Goal: Task Accomplishment & Management: Complete application form

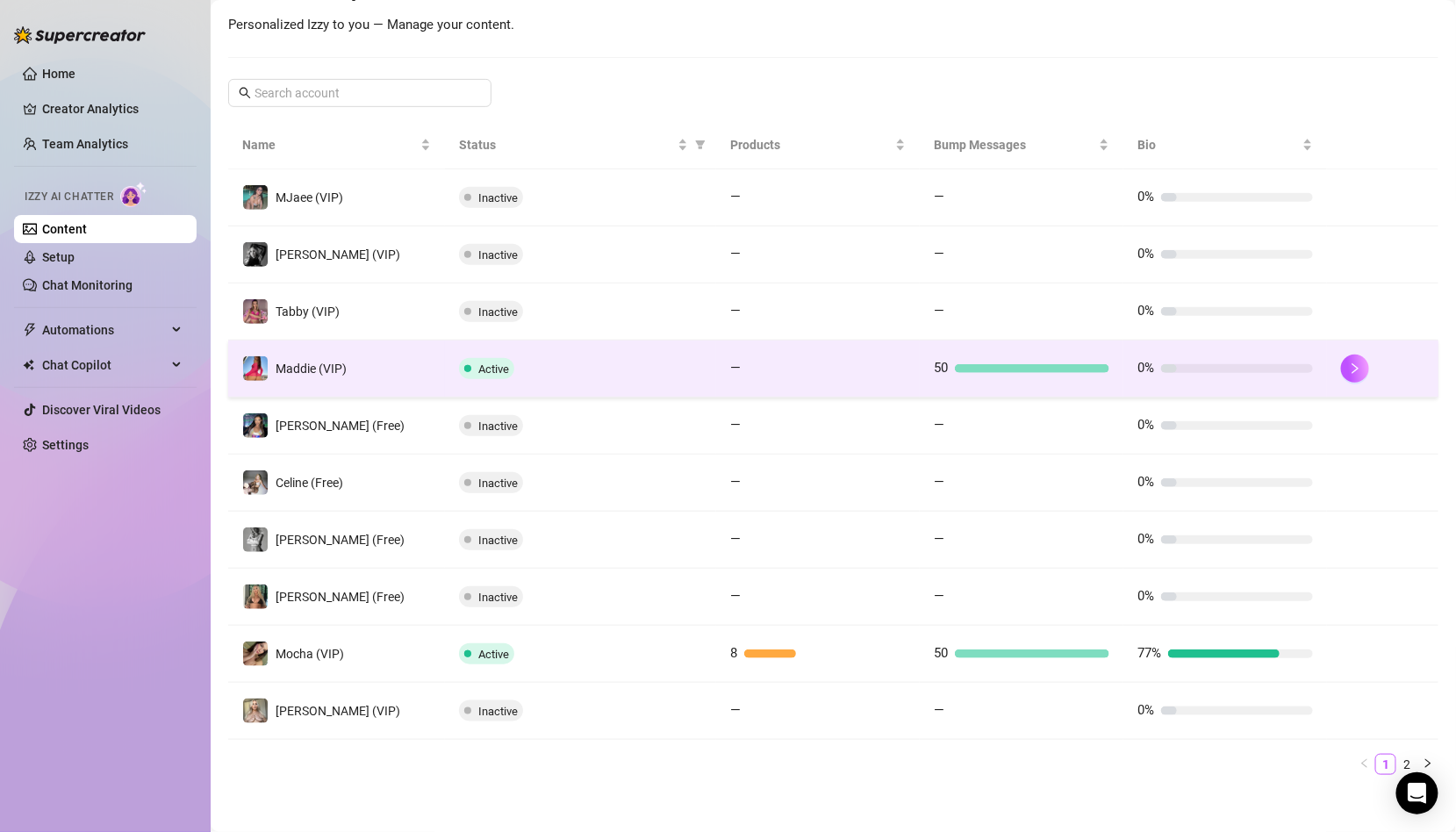
scroll to position [249, 0]
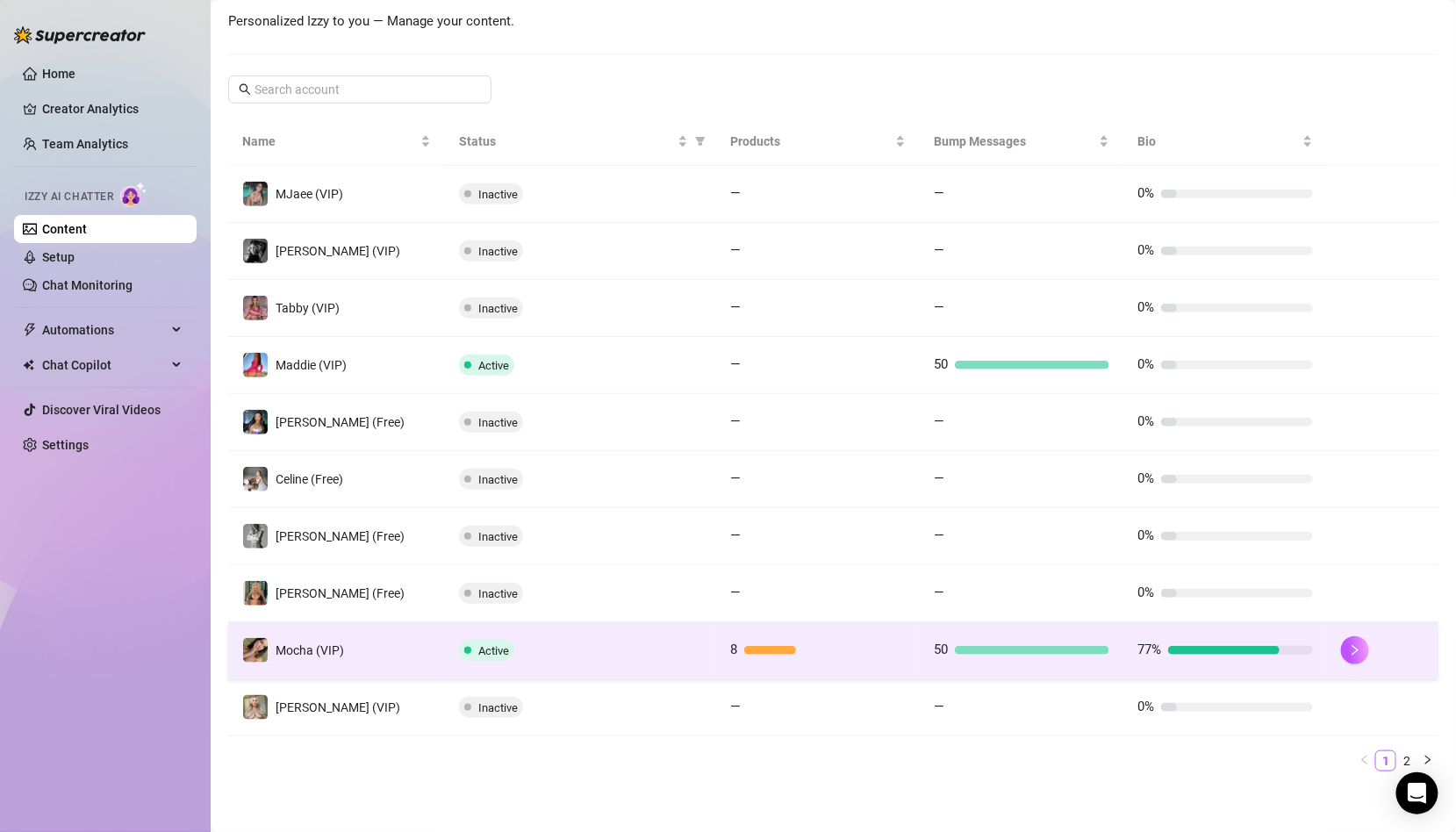
click at [496, 656] on td "Active" at bounding box center [580, 651] width 271 height 58
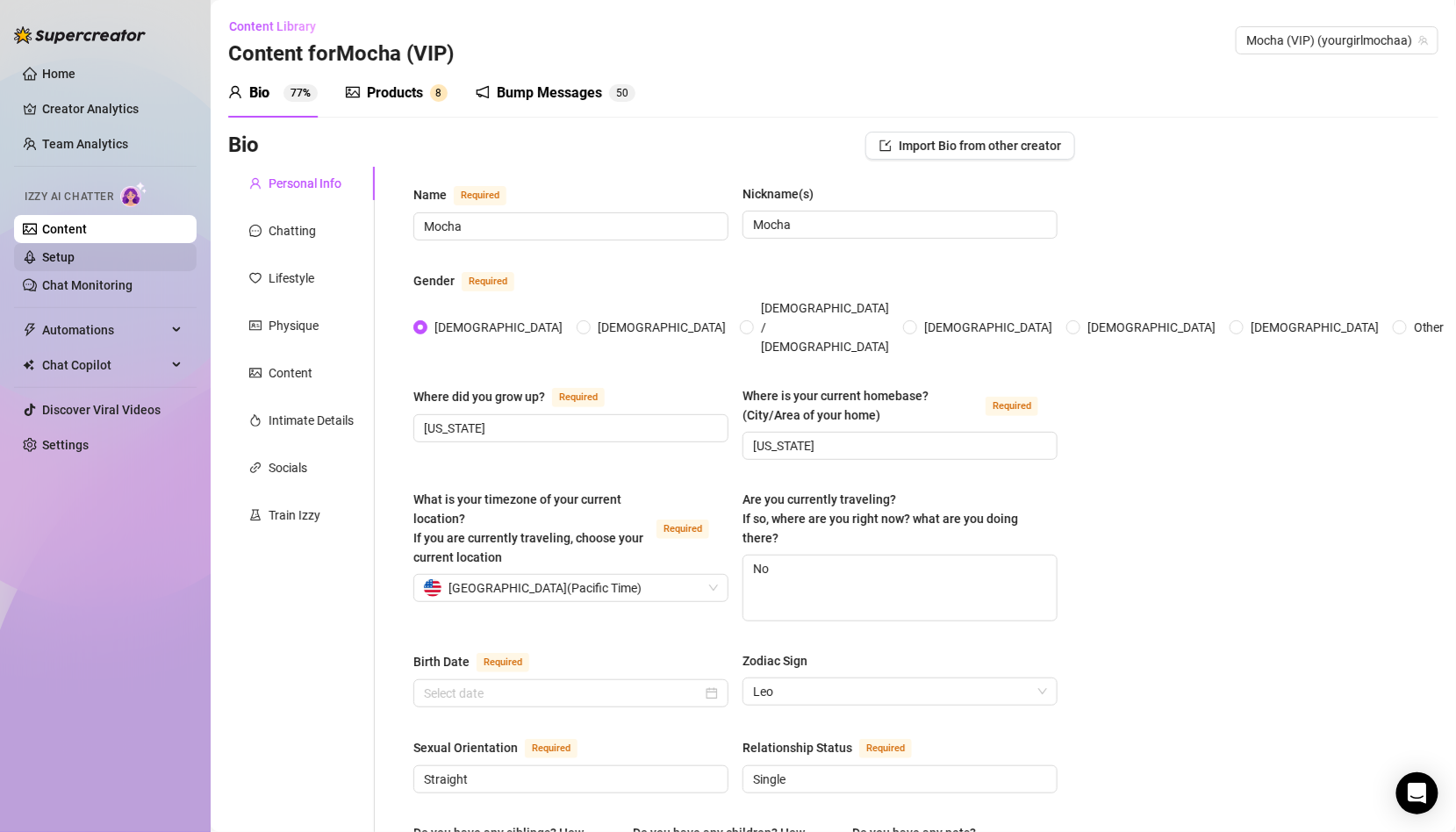
click at [75, 253] on link "Setup" at bounding box center [58, 257] width 32 height 14
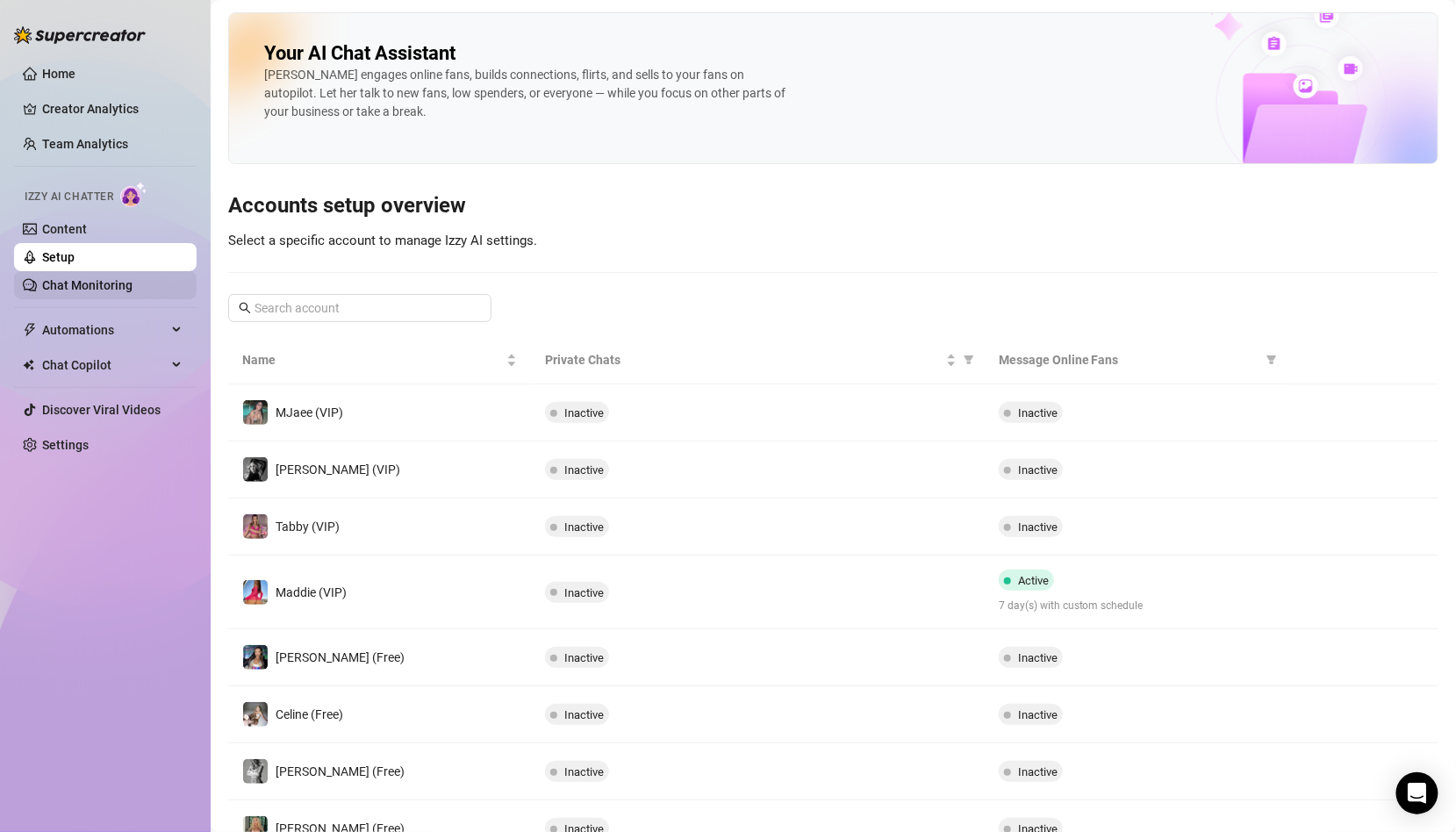
click at [108, 286] on link "Chat Monitoring" at bounding box center [87, 286] width 91 height 14
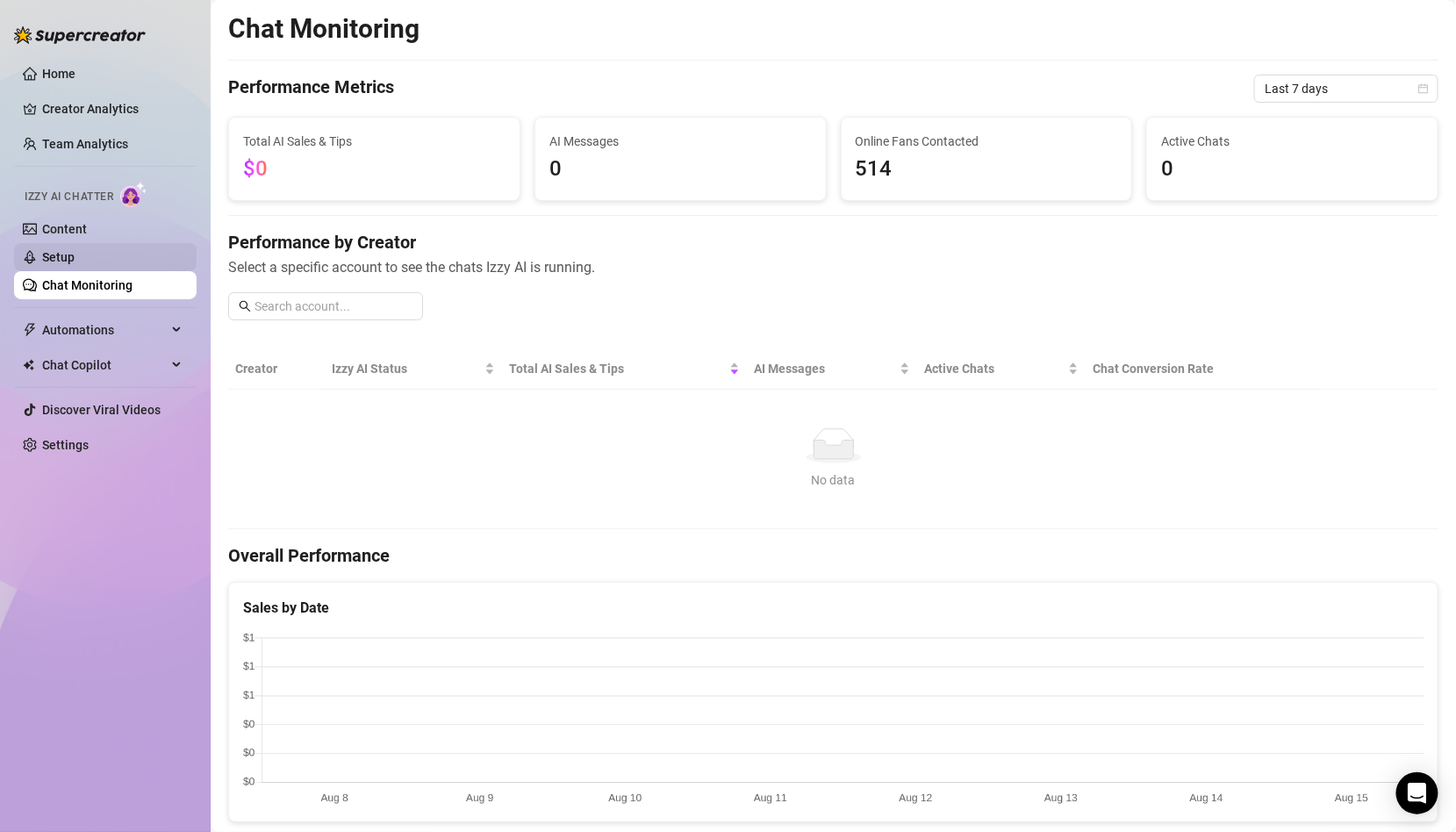
click at [75, 264] on link "Setup" at bounding box center [58, 257] width 32 height 14
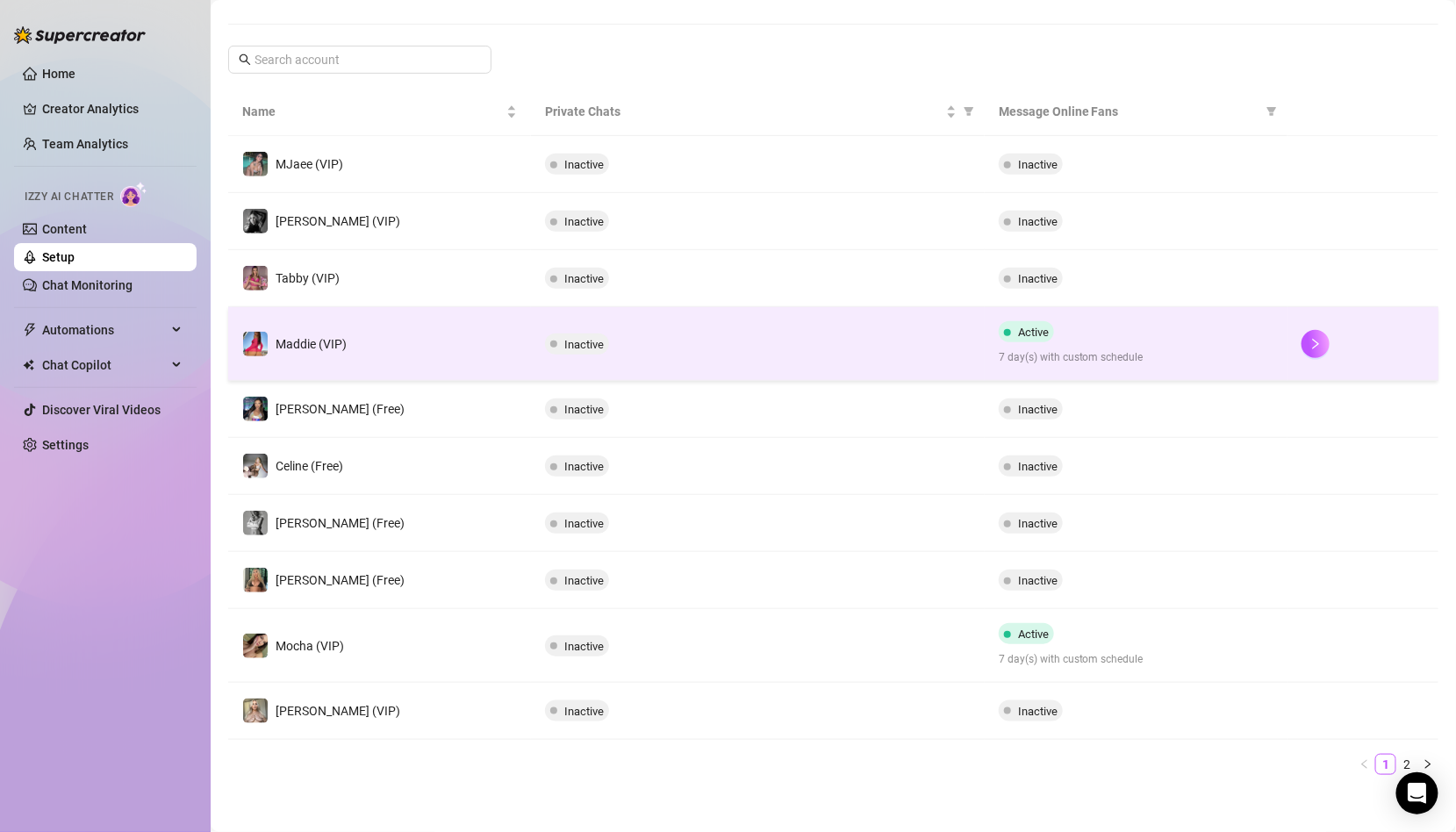
scroll to position [252, 0]
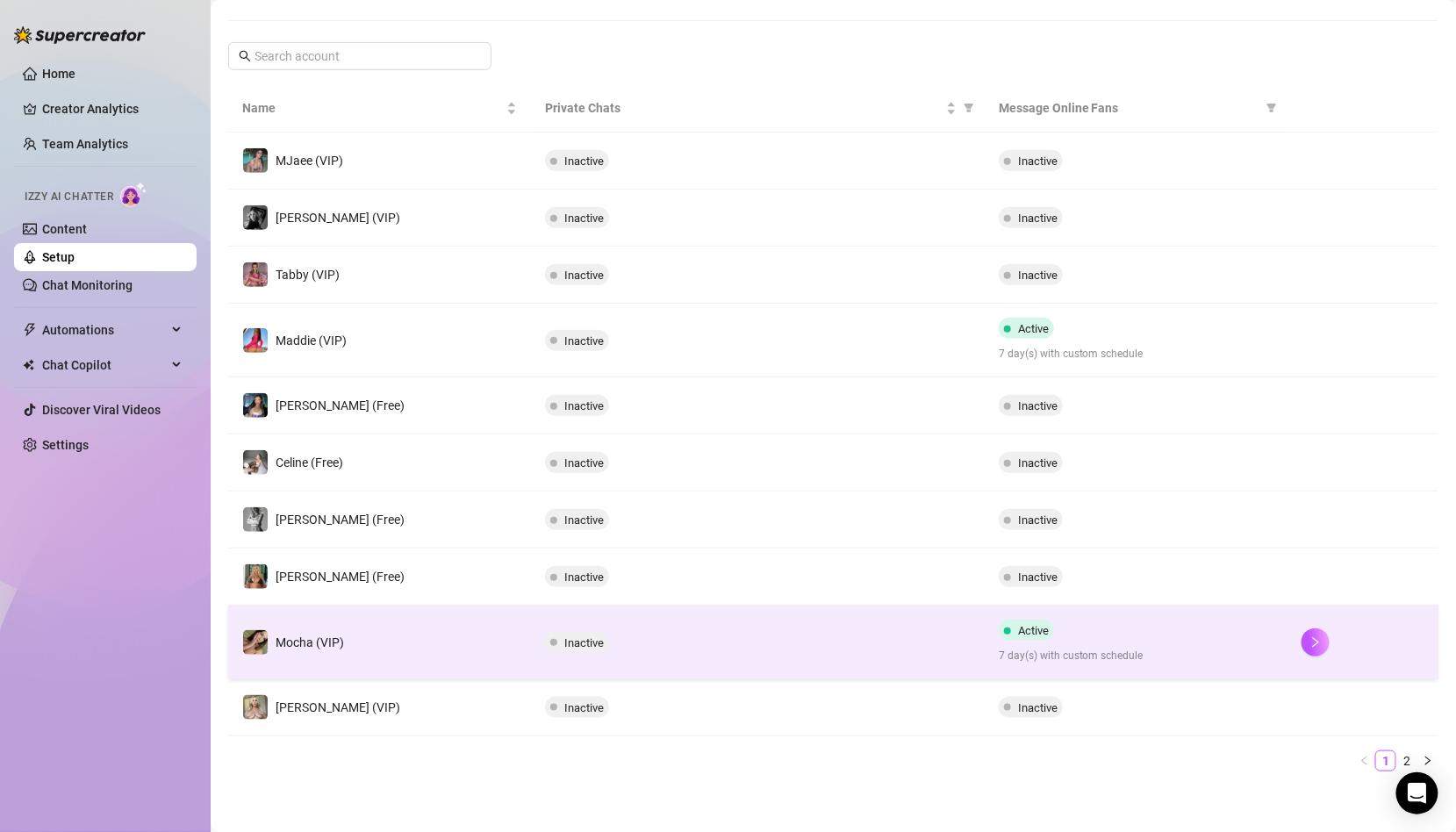
click at [400, 636] on td "Mocha (VIP)" at bounding box center [379, 642] width 303 height 74
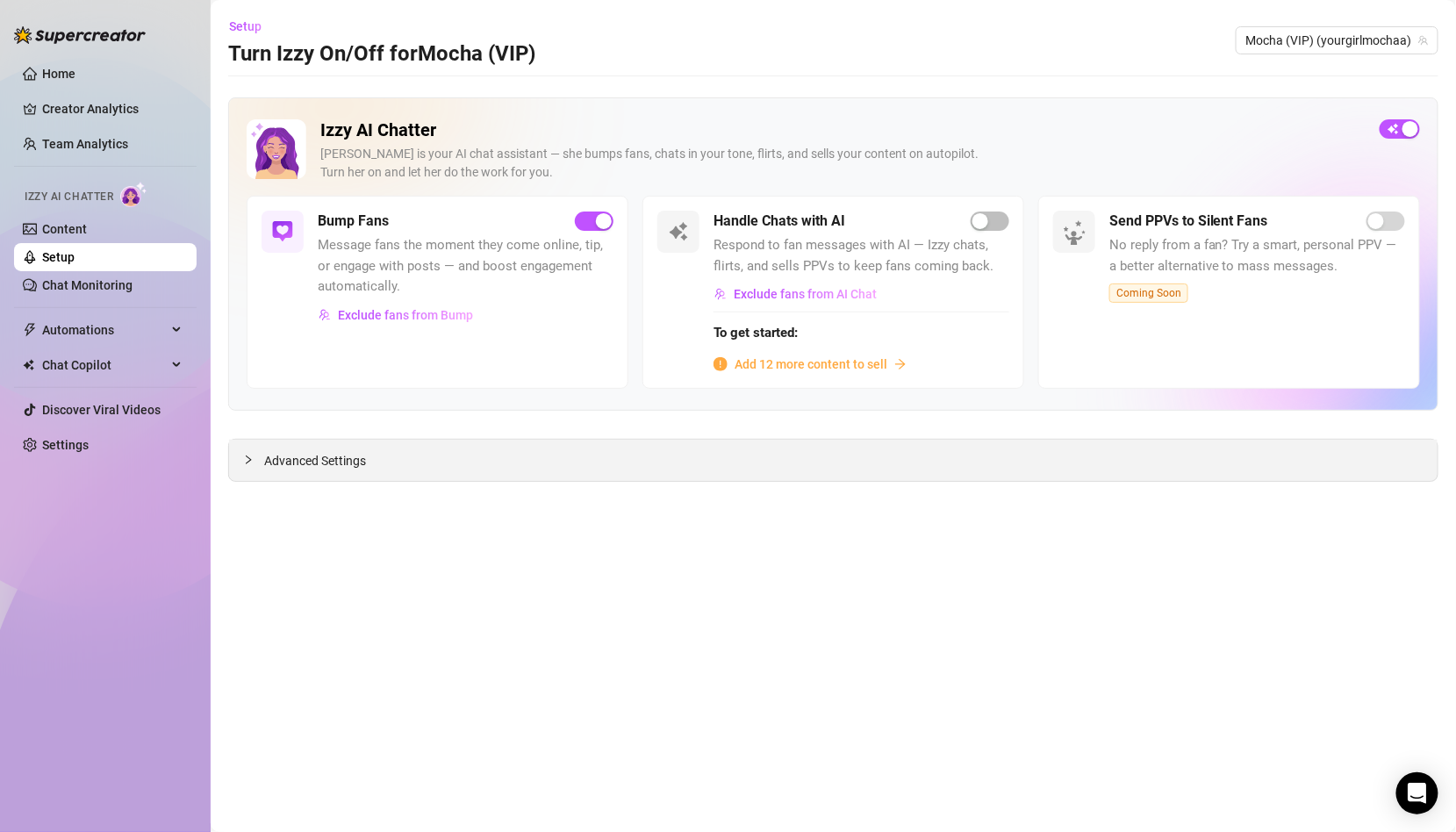
click at [531, 446] on div "Advanced Settings" at bounding box center [833, 460] width 1208 height 41
click at [248, 455] on icon "collapsed" at bounding box center [249, 460] width 11 height 11
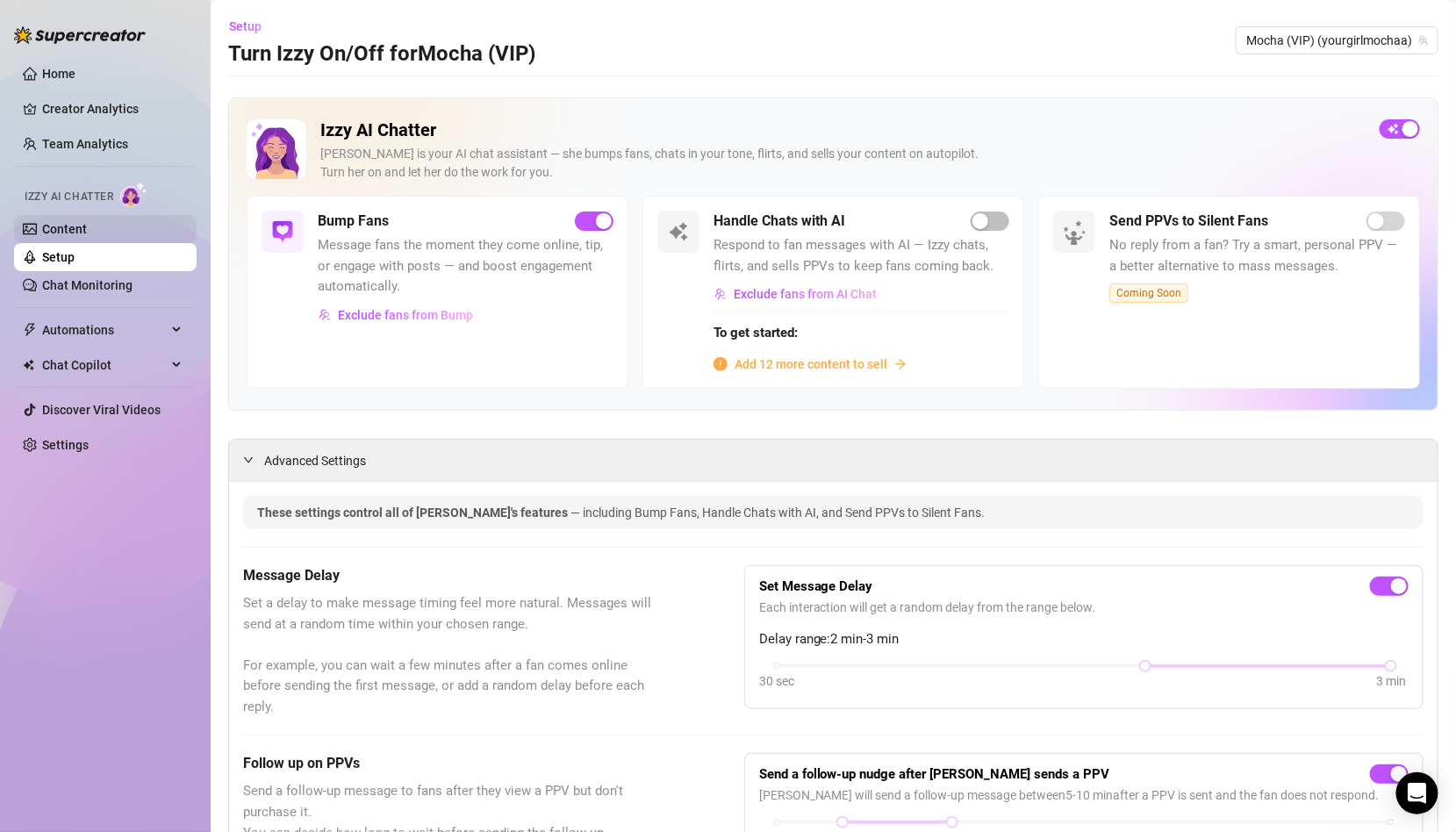
click at [87, 231] on link "Content" at bounding box center [65, 229] width 45 height 14
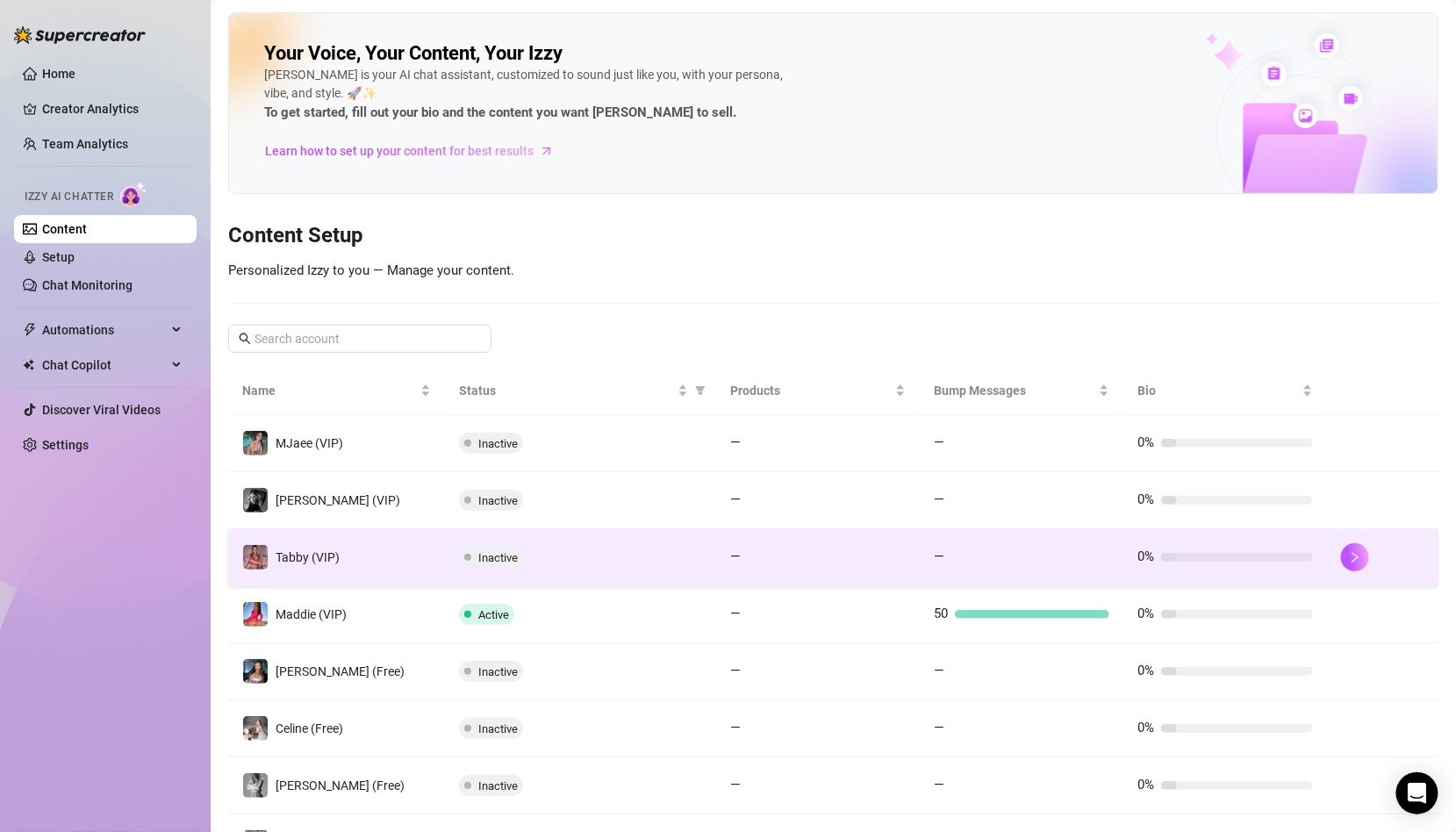
scroll to position [249, 0]
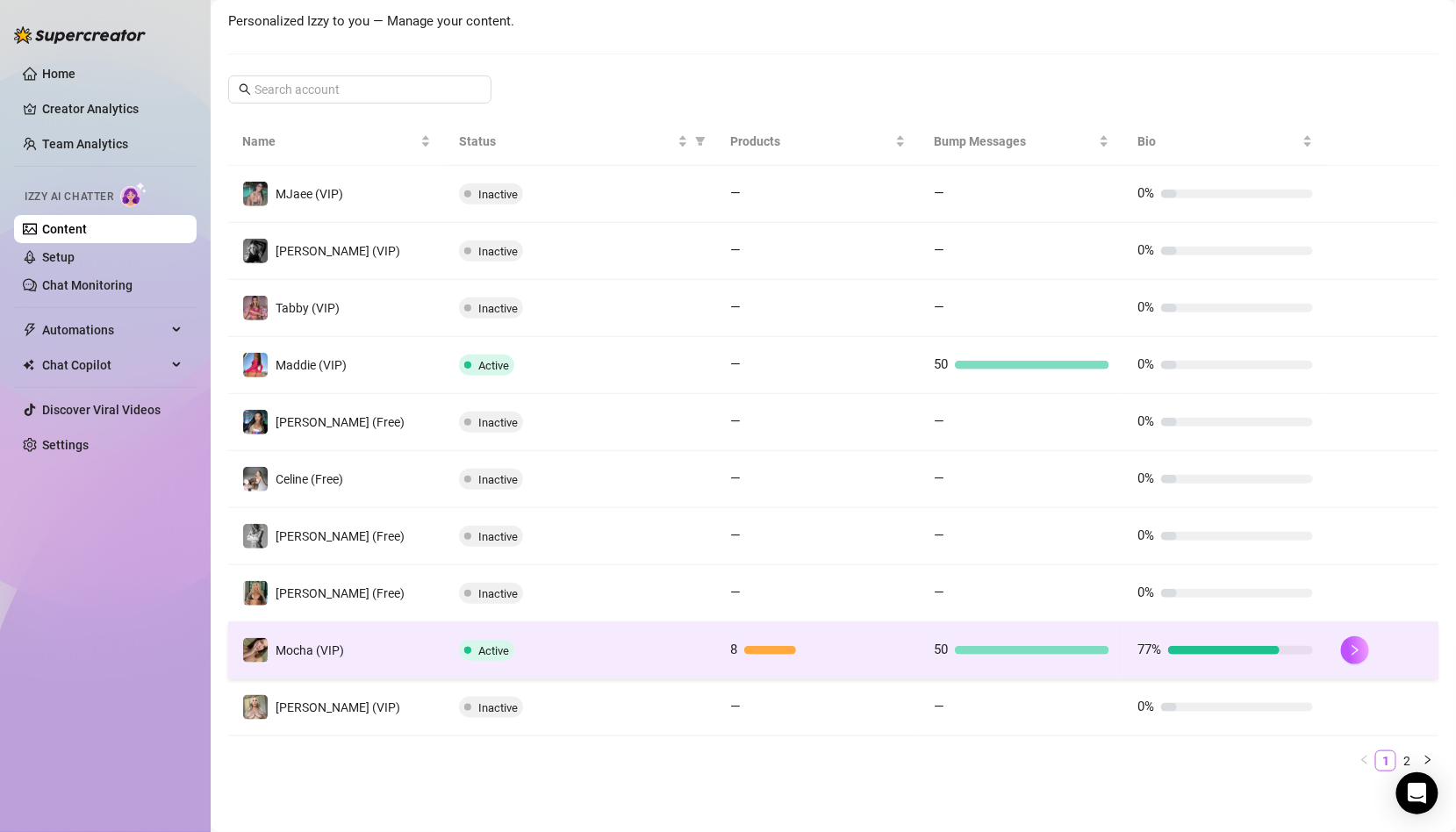
click at [437, 645] on td "Mocha (VIP)" at bounding box center [336, 651] width 216 height 58
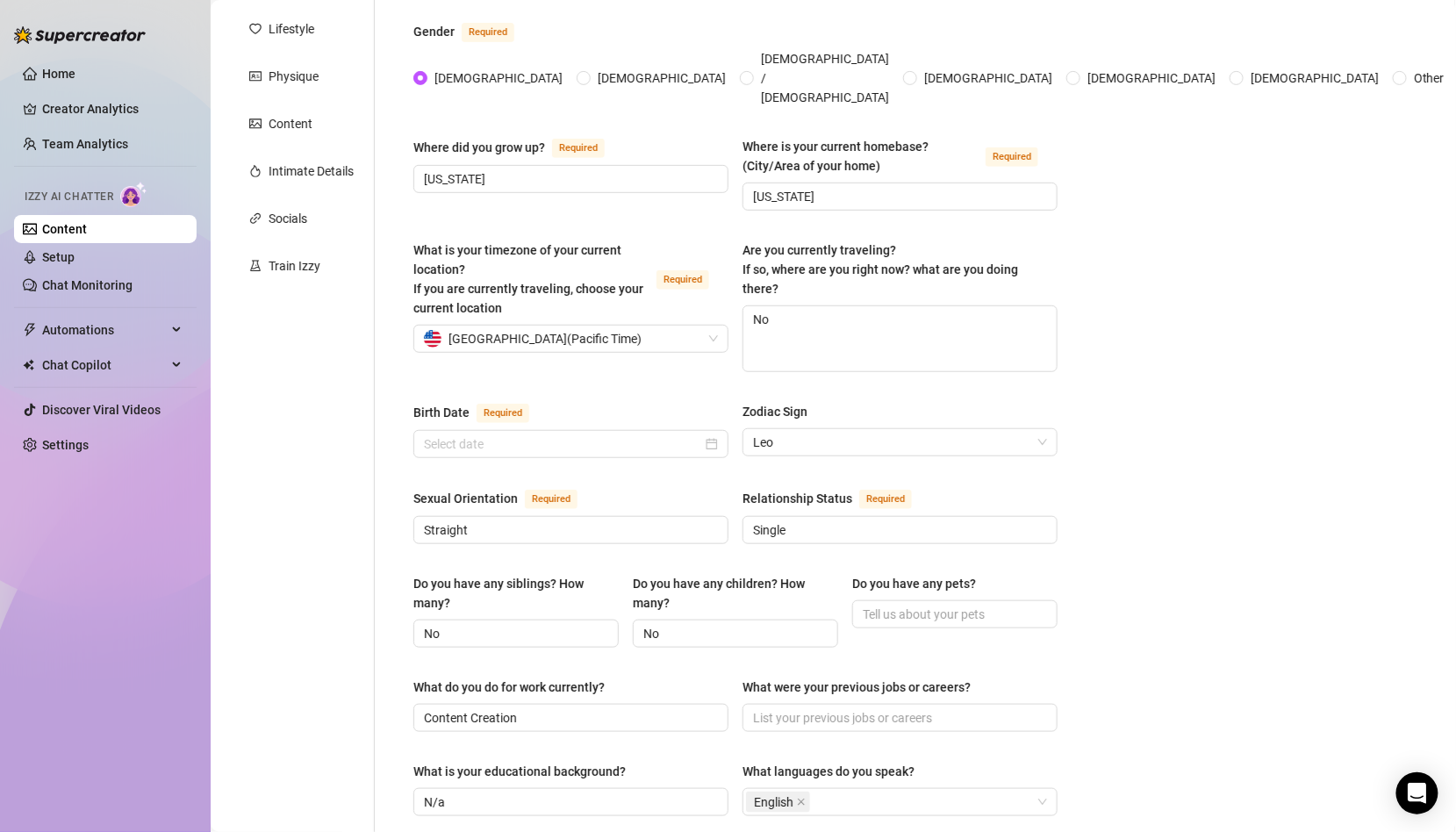
click at [87, 235] on link "Content" at bounding box center [65, 229] width 45 height 14
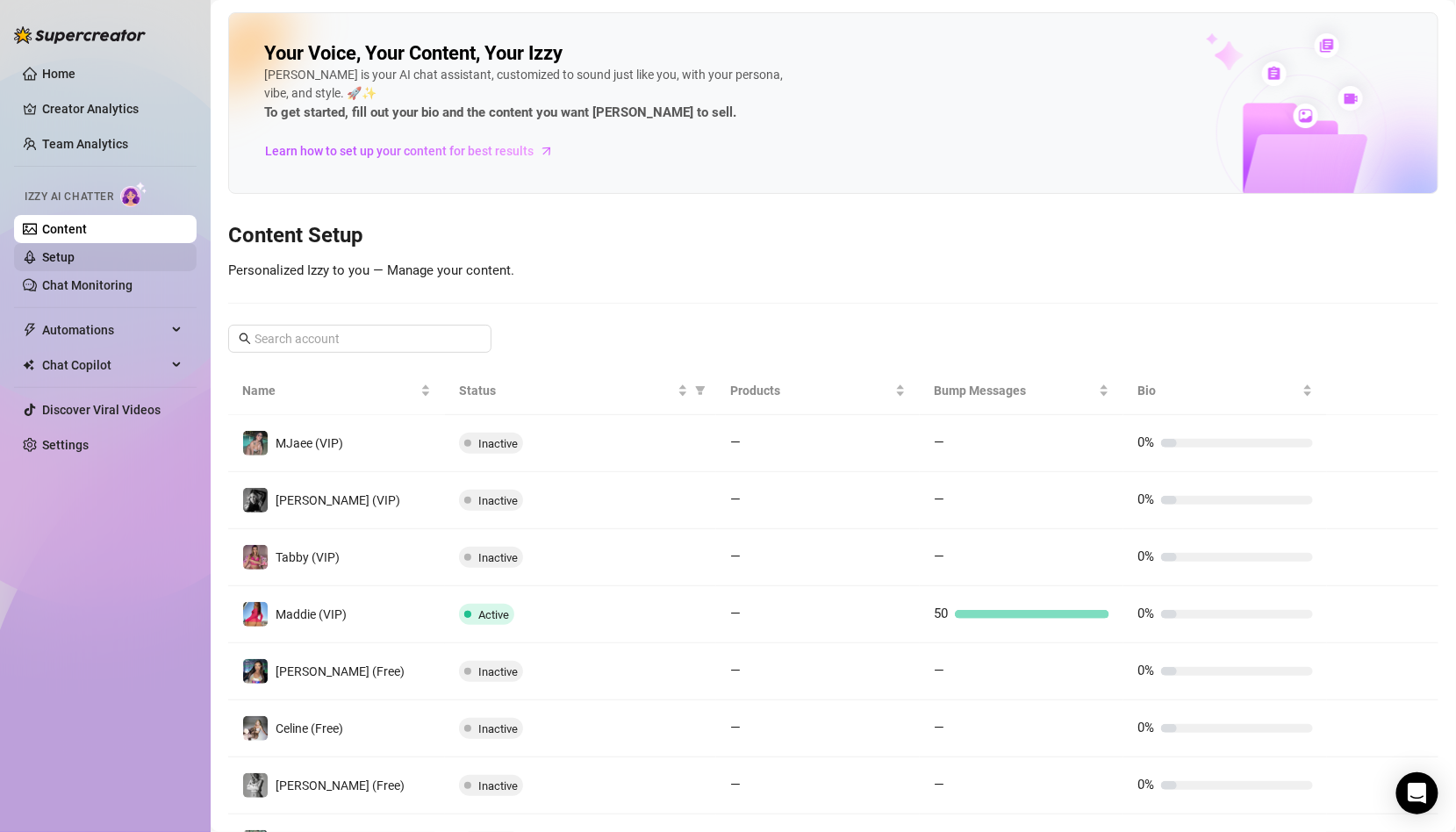
click at [75, 261] on link "Setup" at bounding box center [58, 257] width 32 height 14
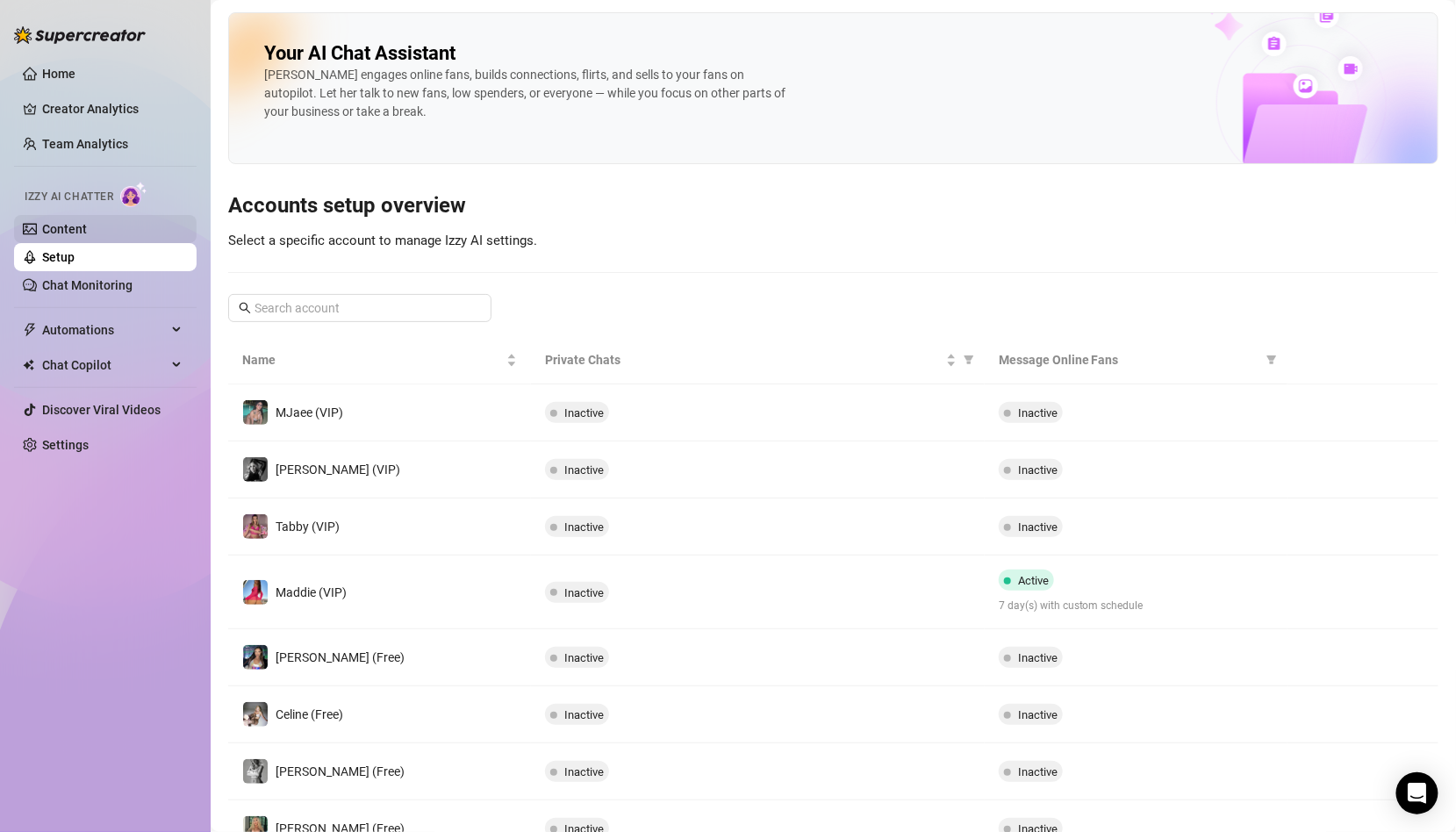
click at [87, 236] on link "Content" at bounding box center [65, 229] width 45 height 14
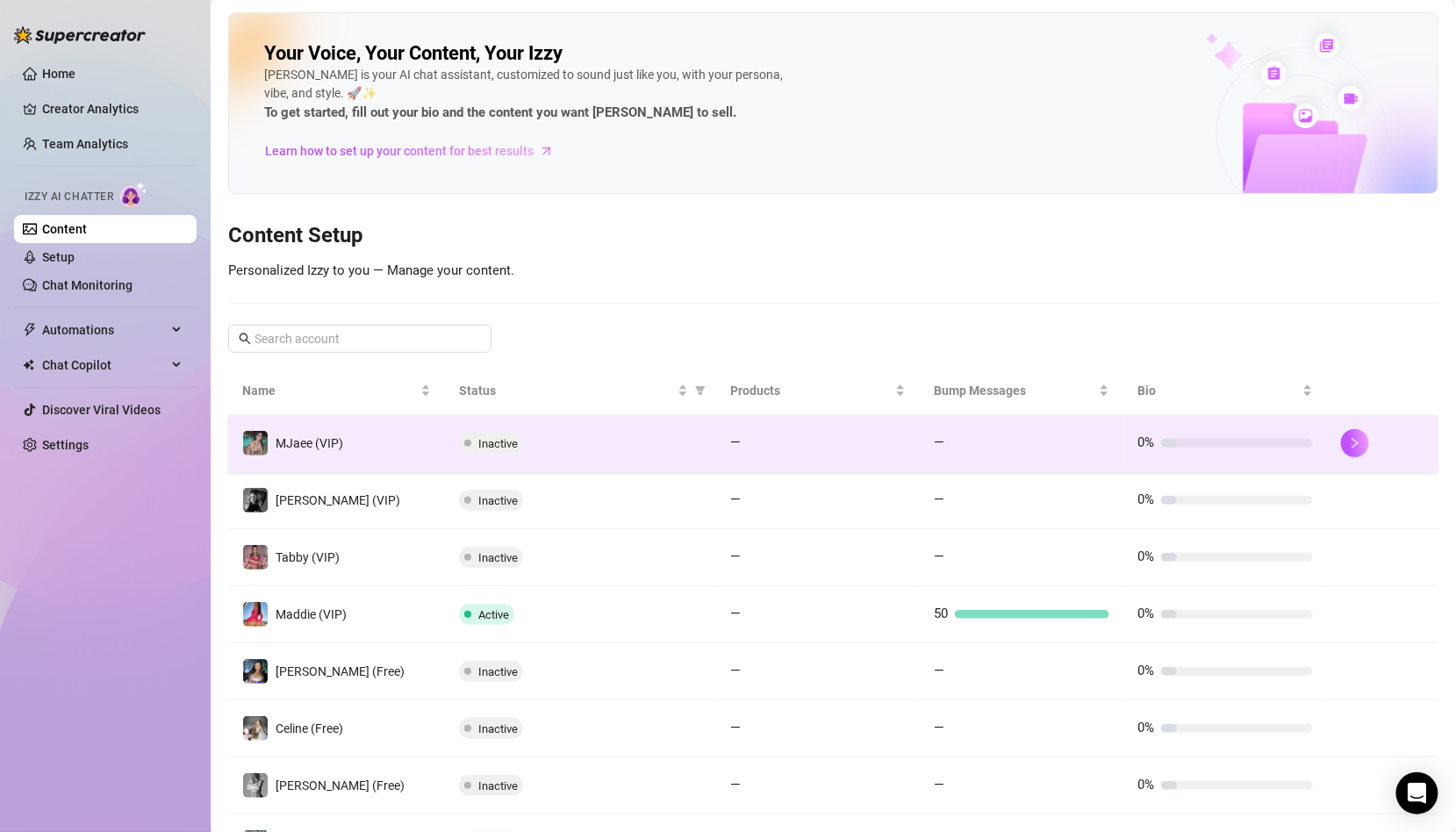
scroll to position [249, 0]
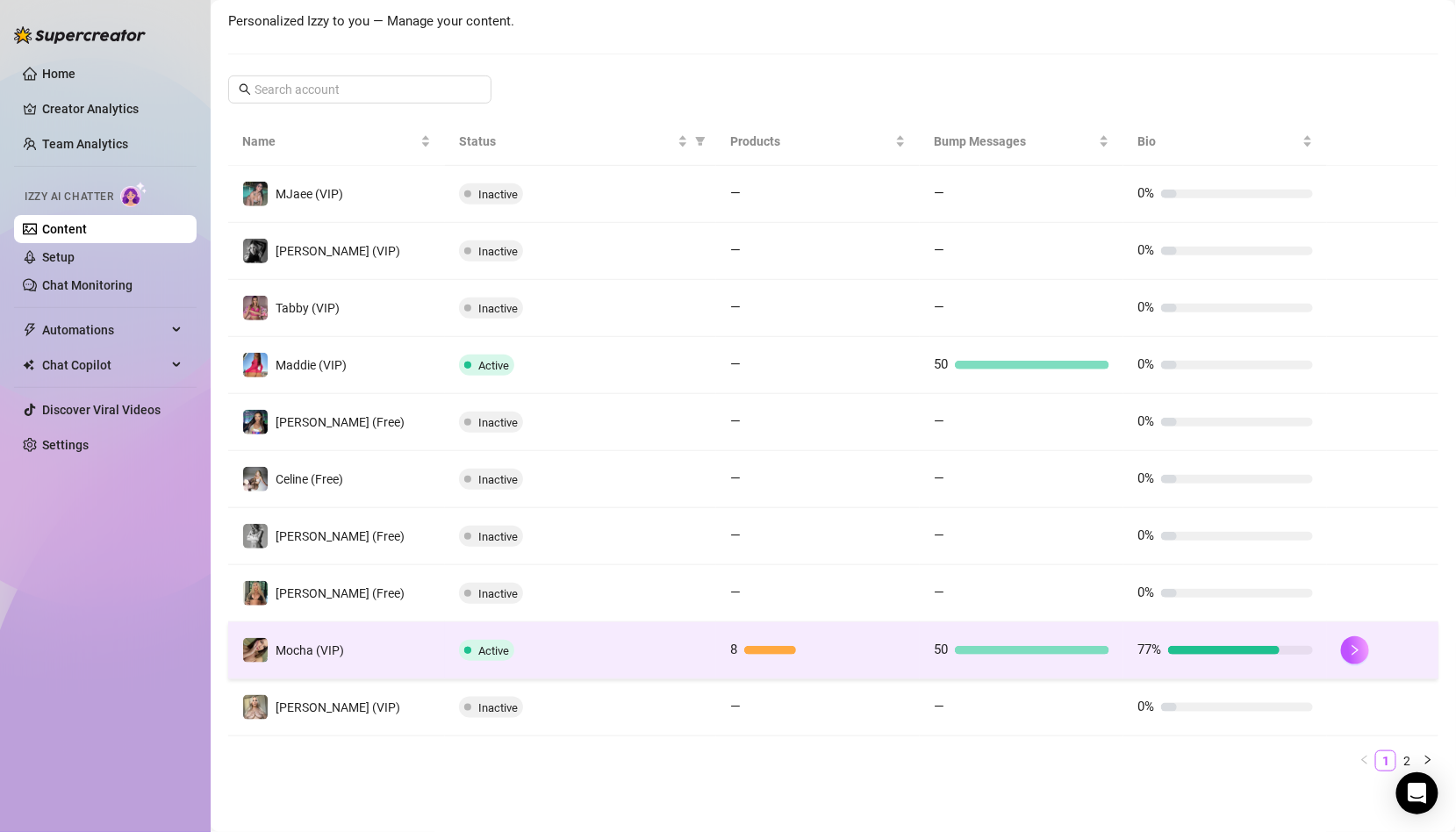
click at [508, 654] on span "Active" at bounding box center [487, 650] width 56 height 21
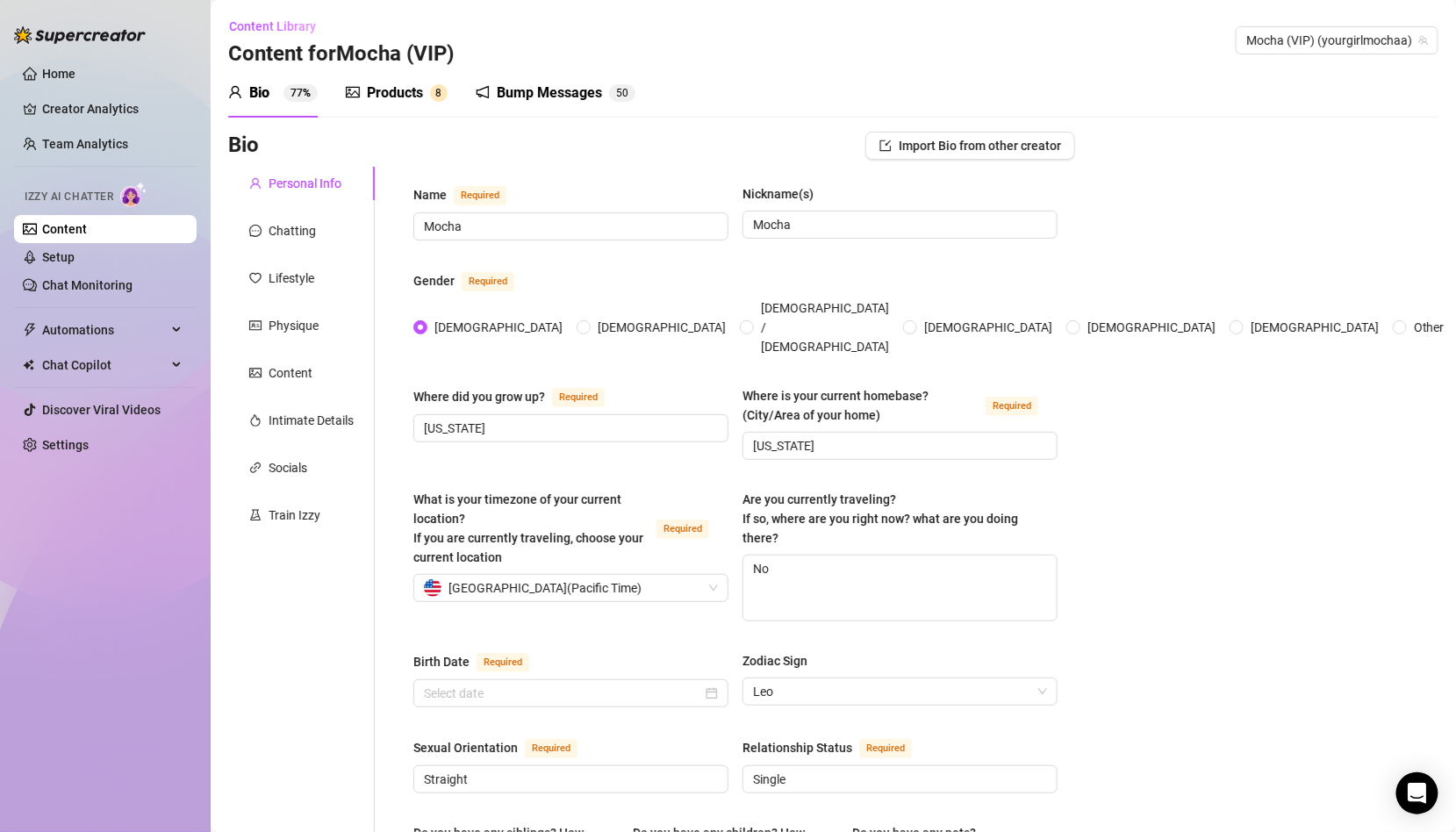
click at [369, 85] on div "Products" at bounding box center [394, 93] width 57 height 21
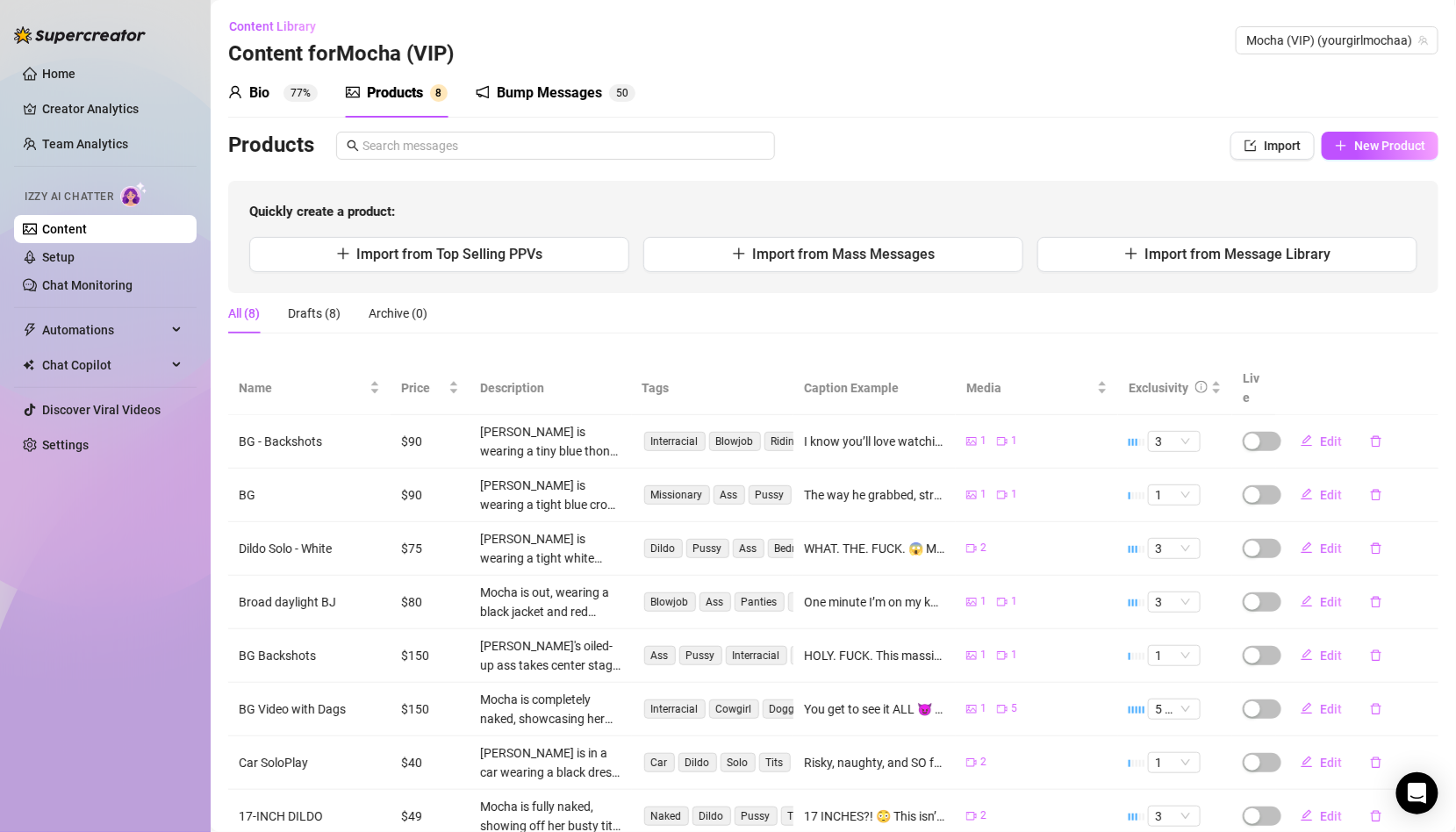
scroll to position [40, 0]
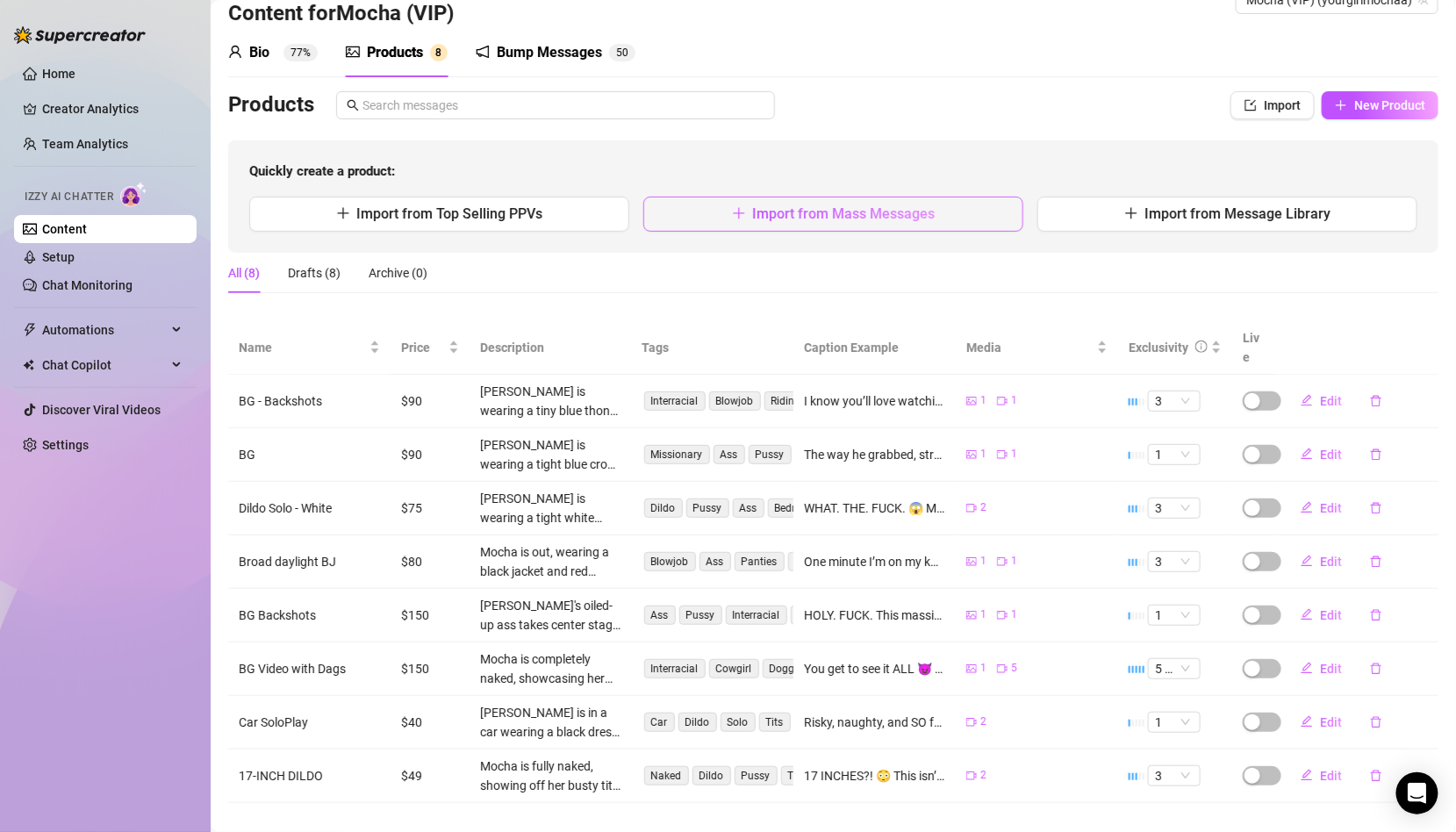
click at [811, 210] on span "Import from Mass Messages" at bounding box center [843, 214] width 182 height 17
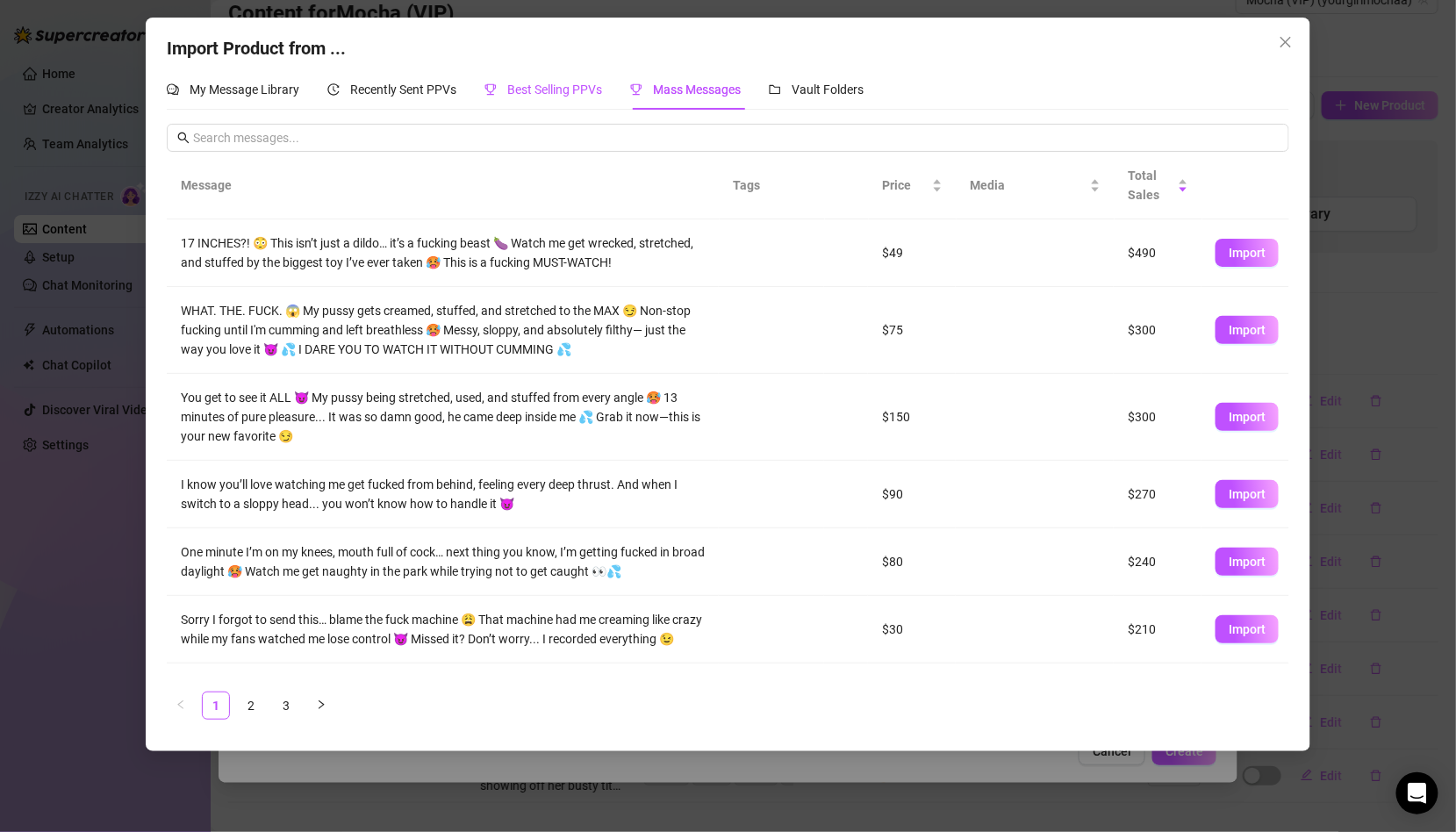
click at [562, 85] on span "Best Selling PPVs" at bounding box center [555, 90] width 95 height 14
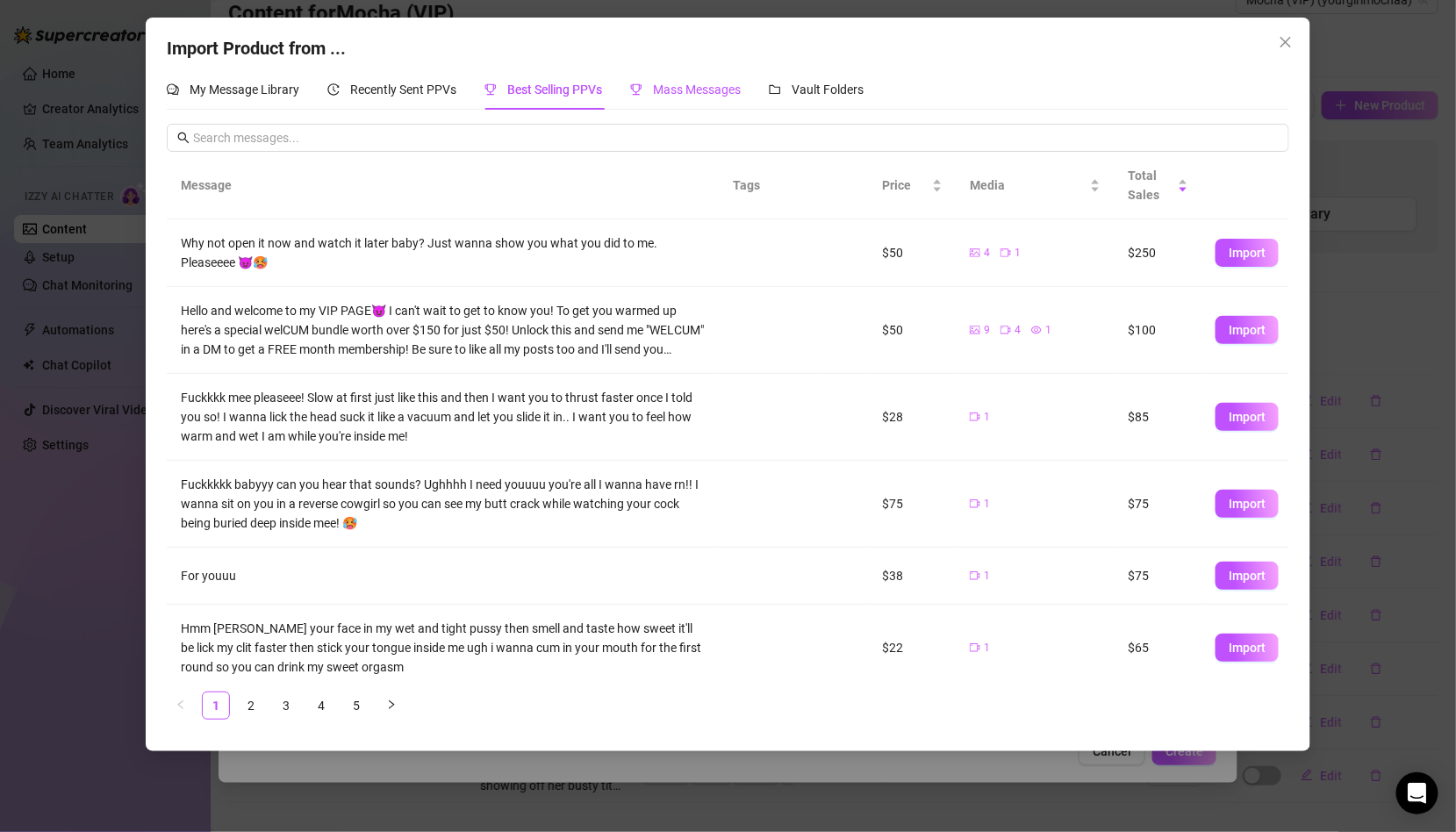
click at [641, 95] on icon "trophy" at bounding box center [636, 90] width 13 height 13
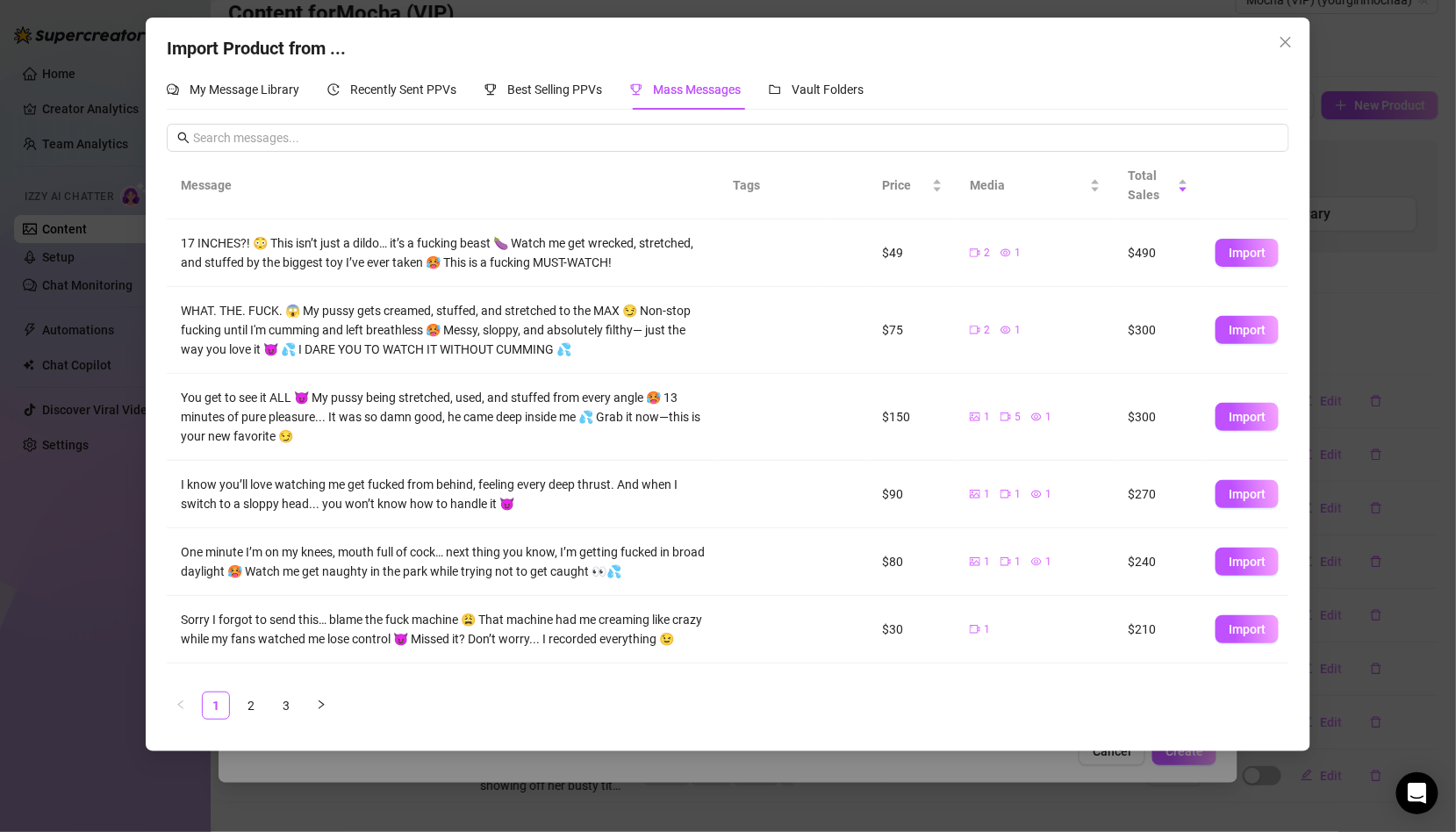
click at [655, 95] on span "Mass Messages" at bounding box center [697, 90] width 88 height 14
click at [655, 91] on div "Mass Messages" at bounding box center [684, 89] width 110 height 19
click at [314, 713] on button "button" at bounding box center [321, 705] width 28 height 28
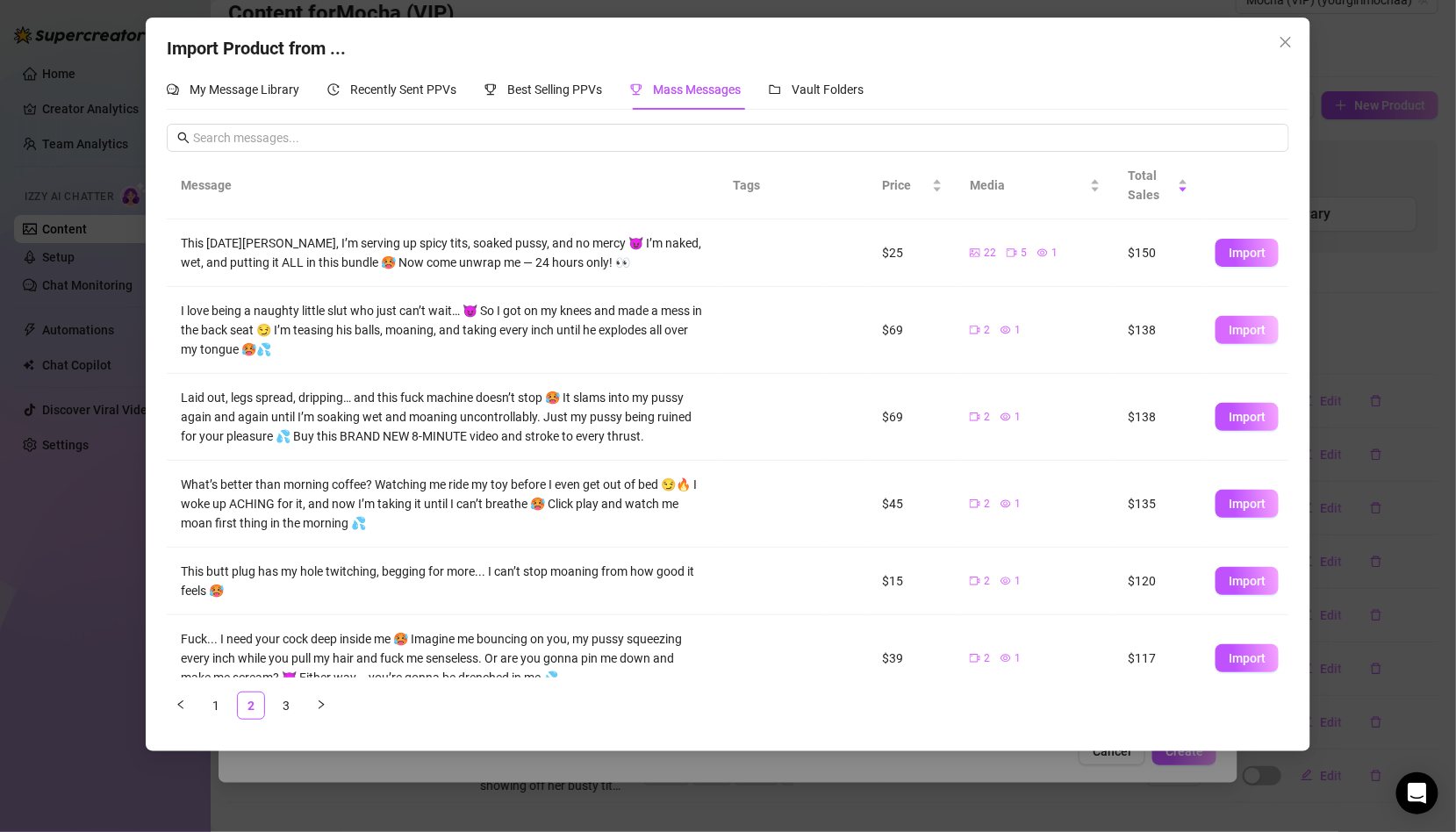
click at [1261, 323] on span "Import" at bounding box center [1247, 331] width 37 height 14
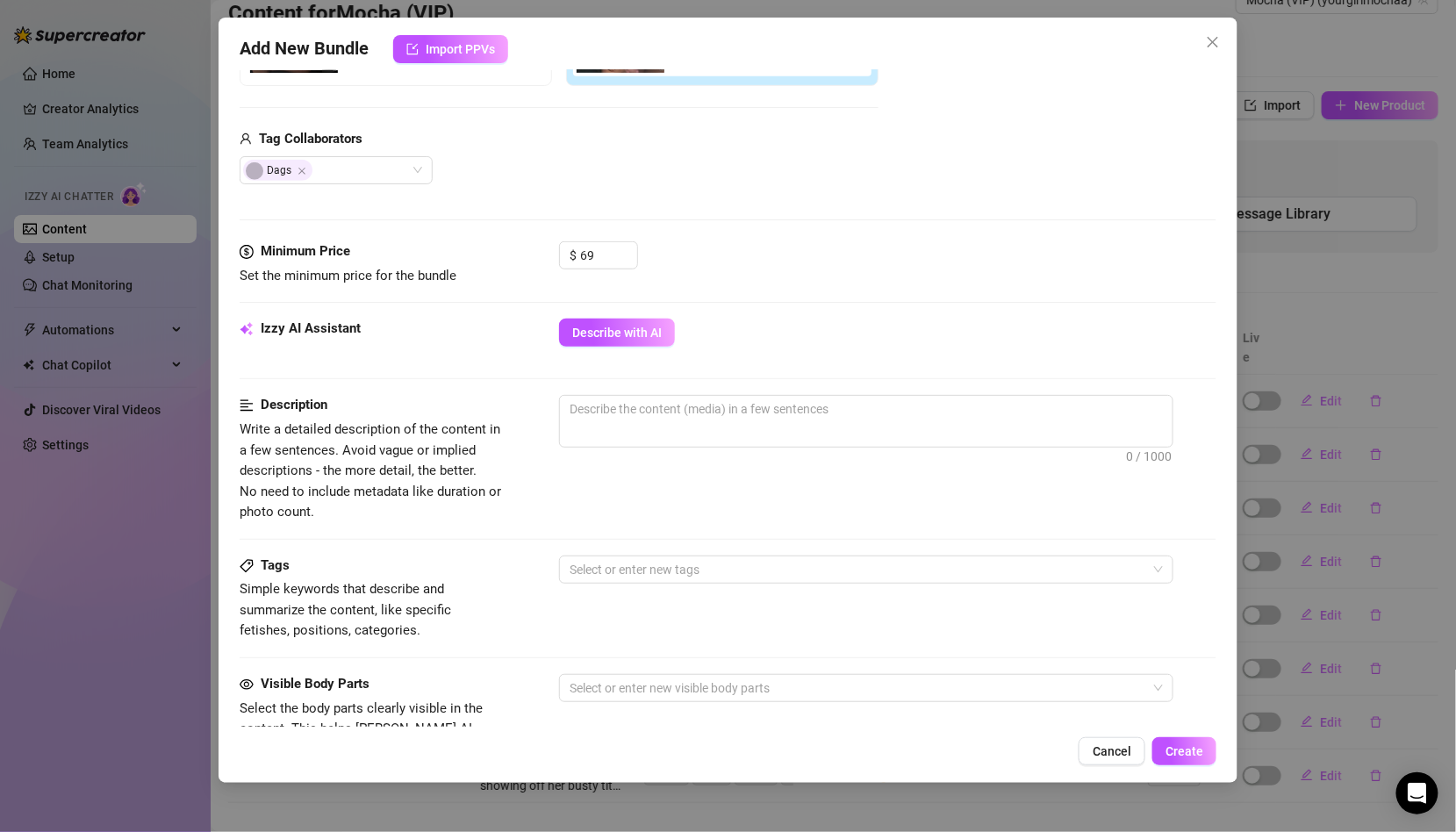
scroll to position [572, 0]
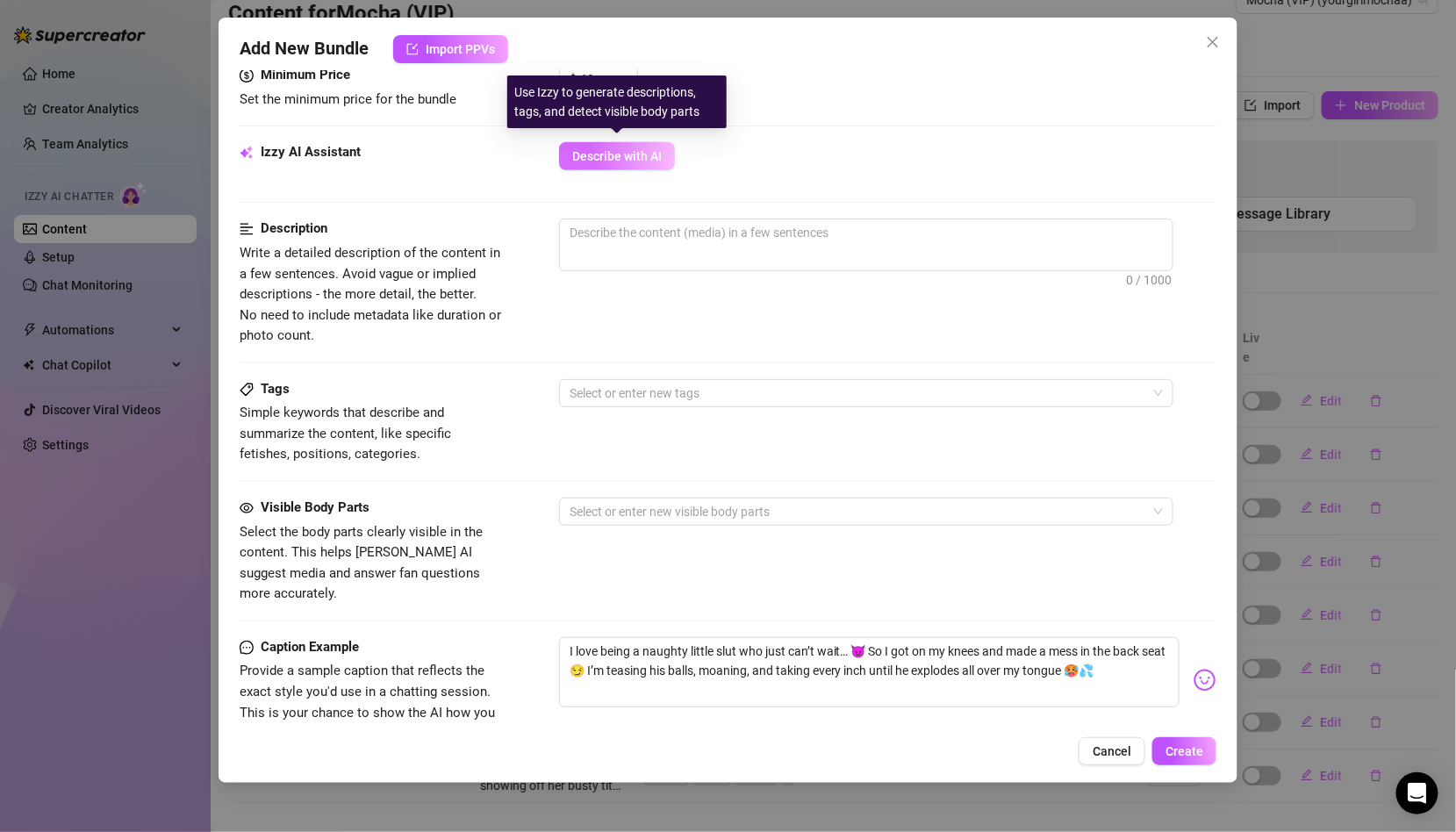
click at [576, 151] on span "Describe with AI" at bounding box center [617, 156] width 90 height 14
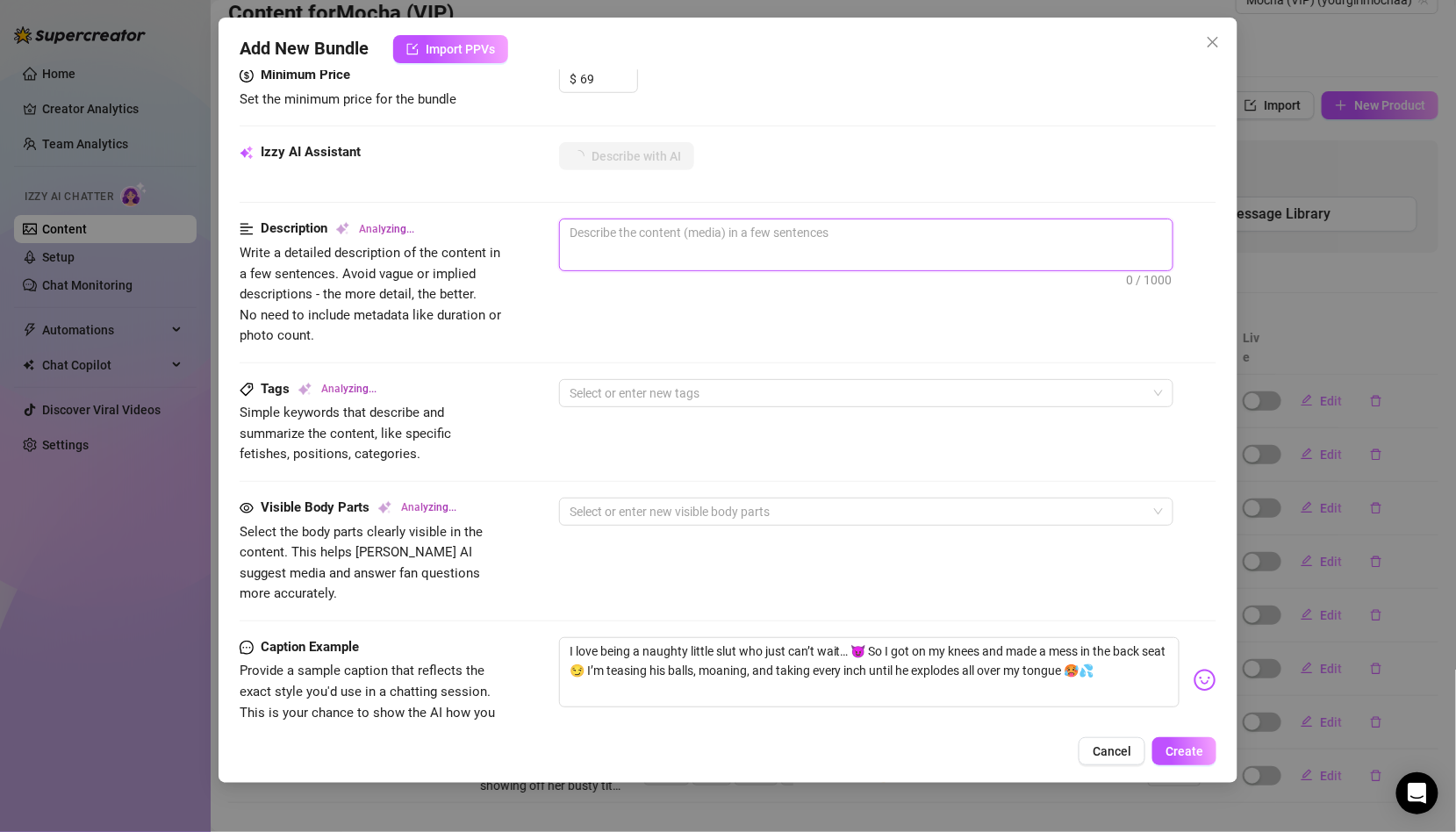
click at [646, 226] on textarea at bounding box center [866, 232] width 613 height 26
type textarea "Mocha"
type textarea "Mocha is"
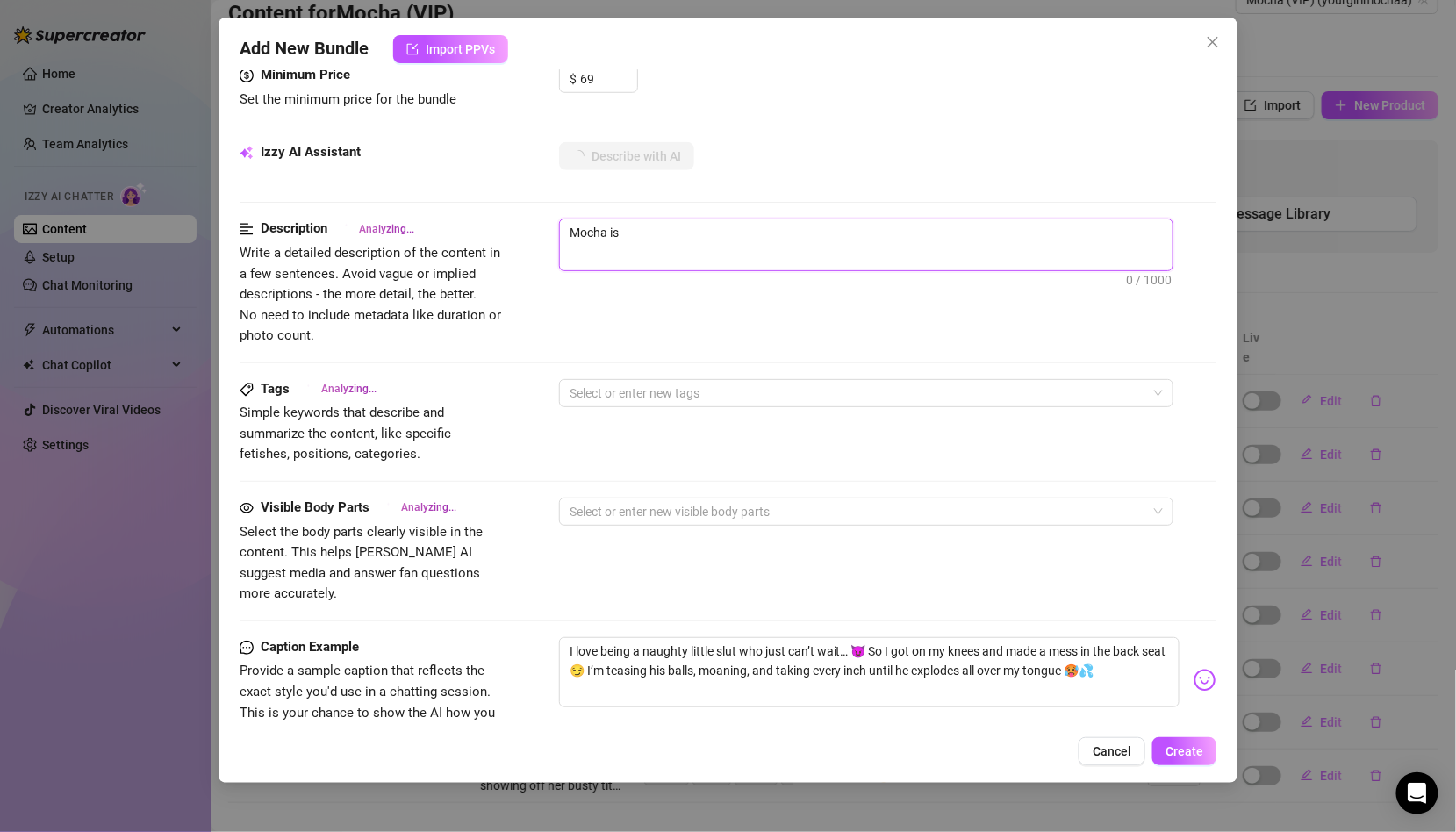
type textarea "Mocha is in"
type textarea "Mocha is in a"
type textarea "Mocha is in a dark,"
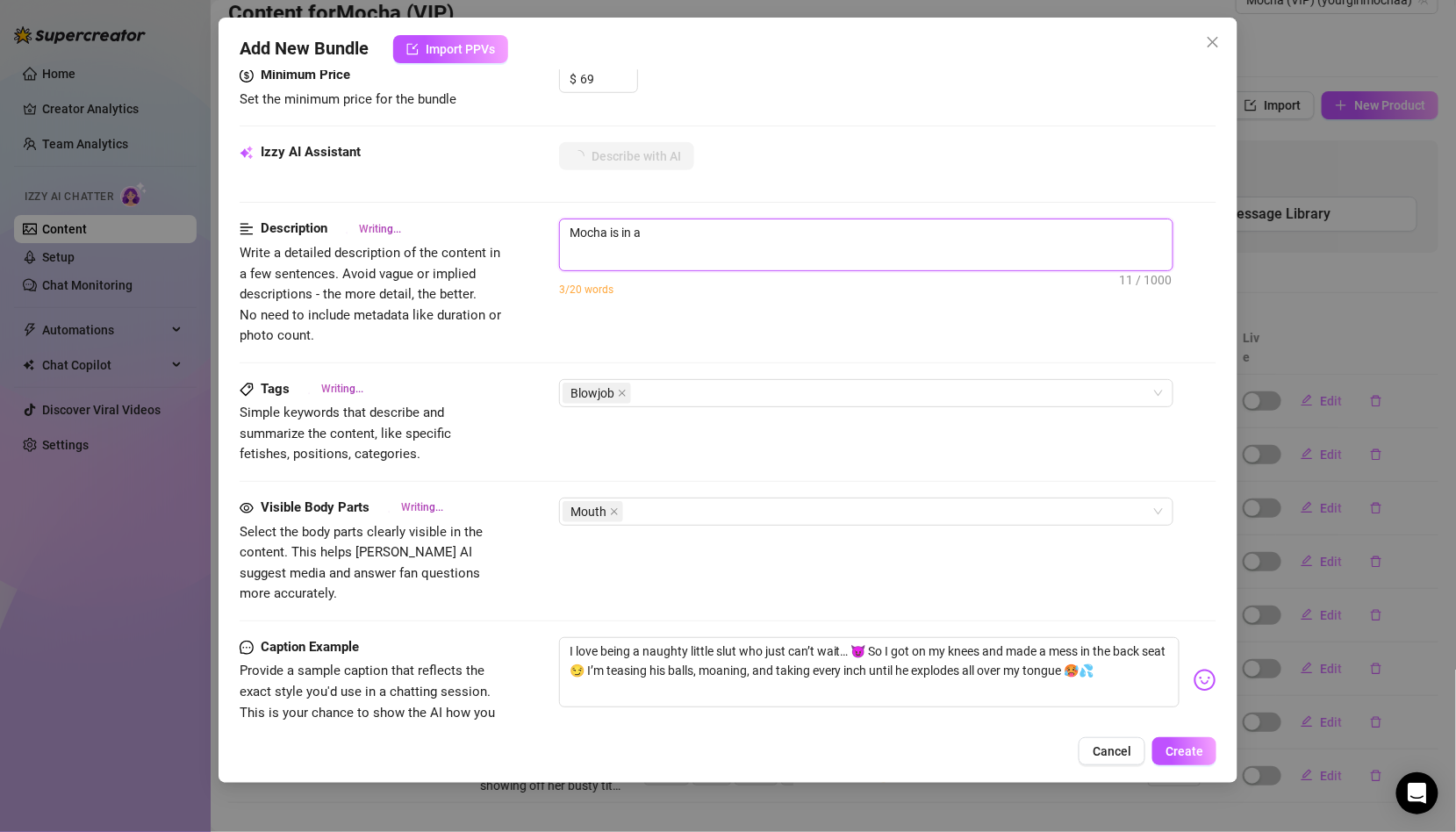
type textarea "Mocha is in a dark,"
type textarea "Mocha is in a dark, intimate"
type textarea "Mocha is in a dark, intimate setting,"
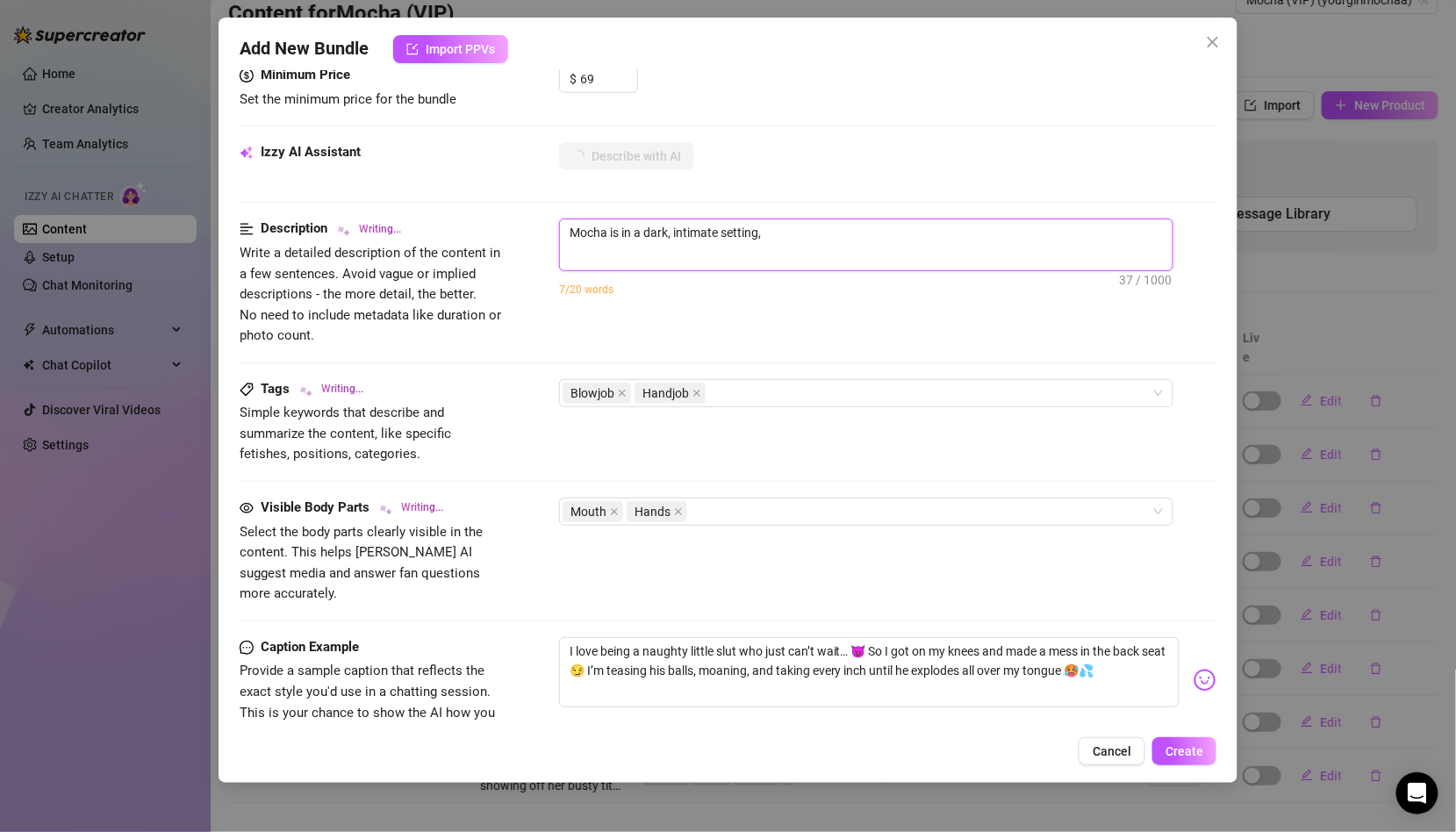
type textarea "Mocha is in a dark, intimate setting, kneeling"
type textarea "Mocha is in a dark, intimate setting, kneeling between"
type textarea "Mocha is in a dark, intimate setting, kneeling between a"
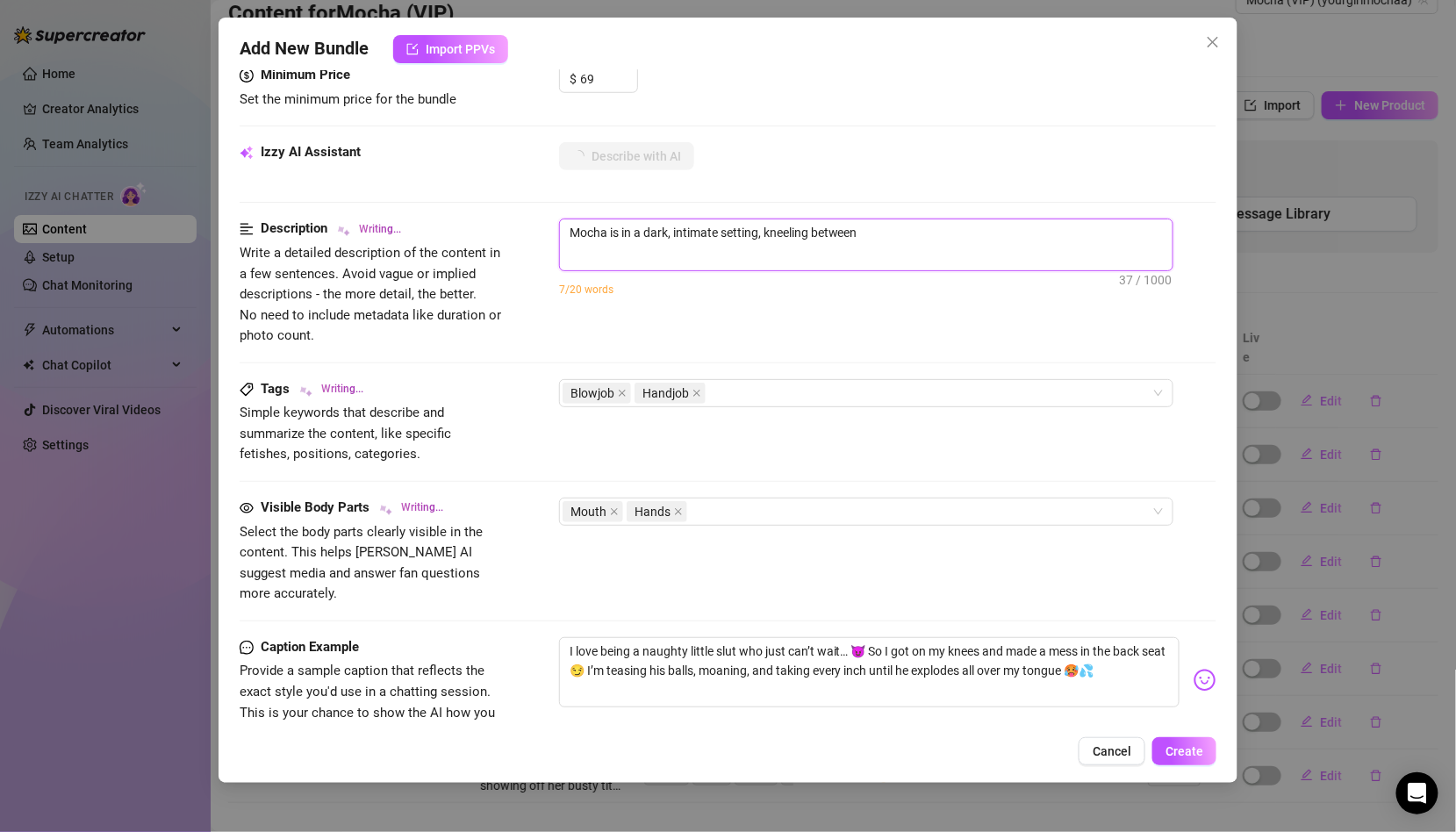
type textarea "Mocha is in a dark, intimate setting, kneeling between a"
type textarea "Mocha is in a dark, intimate setting, kneeling between a man's"
type textarea "Mocha is in a dark, intimate setting, kneeling between a man's legs"
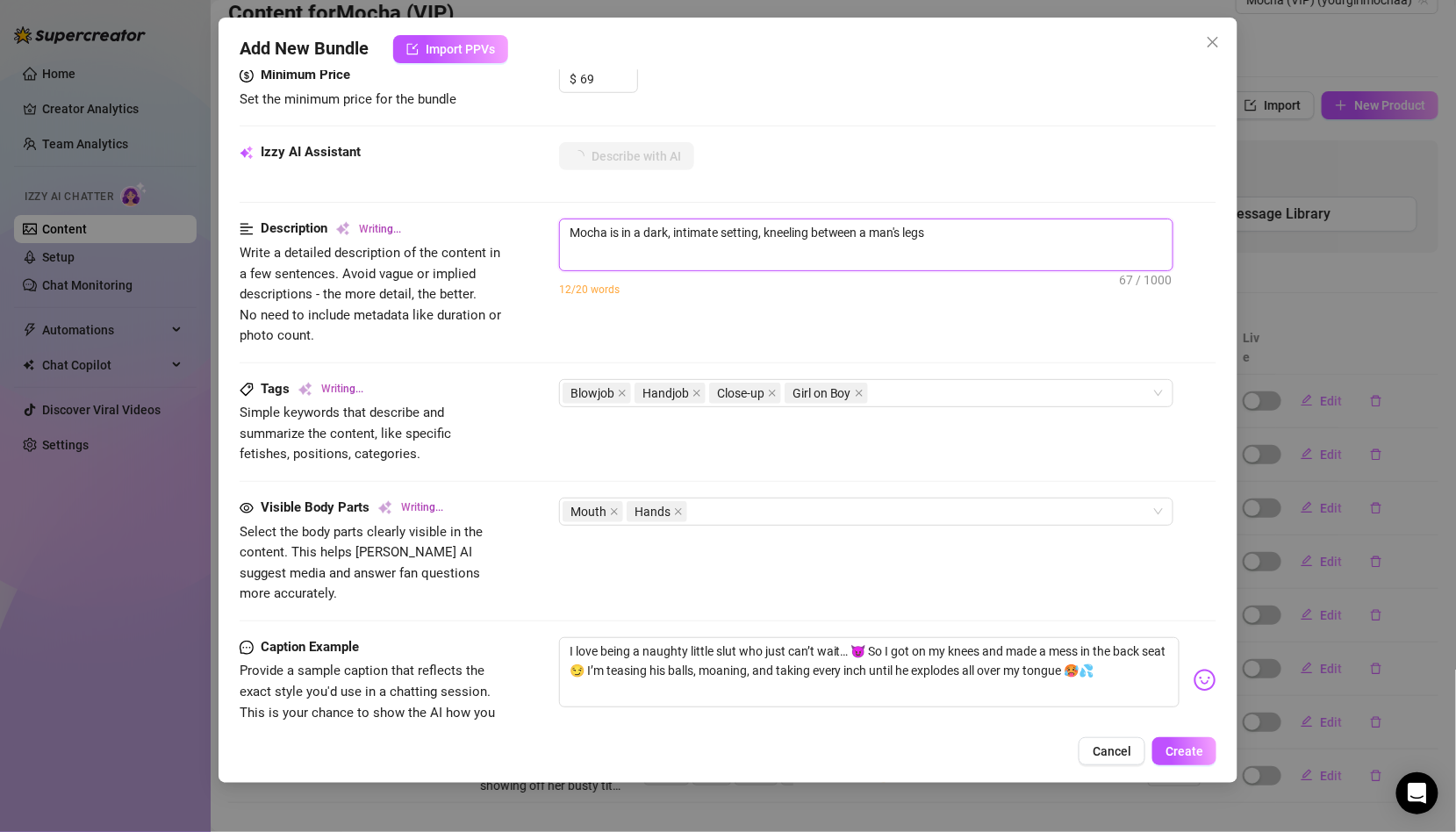
type textarea "Mocha is in a dark, intimate setting, kneeling between a man's legs and"
type textarea "Mocha is in a dark, intimate setting, kneeling between a man's legs and giving"
type textarea "Mocha is in a dark, intimate setting, kneeling between a man's legs and giving a"
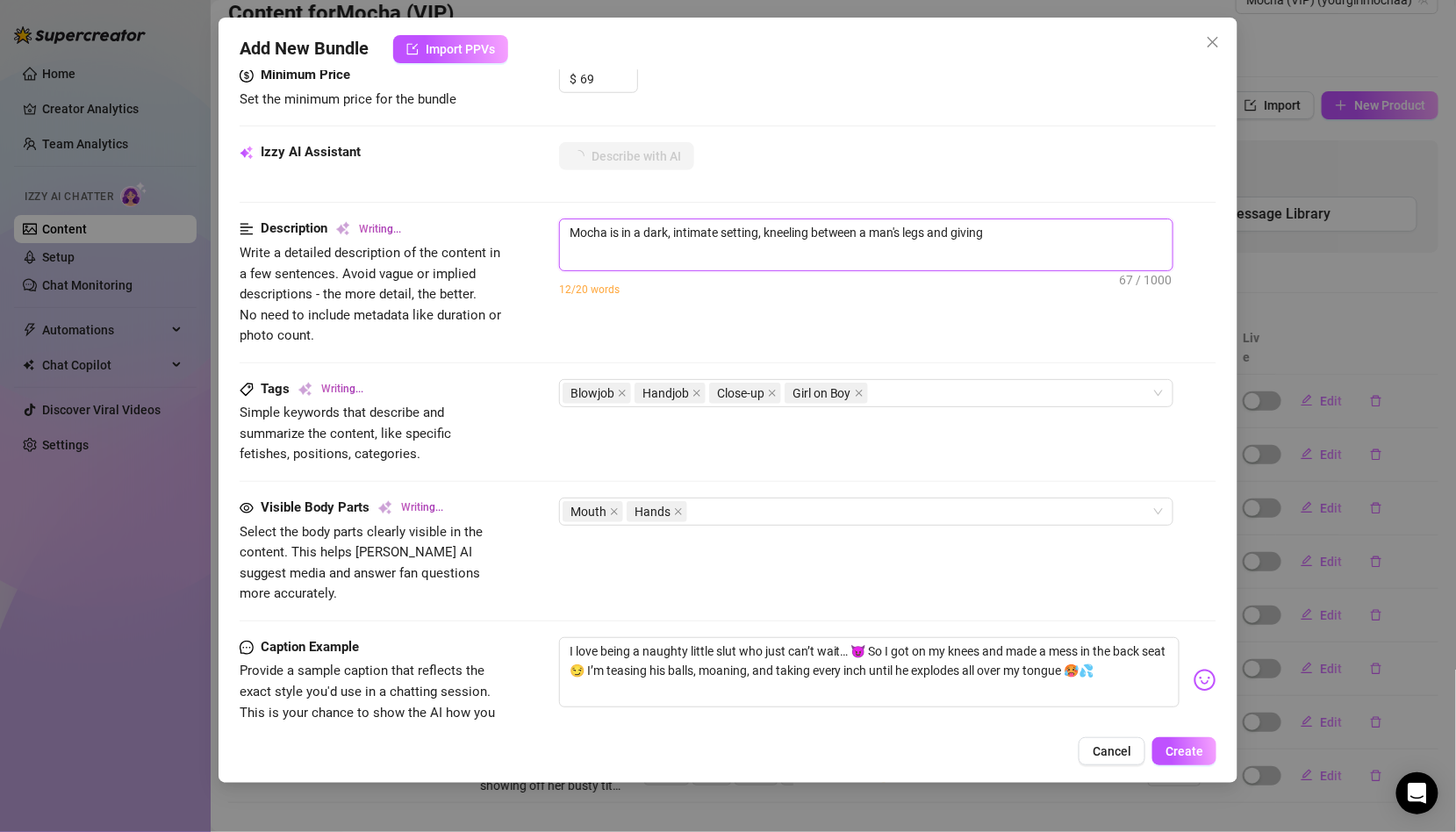
type textarea "Mocha is in a dark, intimate setting, kneeling between a man's legs and giving a"
type textarea "Mocha is in a dark, intimate setting, kneeling between a man's legs and giving …"
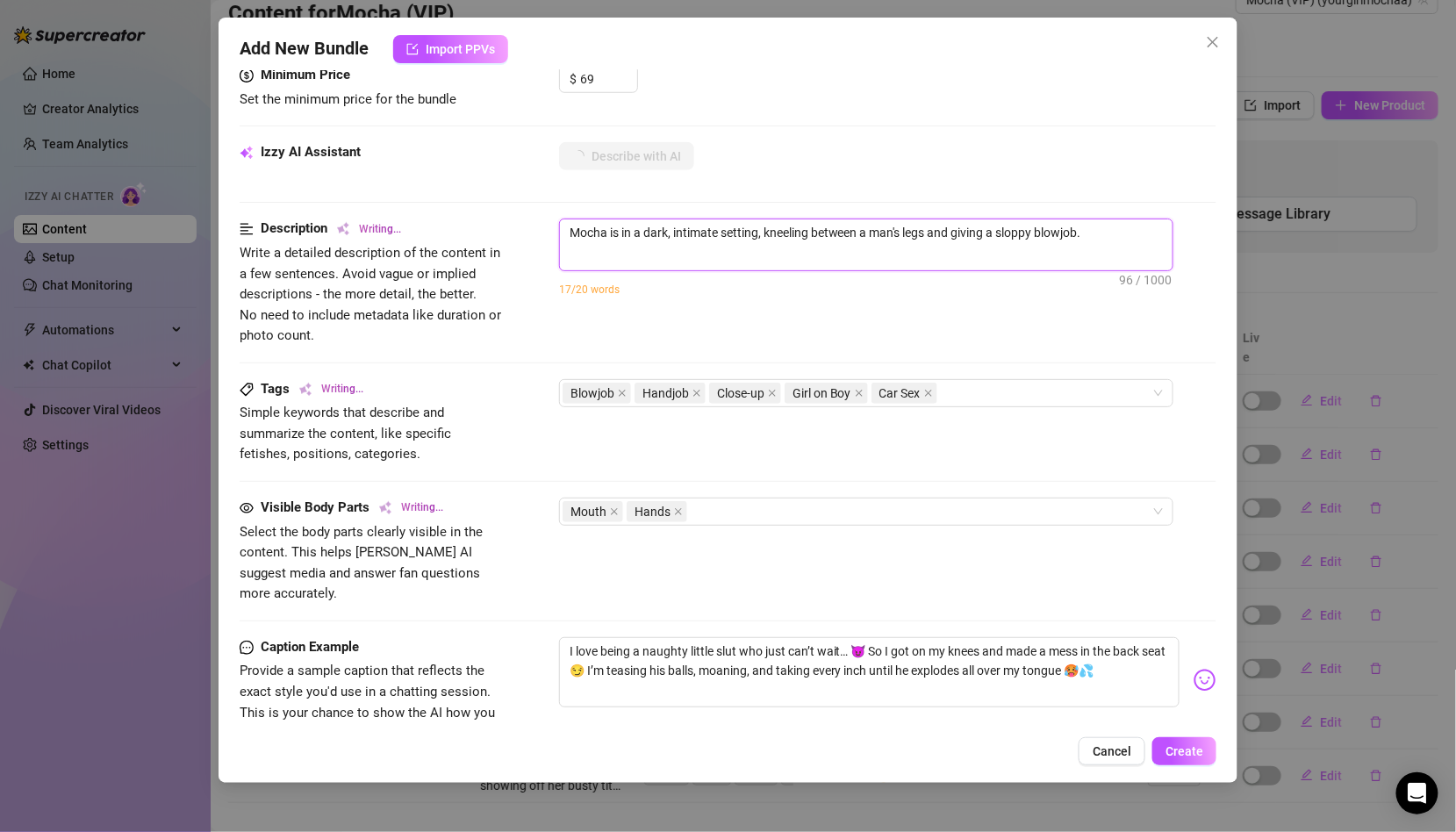
type textarea "Mocha is in a dark, intimate setting, kneeling between a man's legs and giving …"
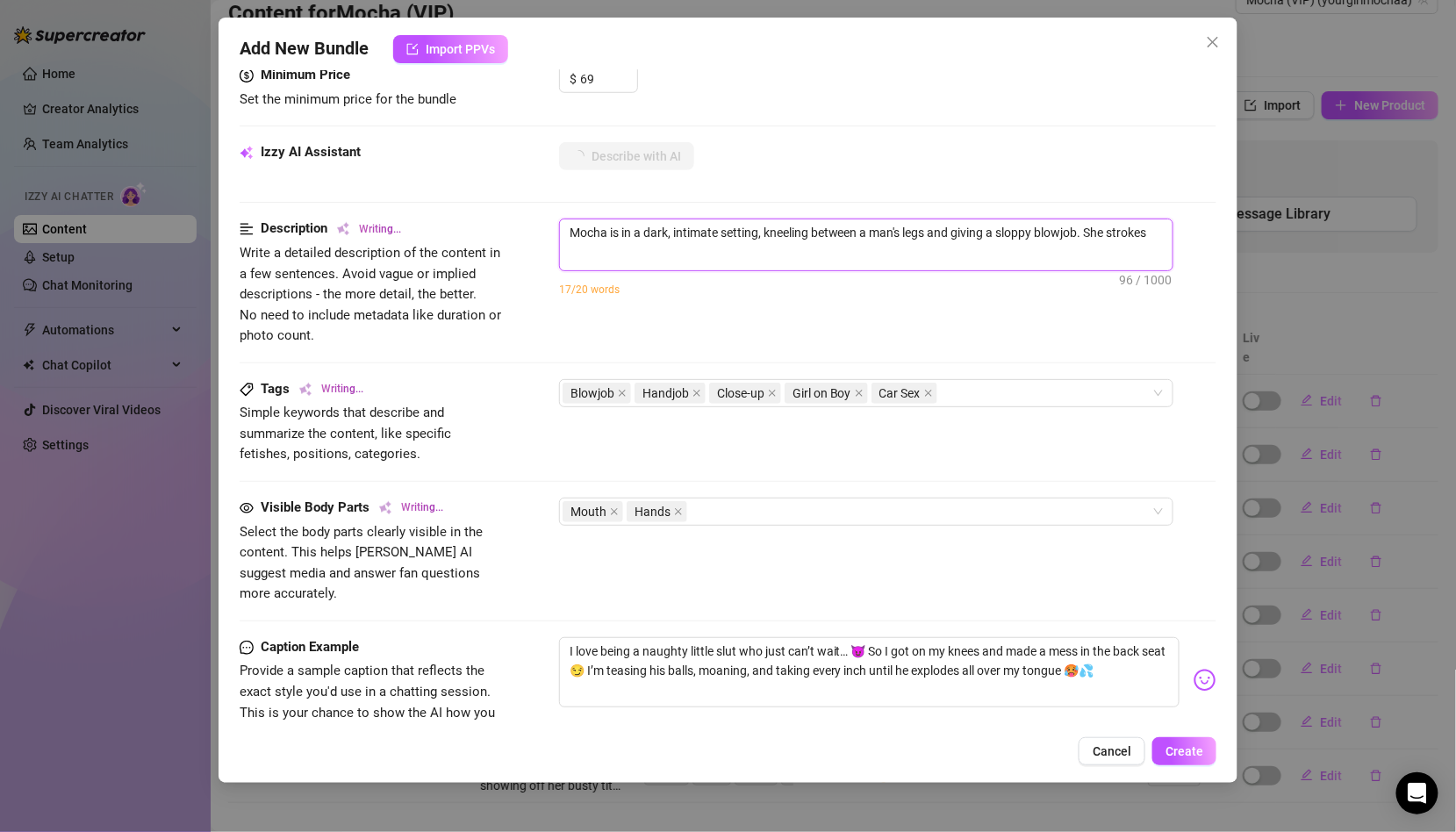
type textarea "Mocha is in a dark, intimate setting, kneeling between a man's legs and giving …"
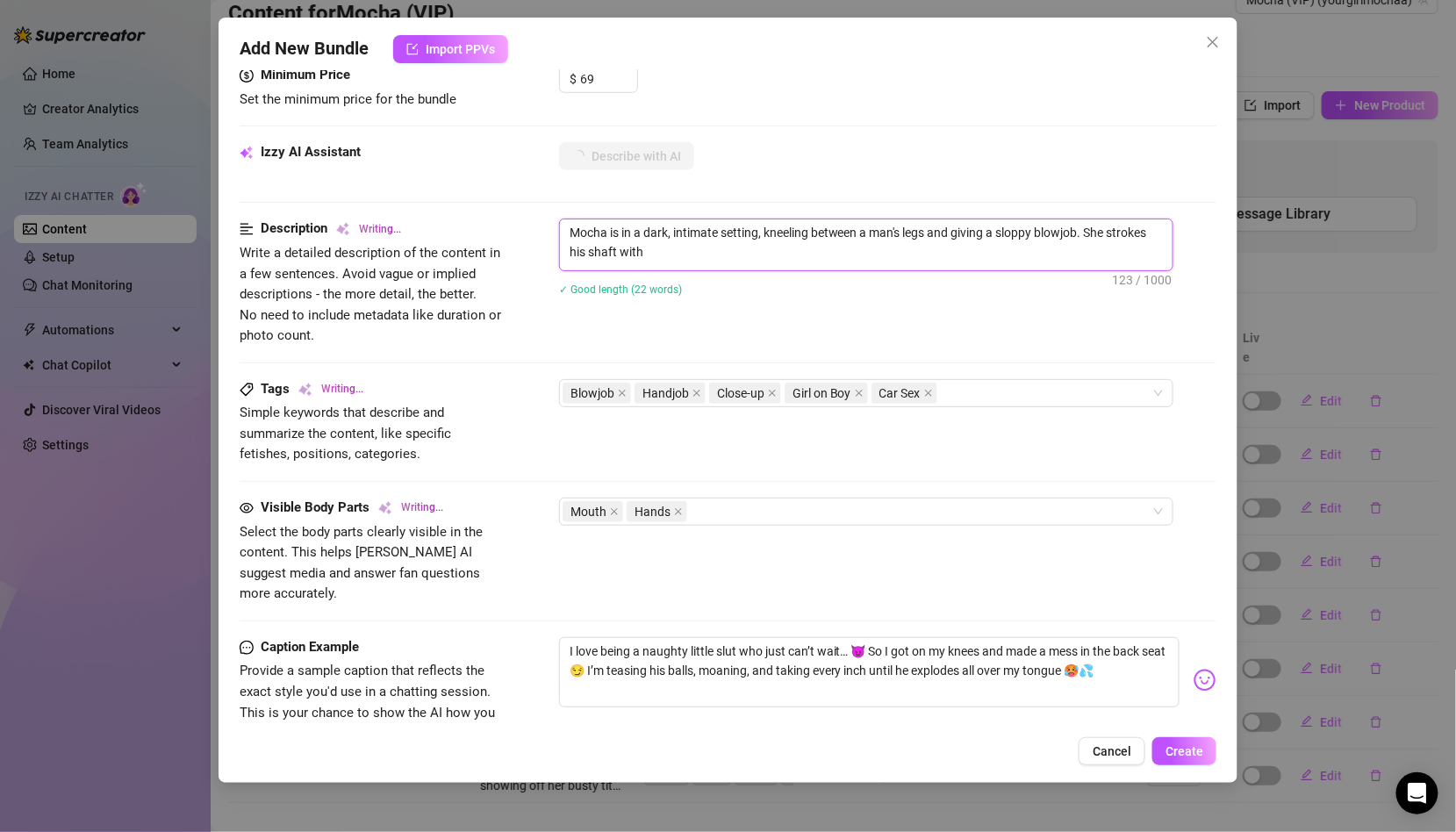
type textarea "Mocha is in a dark, intimate setting, kneeling between a man's legs and giving …"
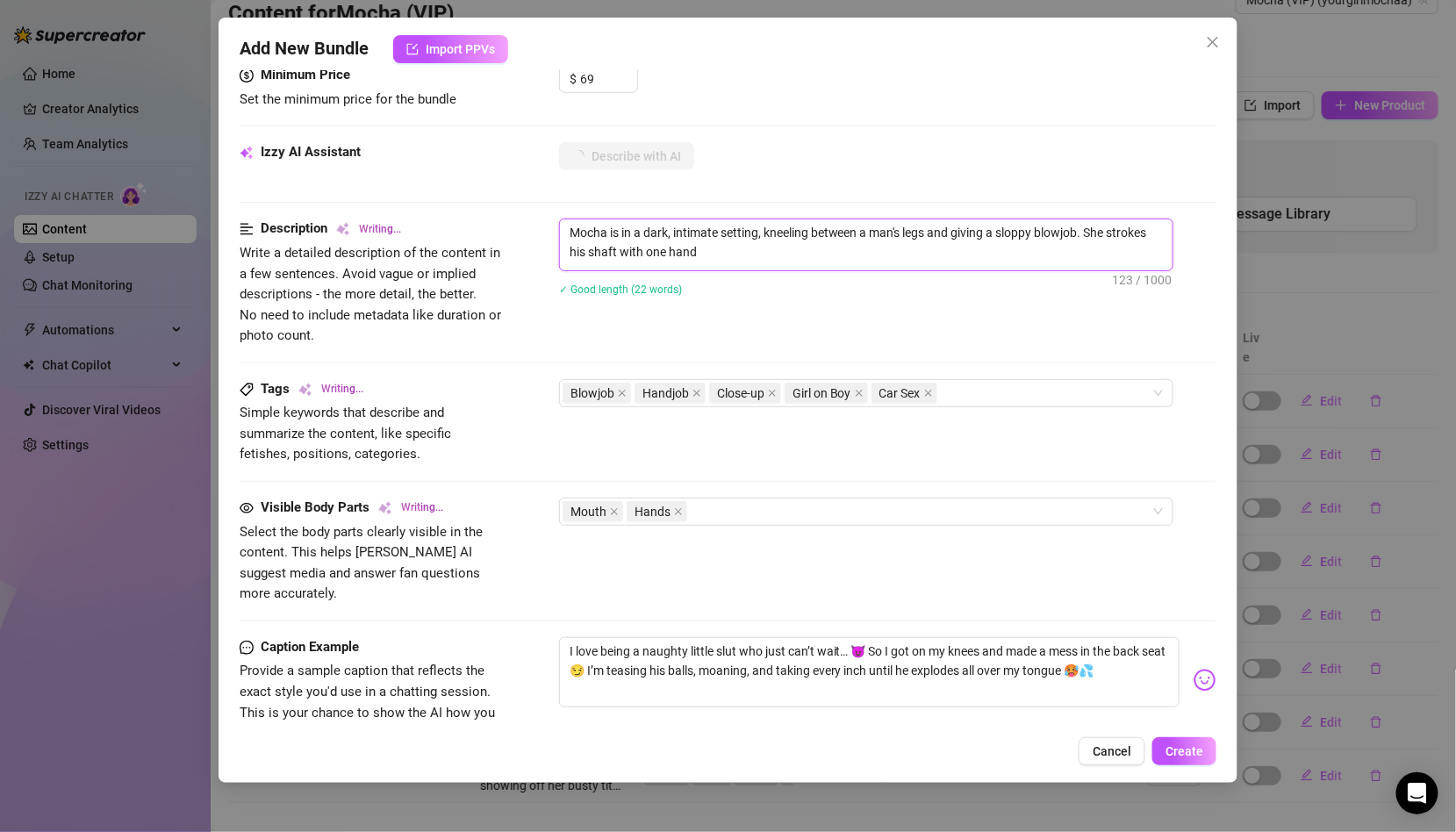
type textarea "Mocha is in a dark, intimate setting, kneeling between a man's legs and giving …"
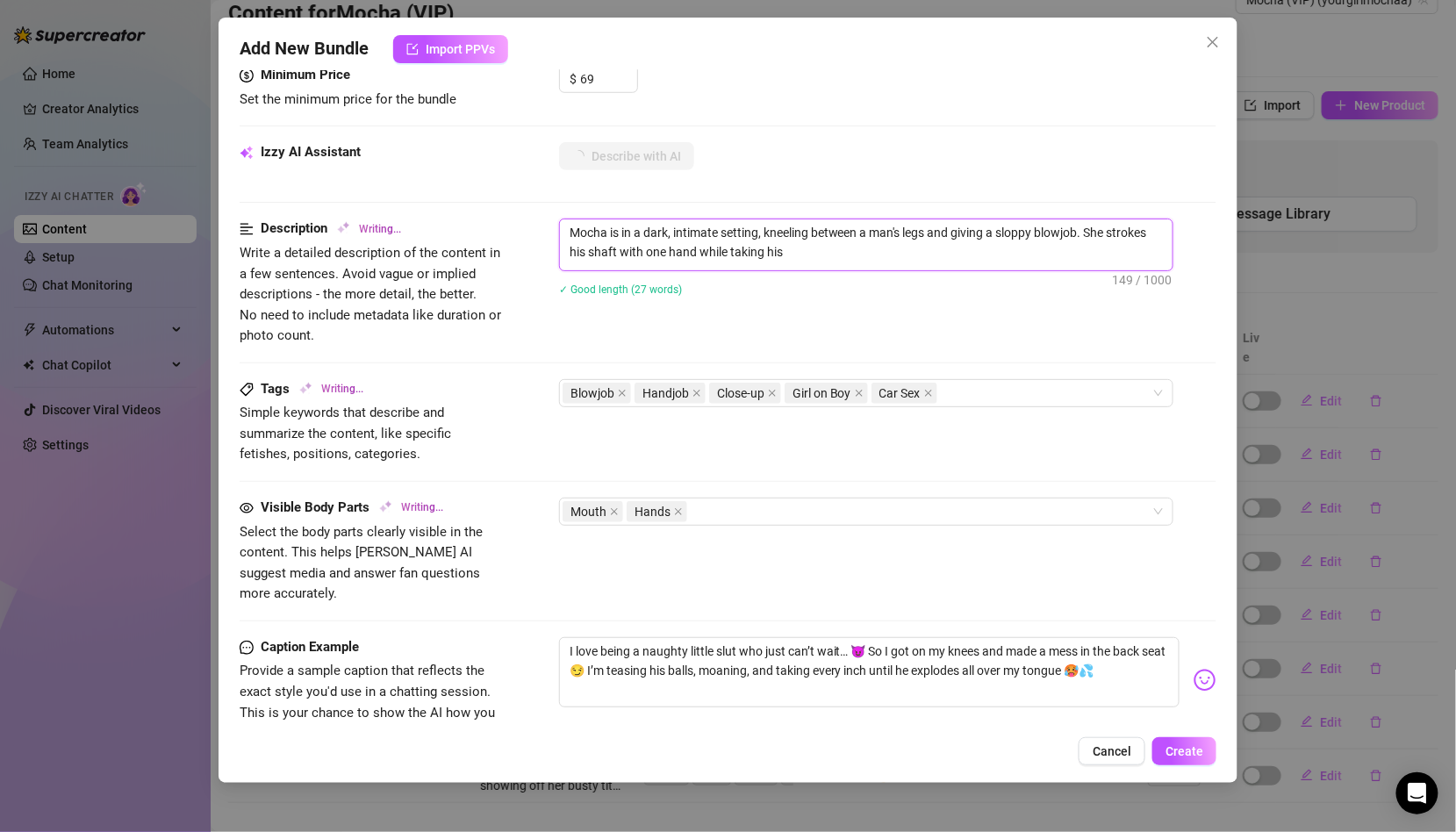
type textarea "Mocha is in a dark, intimate setting, kneeling between a man's legs and giving …"
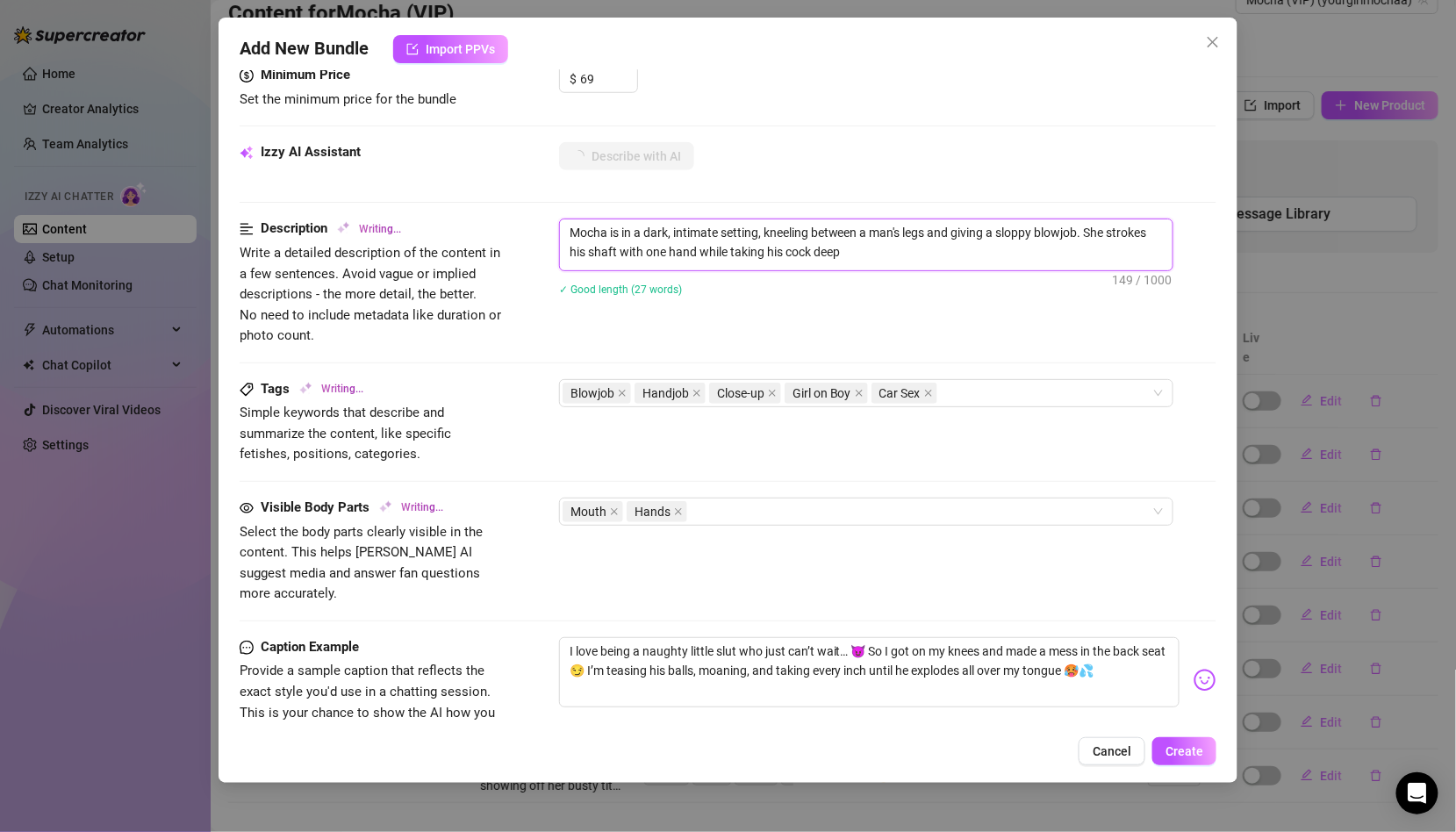
type textarea "Mocha is in a dark, intimate setting, kneeling between a man's legs and giving …"
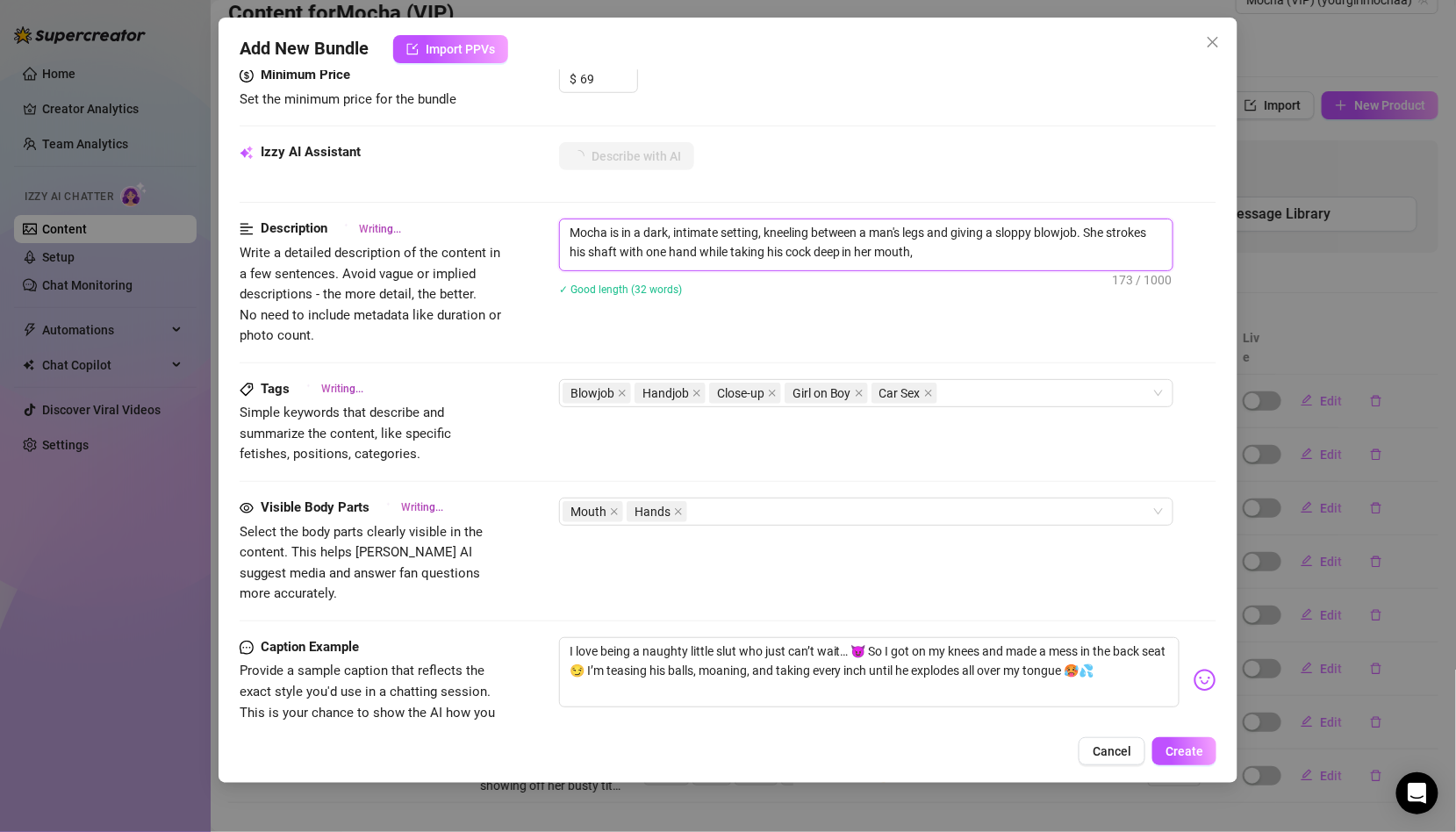
type textarea "Mocha is in a dark, intimate setting, kneeling between a man's legs and giving …"
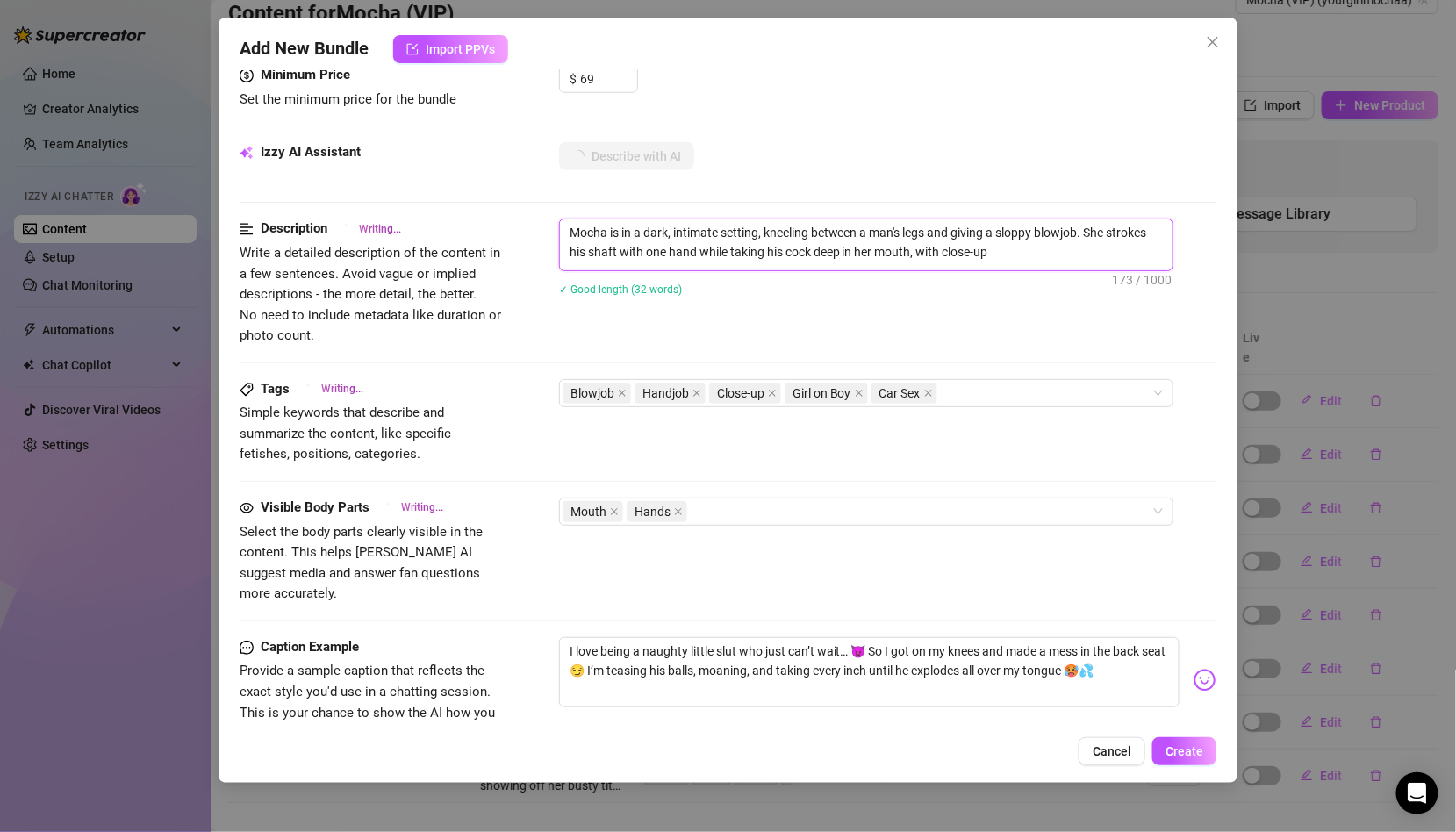
type textarea "Mocha is in a dark, intimate setting, kneeling between a man's legs and giving …"
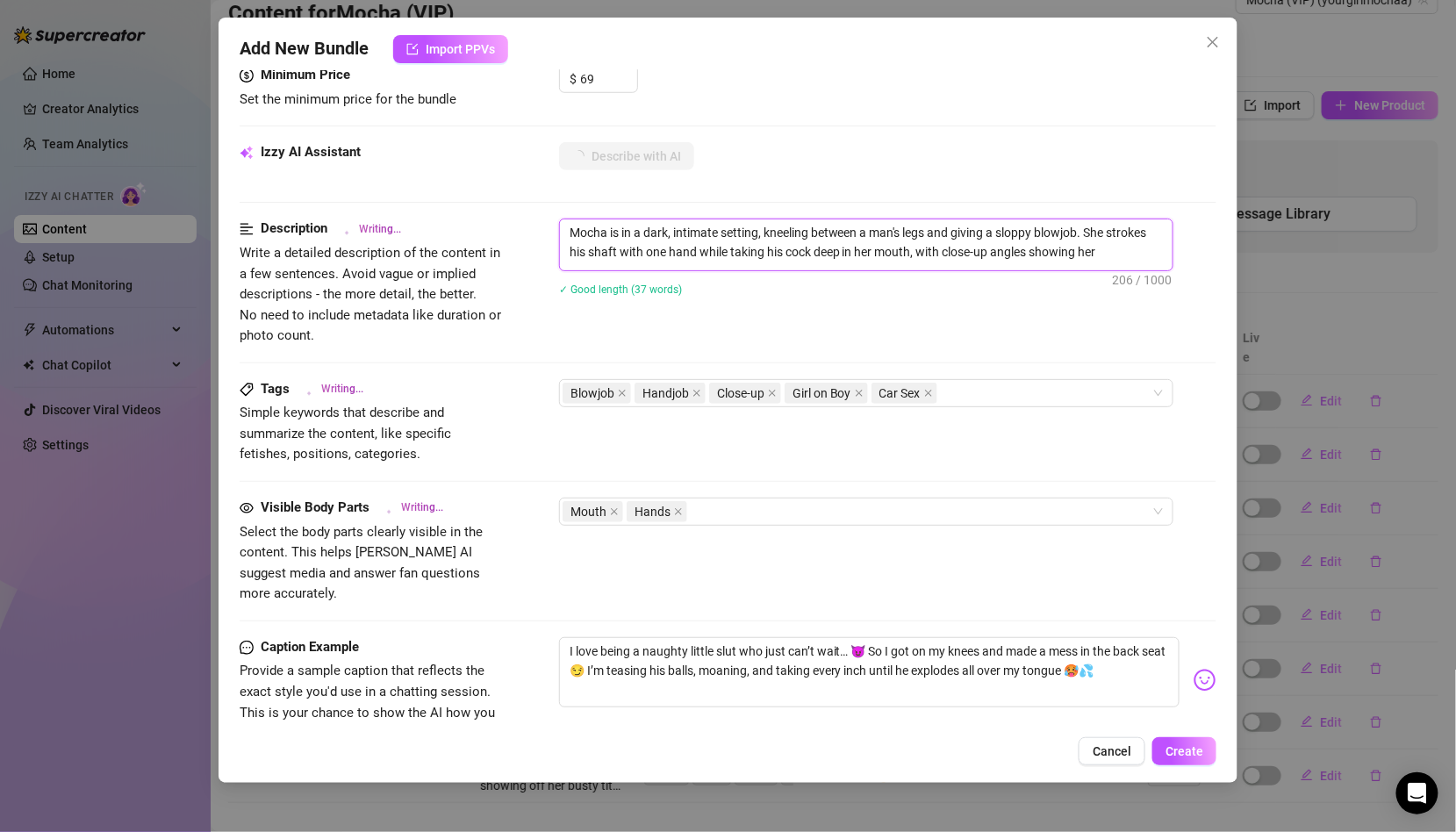
type textarea "Mocha is in a dark, intimate setting, kneeling between a man's legs and giving …"
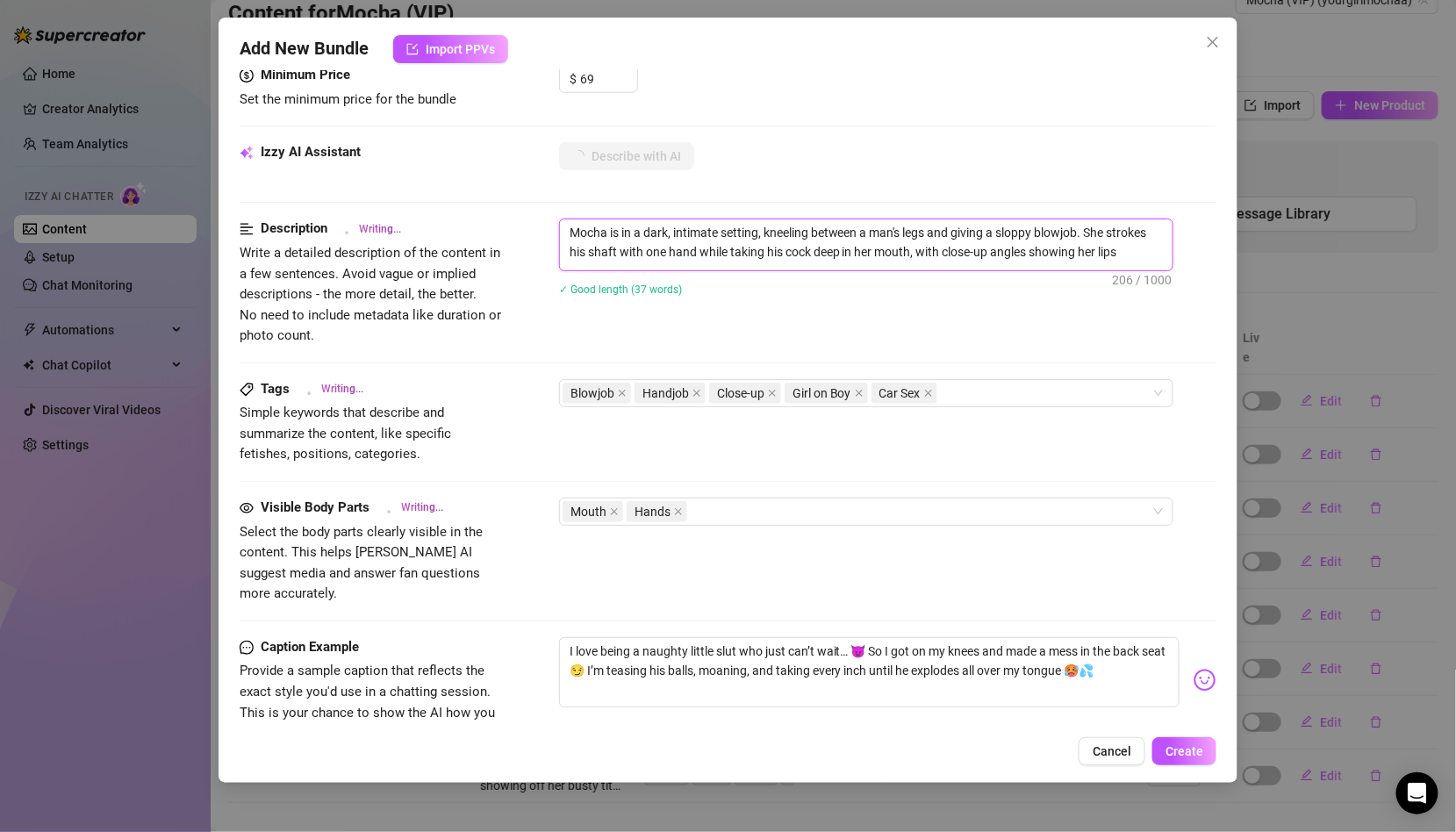
type textarea "Mocha is in a dark, intimate setting, kneeling between a man's legs and giving …"
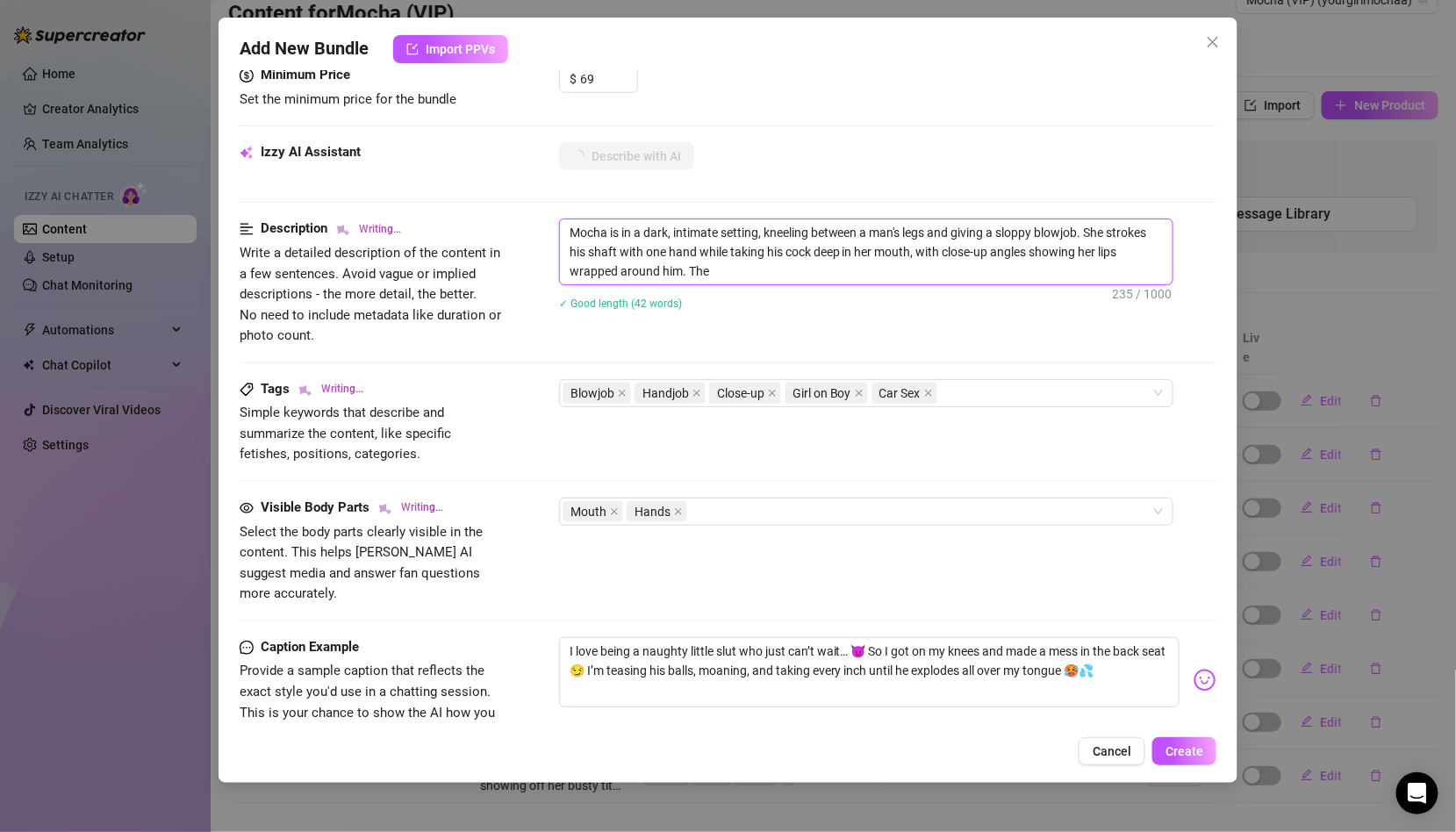
type textarea "Mocha is in a dark, intimate setting, kneeling between a man's legs and giving …"
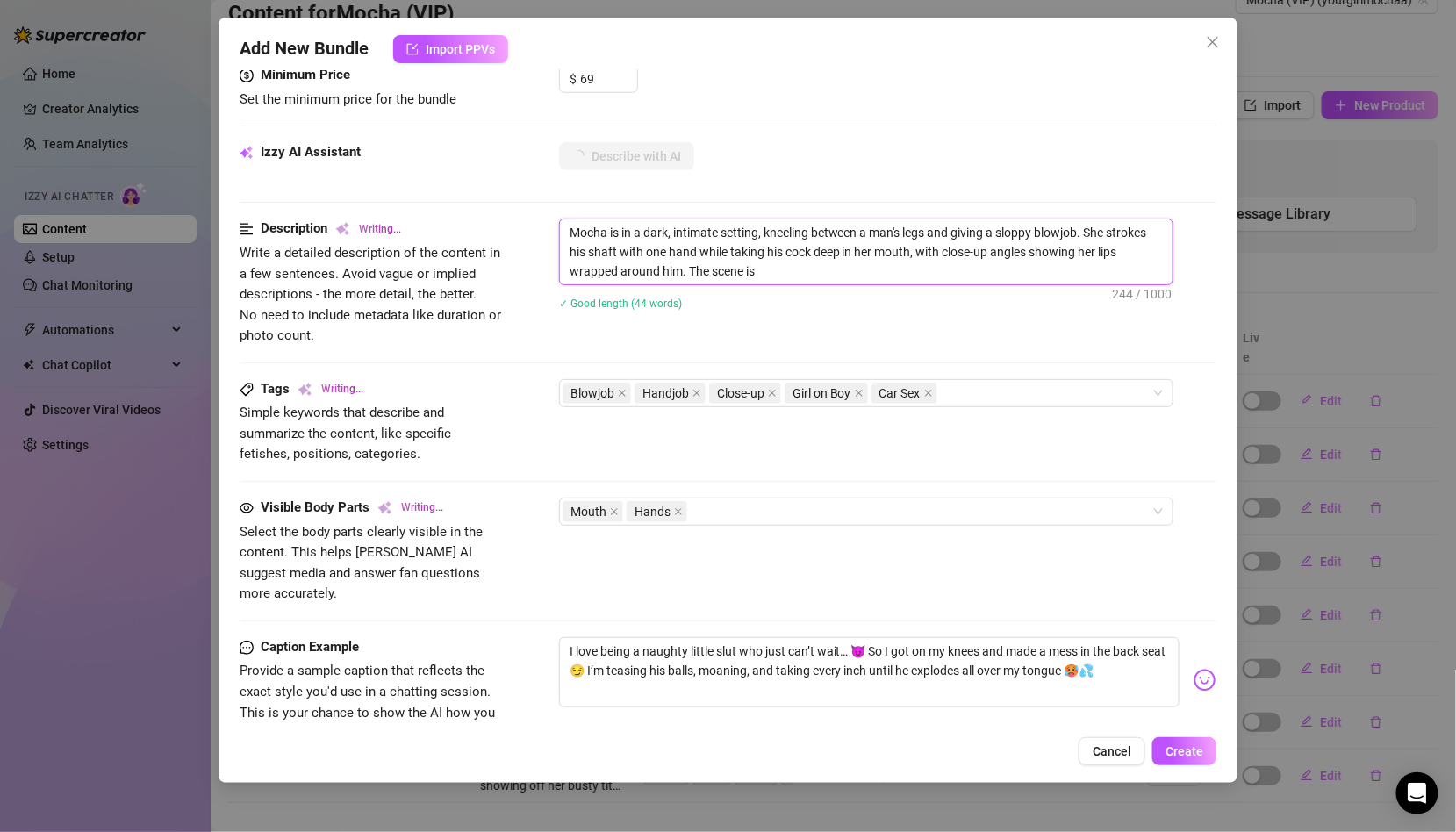
type textarea "Mocha is in a dark, intimate setting, kneeling between a man's legs and giving …"
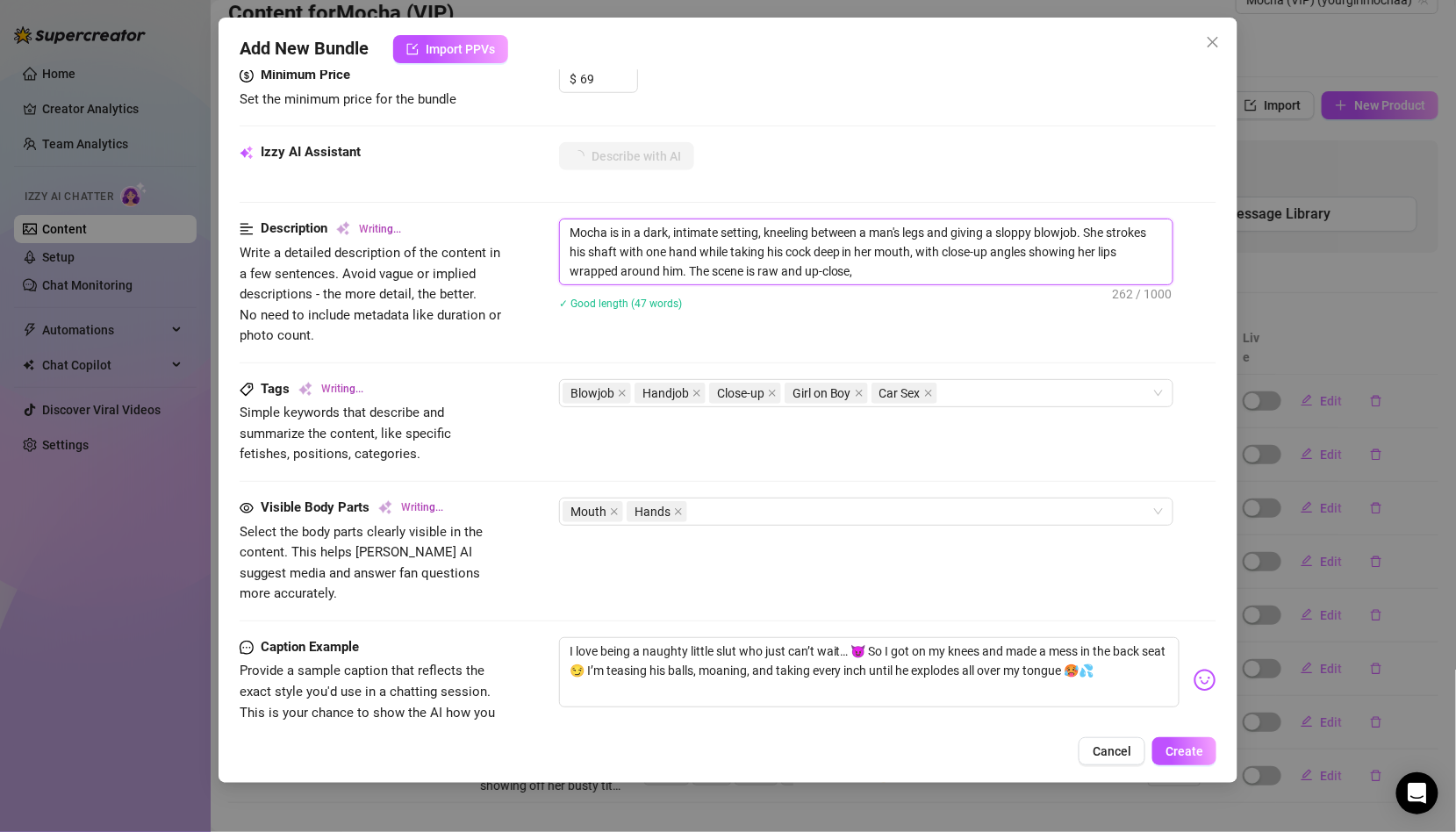
type textarea "Mocha is in a dark, intimate setting, kneeling between a man's legs and giving …"
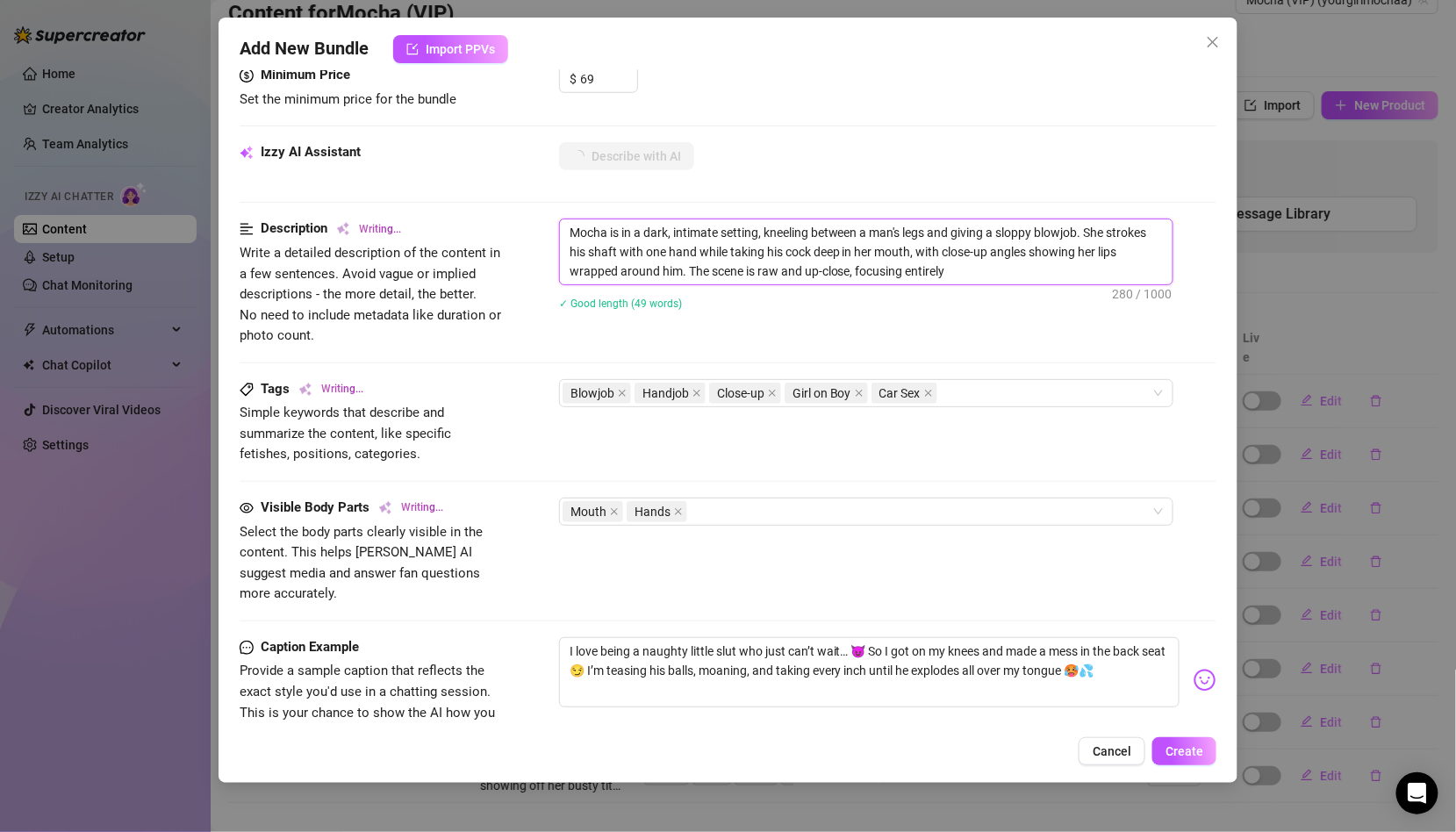
type textarea "Mocha is in a dark, intimate setting, kneeling between a man's legs and giving …"
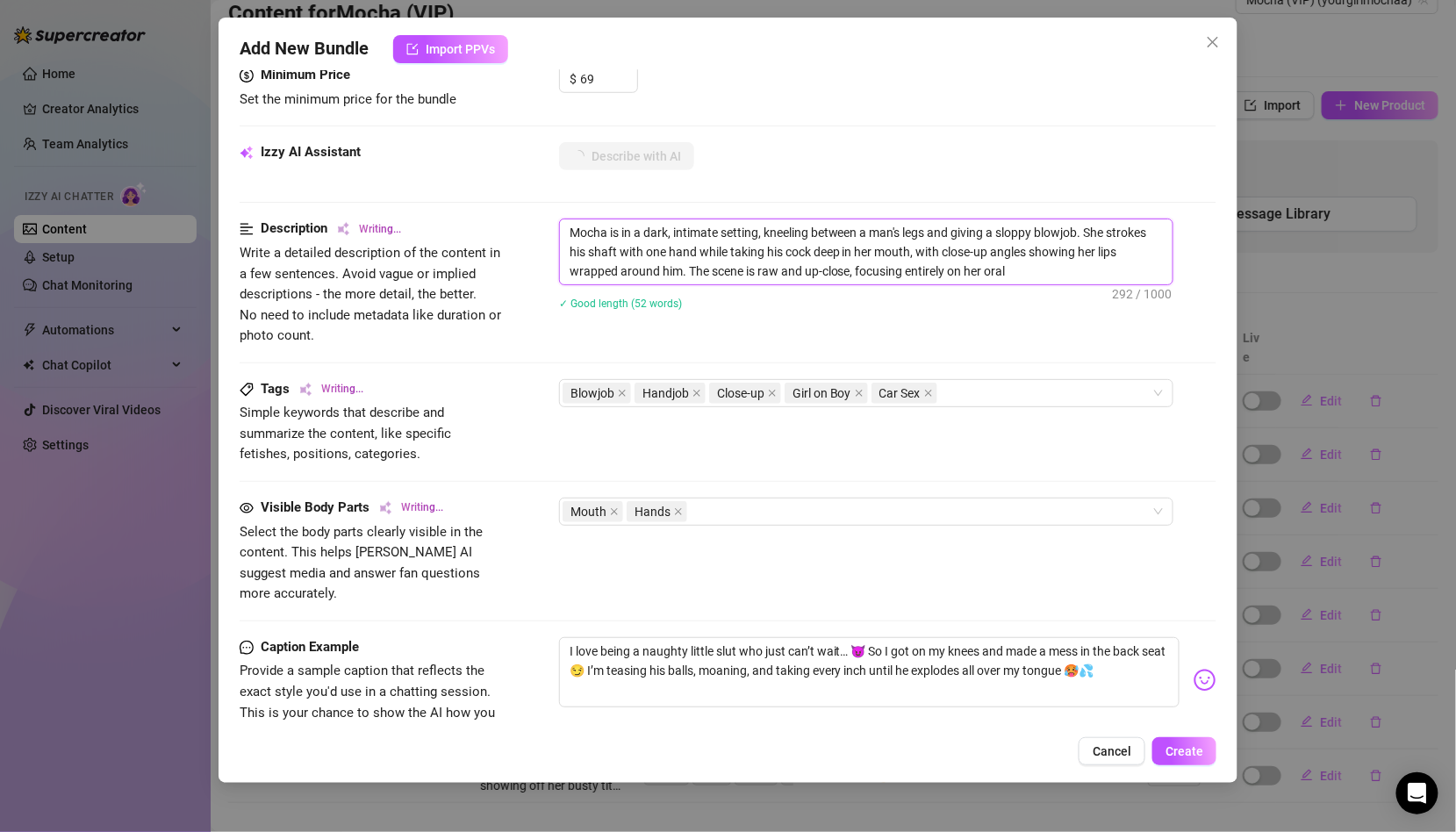
type textarea "Mocha is in a dark, intimate setting, kneeling between a man's legs and giving …"
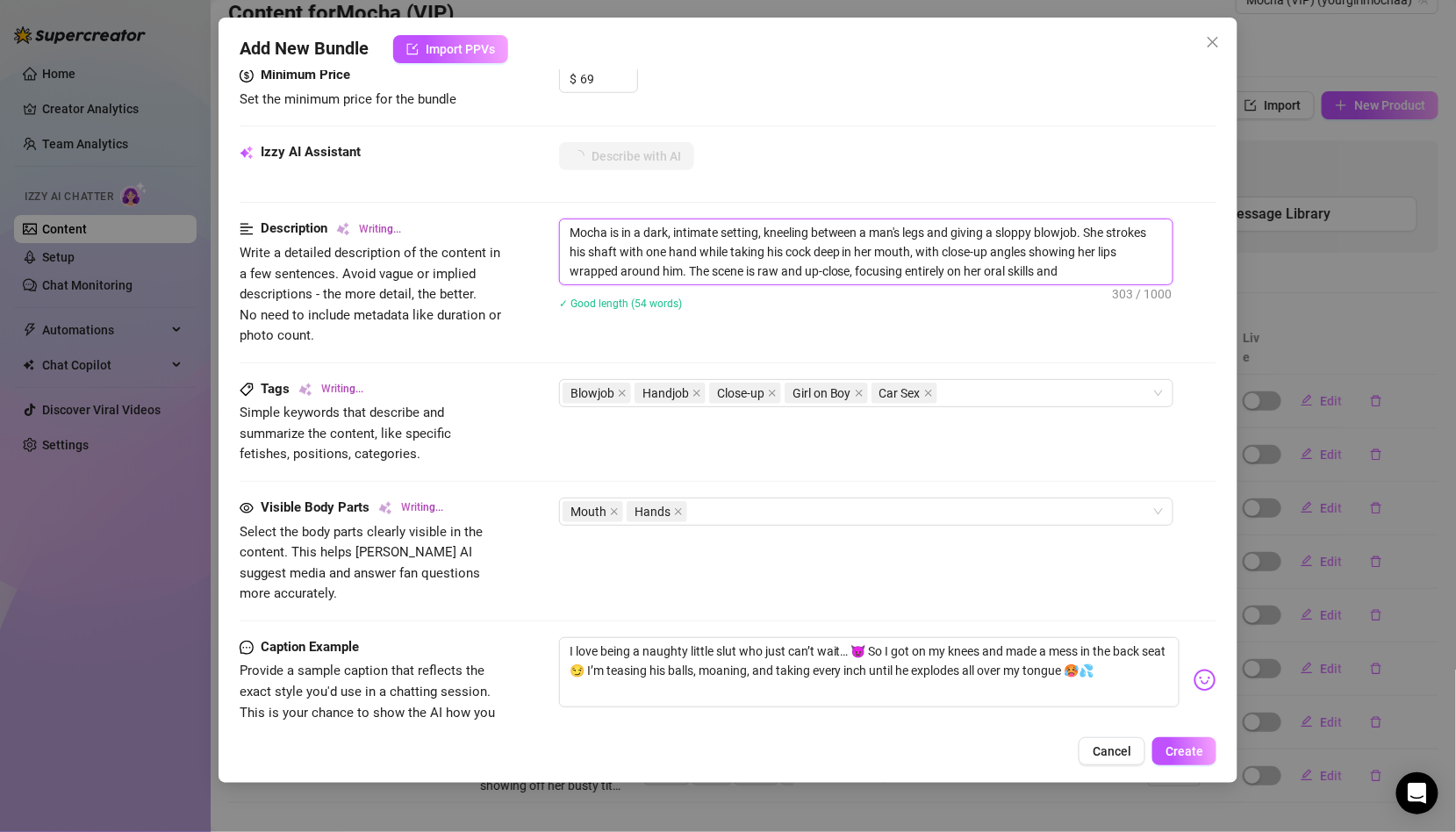
type textarea "Mocha is in a dark, intimate setting, kneeling between a man's legs and giving …"
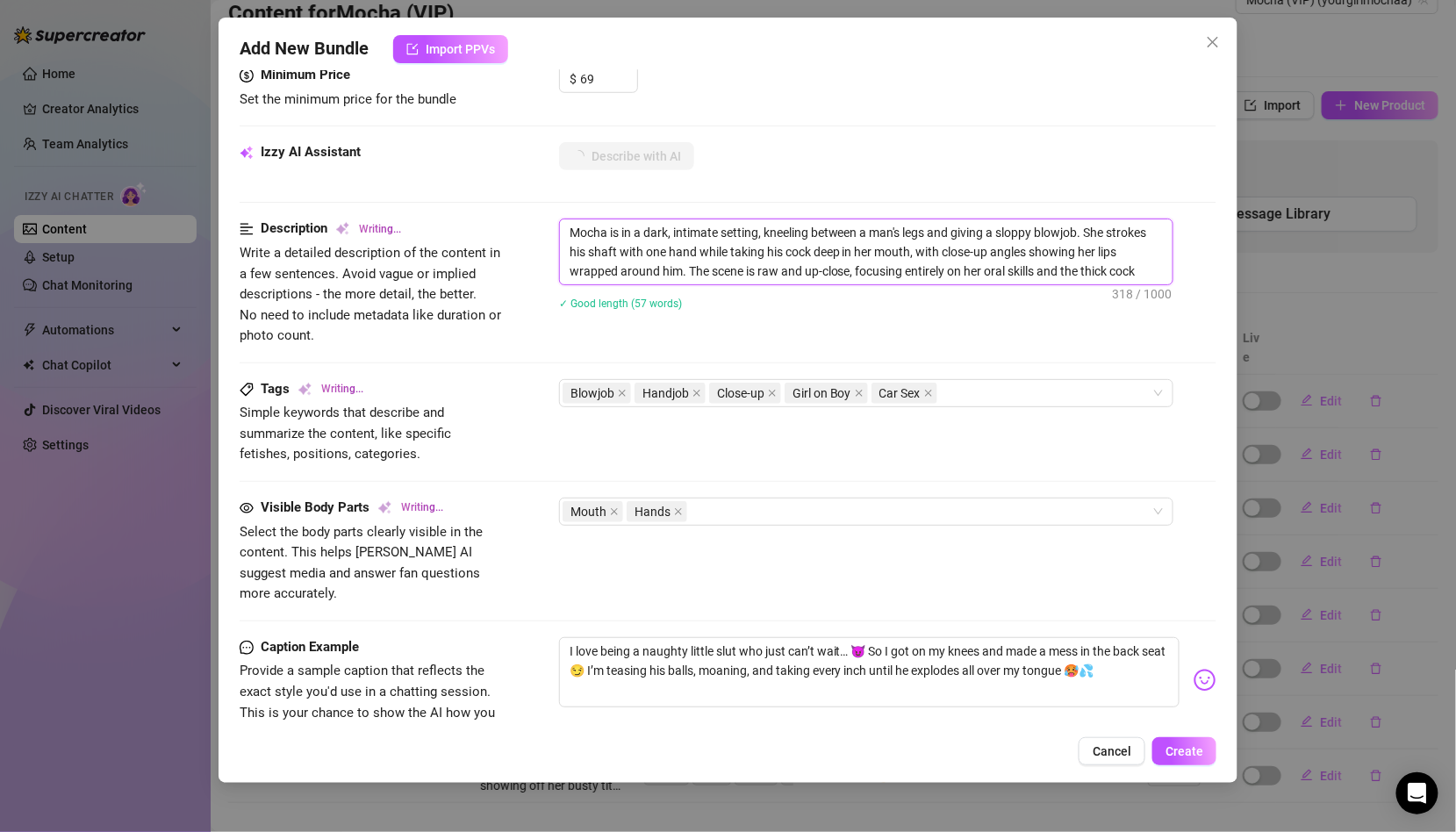
type textarea "Mocha is in a dark, intimate setting, kneeling between a man's legs and giving …"
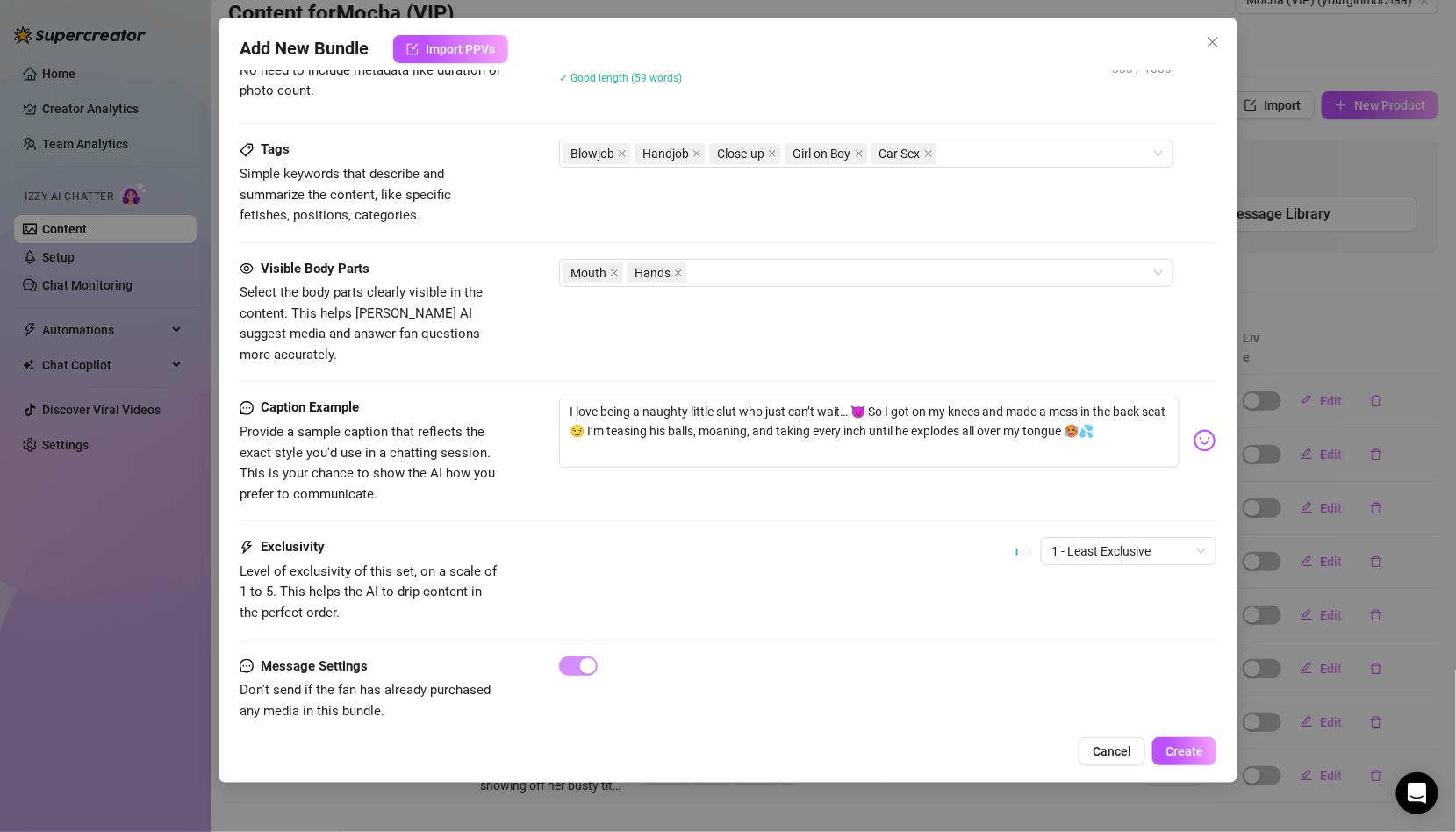
scroll to position [0, 0]
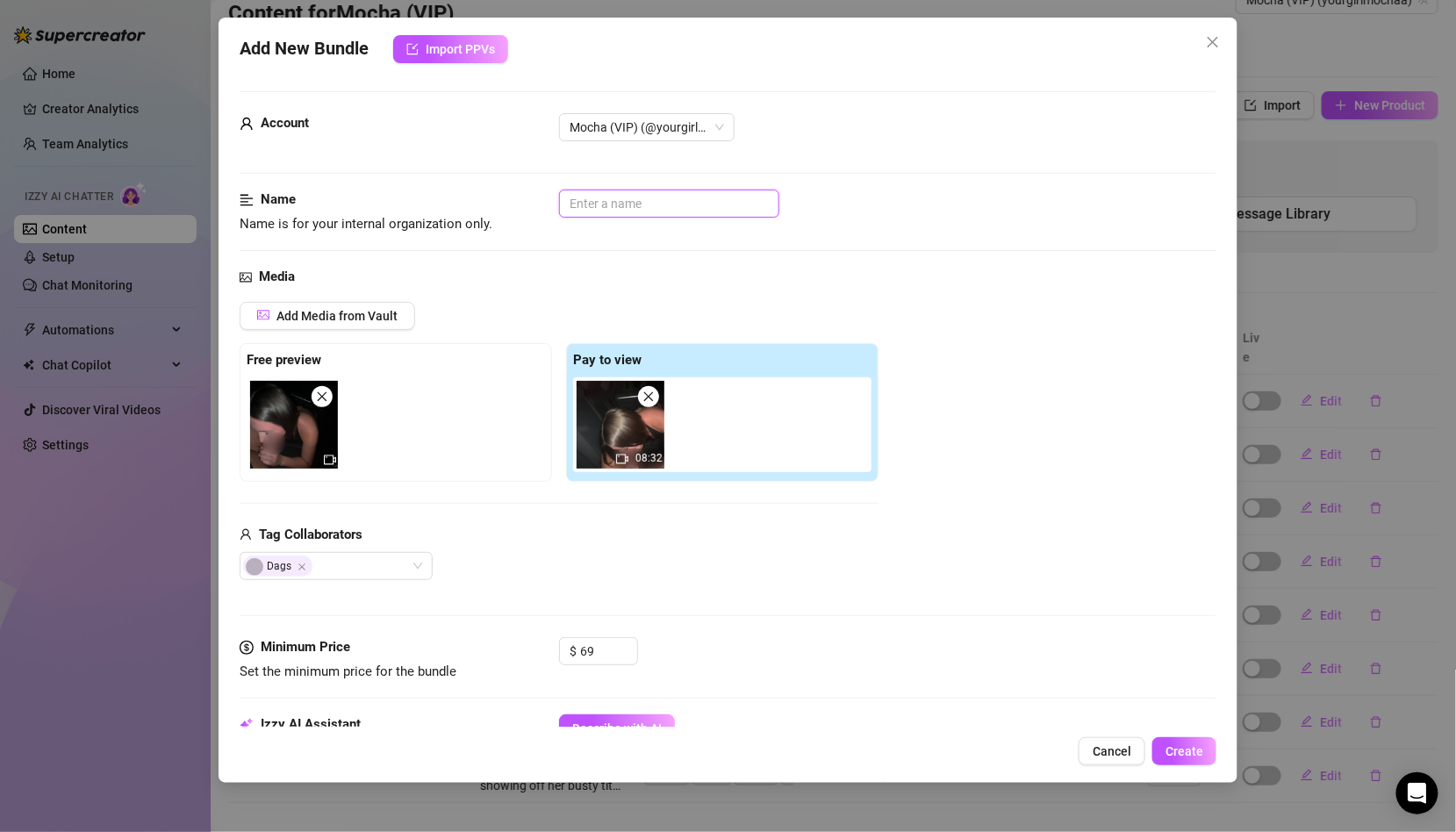
click at [665, 202] on input "text" at bounding box center [668, 203] width 220 height 28
type input "BJ Backseat"
click at [1188, 757] on span "Create" at bounding box center [1184, 751] width 38 height 14
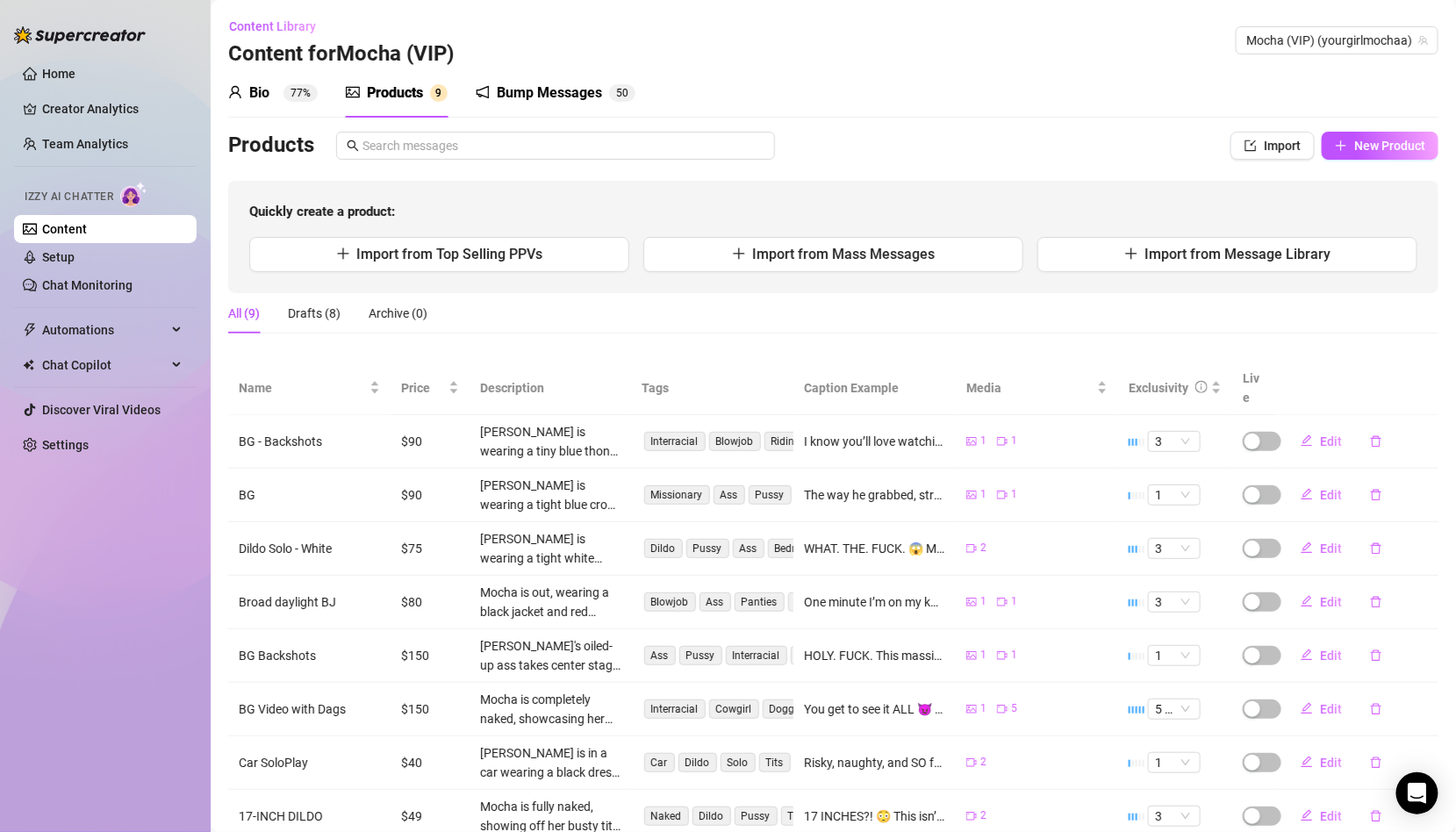
click at [560, 85] on div "Bump Messages" at bounding box center [549, 93] width 105 height 21
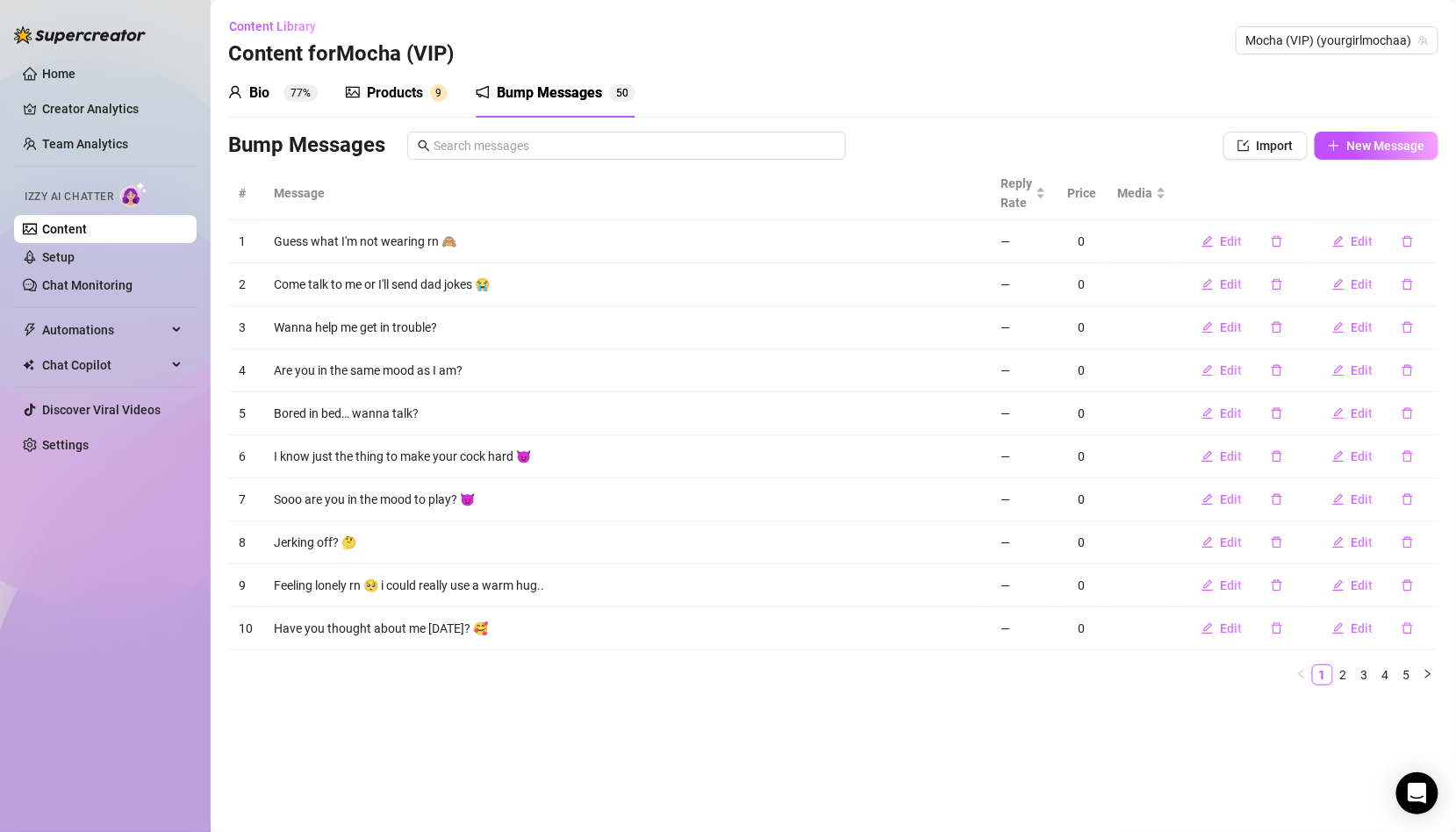
click at [419, 94] on div "Products" at bounding box center [394, 93] width 57 height 21
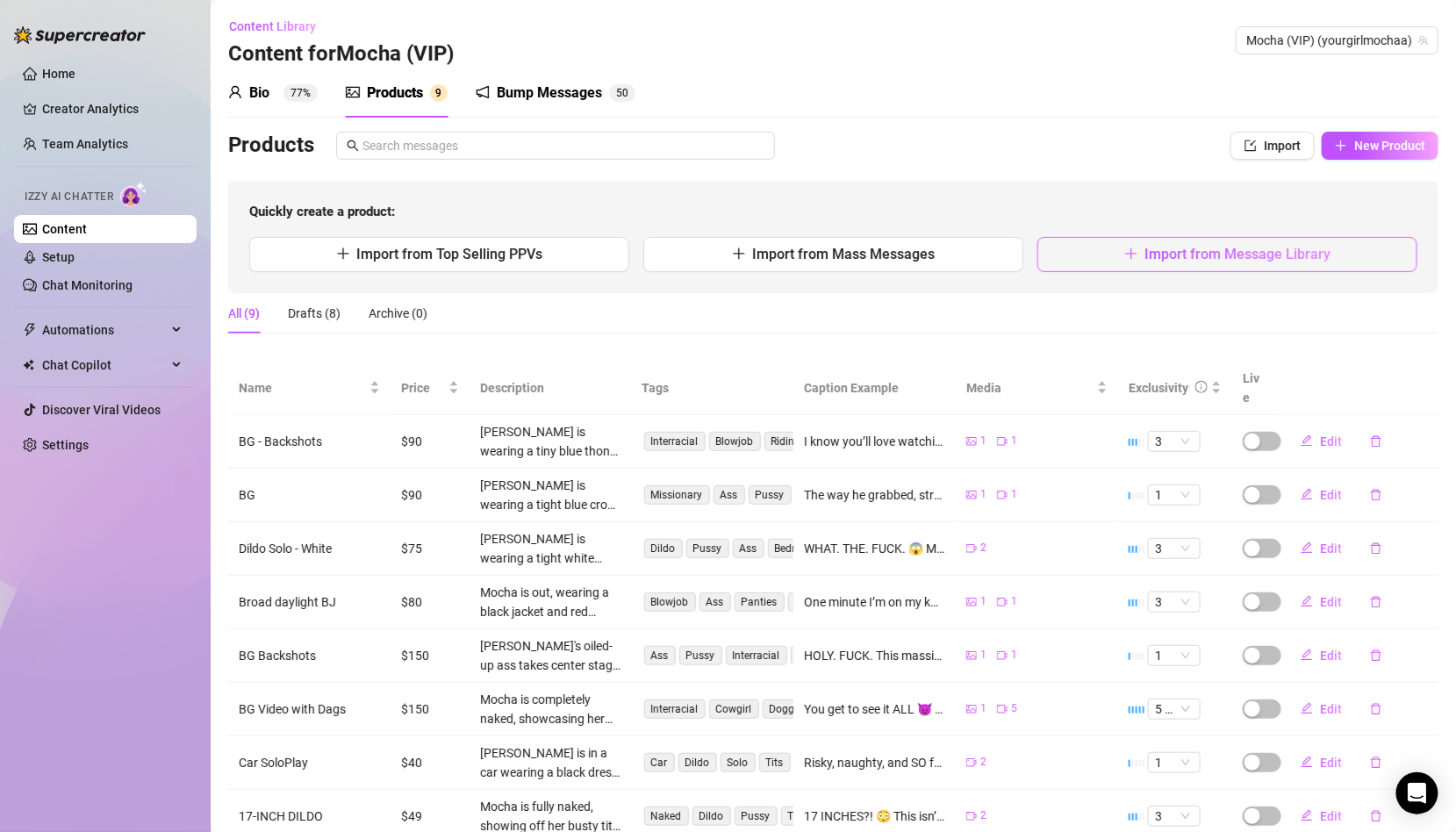
click at [1125, 244] on button "Import from Message Library" at bounding box center [1227, 254] width 380 height 35
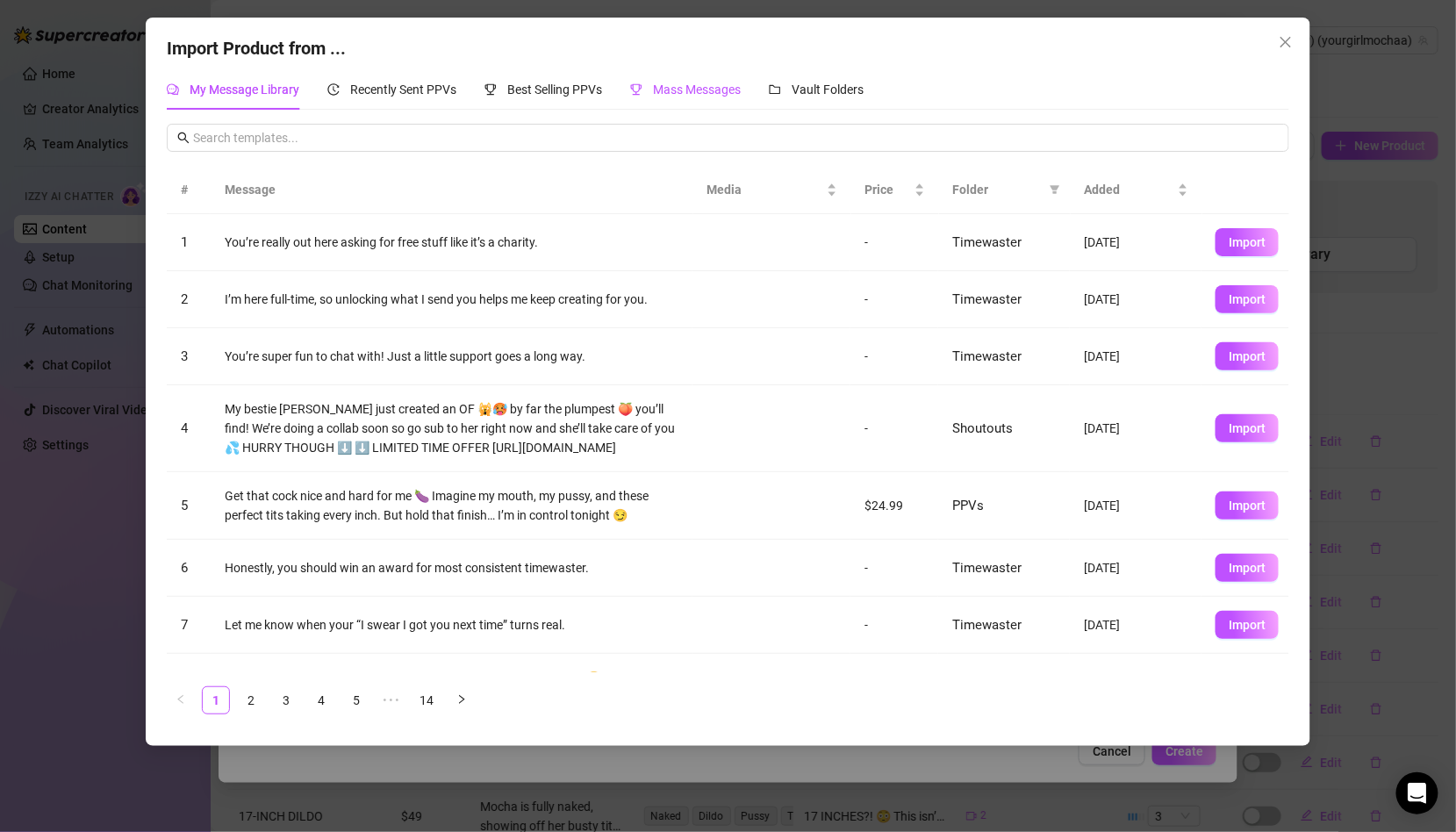
click at [717, 92] on span "Mass Messages" at bounding box center [697, 90] width 88 height 14
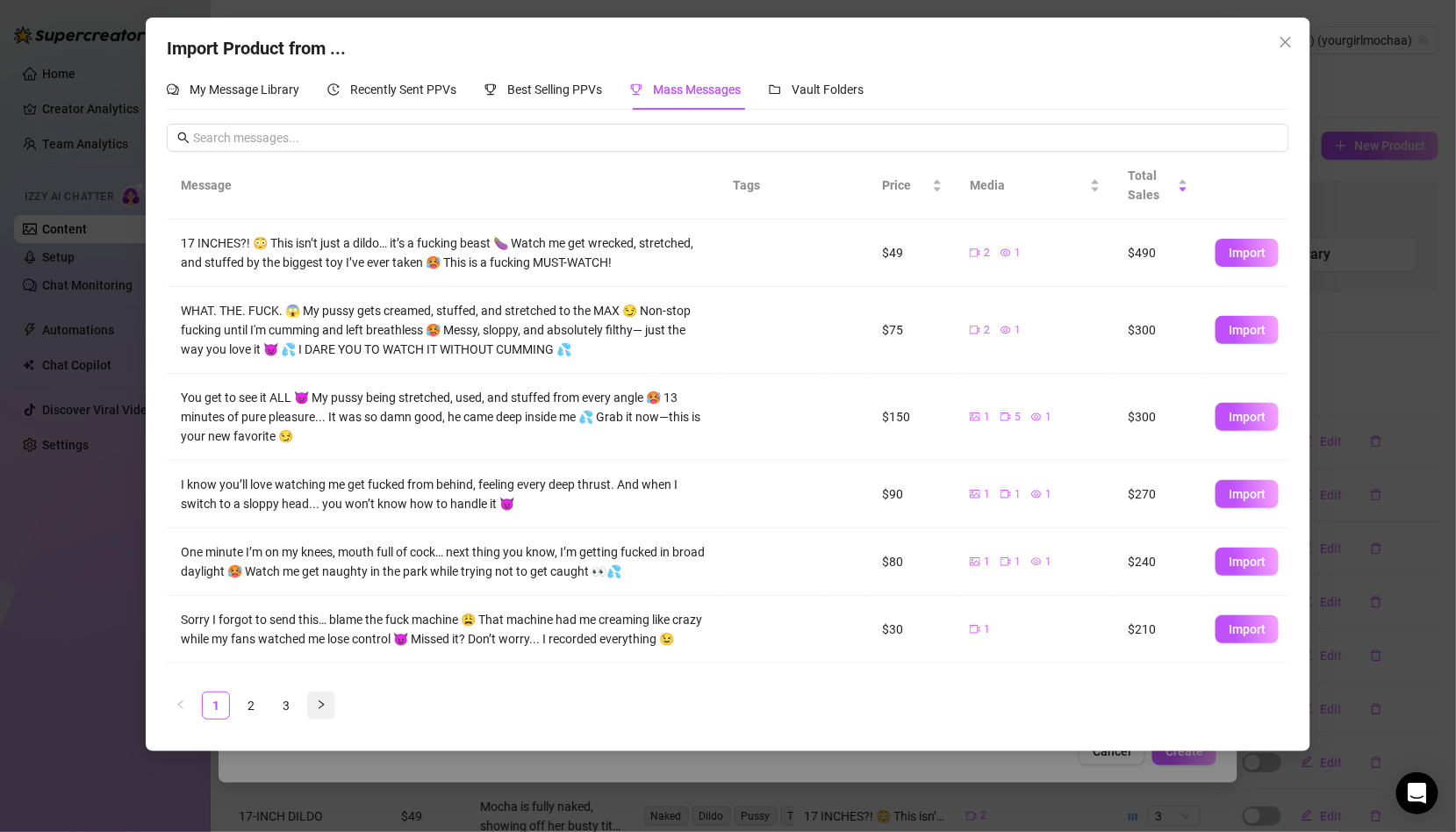
click at [320, 704] on icon "right" at bounding box center [322, 705] width 11 height 11
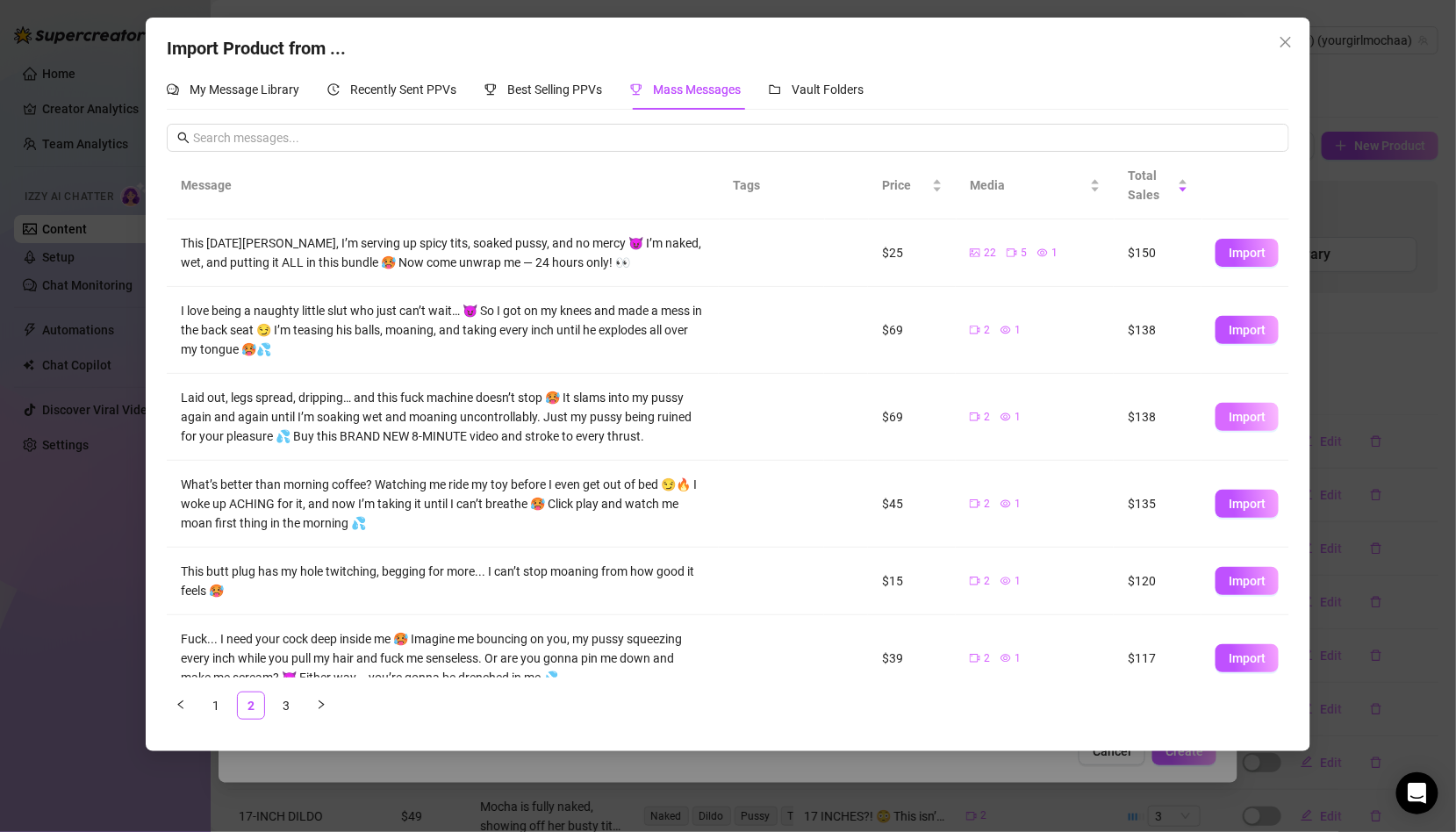
click at [1237, 413] on span "Import" at bounding box center [1247, 417] width 37 height 14
type textarea "Laid out, legs spread, dripping… and this fuck machine doesn’t stop 🥵 It slams …"
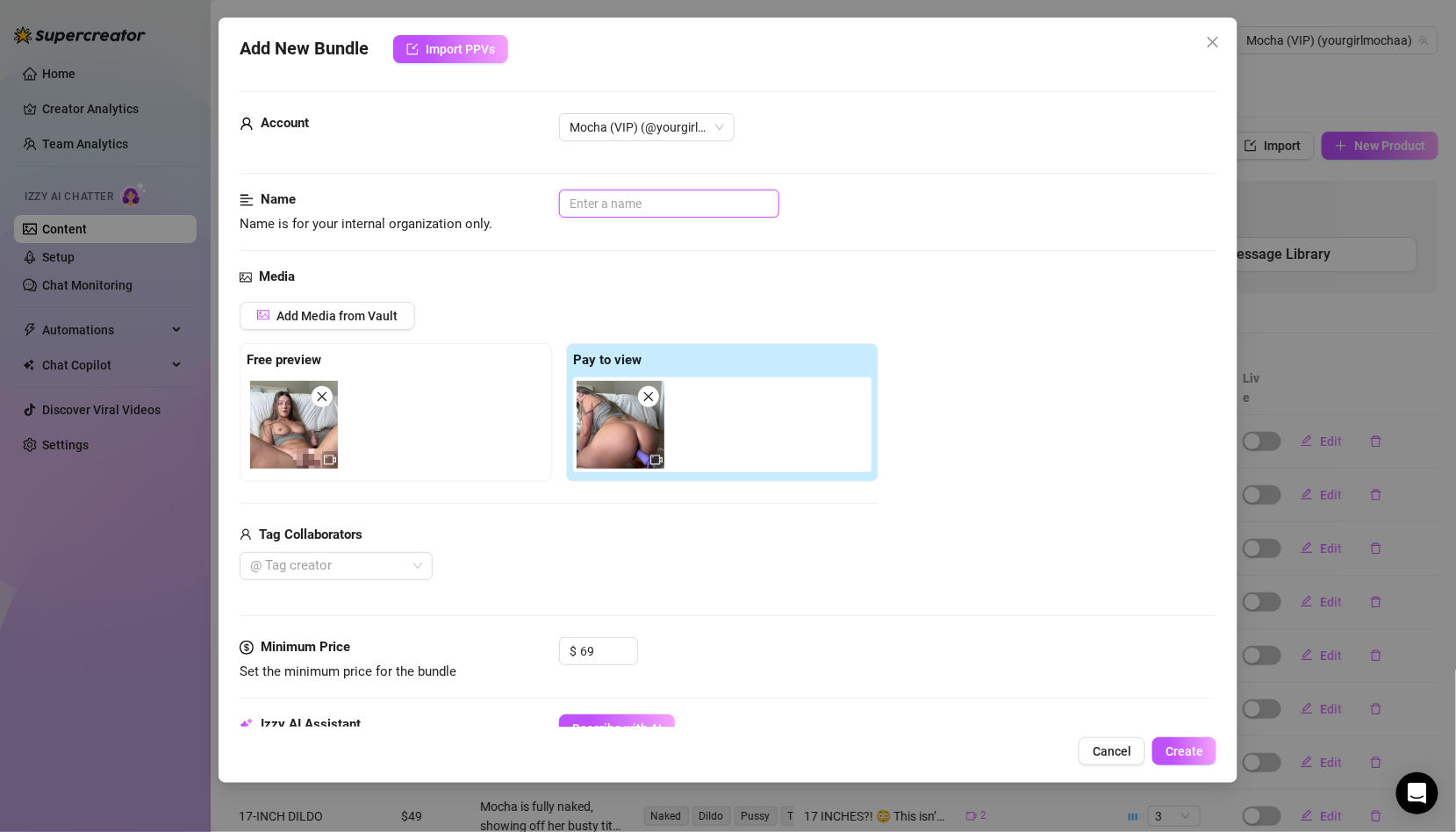
click at [604, 210] on input "text" at bounding box center [668, 203] width 220 height 28
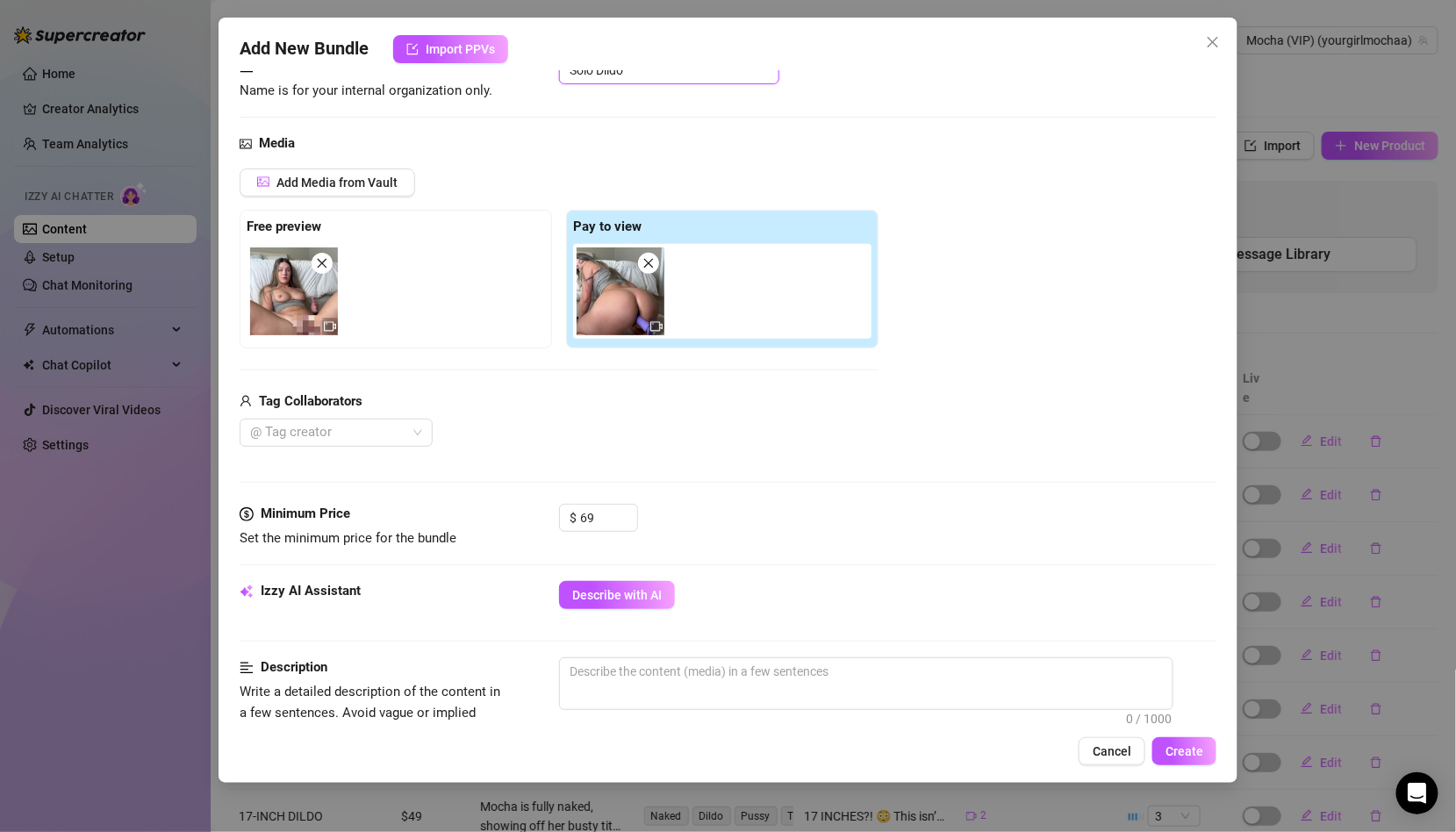
scroll to position [498, 0]
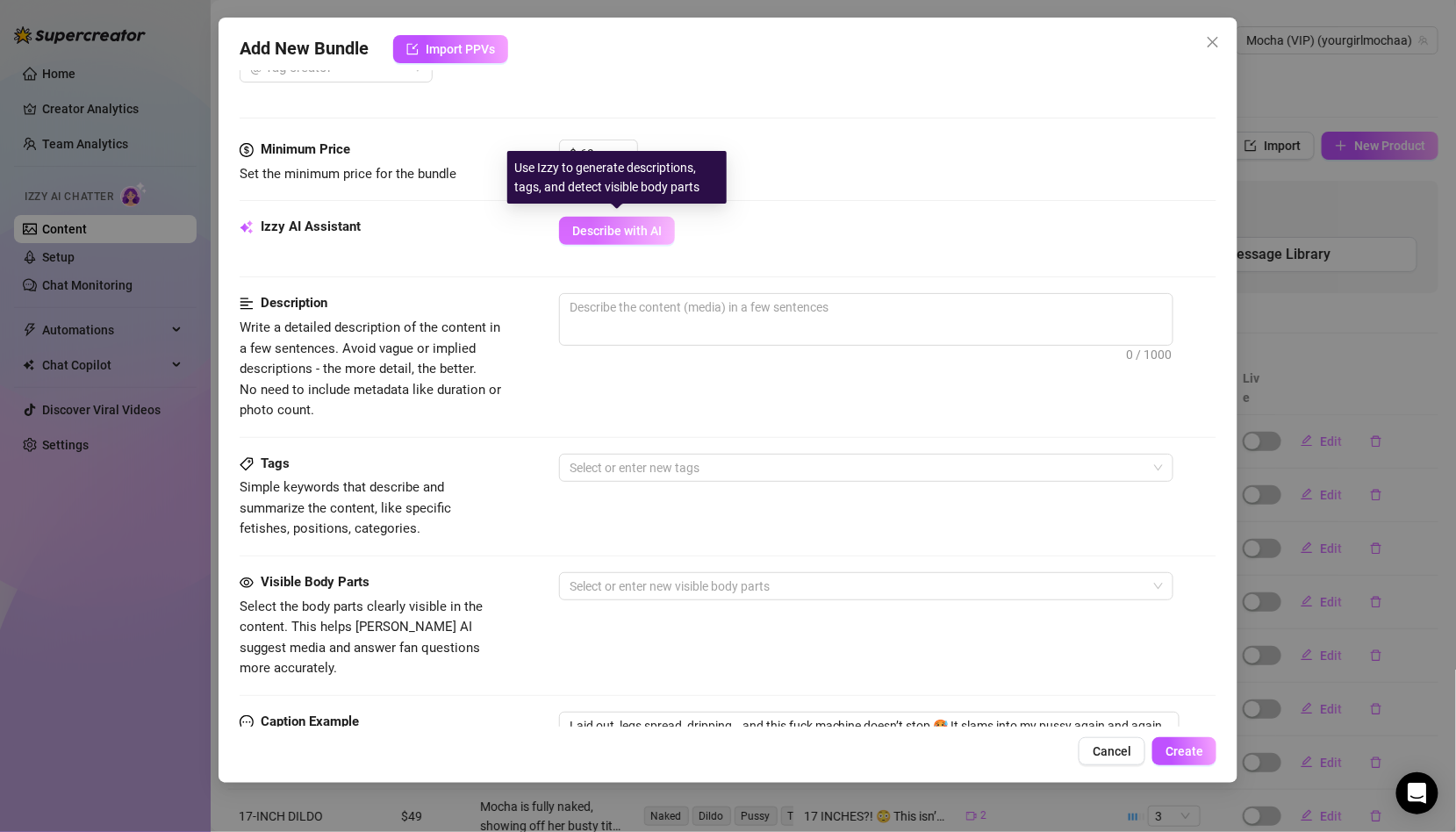
type input "Solo Dildo"
click at [610, 217] on button "Describe with AI" at bounding box center [616, 230] width 116 height 28
type textarea "Mocha"
type textarea "[PERSON_NAME] wears"
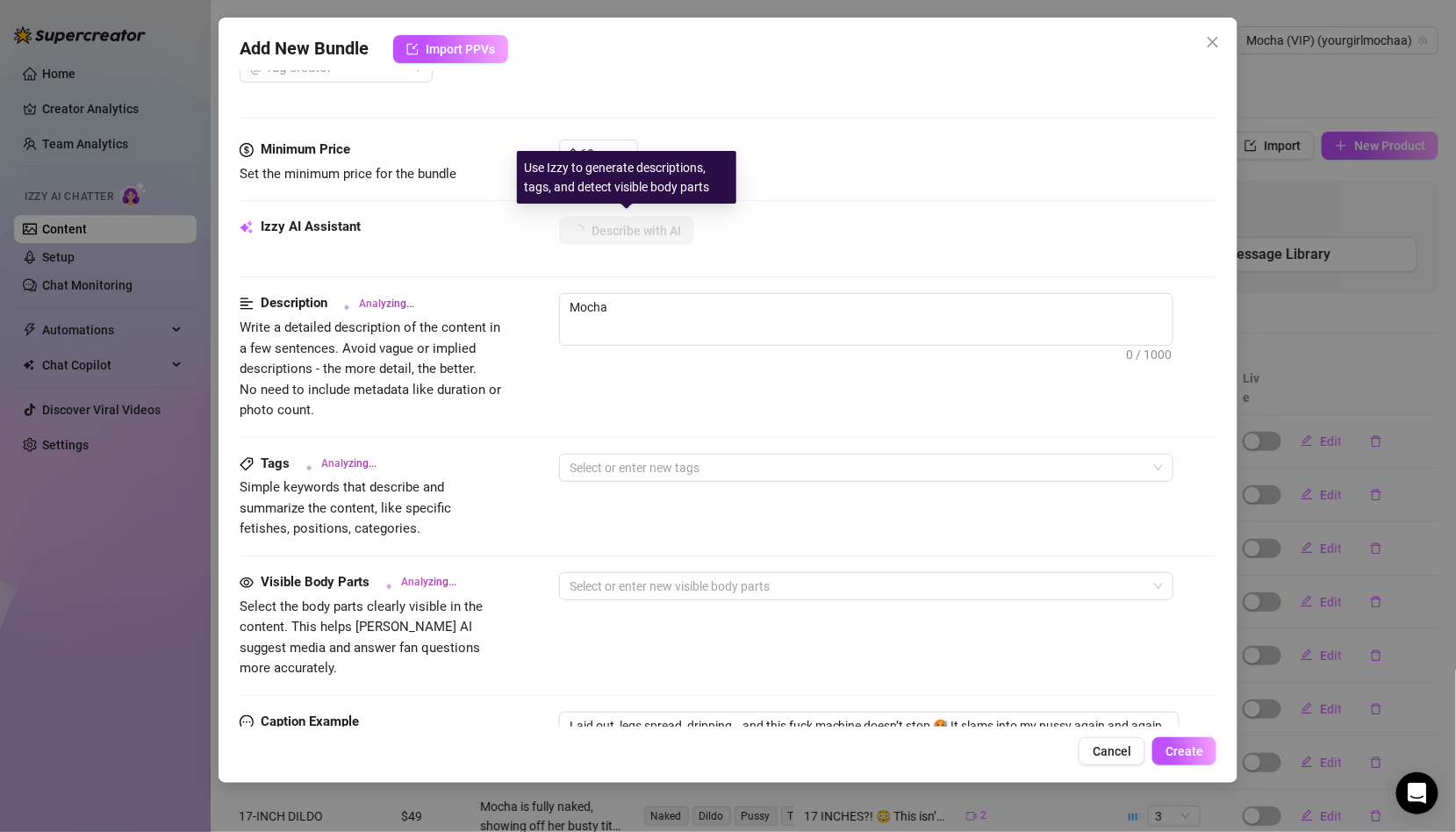
type textarea "[PERSON_NAME] wears"
type textarea "[PERSON_NAME] wears a"
type textarea "[PERSON_NAME] wears a tight"
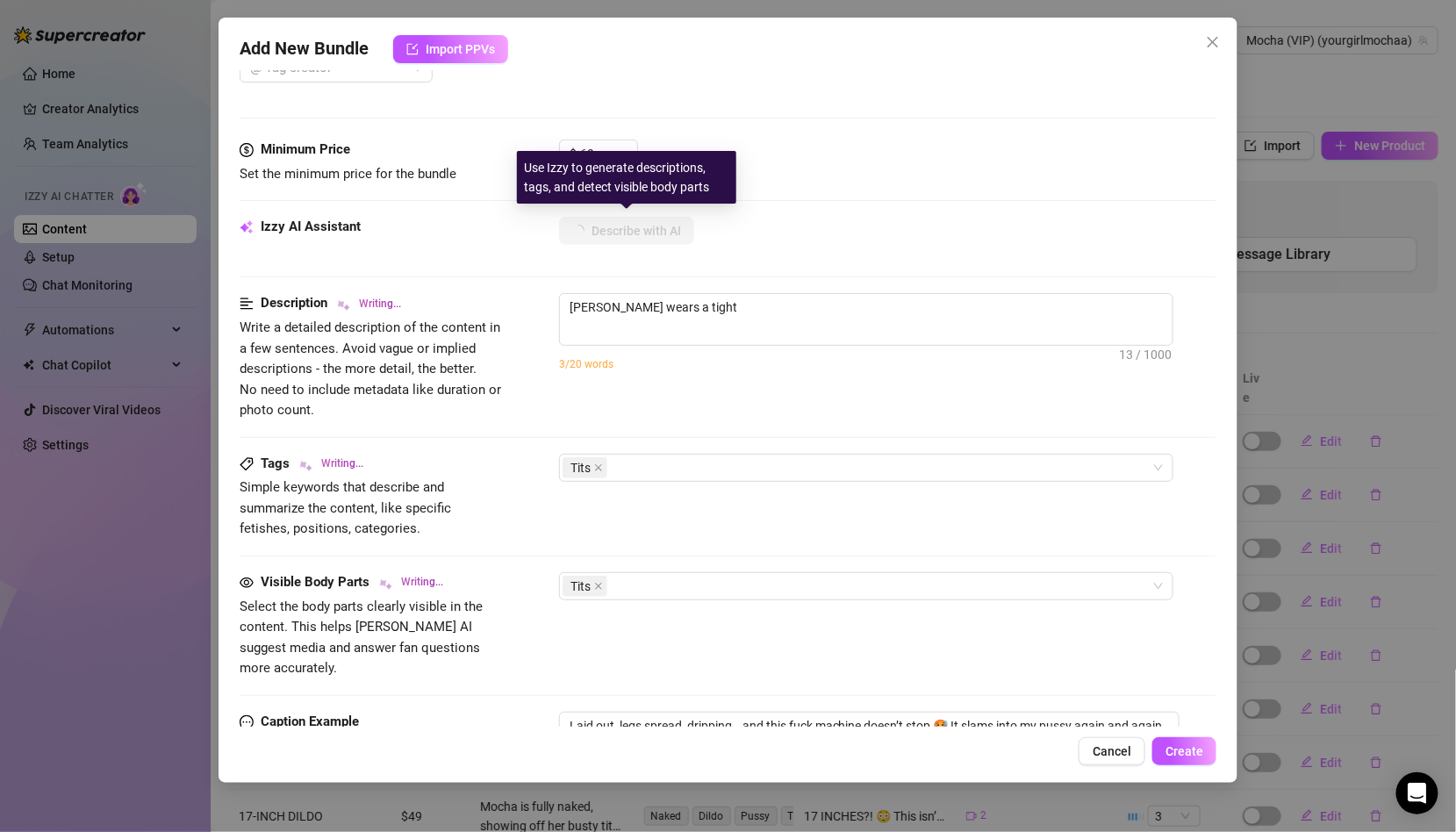
type textarea "[PERSON_NAME] wears a tight grey"
type textarea "[PERSON_NAME] wears a tight grey crop"
type textarea "[PERSON_NAME] wears a tight grey crop top"
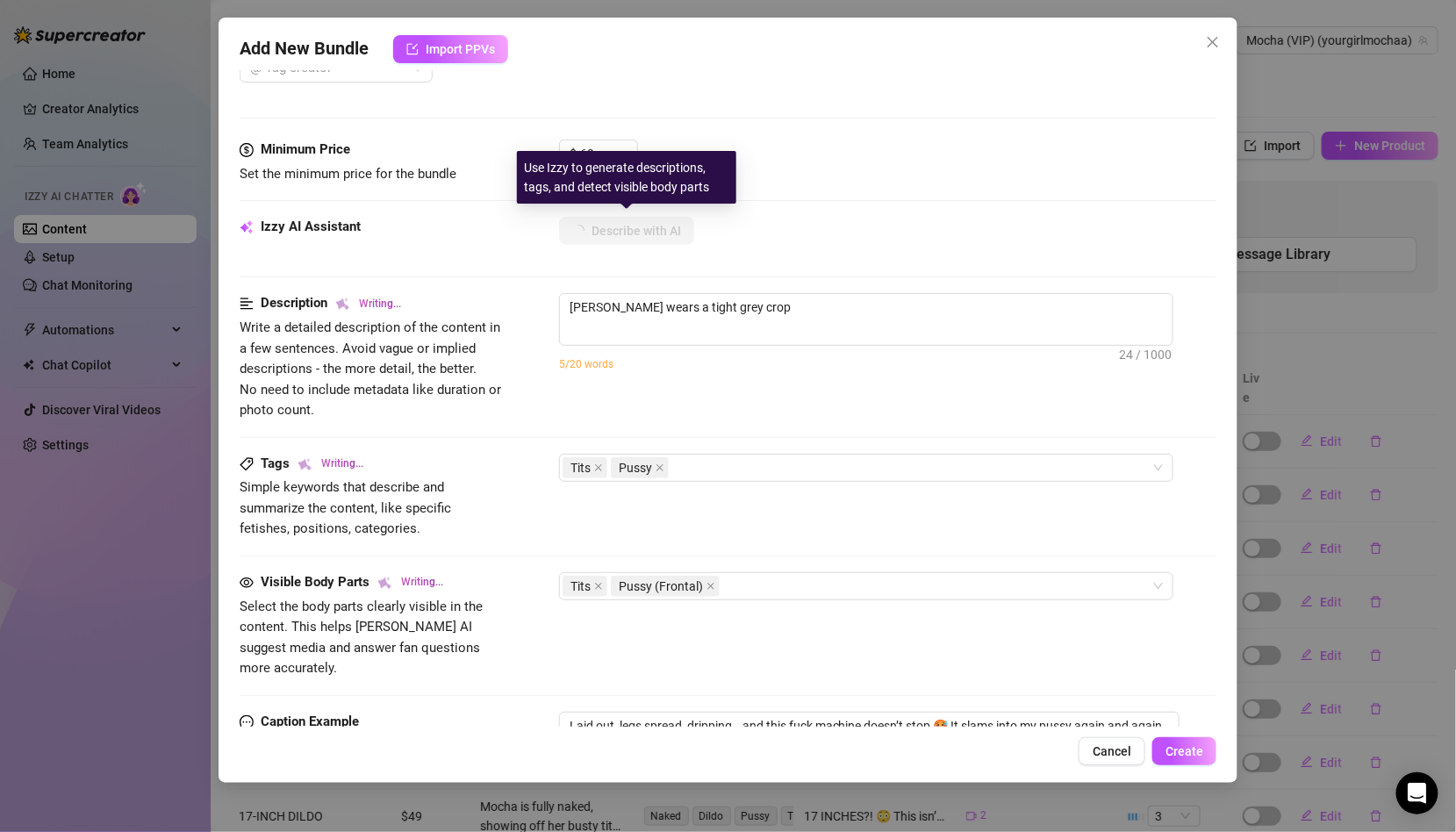
type textarea "[PERSON_NAME] wears a tight grey crop top"
type textarea "[PERSON_NAME] wears a tight grey crop top and"
type textarea "[PERSON_NAME] wears a tight grey crop top and matching"
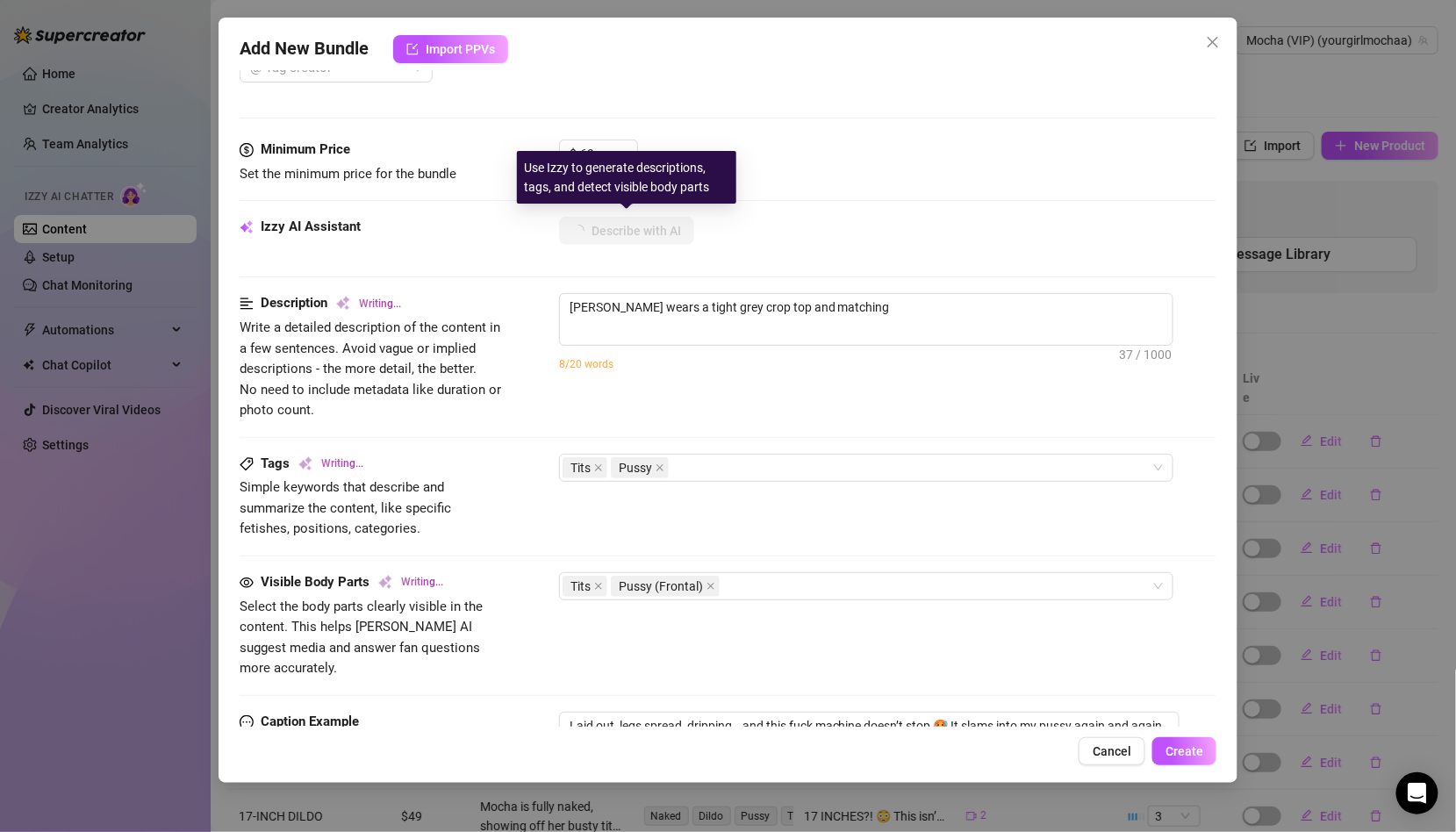
type textarea "[PERSON_NAME] wears a tight grey crop top and matching panties,"
type textarea "[PERSON_NAME] wears a tight grey crop top and matching panties, teasing"
type textarea "[PERSON_NAME] wears a tight grey crop top and matching panties, teasing and"
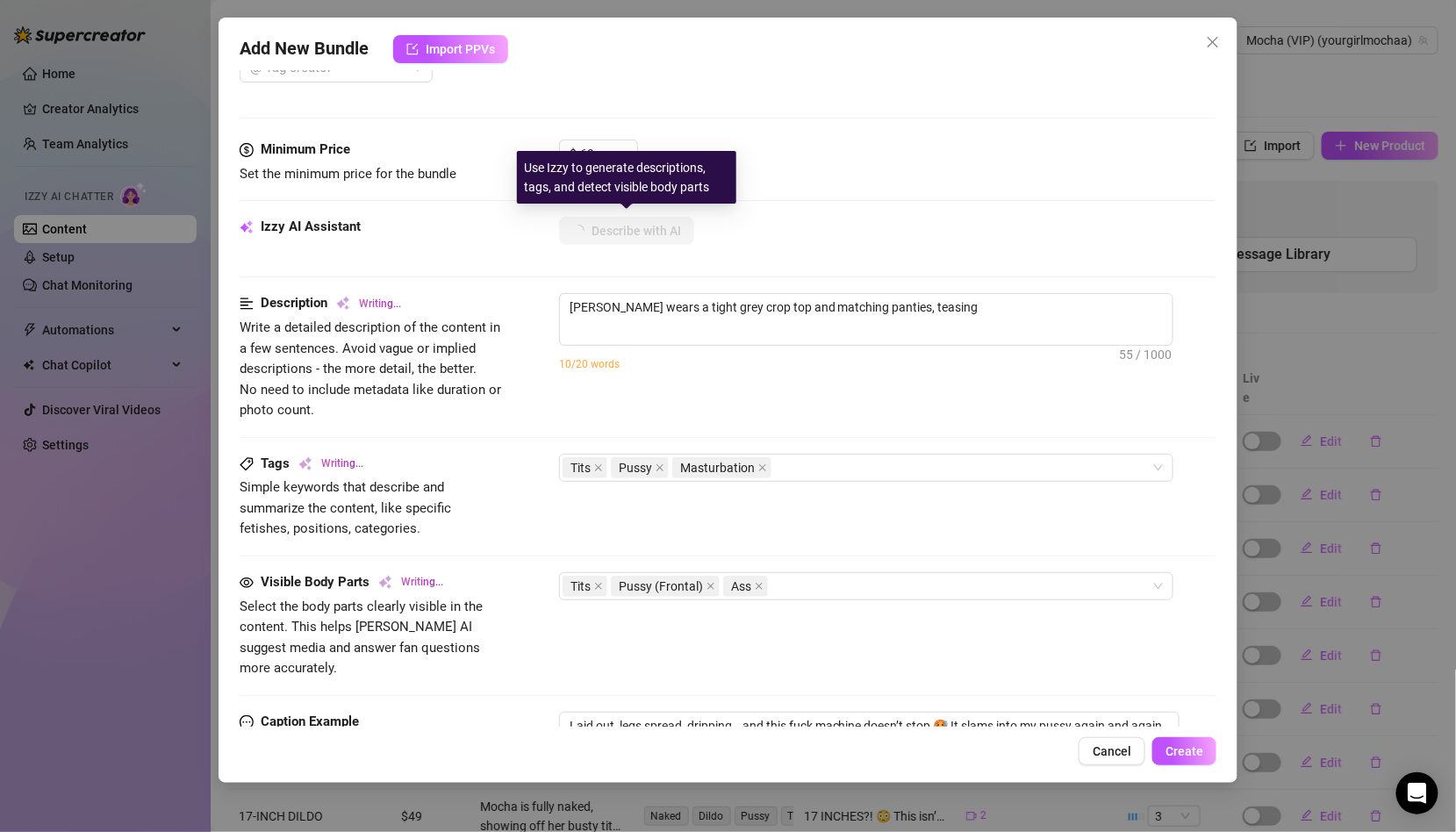
type textarea "[PERSON_NAME] wears a tight grey crop top and matching panties, teasing and"
type textarea "[PERSON_NAME] wears a tight grey crop top and matching panties, teasing and pla…"
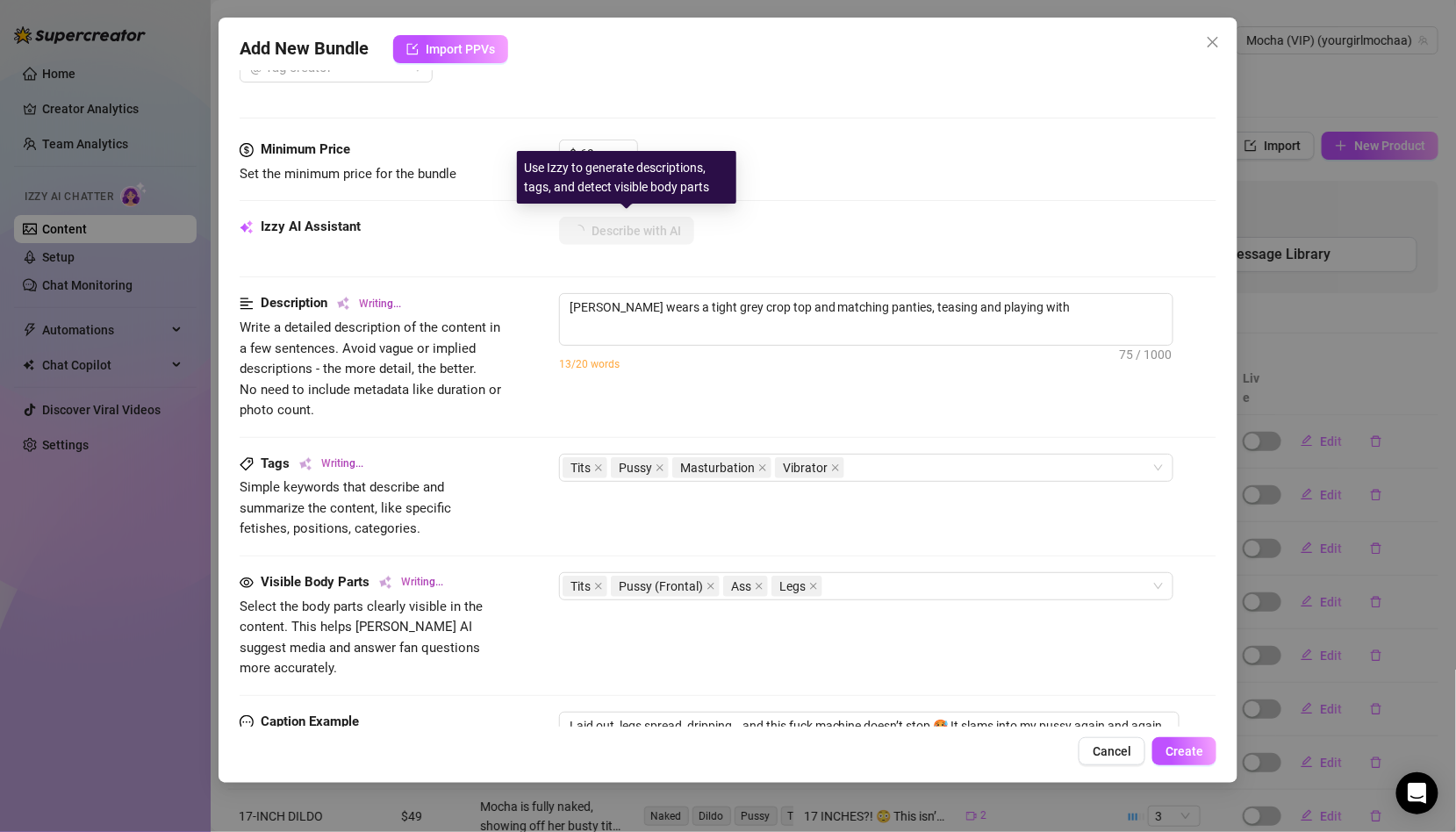
type textarea "[PERSON_NAME] wears a tight grey crop top and matching panties, teasing and pla…"
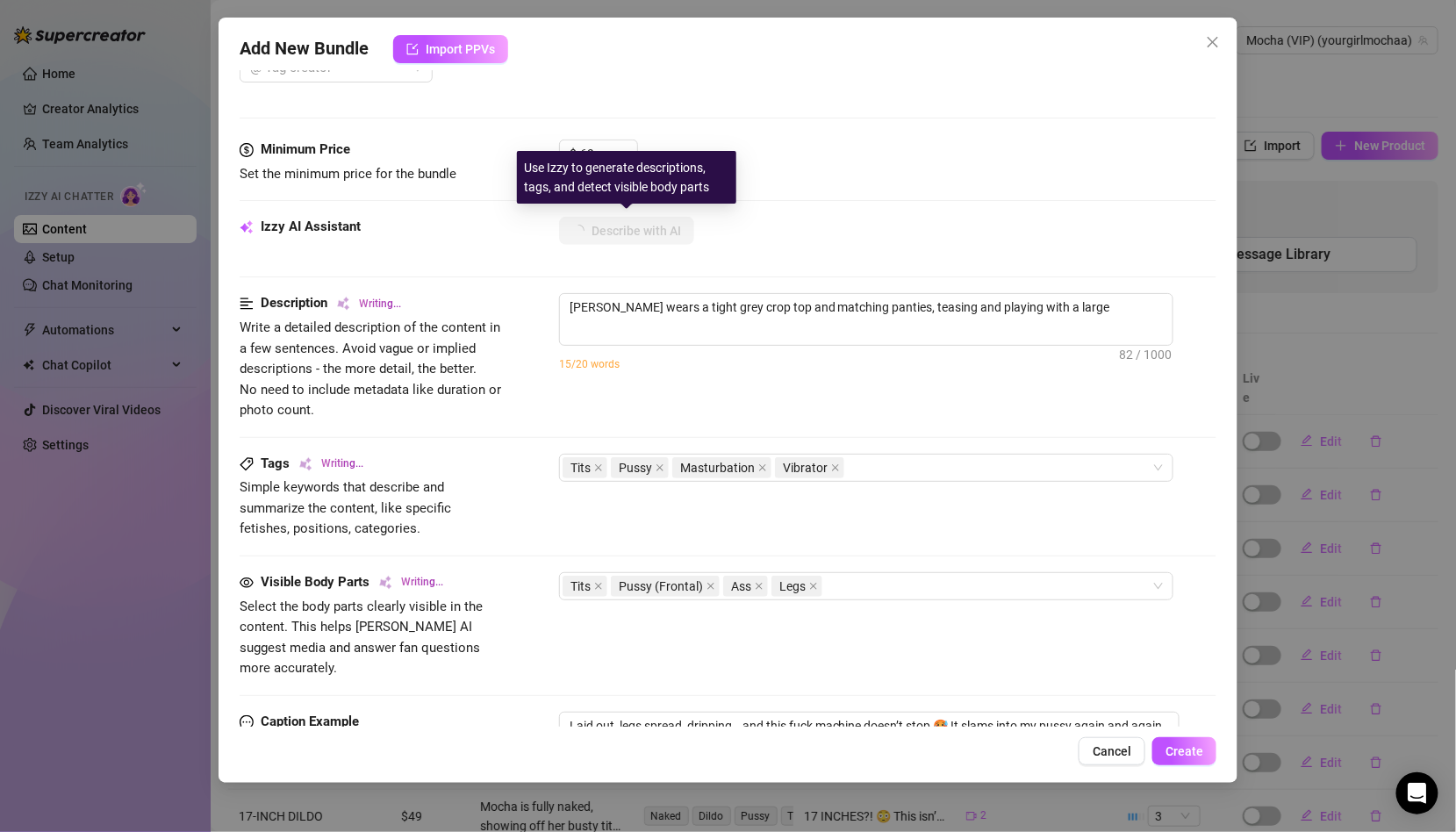
type textarea "[PERSON_NAME] wears a tight grey crop top and matching panties, teasing and pla…"
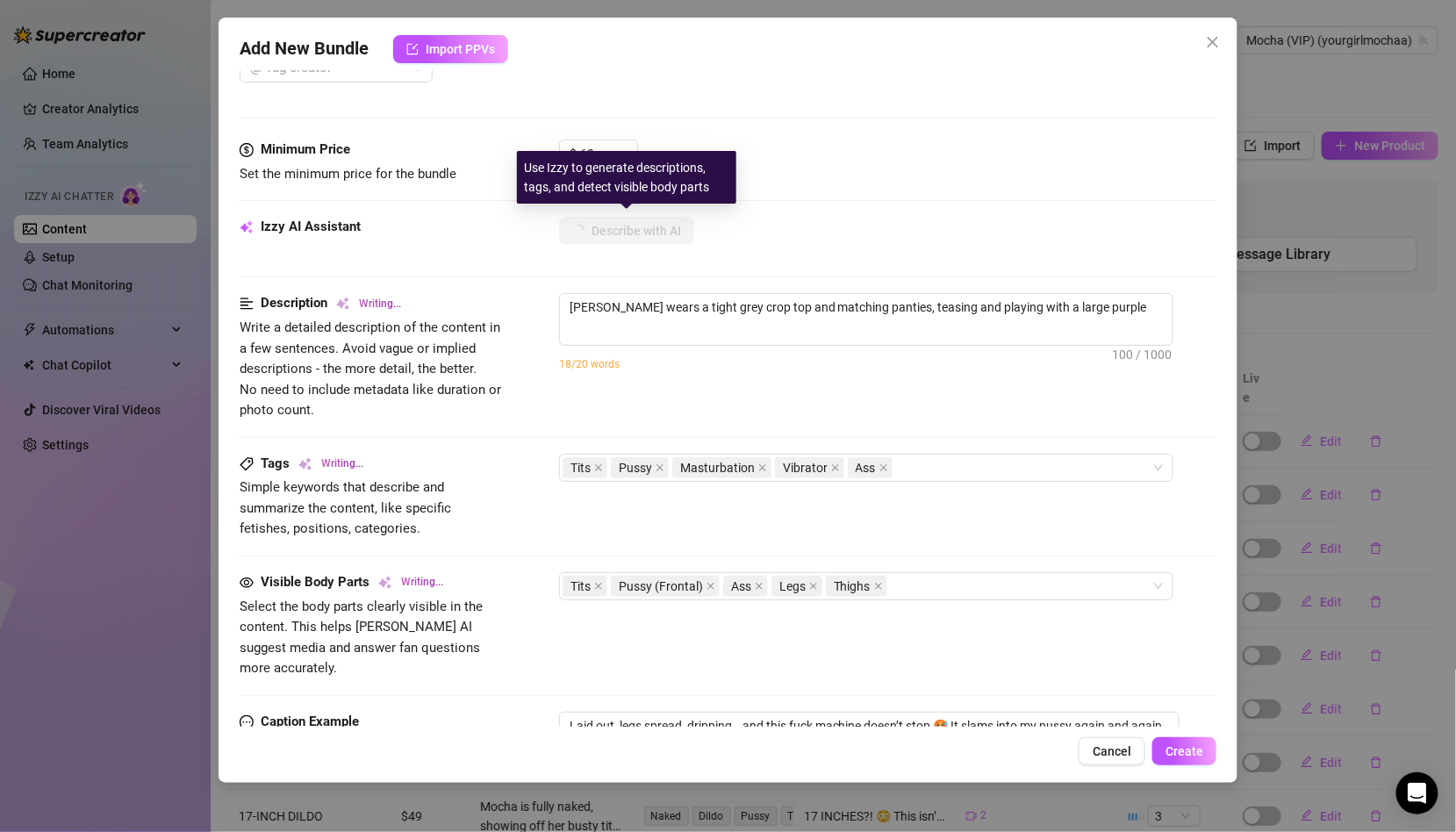
type textarea "[PERSON_NAME] wears a tight grey crop top and matching panties, teasing and pla…"
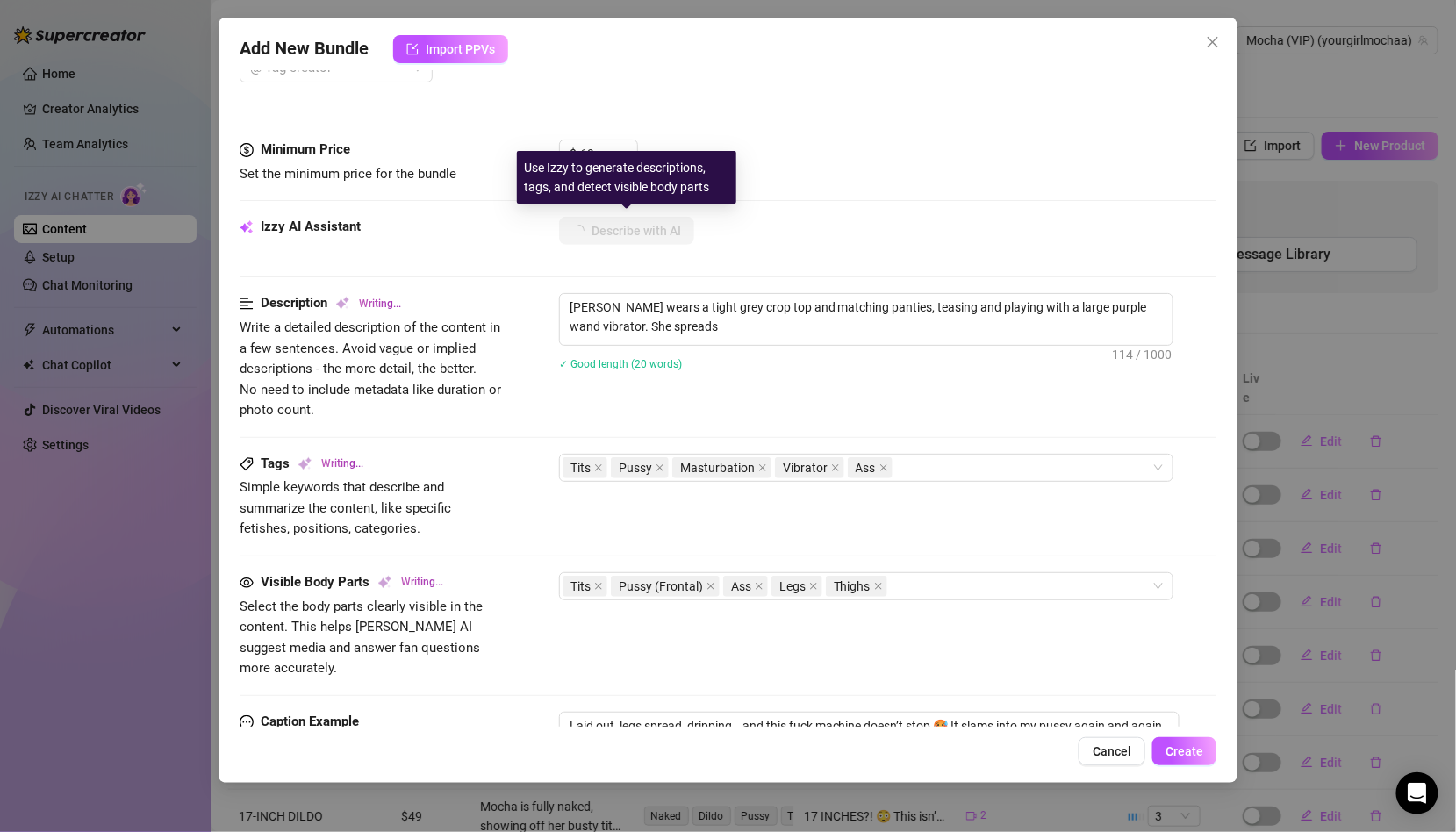
type textarea "[PERSON_NAME] wears a tight grey crop top and matching panties, teasing and pla…"
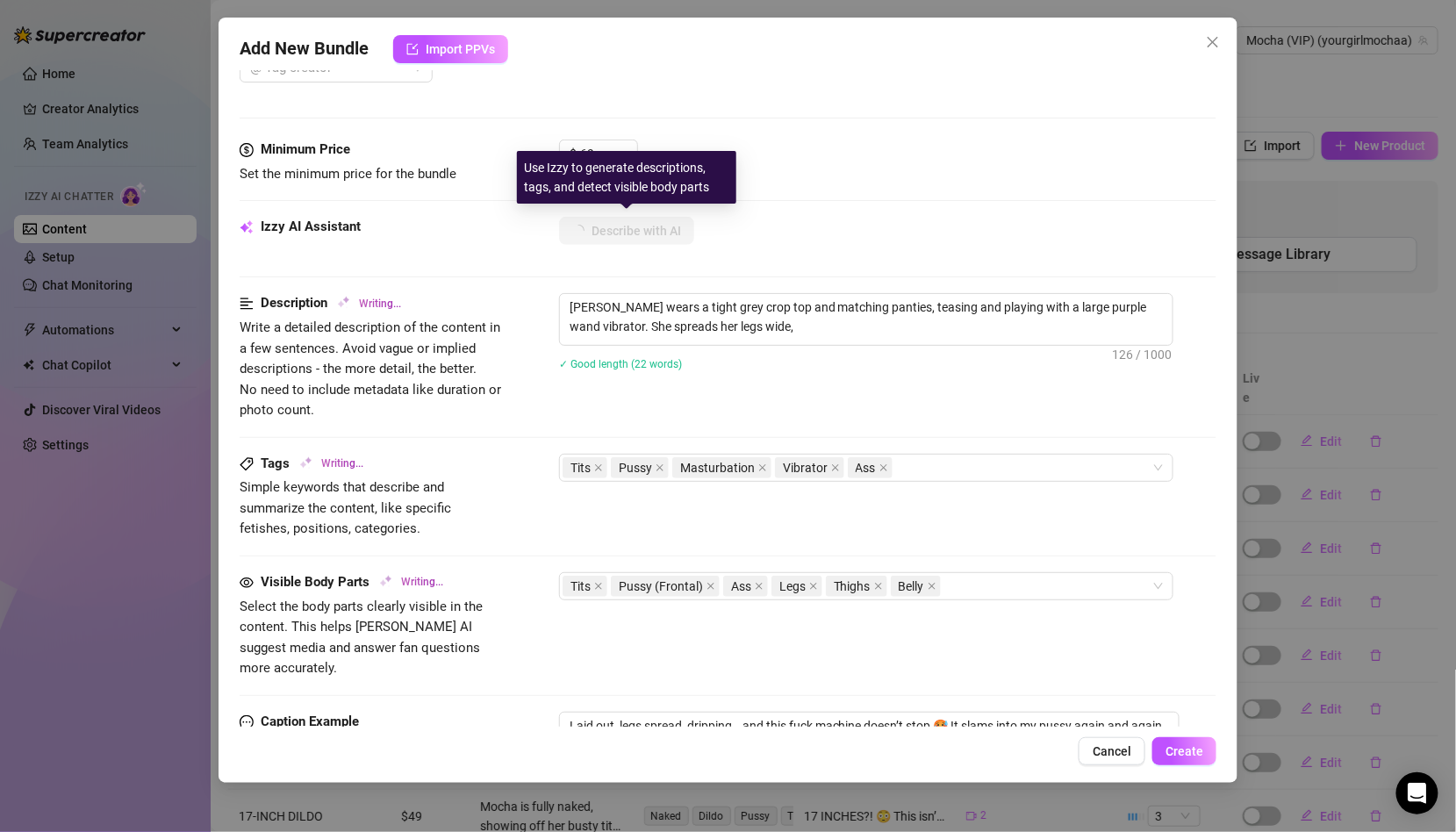
type textarea "[PERSON_NAME] wears a tight grey crop top and matching panties, teasing and pla…"
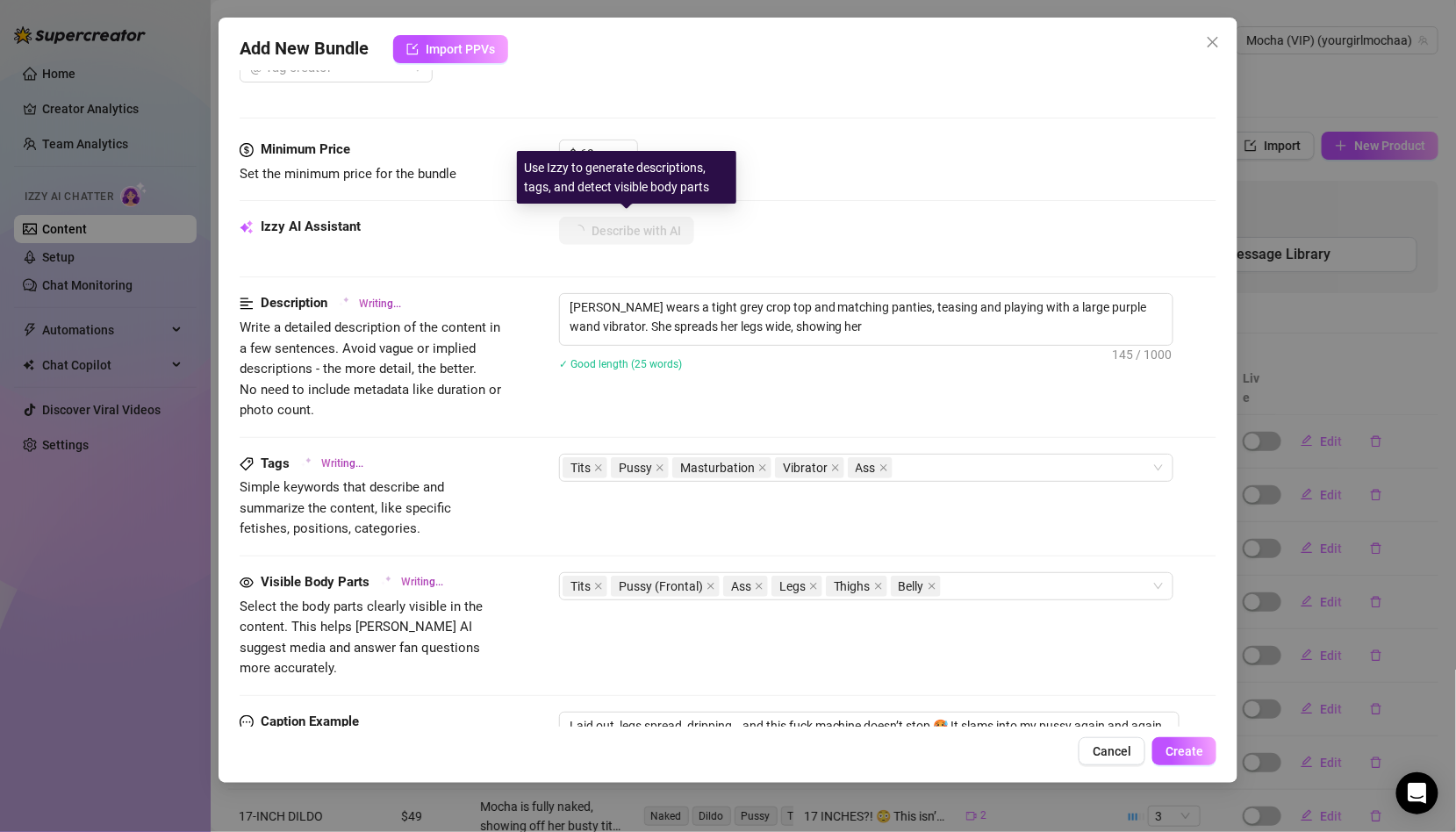
type textarea "[PERSON_NAME] wears a tight grey crop top and matching panties, teasing and pla…"
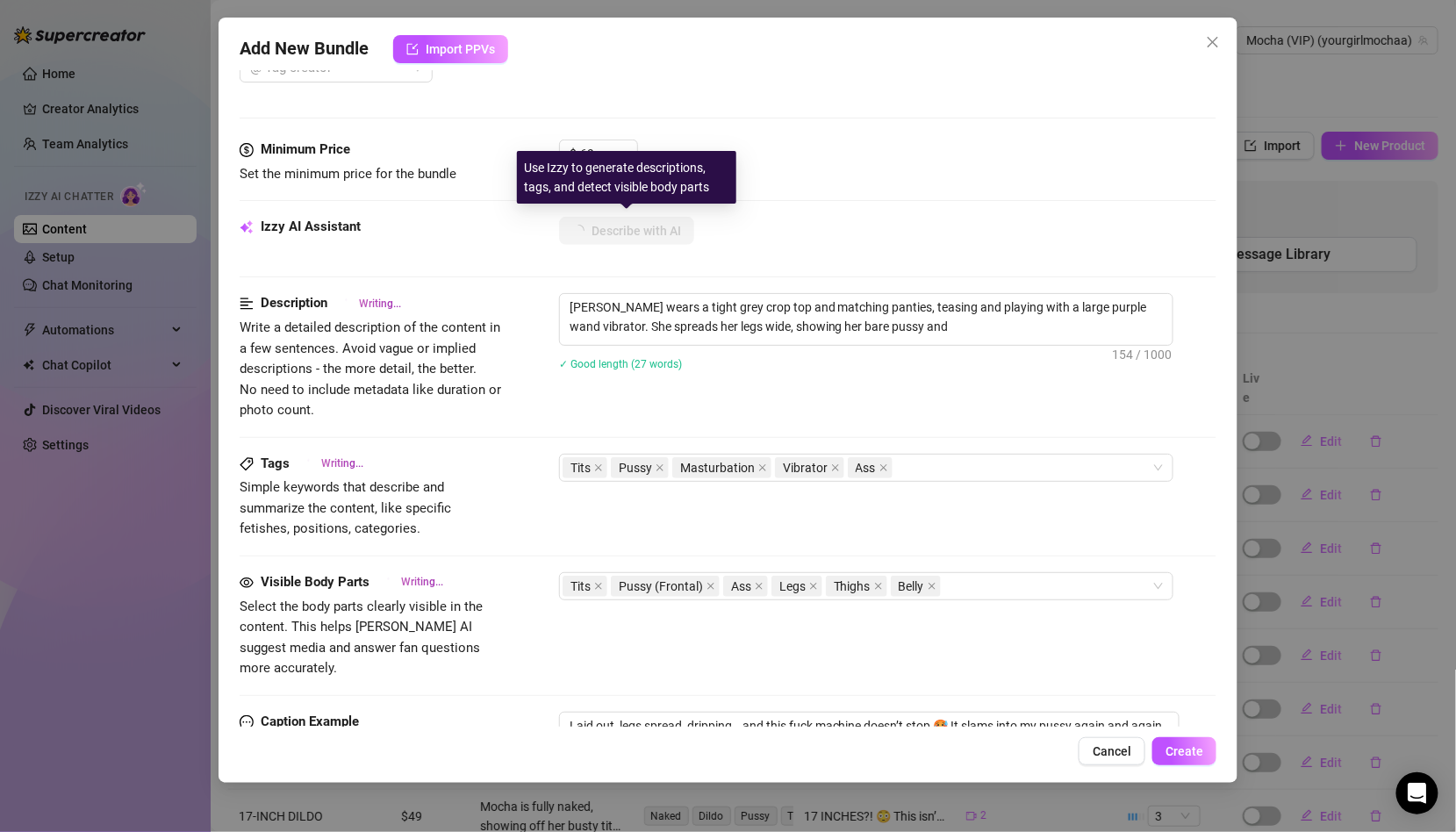
type textarea "[PERSON_NAME] wears a tight grey crop top and matching panties, teasing and pla…"
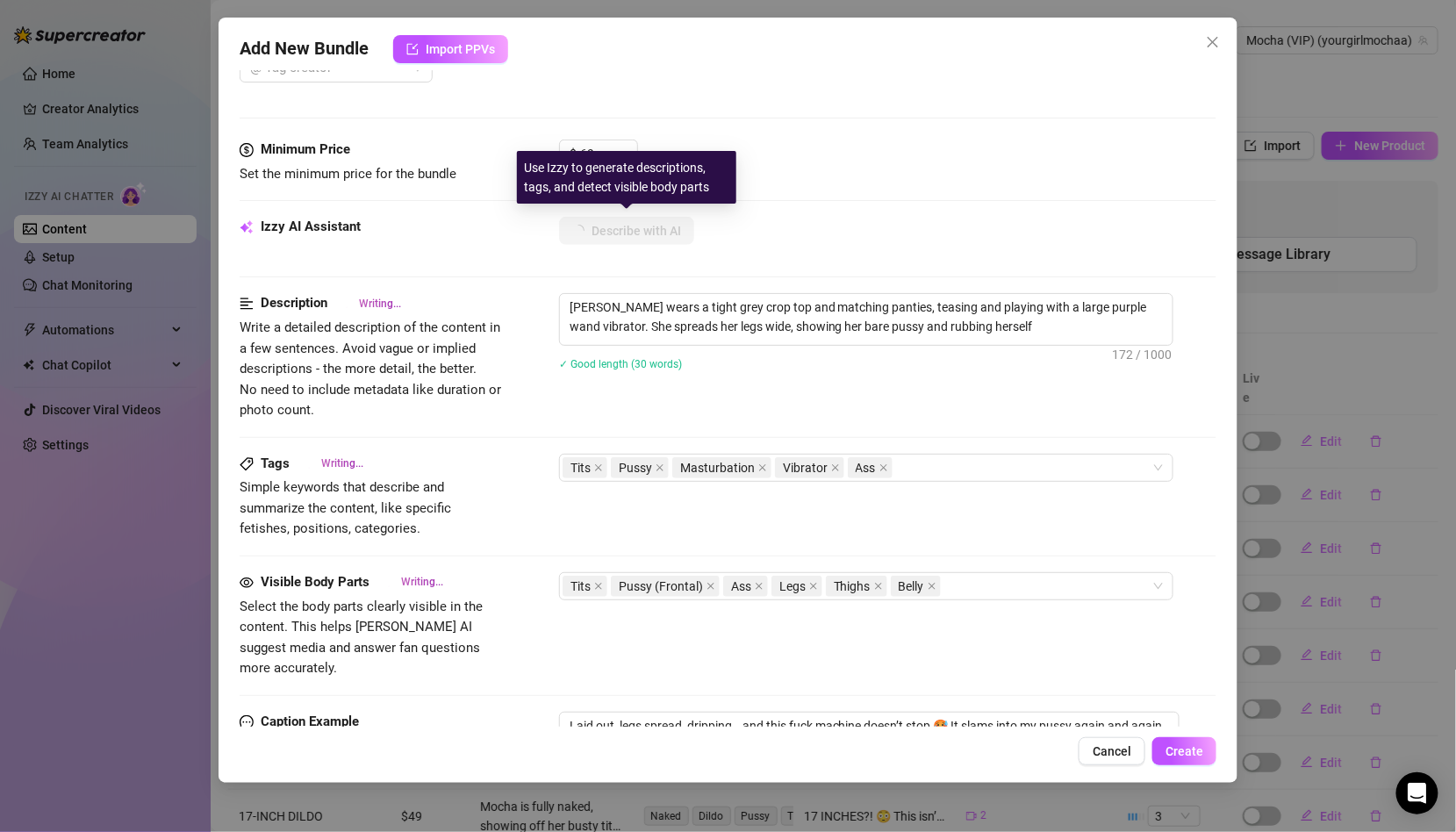
type textarea "[PERSON_NAME] wears a tight grey crop top and matching panties, teasing and pla…"
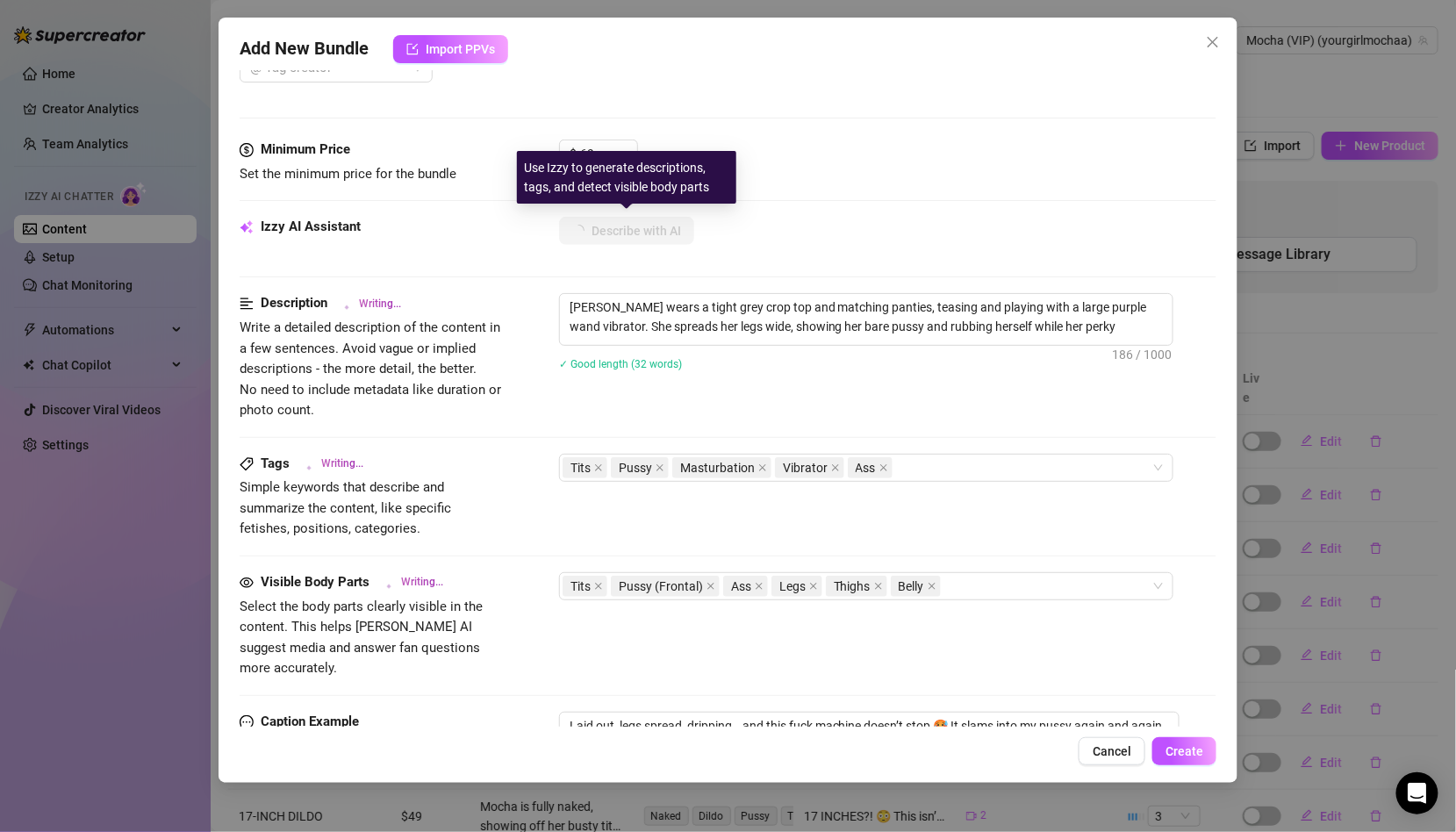
type textarea "[PERSON_NAME] wears a tight grey crop top and matching panties, teasing and pla…"
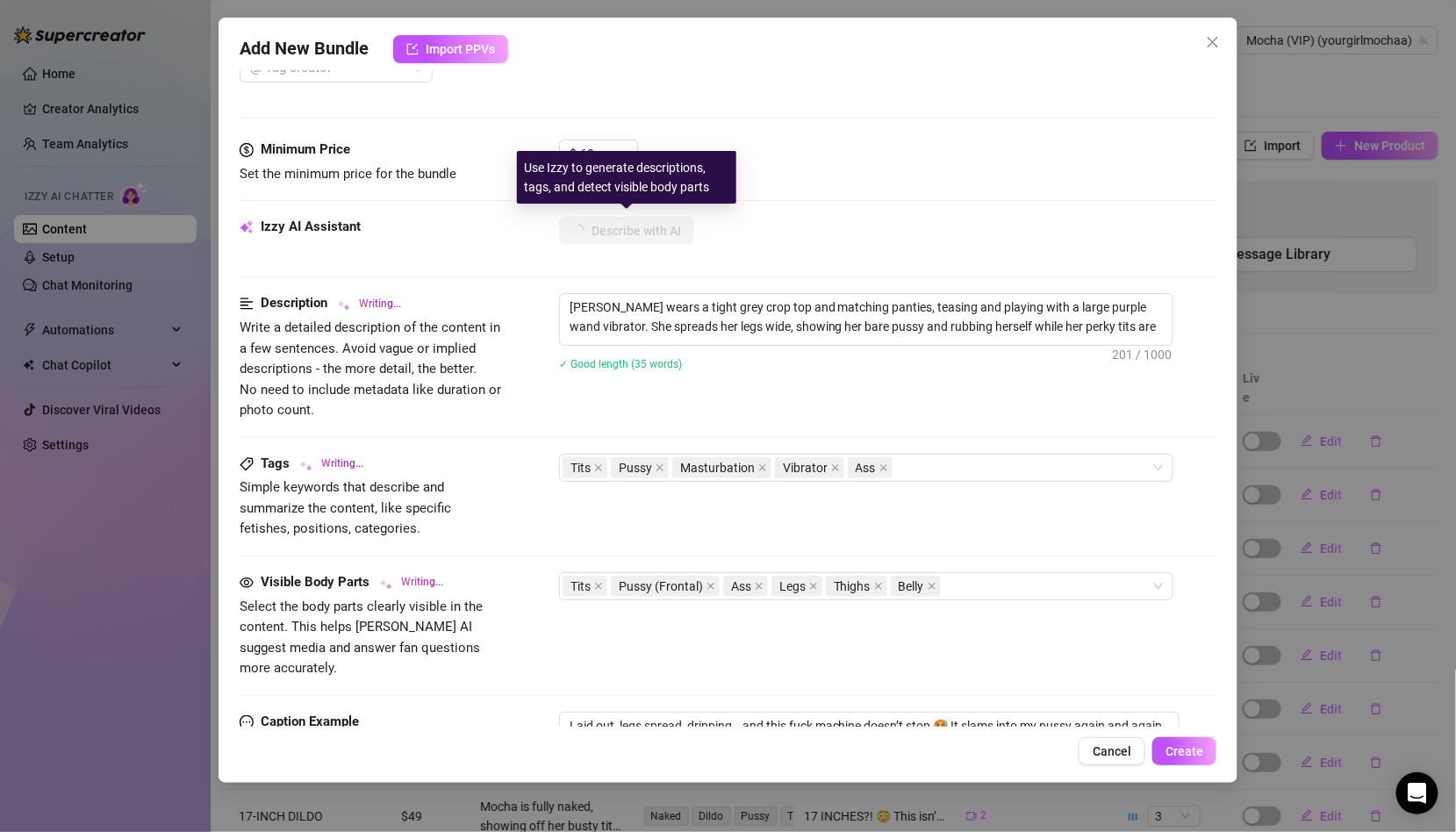
type textarea "[PERSON_NAME] wears a tight grey crop top and matching panties, teasing and pla…"
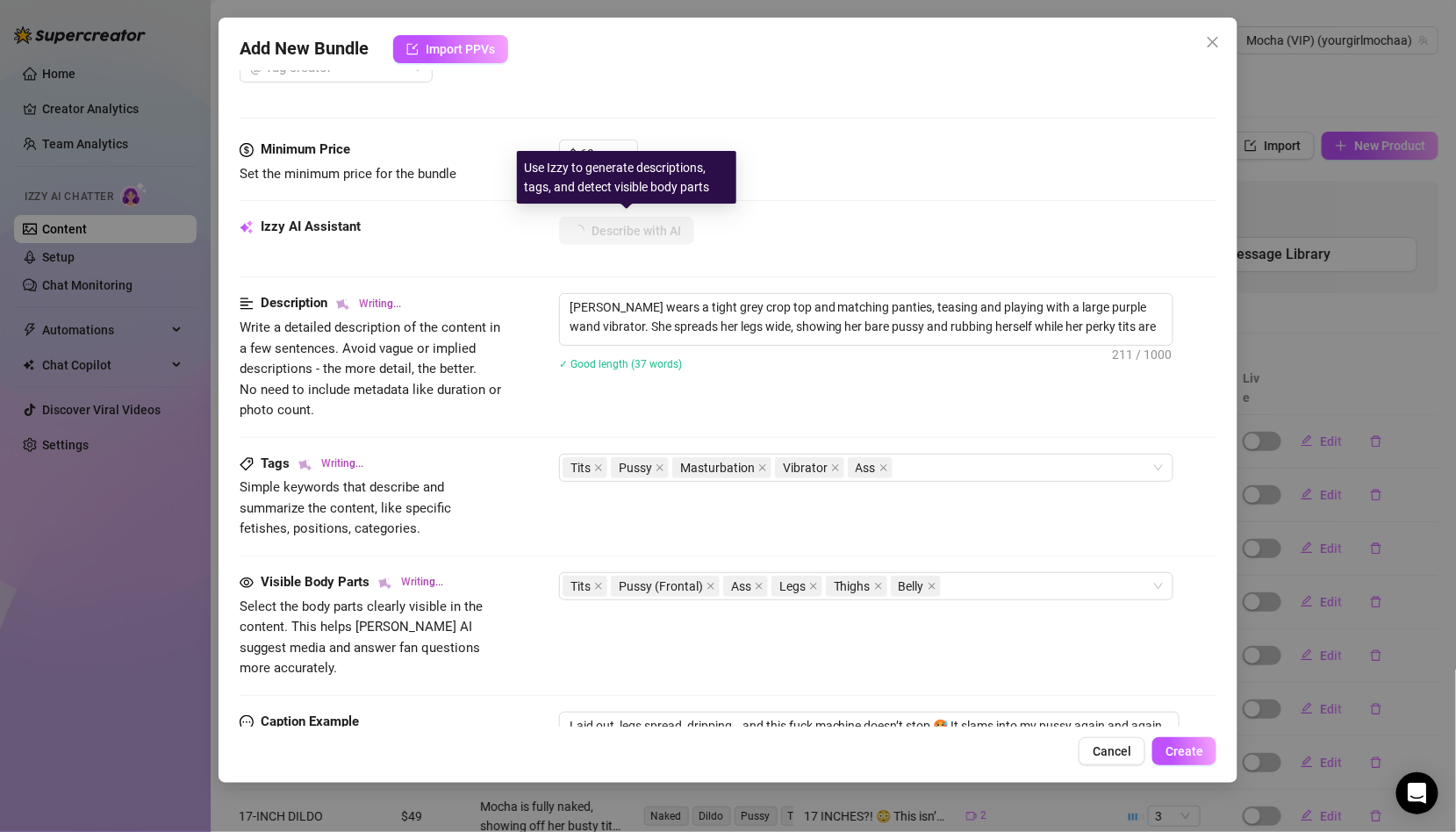
type textarea "[PERSON_NAME] wears a tight grey crop top and matching panties, teasing and pla…"
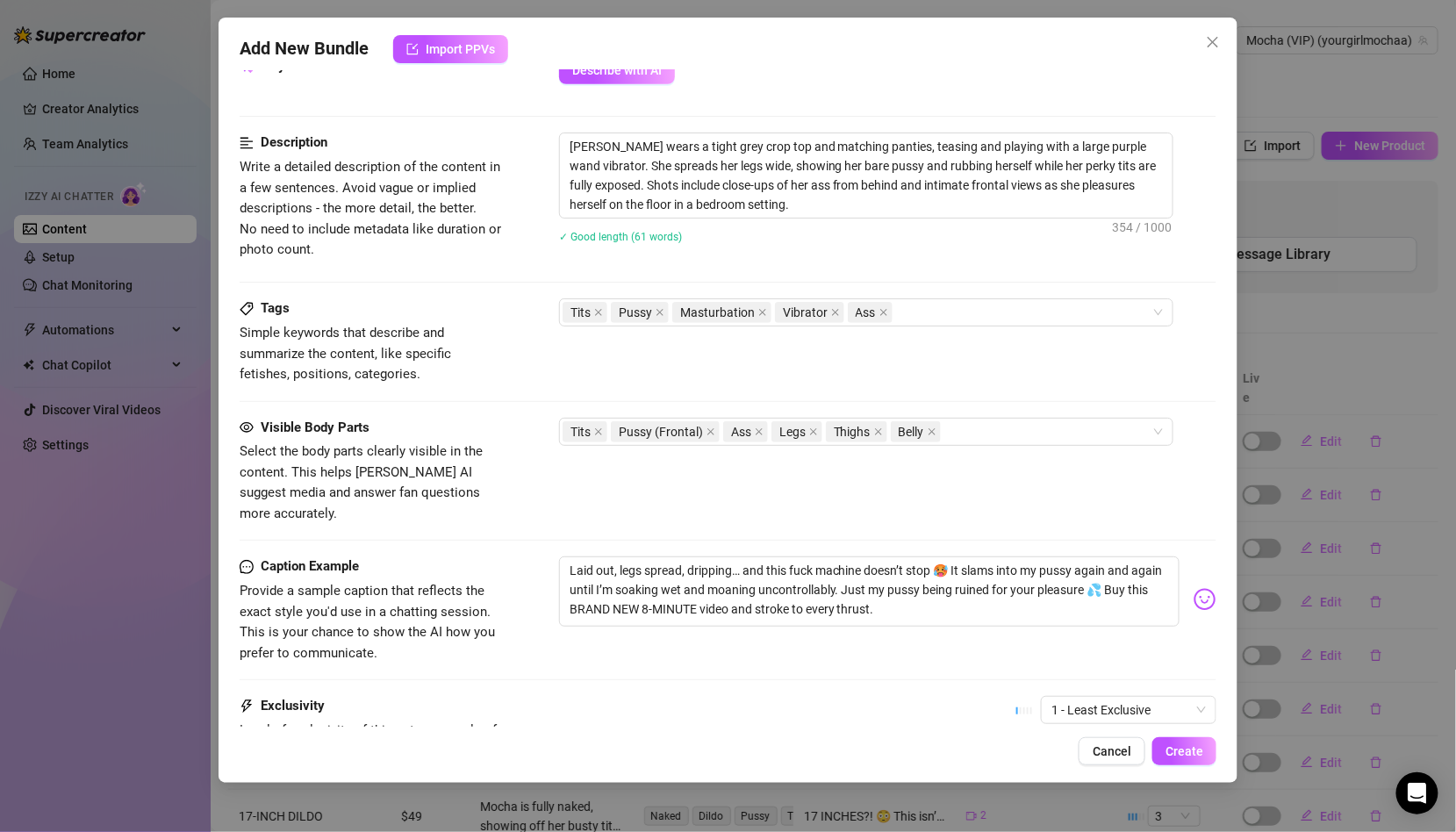
scroll to position [0, 0]
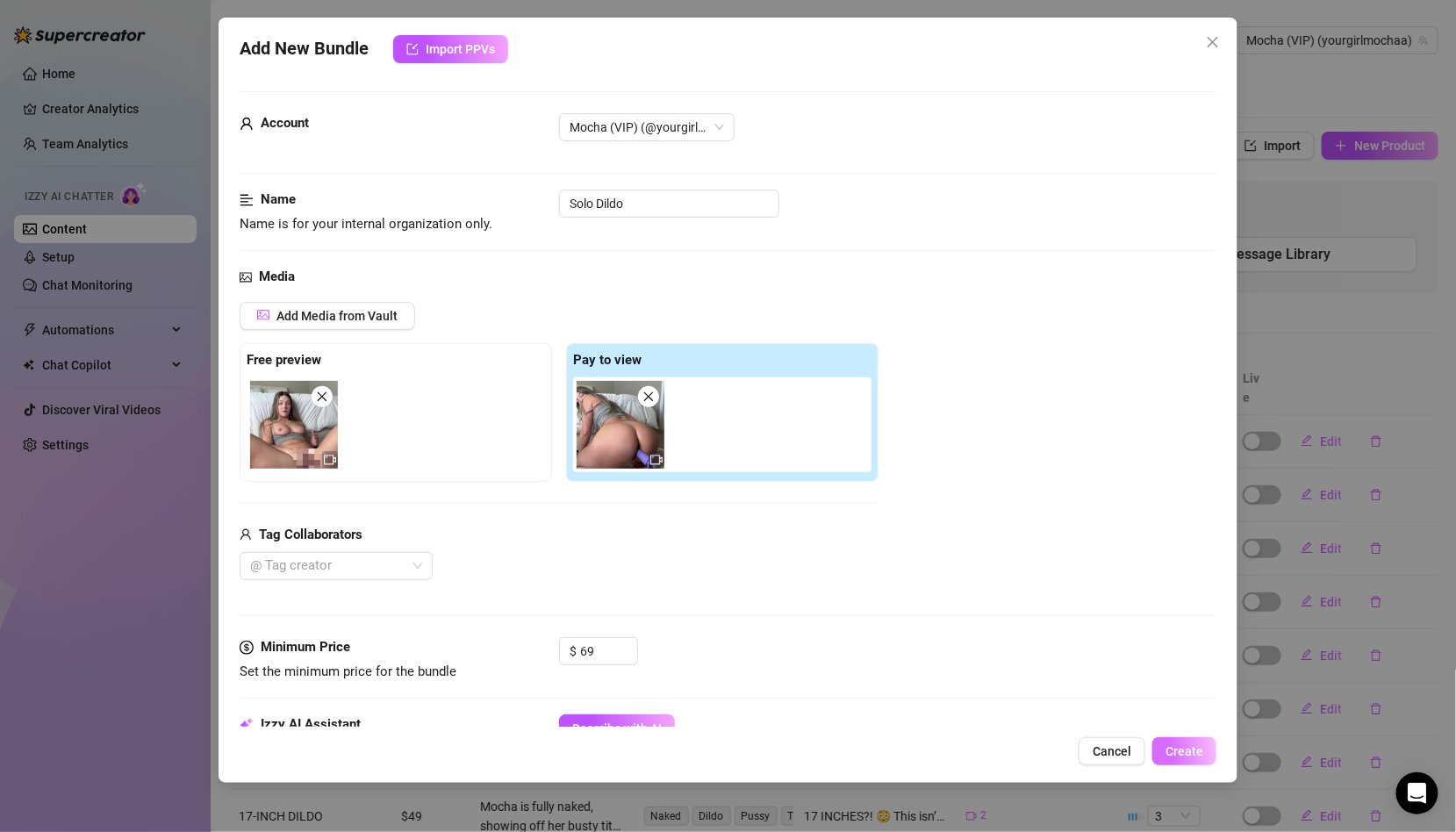
click at [1178, 740] on button "Create" at bounding box center [1184, 751] width 64 height 28
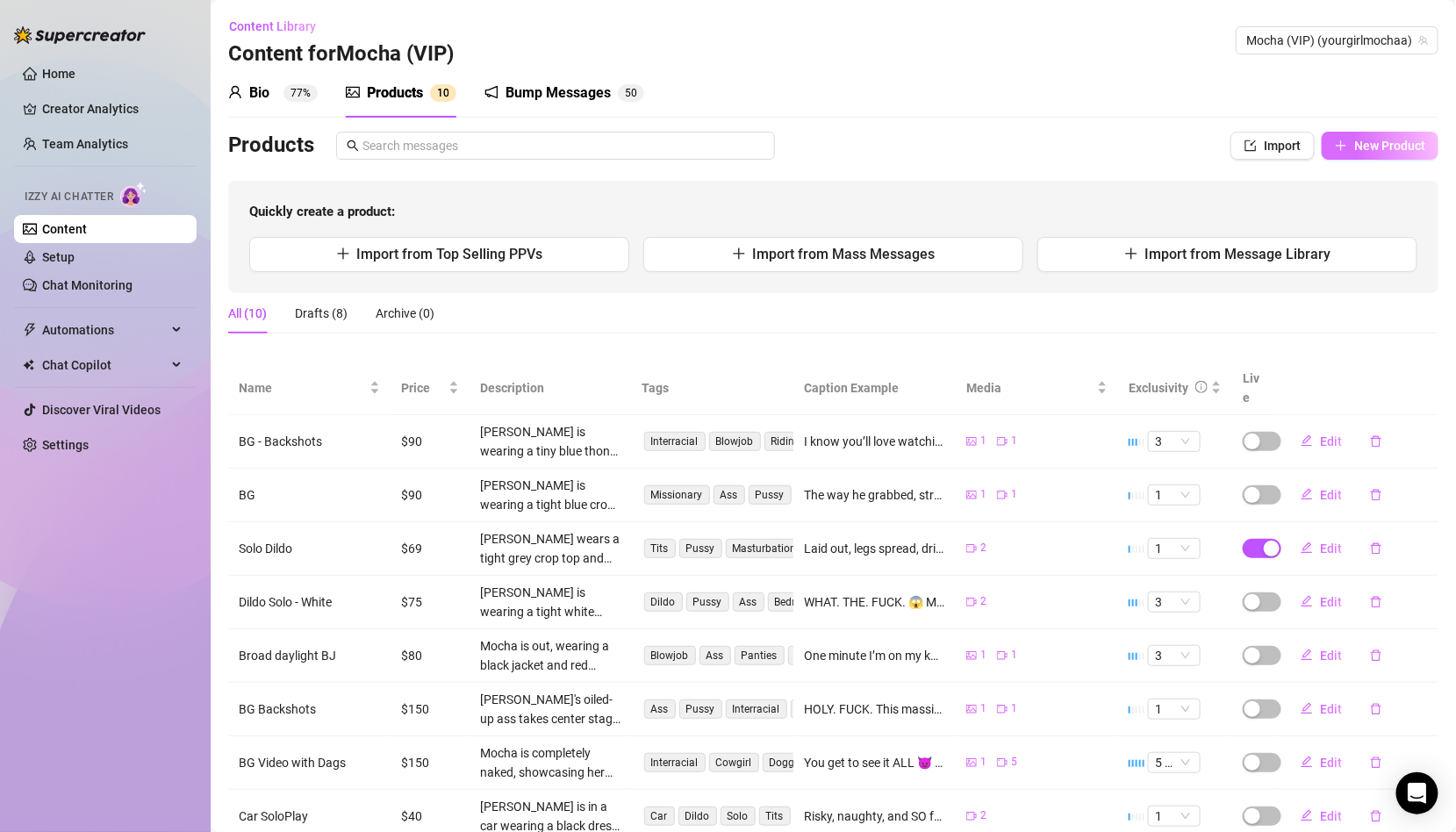
click at [1367, 147] on span "New Product" at bounding box center [1389, 146] width 71 height 14
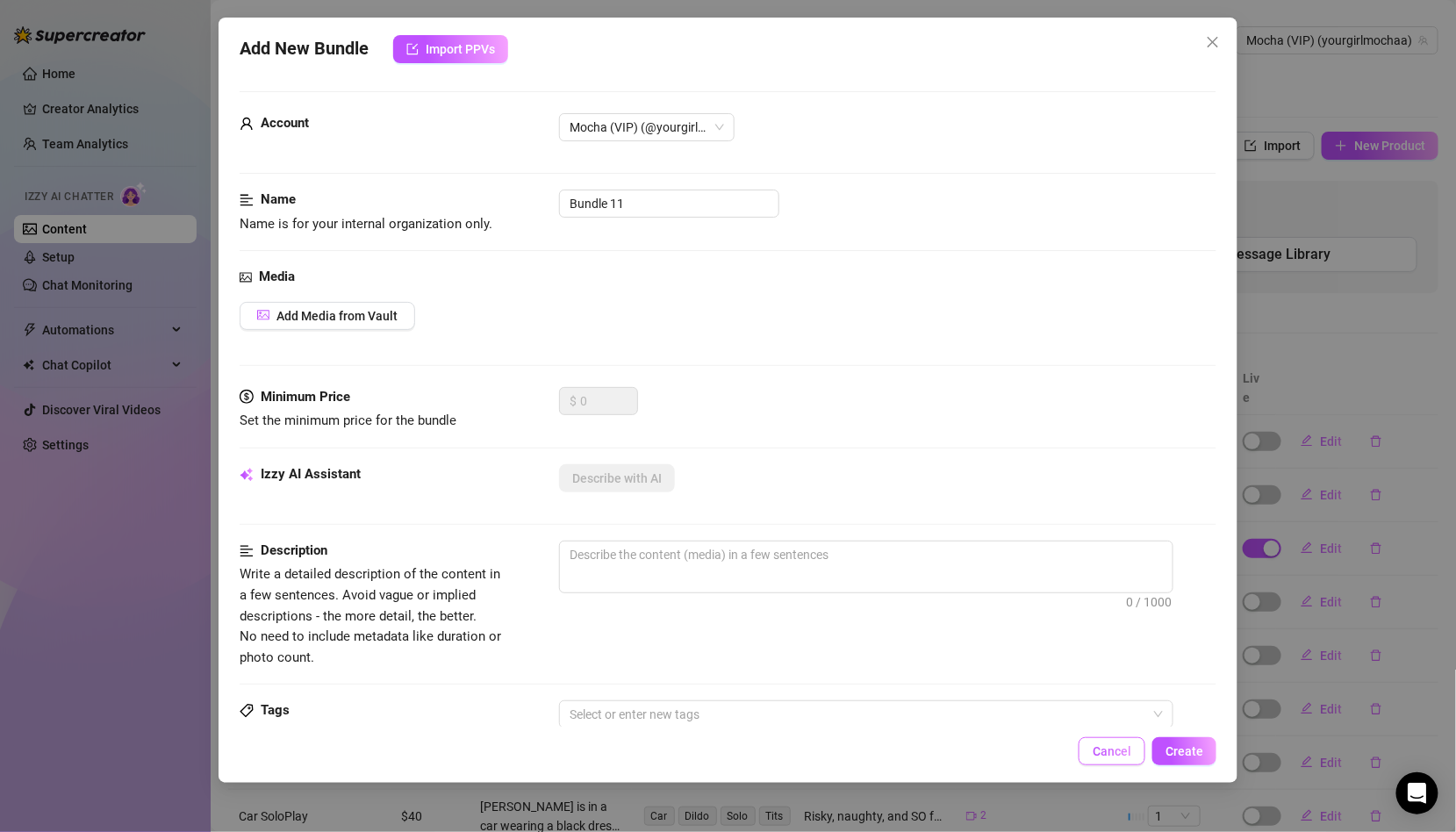
click at [1129, 748] on span "Cancel" at bounding box center [1111, 751] width 39 height 14
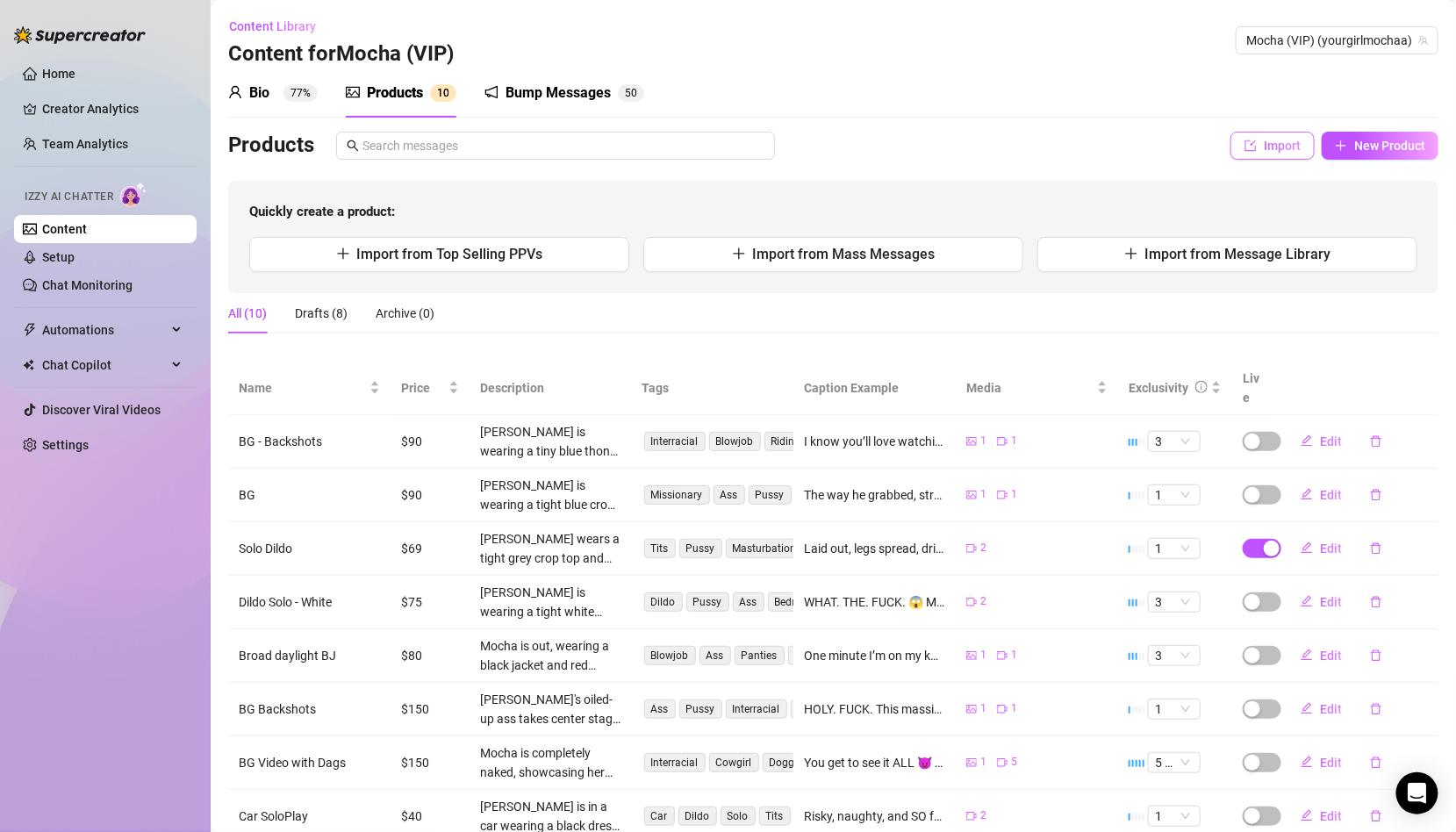
click at [1292, 153] on button "Import" at bounding box center [1273, 146] width 84 height 28
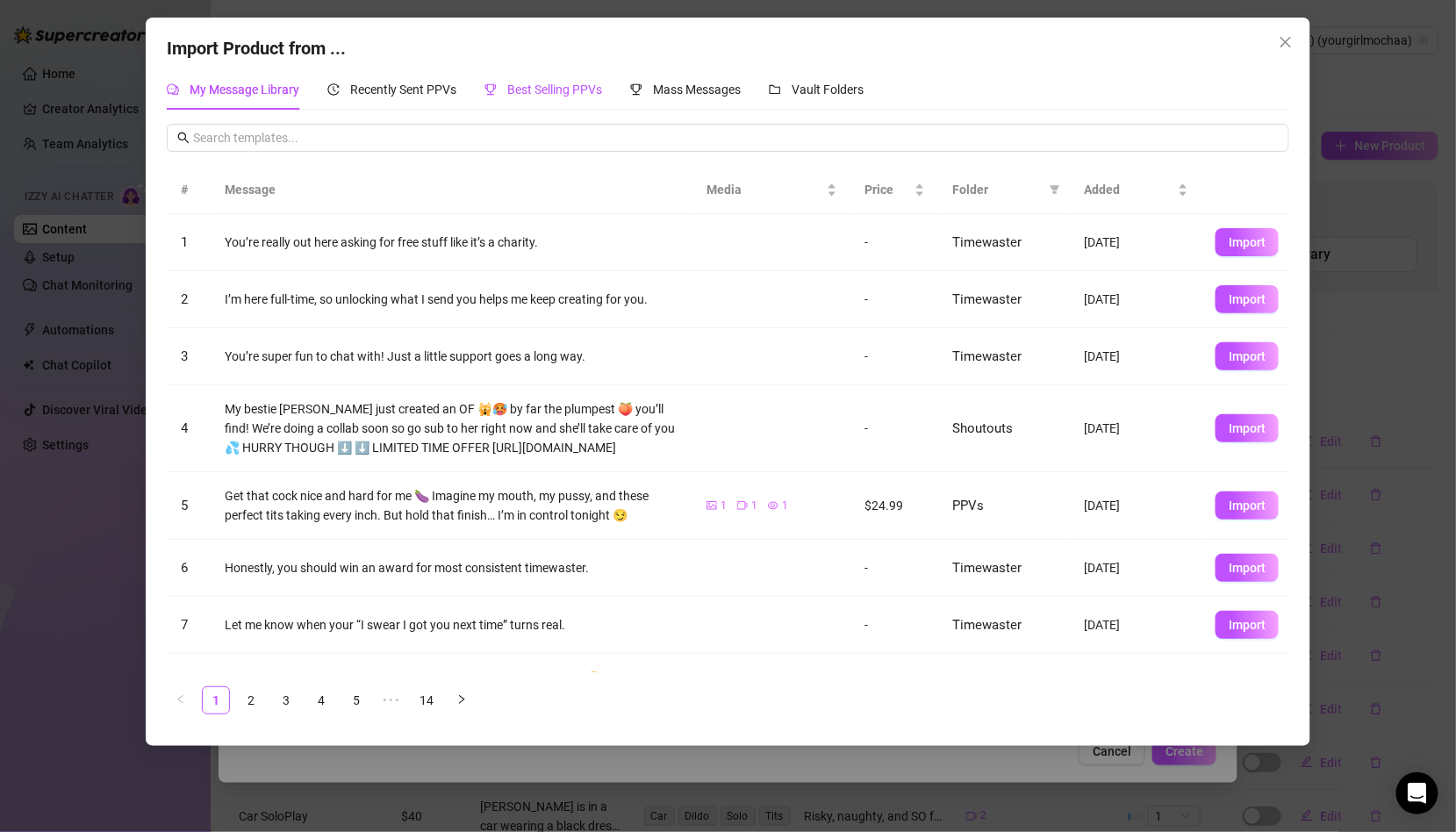
click at [553, 93] on span "Best Selling PPVs" at bounding box center [555, 90] width 95 height 14
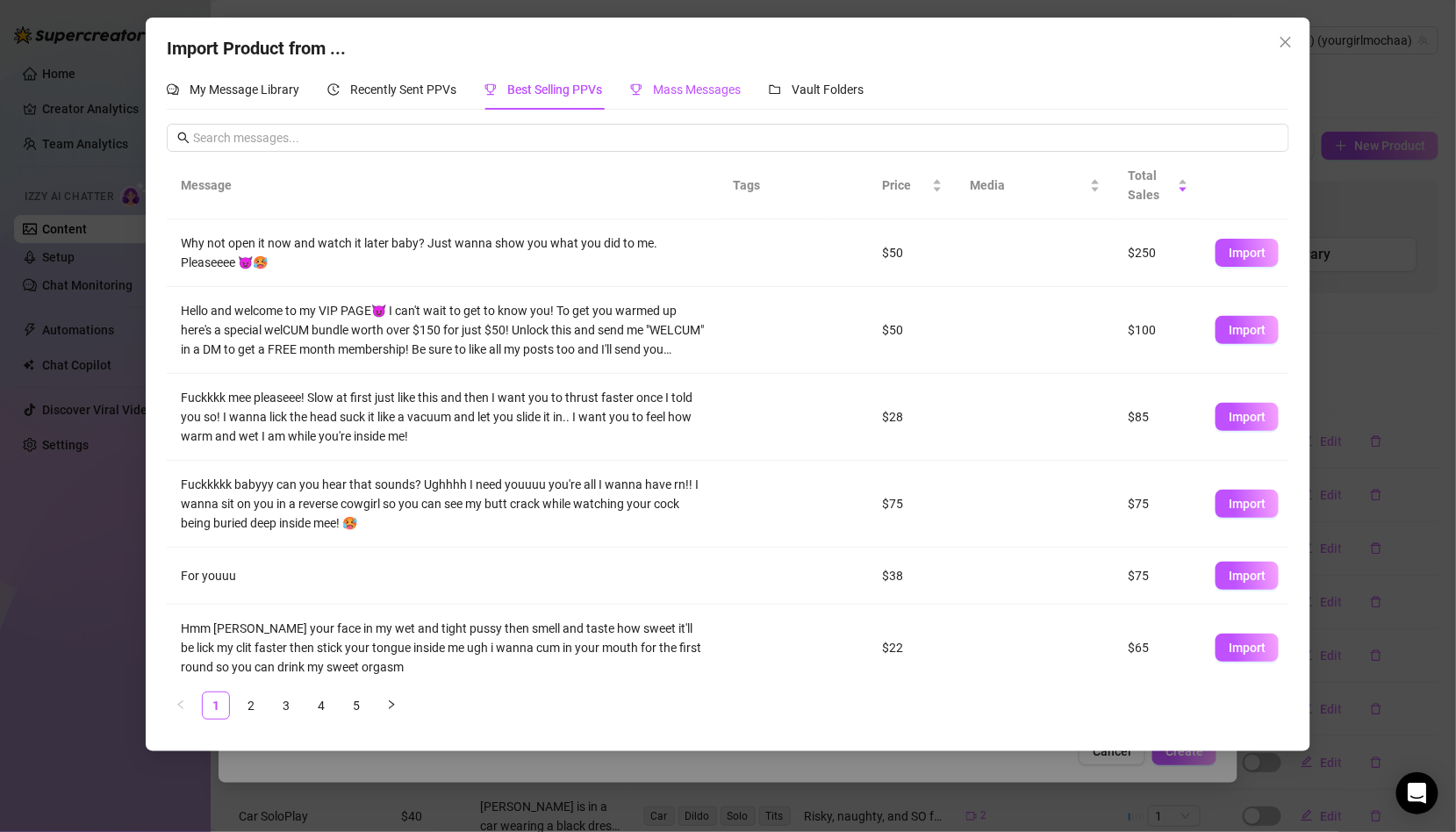
click at [692, 84] on span "Mass Messages" at bounding box center [697, 90] width 88 height 14
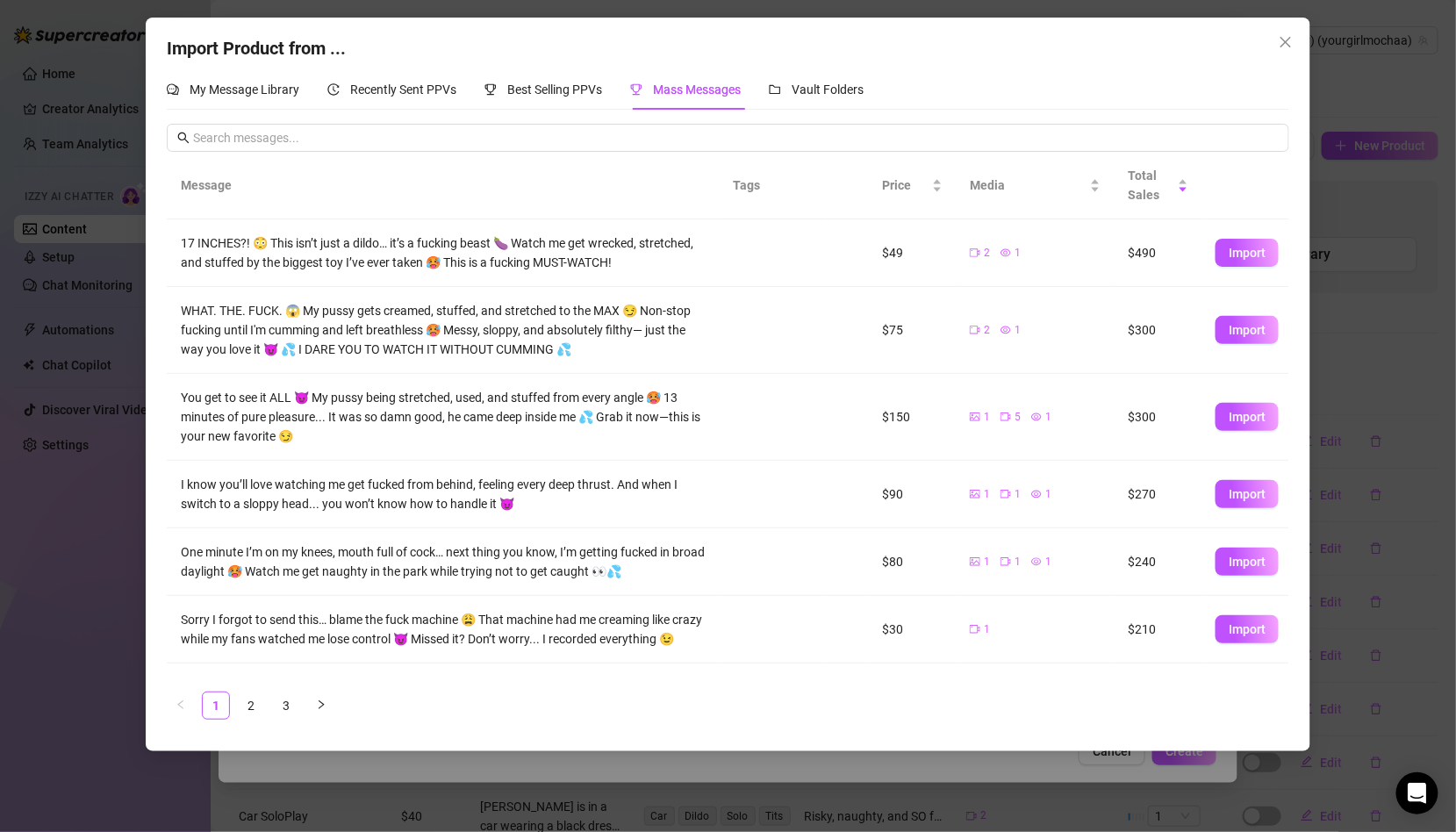
click at [692, 84] on span "Mass Messages" at bounding box center [697, 90] width 88 height 14
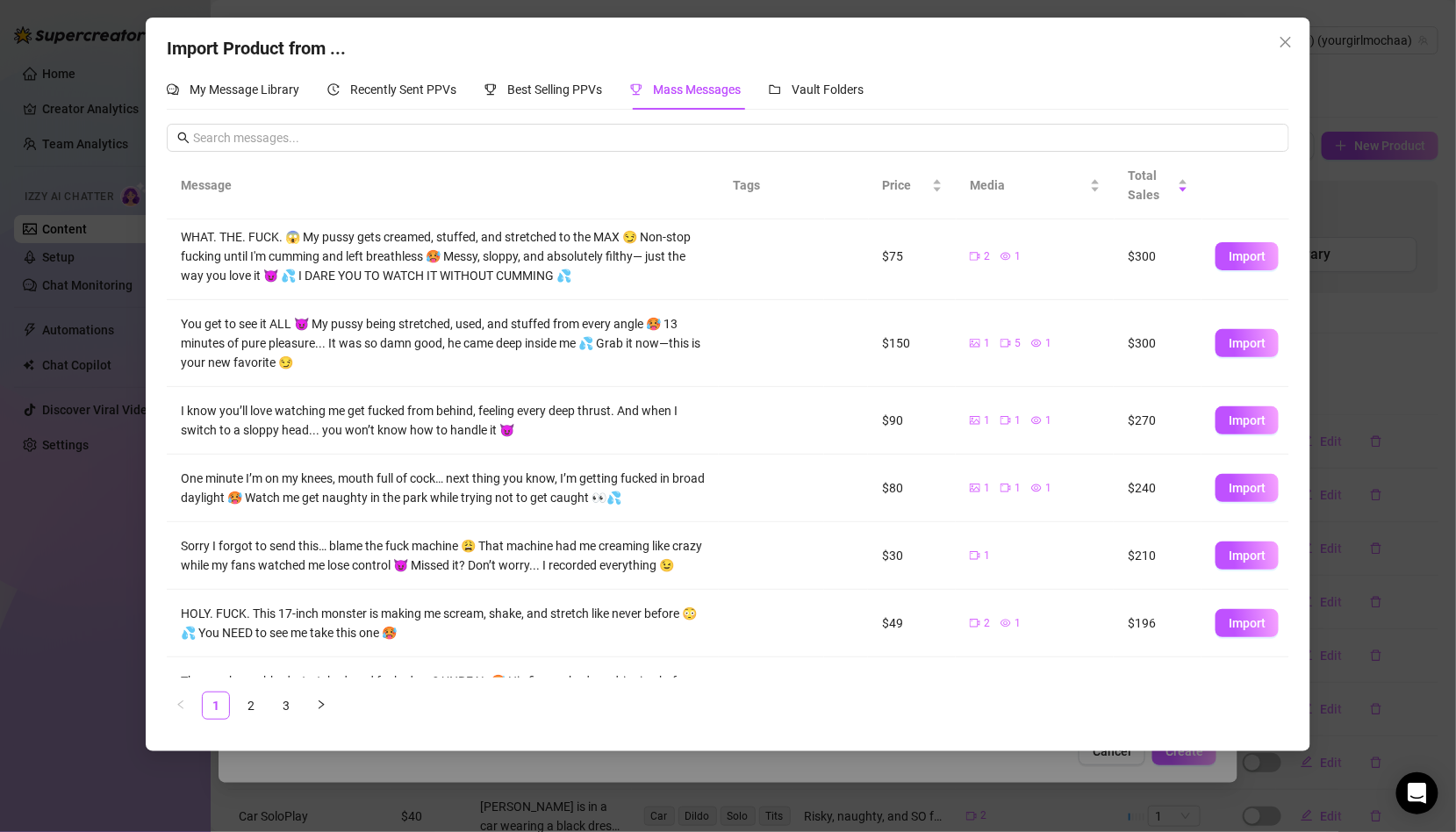
scroll to position [311, 0]
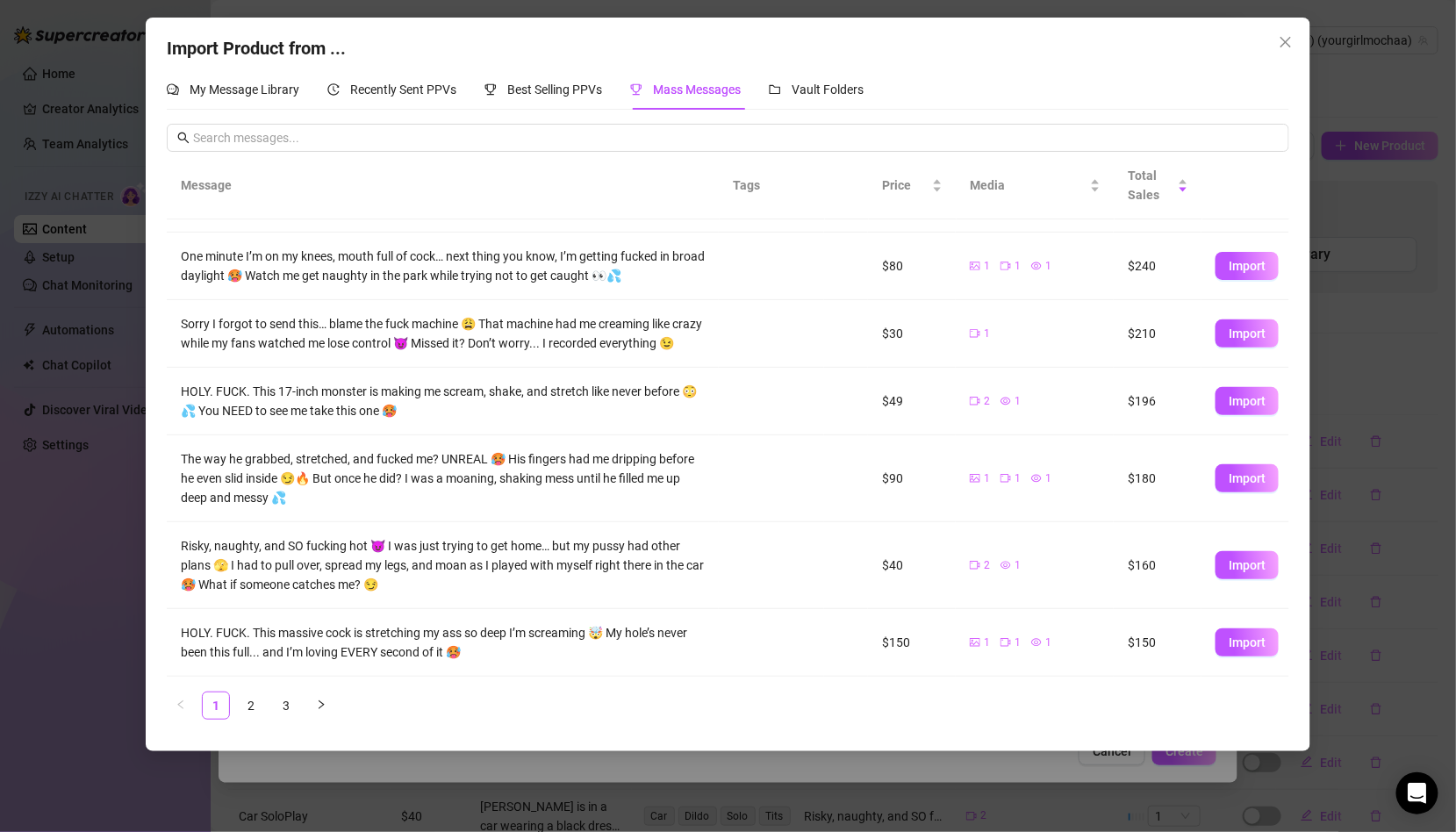
click at [258, 688] on div "Message Tags Price Media Total Sales 17 INCHES?! 😳 This isn’t just a dildo… it’…" at bounding box center [728, 435] width 1123 height 567
click at [245, 704] on link "2" at bounding box center [251, 705] width 26 height 26
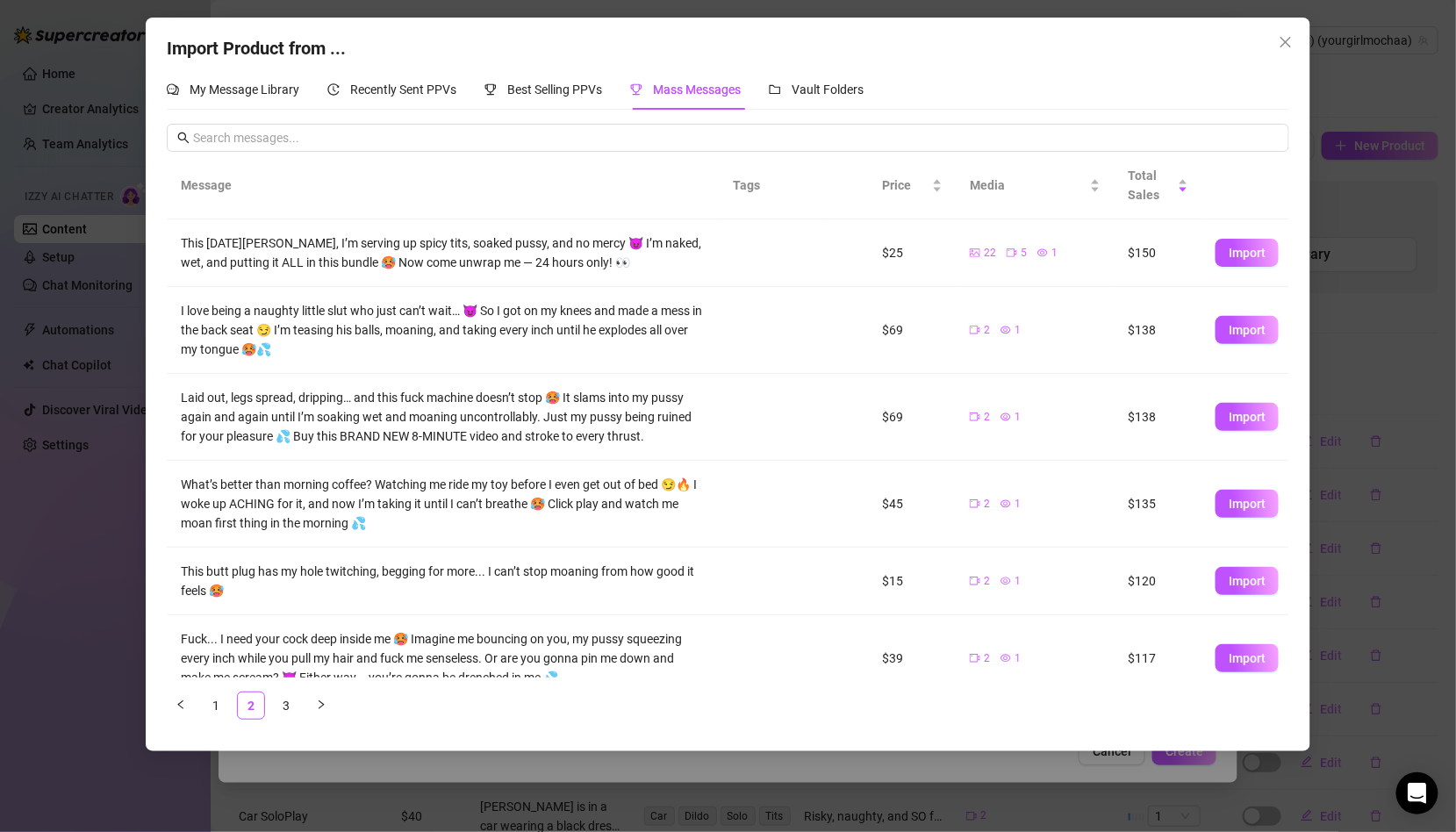
scroll to position [139, 0]
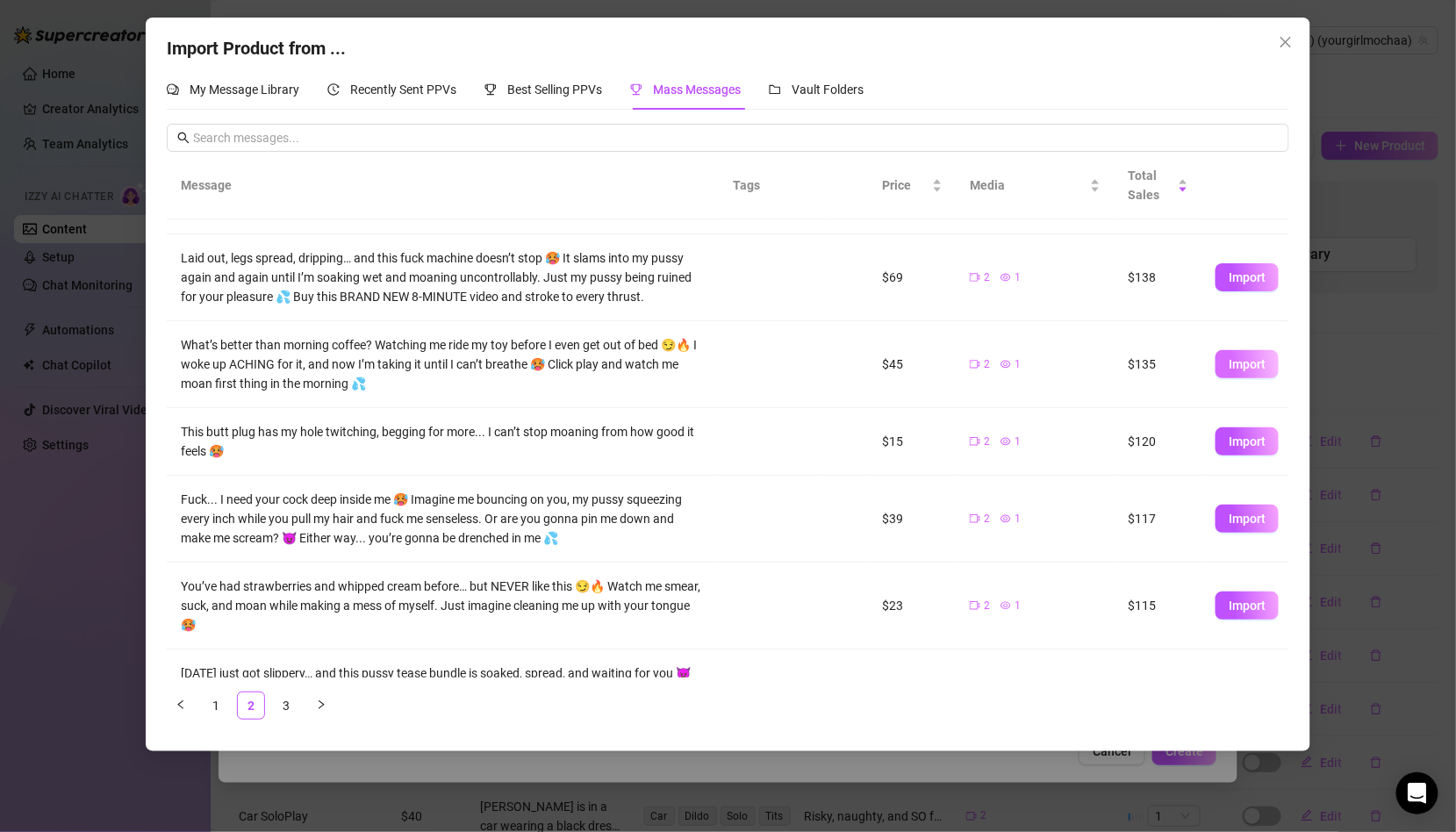
click at [1234, 363] on span "Import" at bounding box center [1247, 365] width 37 height 14
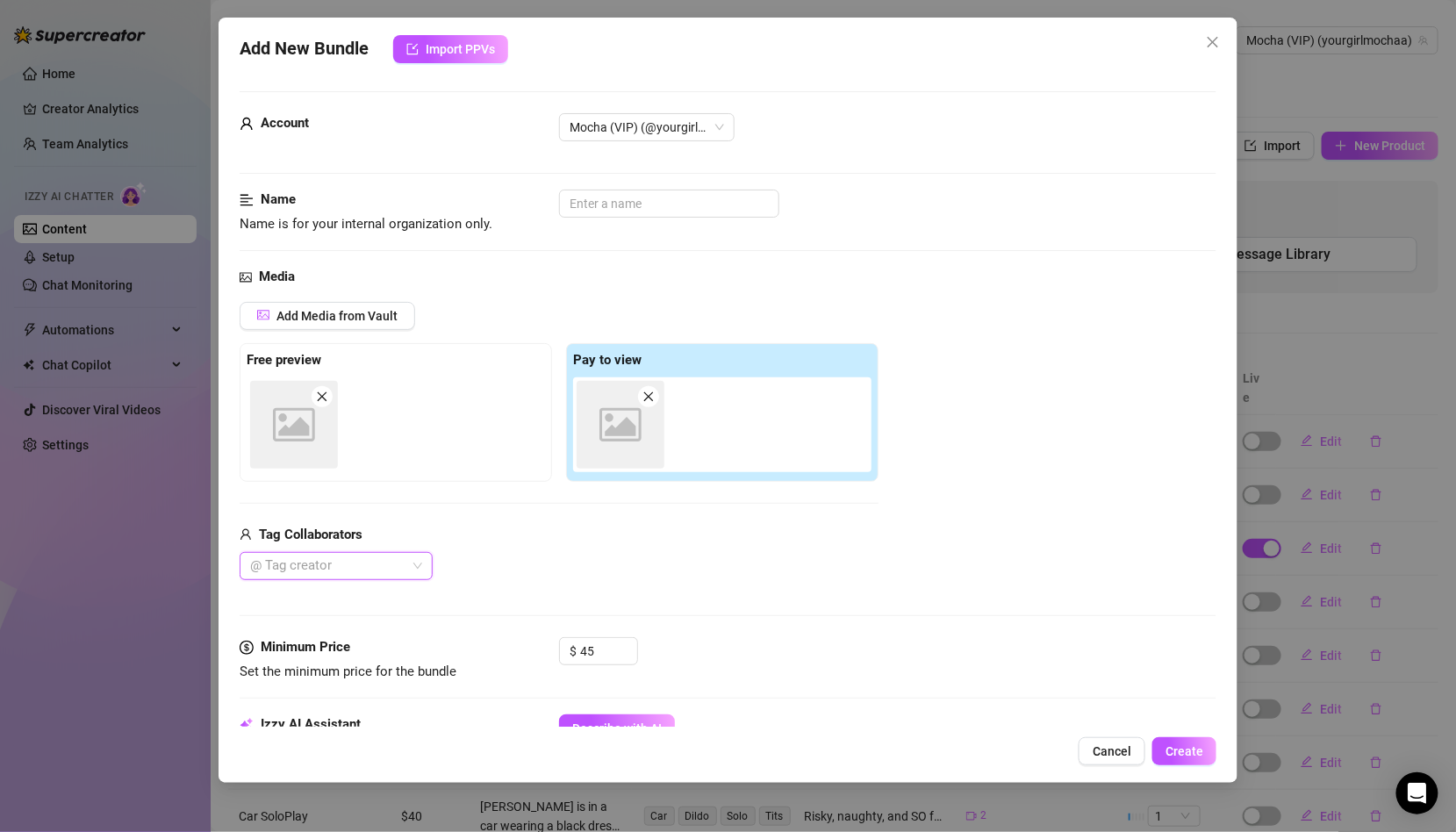
click at [659, 211] on div "Import Product from ... My Message Library Recently Sent PPVs Best Selling PPVs…" at bounding box center [728, 416] width 1456 height 832
click at [640, 204] on body "Home Creator Analytics Team Analytics Izzy AI Chatter Content Setup Chat Monito…" at bounding box center [728, 416] width 1456 height 832
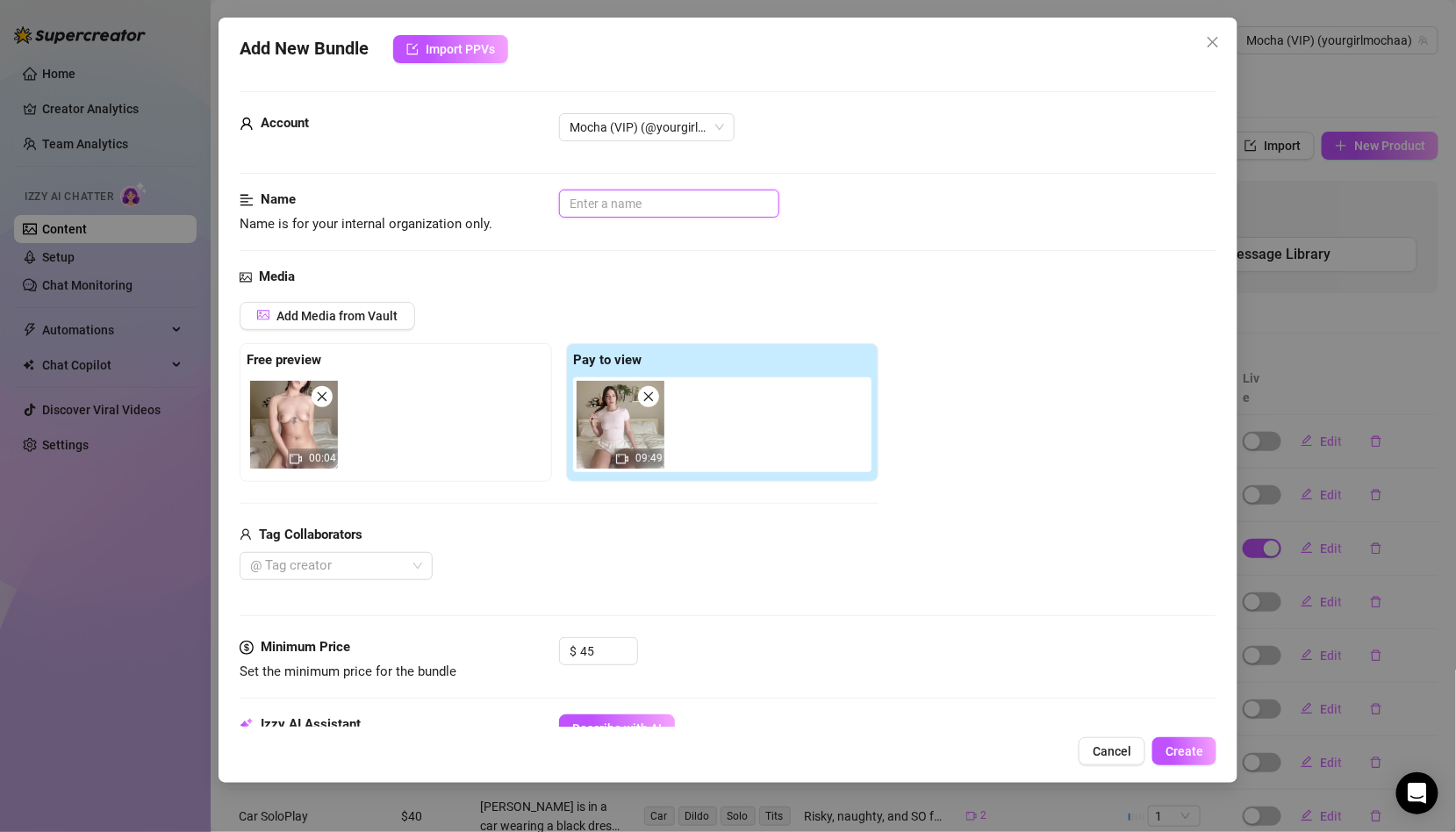
click at [640, 204] on input "text" at bounding box center [668, 203] width 220 height 28
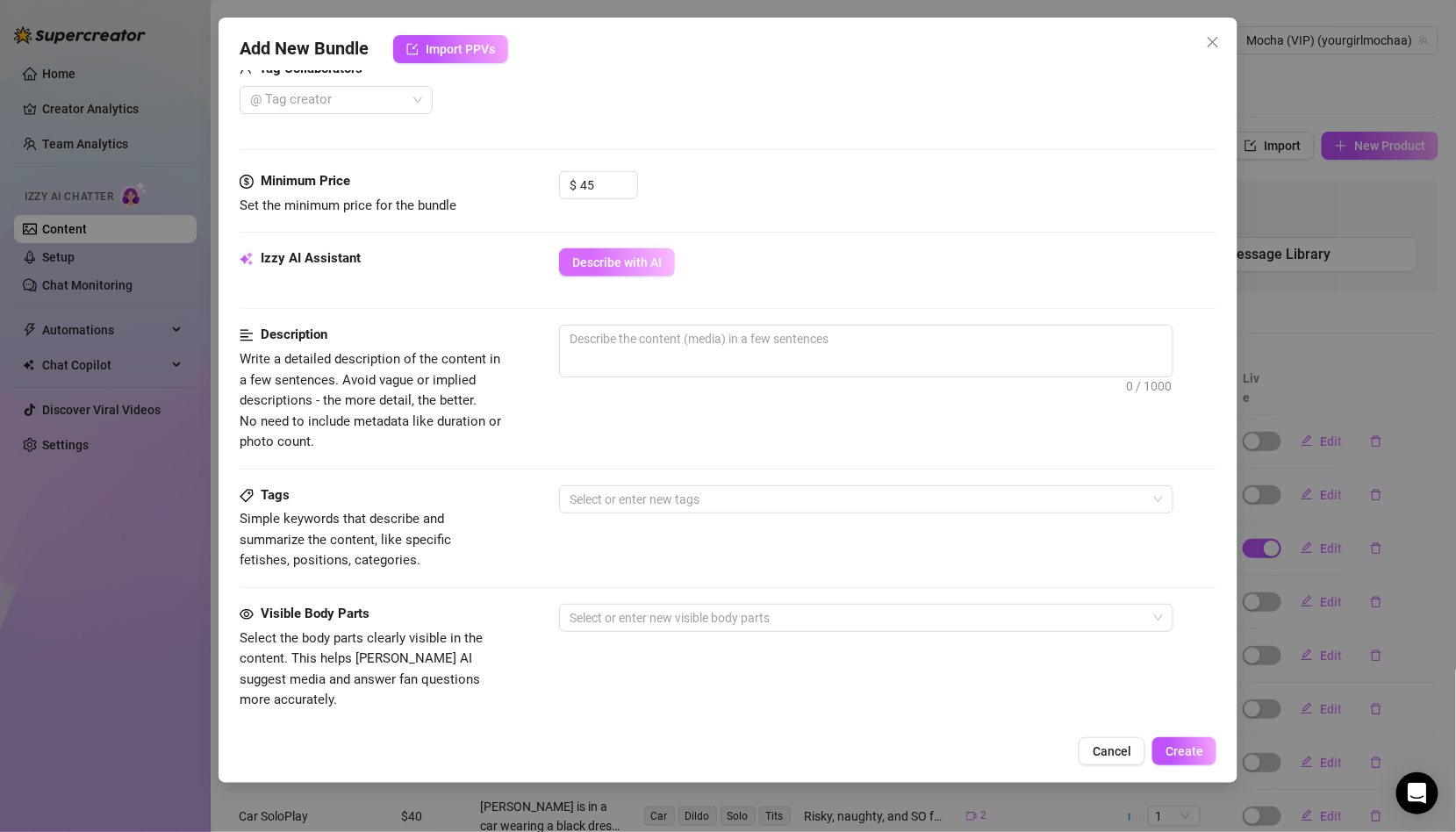
click at [643, 255] on span "Describe with AI" at bounding box center [617, 262] width 90 height 14
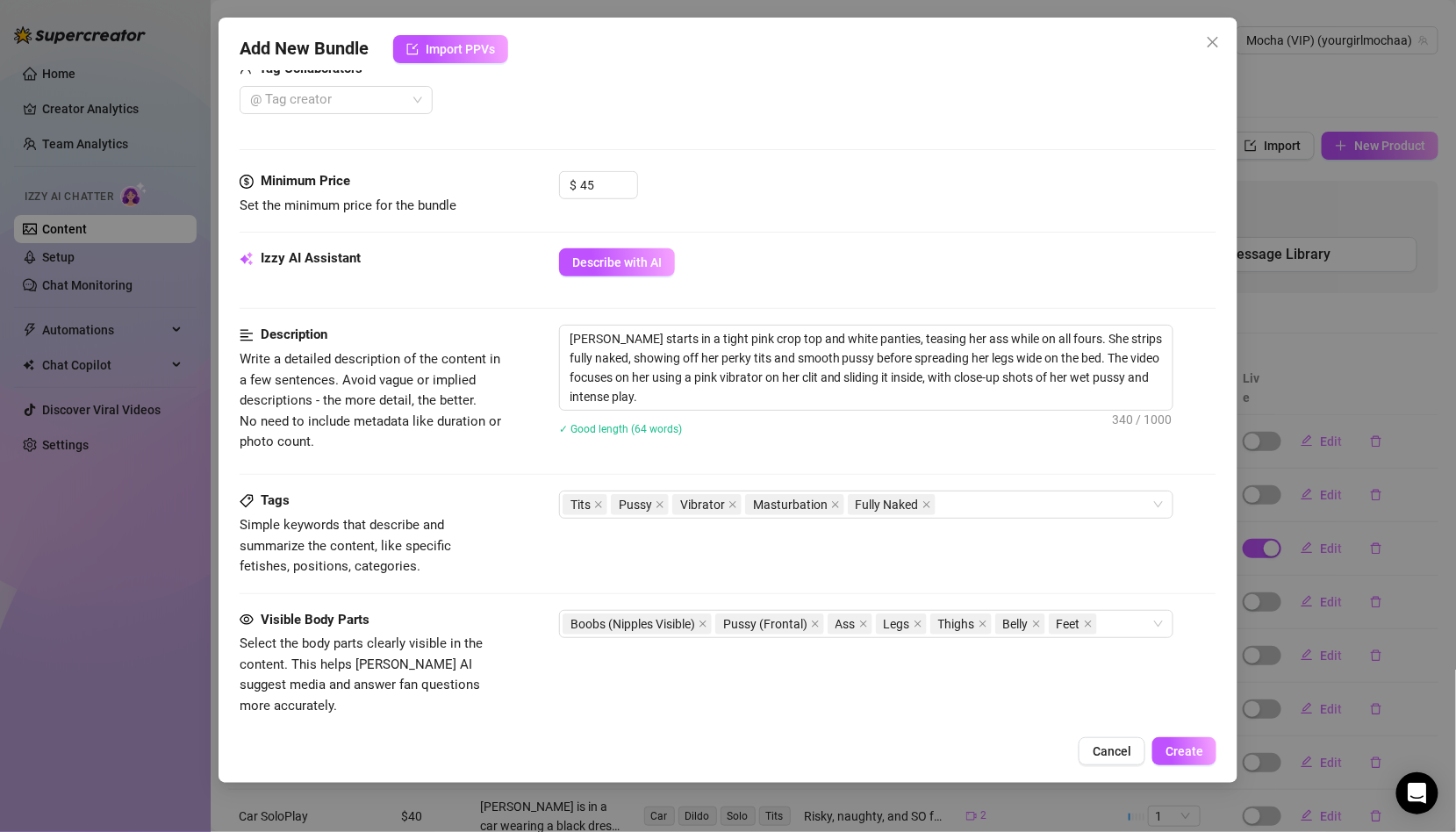
scroll to position [0, 0]
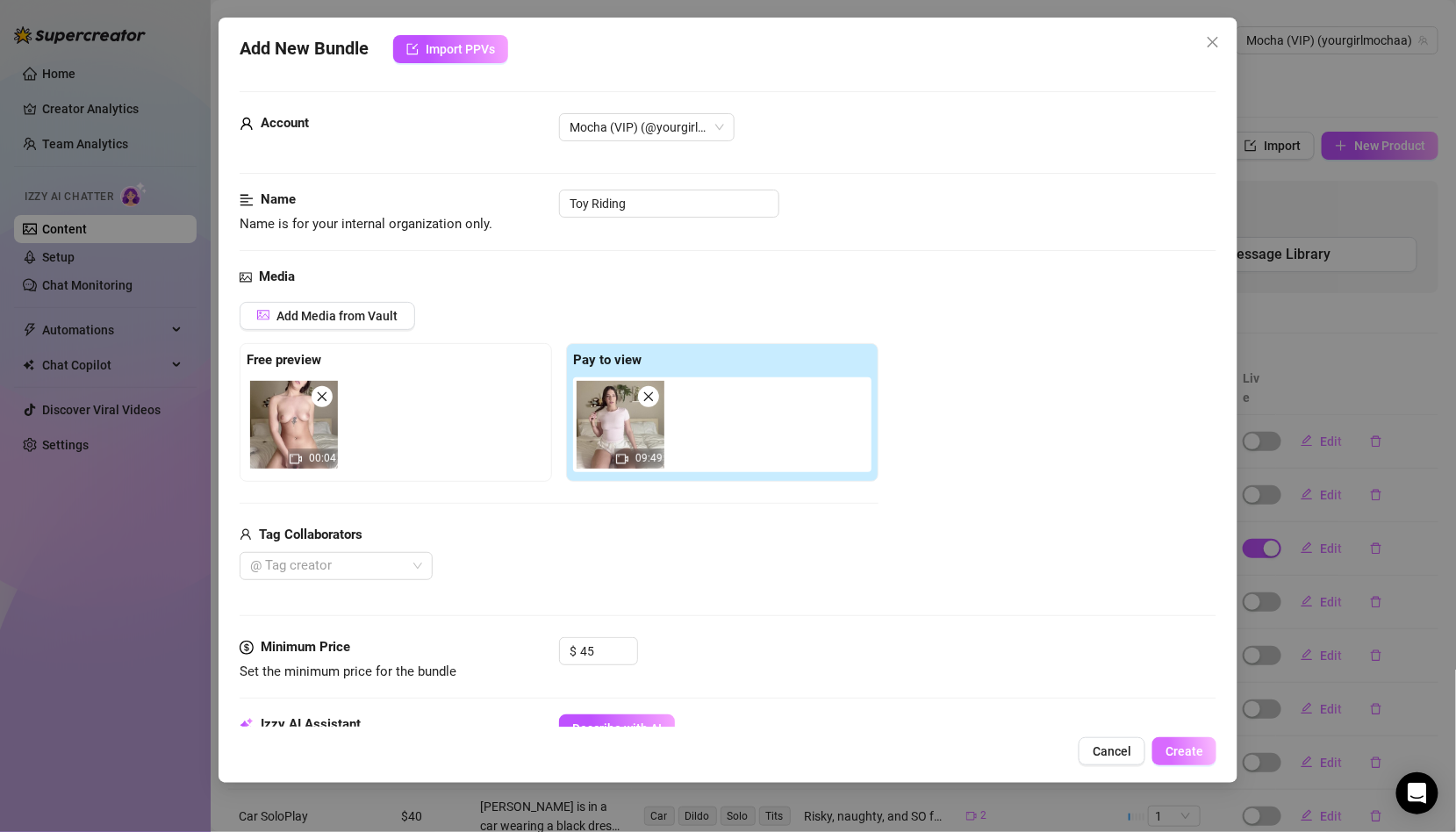
click at [1195, 754] on span "Create" at bounding box center [1184, 751] width 38 height 14
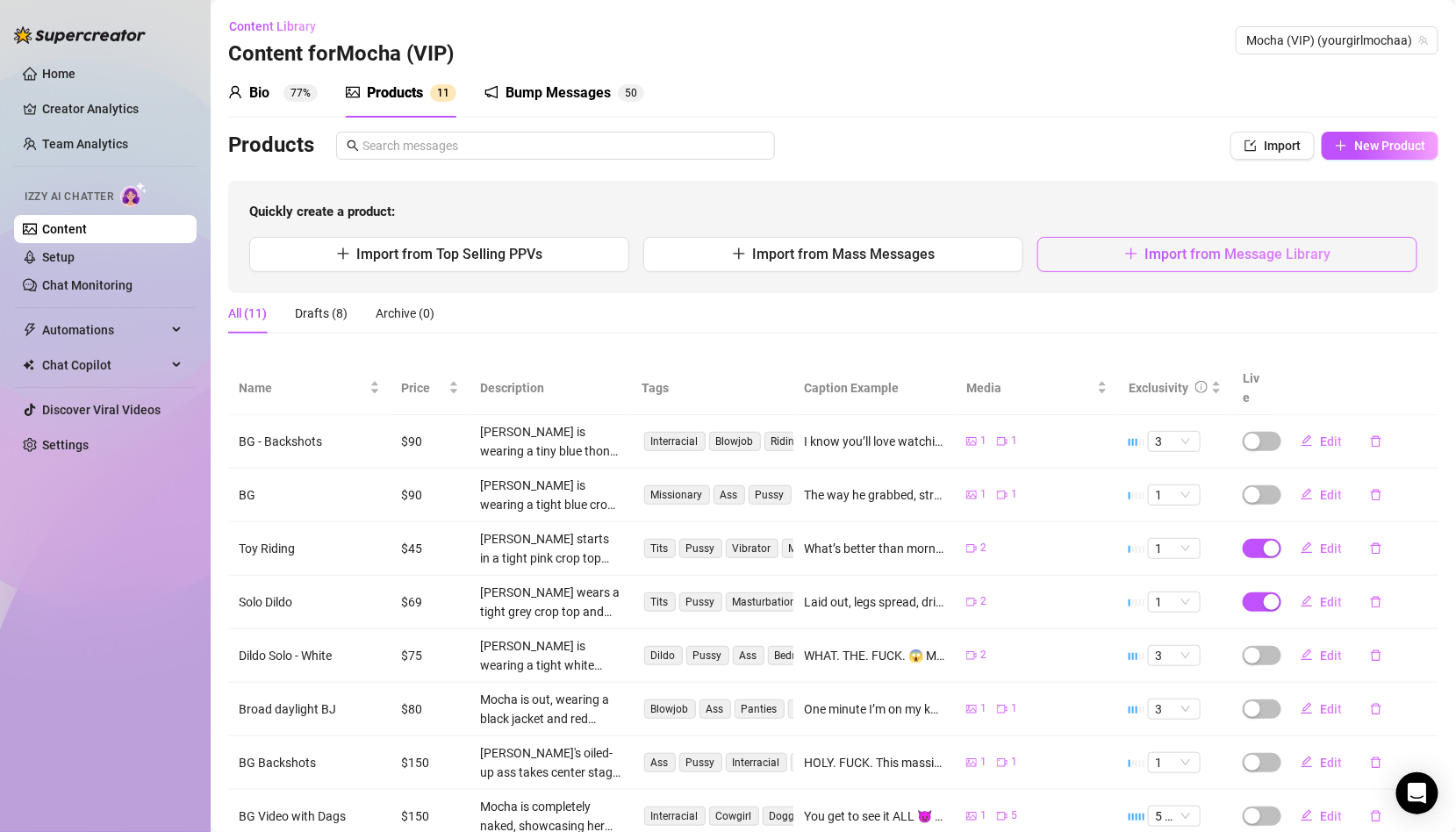
click at [1104, 252] on button "Import from Message Library" at bounding box center [1227, 254] width 380 height 35
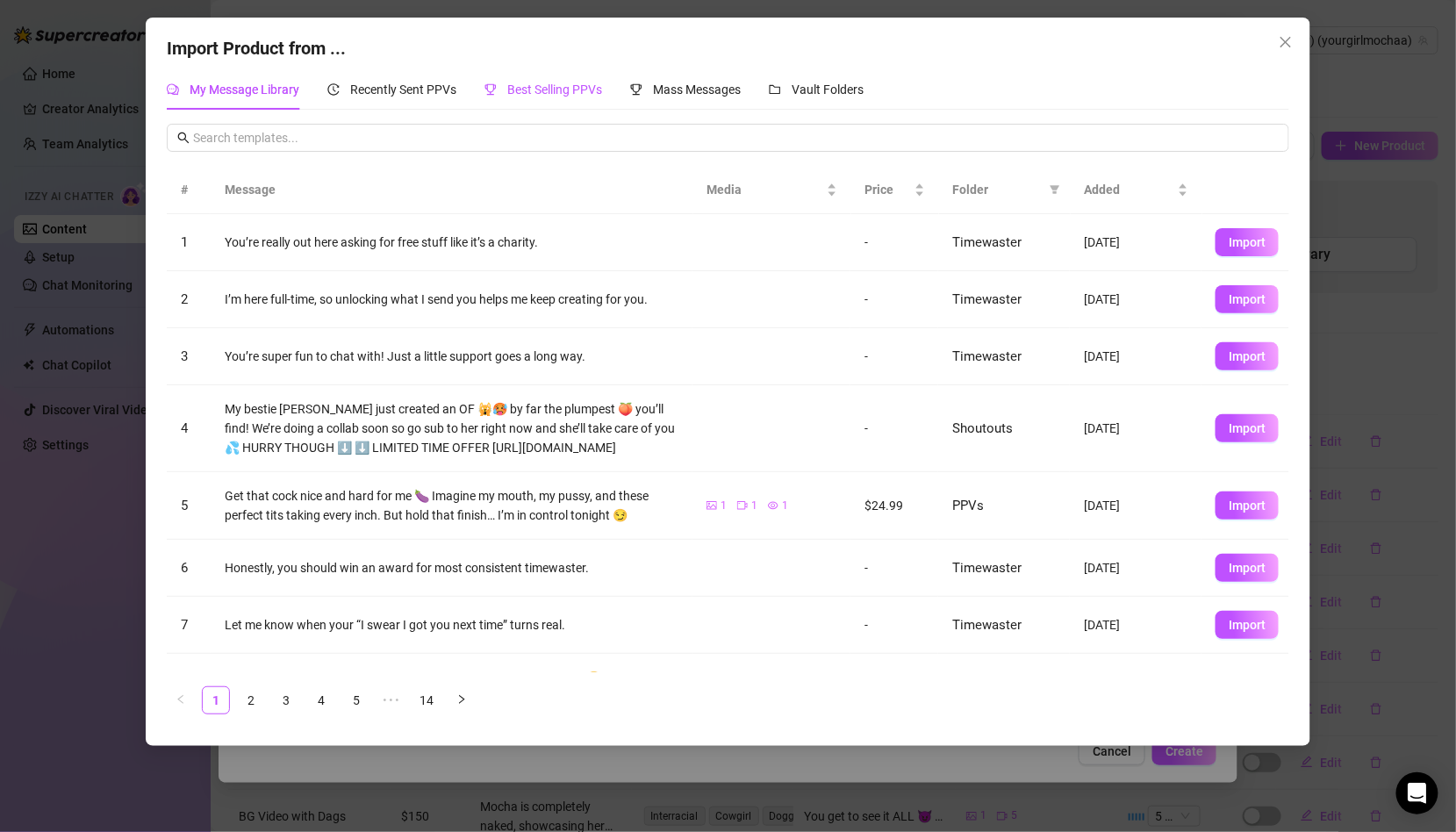
click at [585, 95] on span "Best Selling PPVs" at bounding box center [555, 90] width 95 height 14
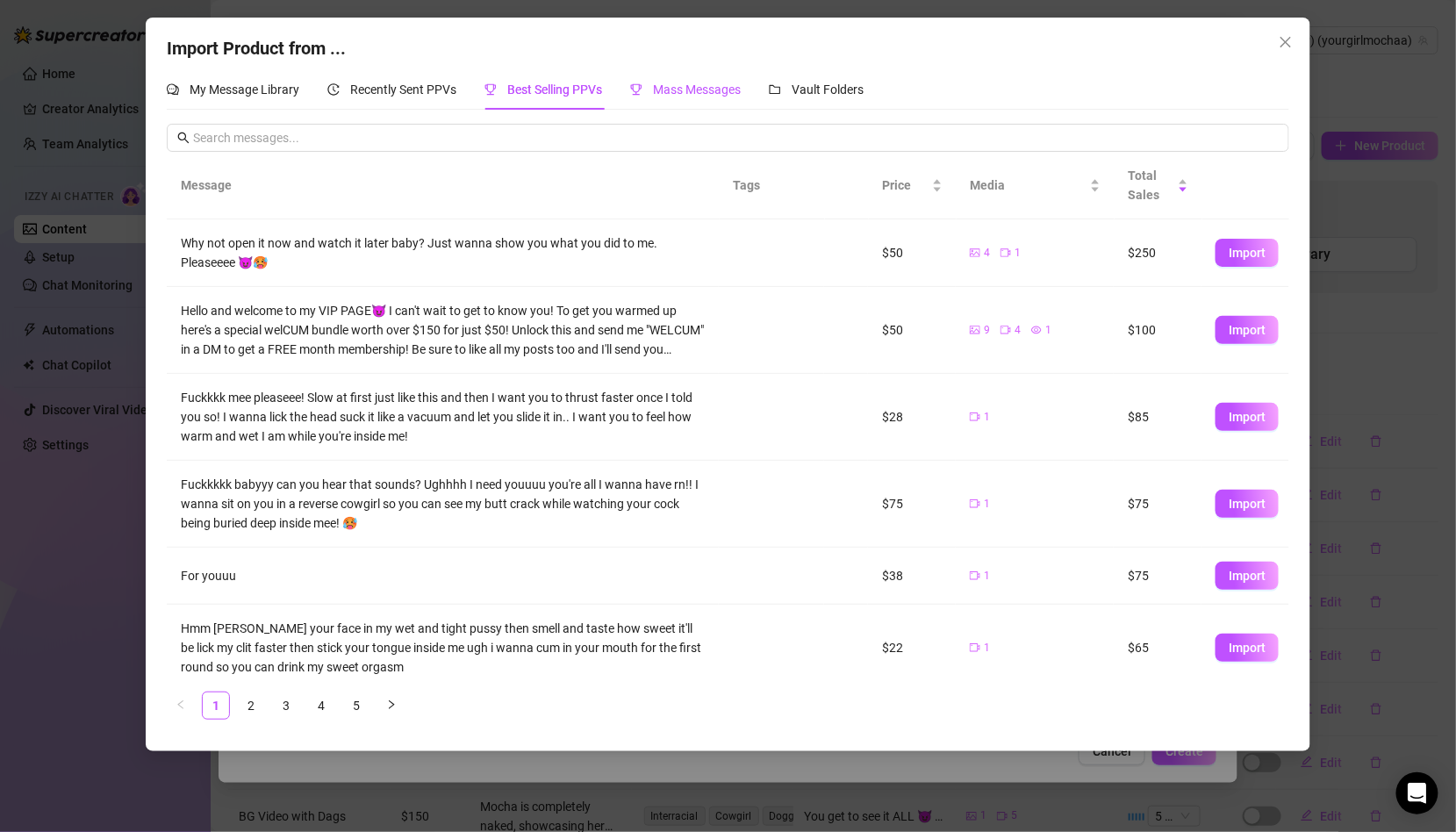
click at [665, 93] on span "Mass Messages" at bounding box center [697, 90] width 88 height 14
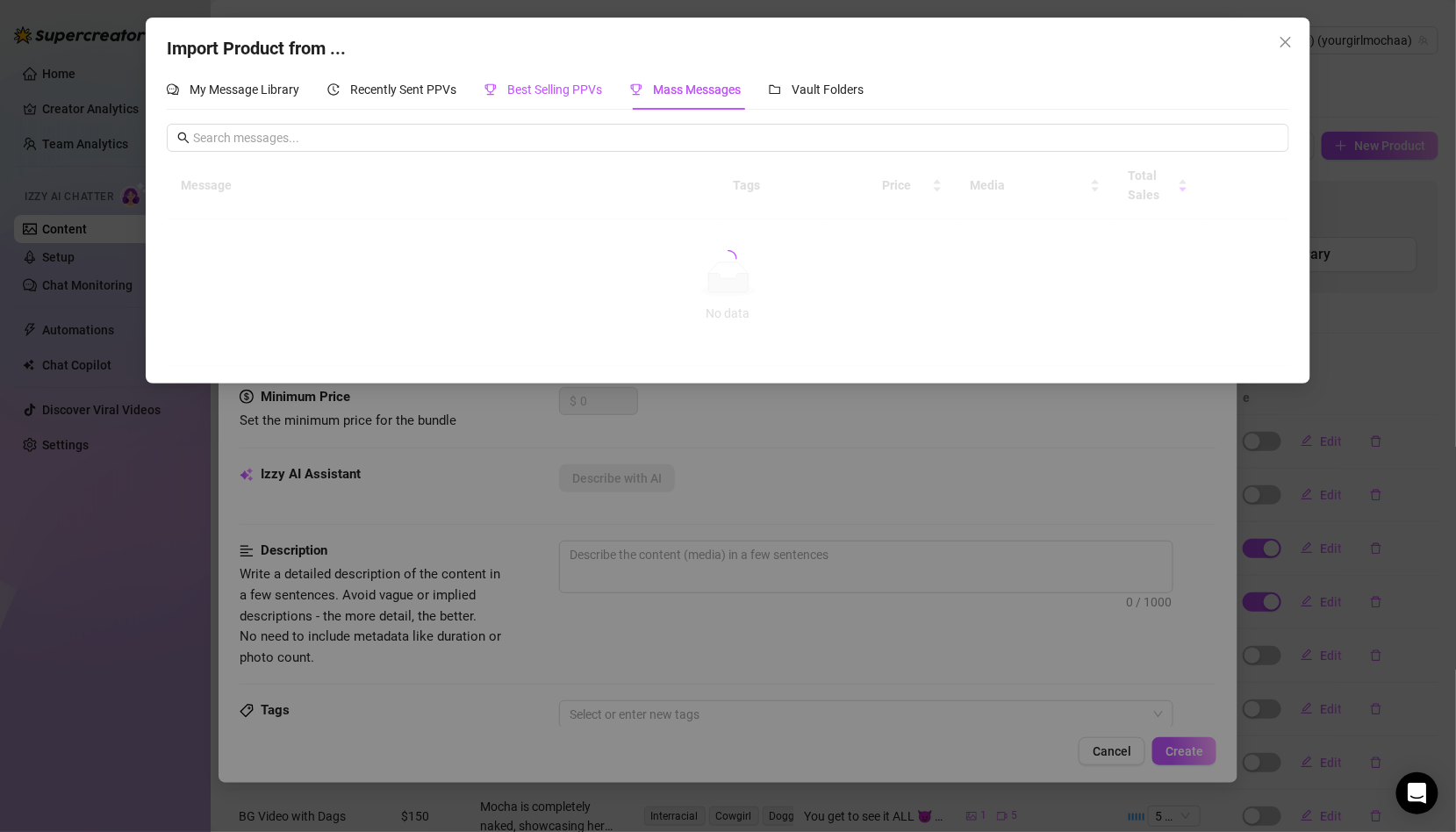
click at [592, 93] on span "Best Selling PPVs" at bounding box center [555, 90] width 95 height 14
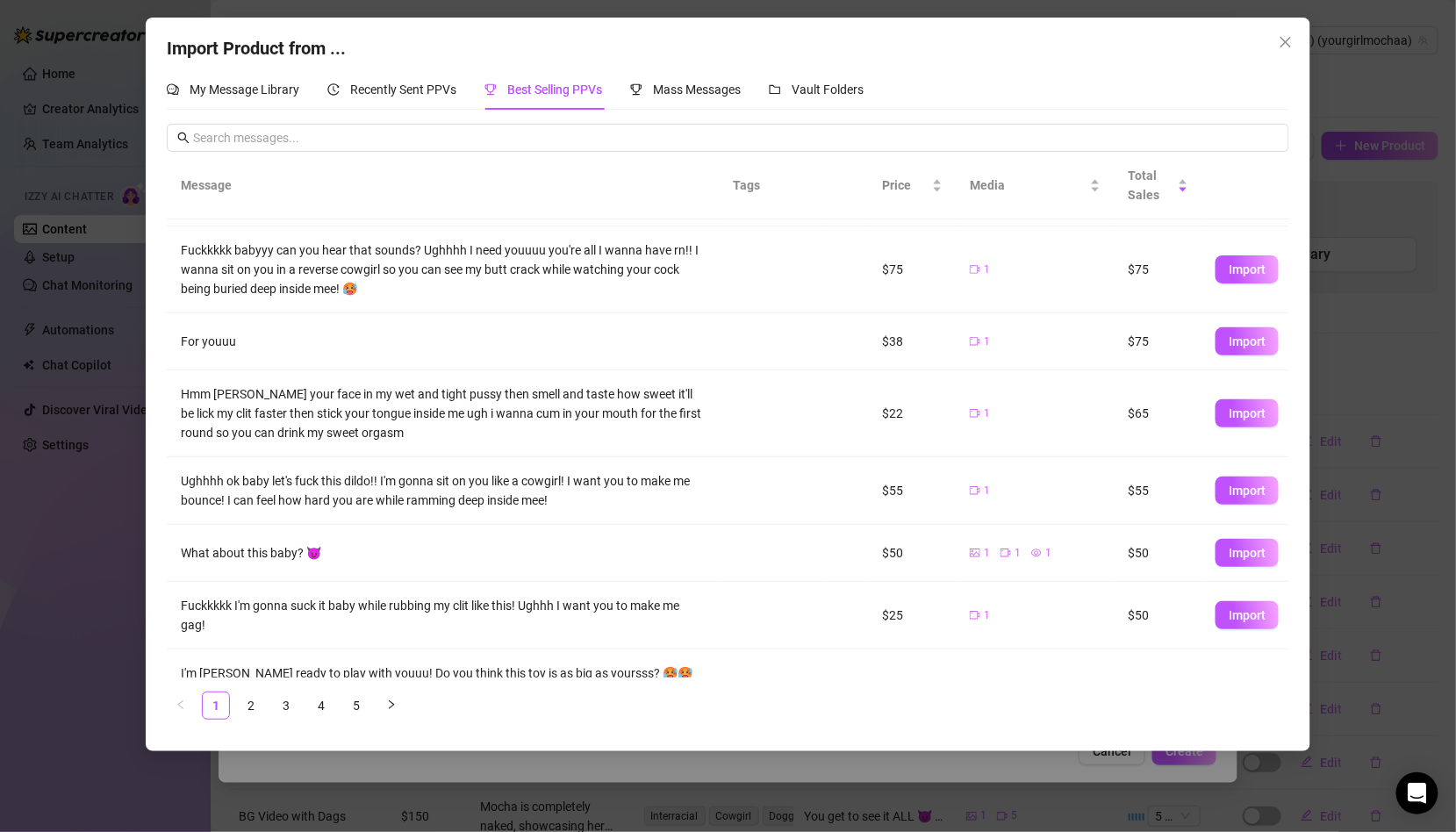
scroll to position [238, 0]
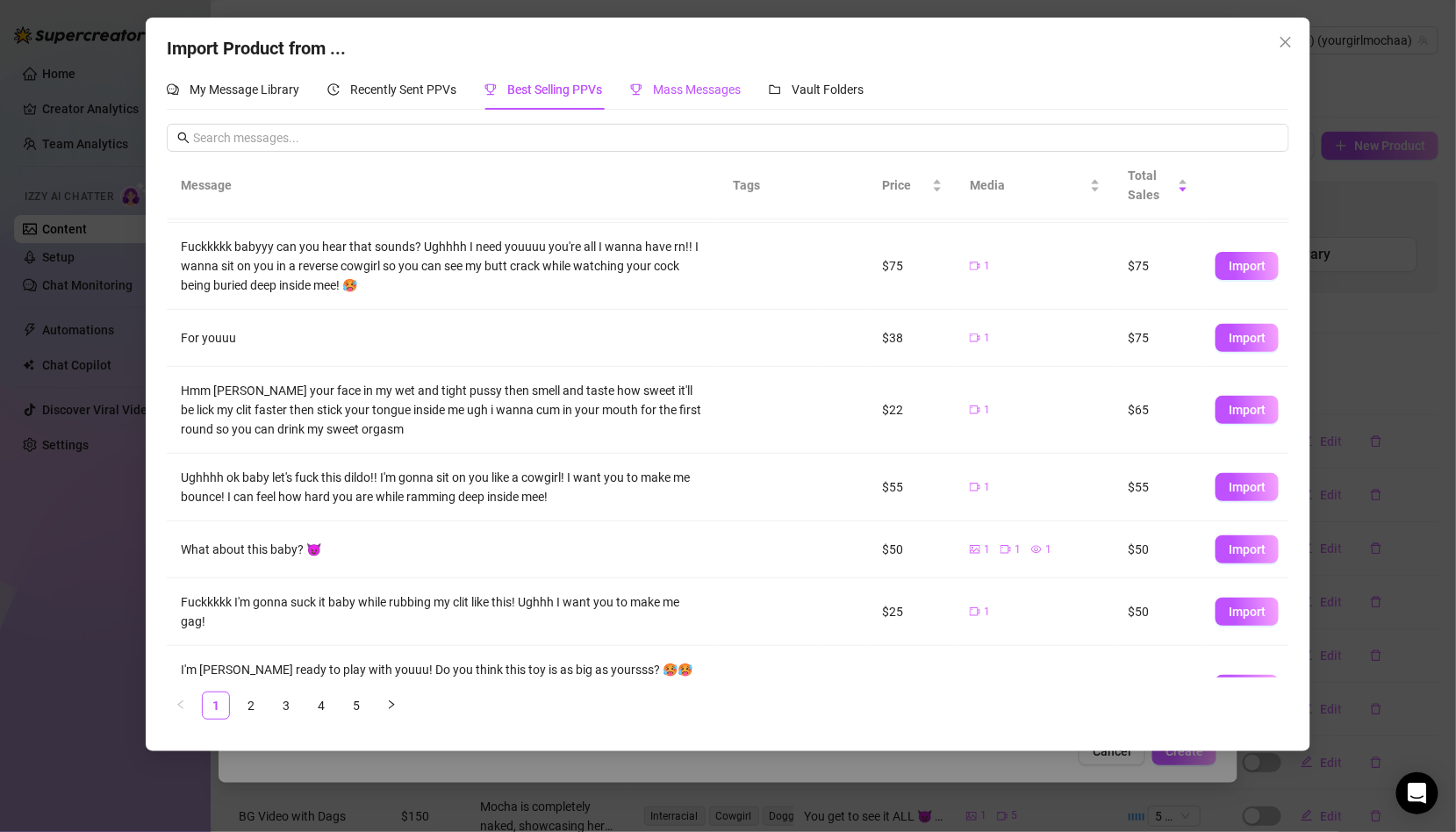
click at [681, 93] on span "Mass Messages" at bounding box center [697, 90] width 88 height 14
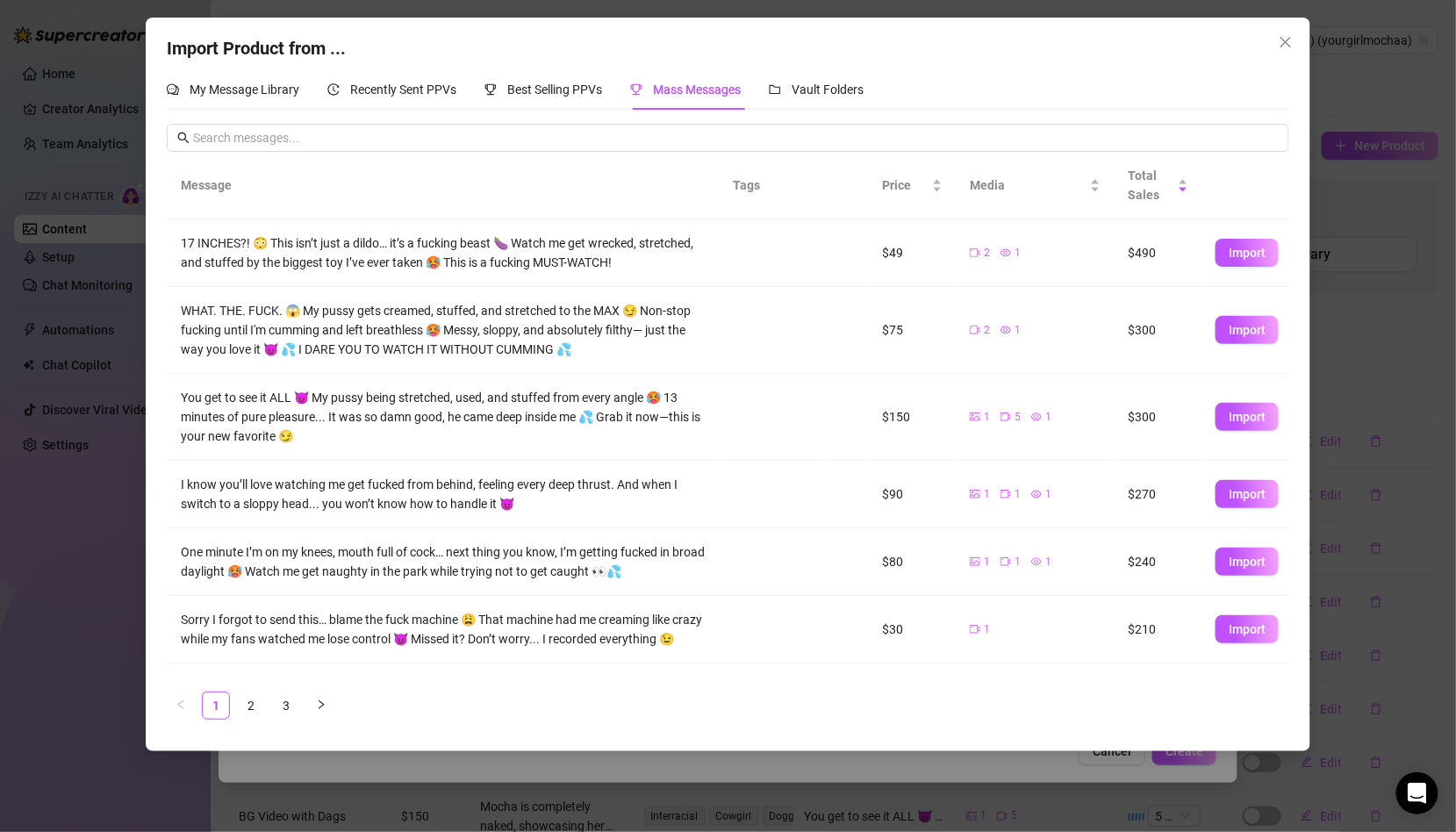
click at [253, 687] on div "Message Tags Price Media Total Sales 17 INCHES?! 😳 This isn’t just a dildo… it’…" at bounding box center [728, 435] width 1123 height 567
click at [253, 702] on link "2" at bounding box center [251, 705] width 26 height 26
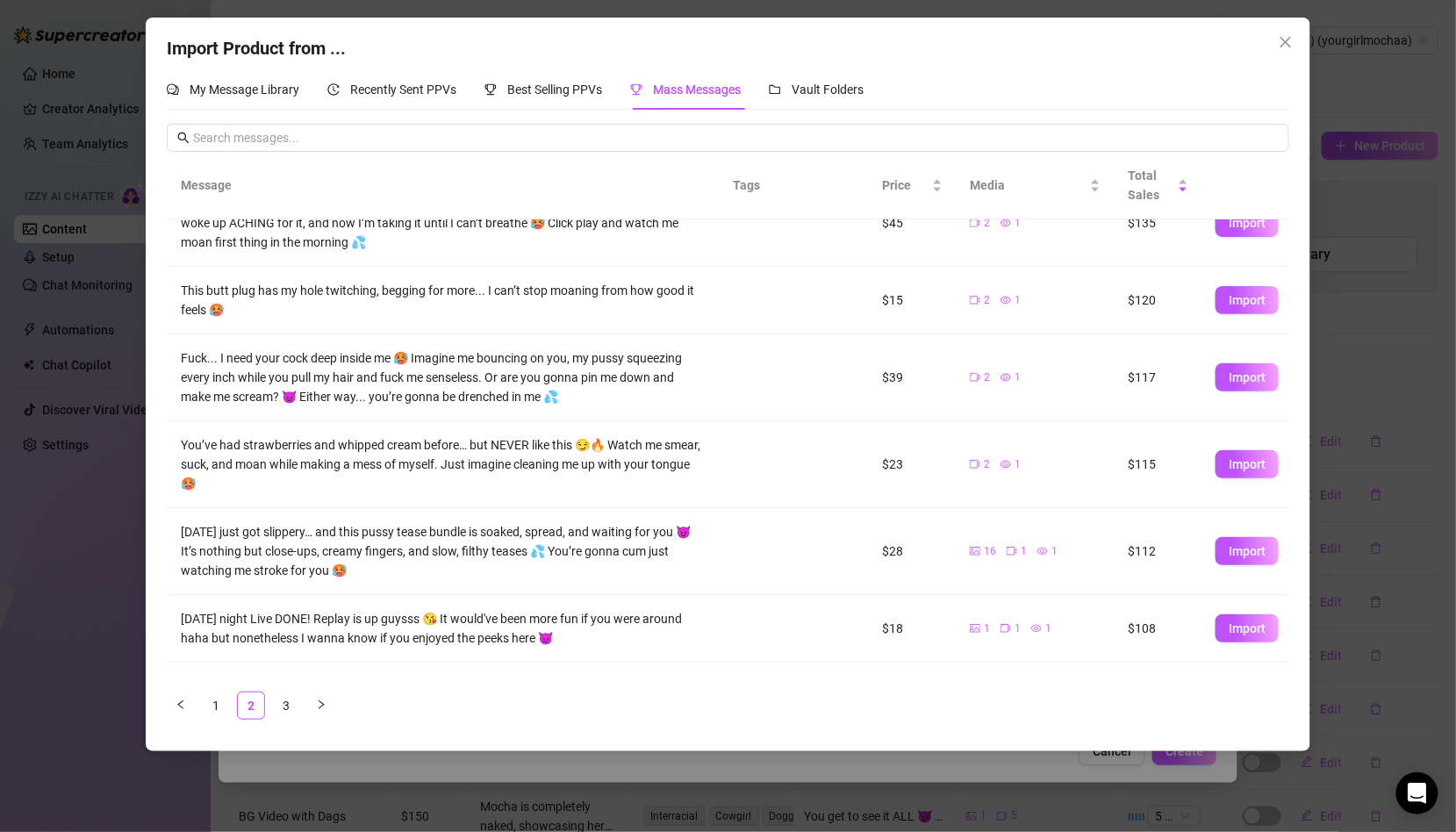
scroll to position [287, 0]
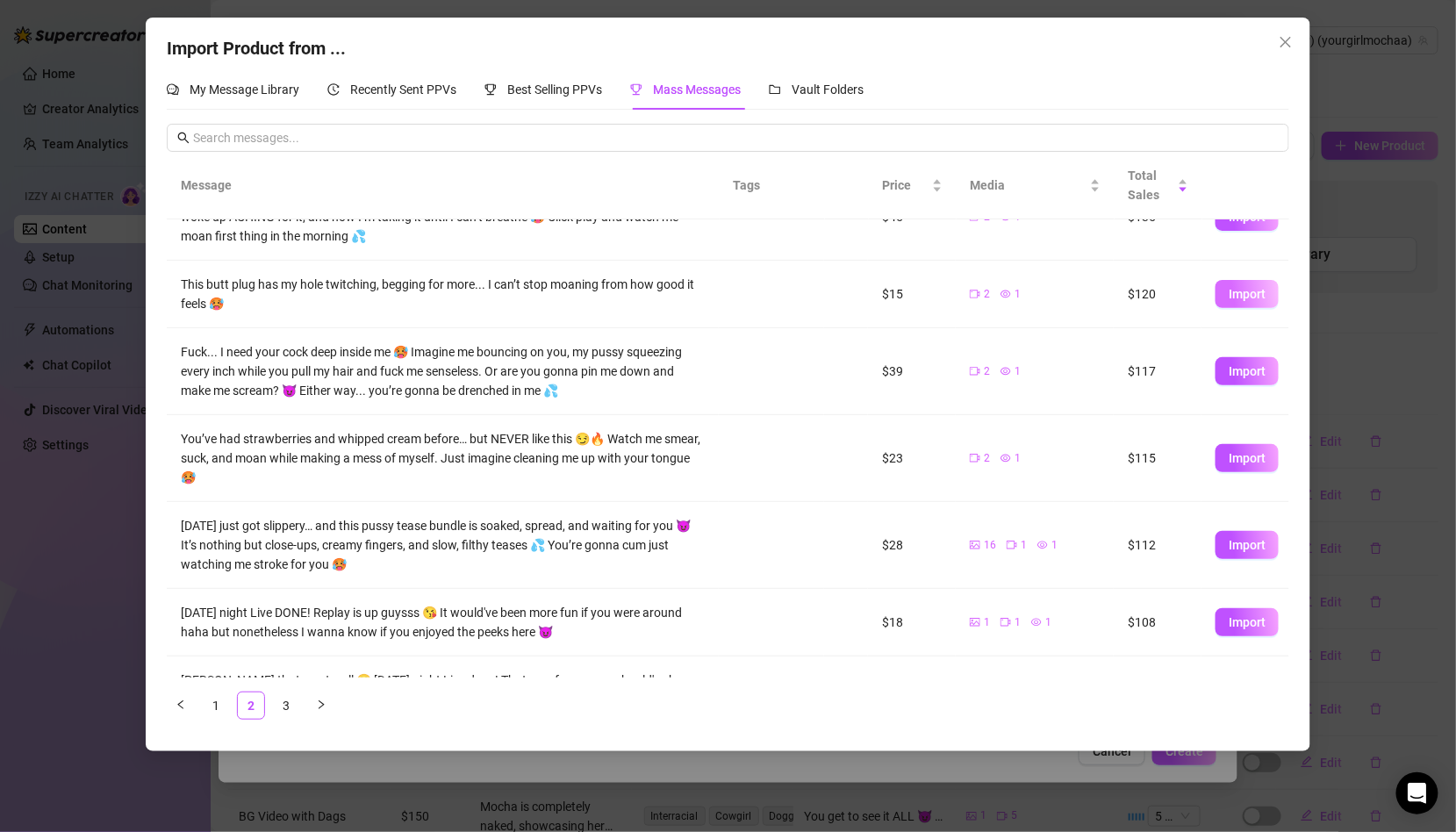
click at [1258, 293] on span "Import" at bounding box center [1247, 294] width 37 height 14
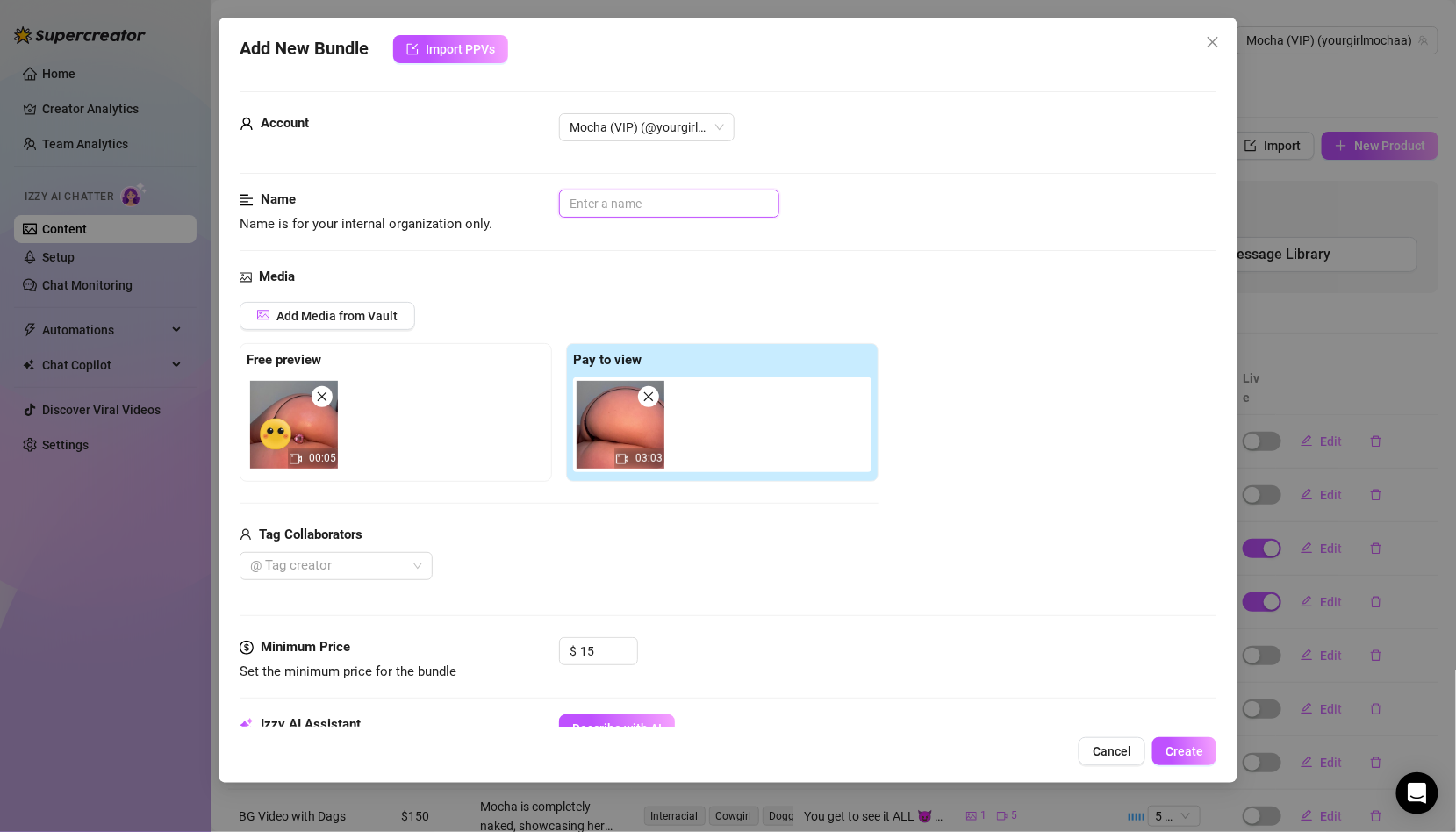
click at [598, 195] on input "text" at bounding box center [668, 203] width 220 height 28
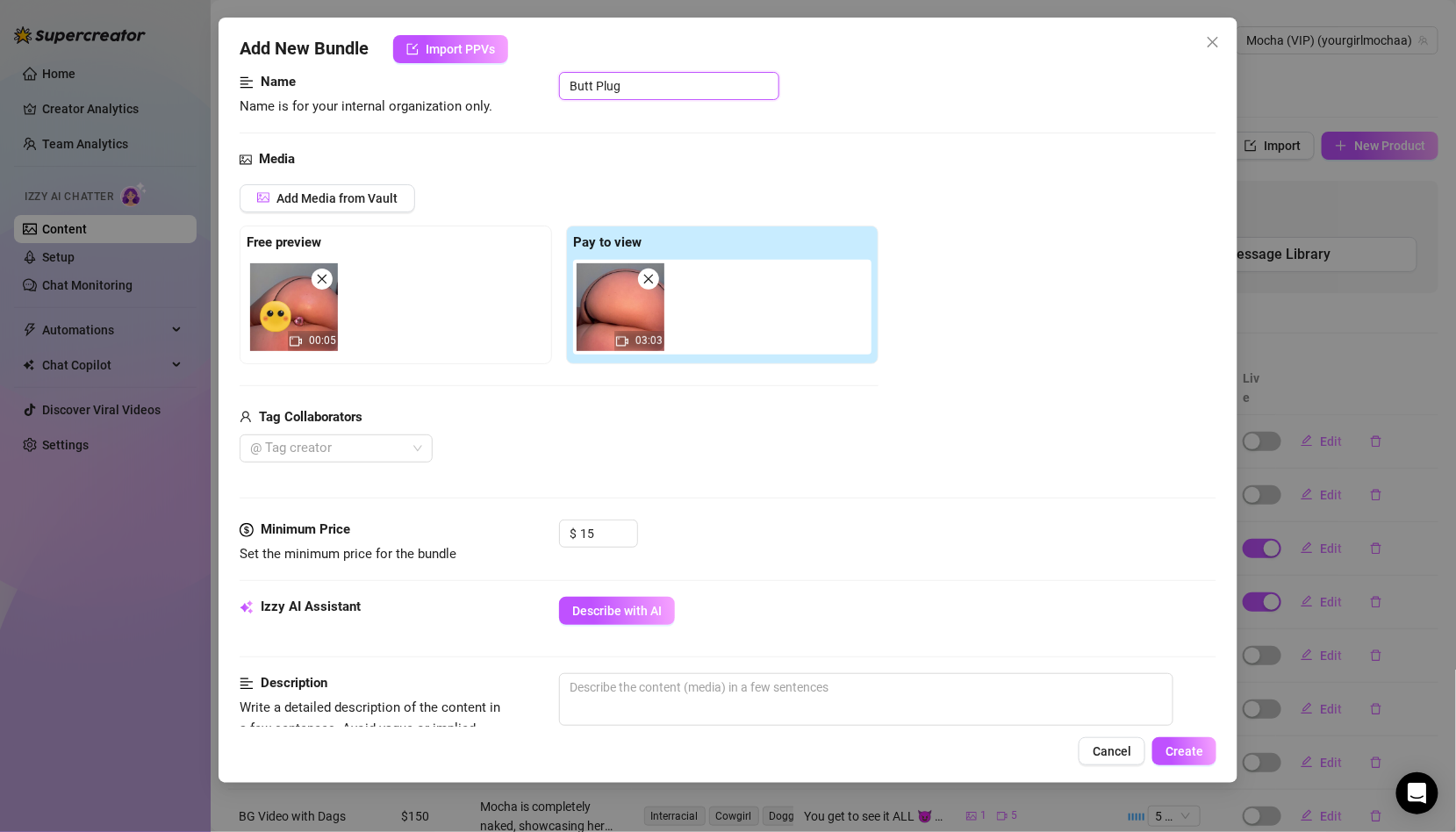
scroll to position [329, 0]
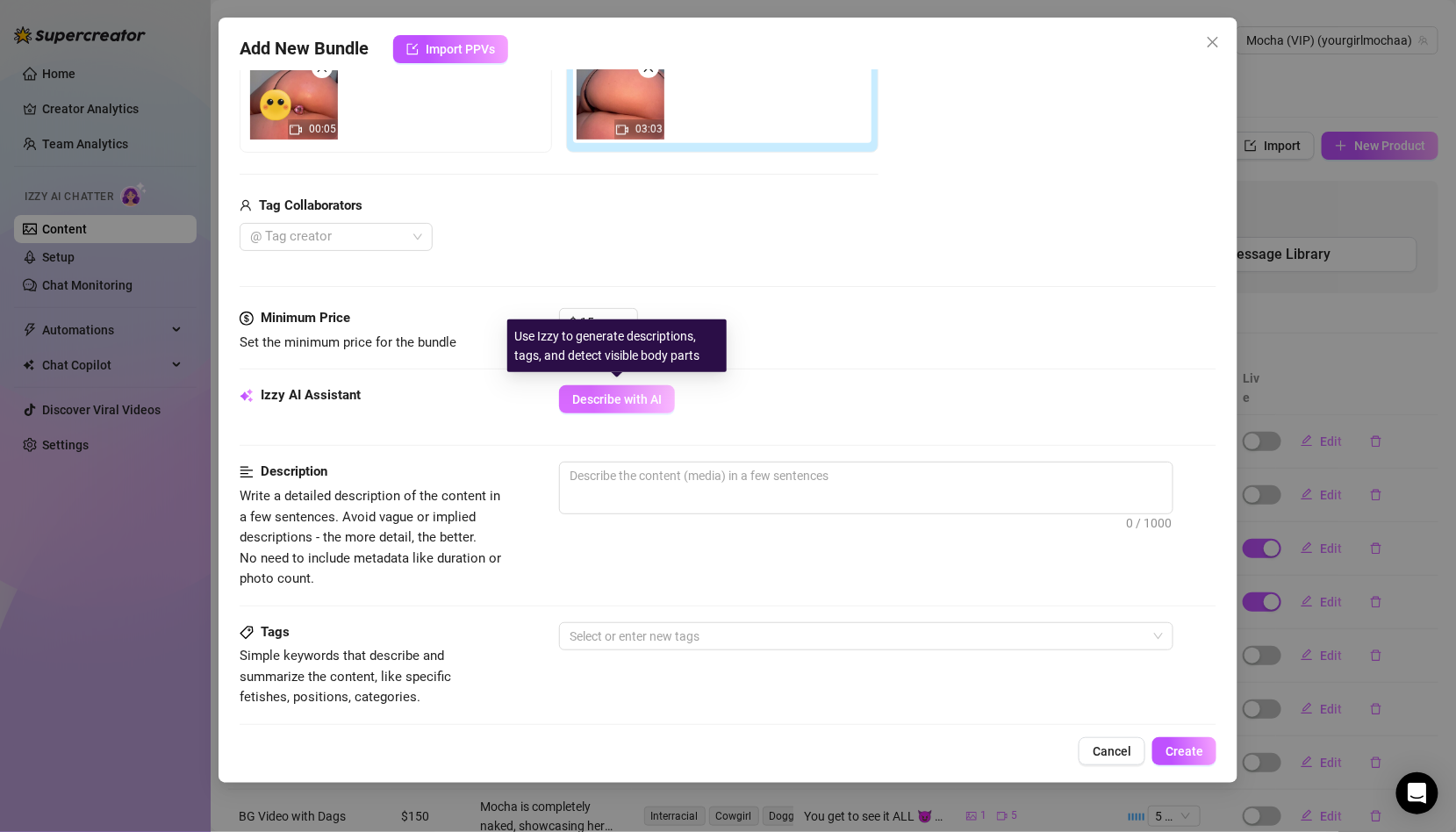
click at [641, 394] on span "Describe with AI" at bounding box center [617, 400] width 90 height 14
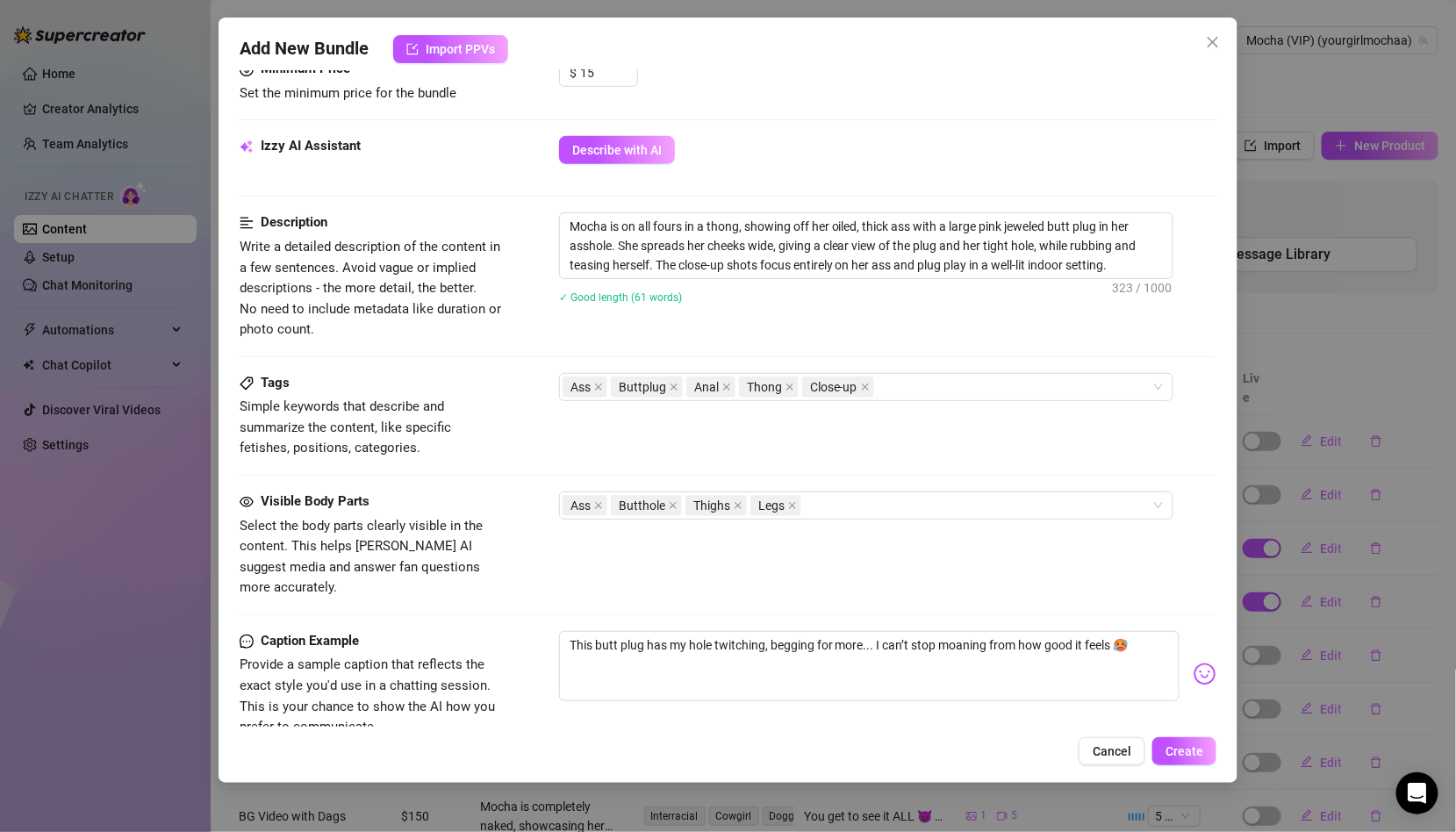
scroll to position [0, 0]
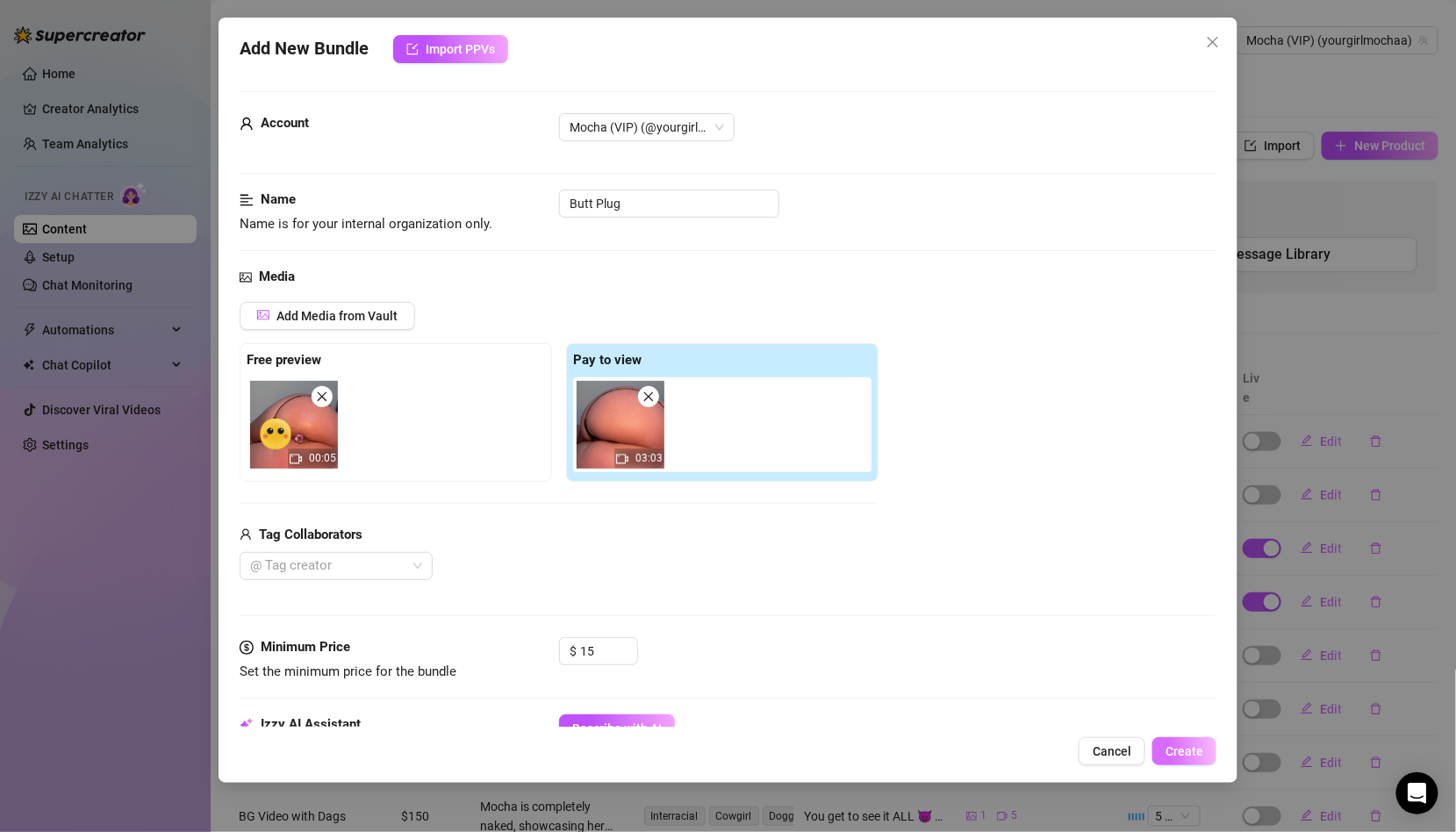
click at [1155, 751] on button "Create" at bounding box center [1184, 751] width 64 height 28
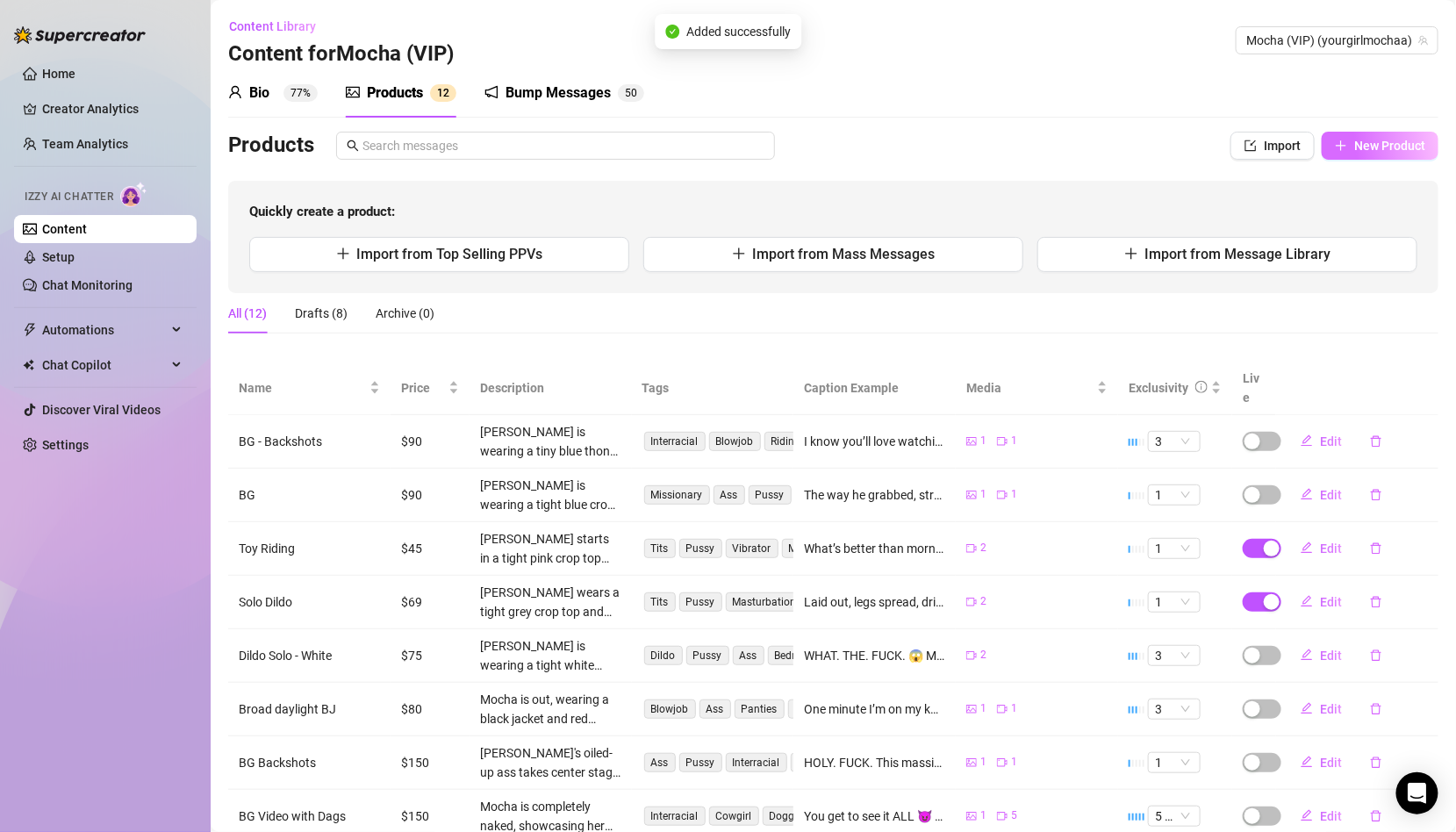
click at [1388, 158] on button "New Product" at bounding box center [1380, 146] width 117 height 28
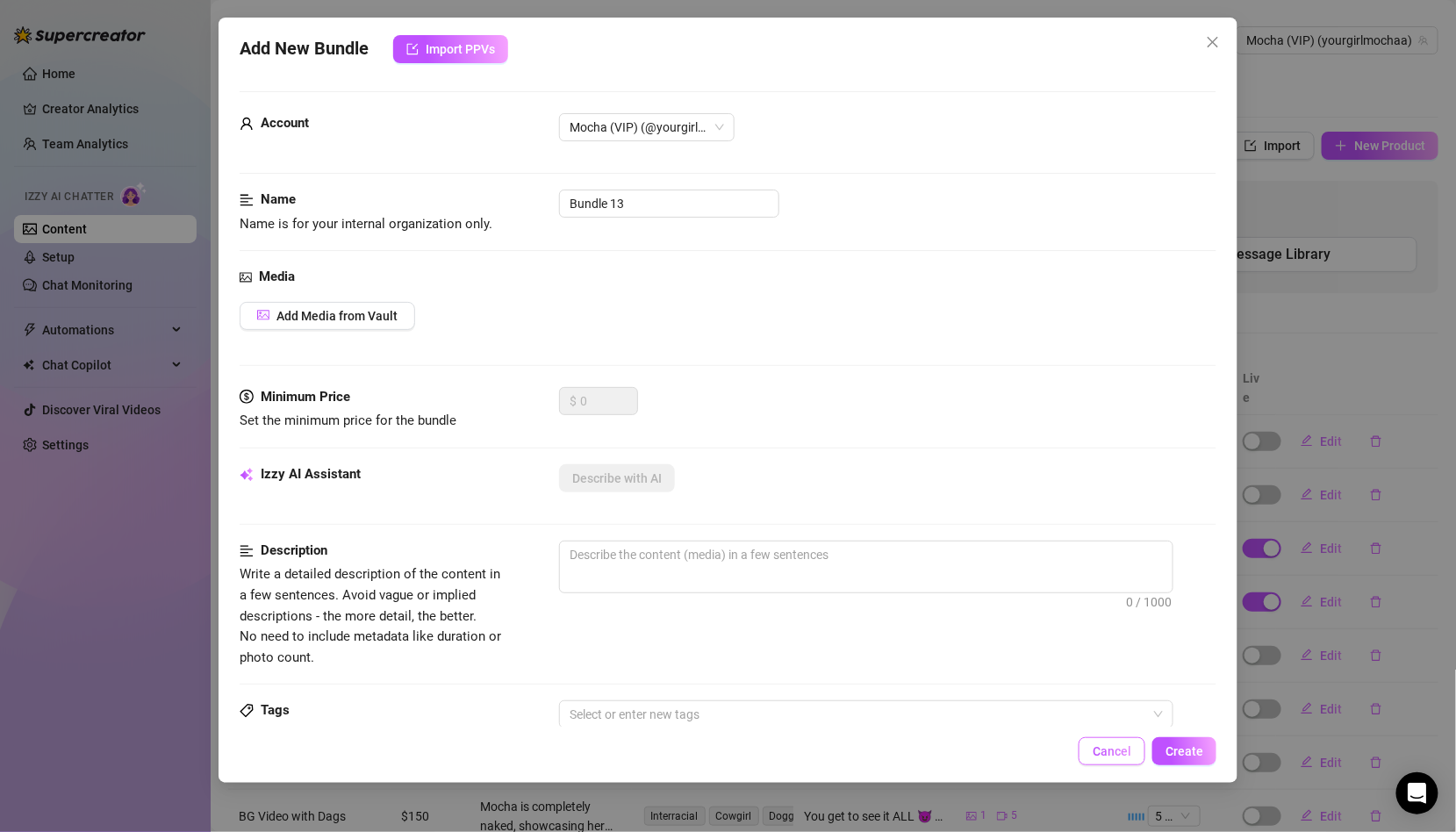
click at [1123, 750] on span "Cancel" at bounding box center [1111, 751] width 39 height 14
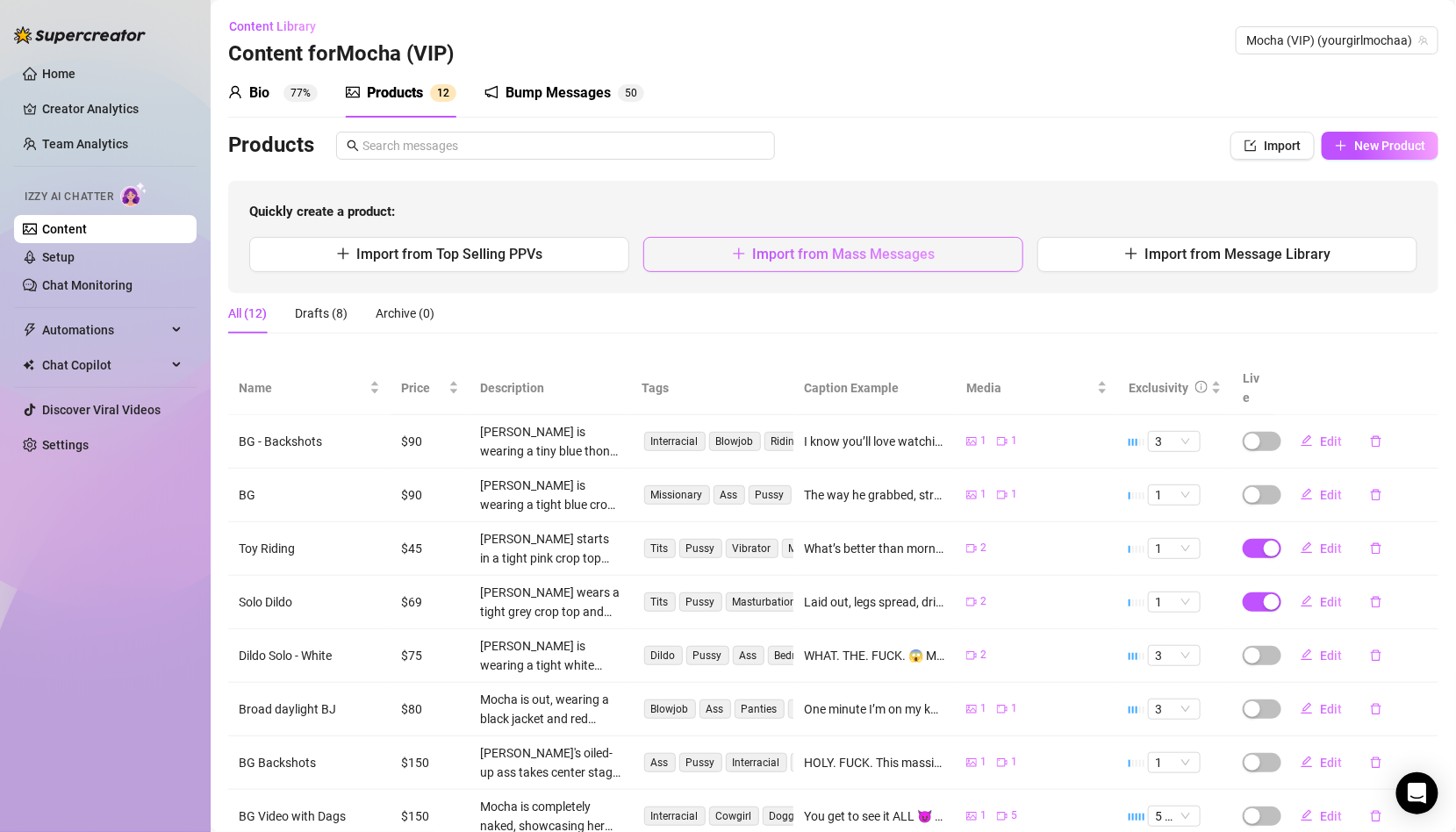
click at [934, 261] on button "Import from Mass Messages" at bounding box center [833, 254] width 380 height 35
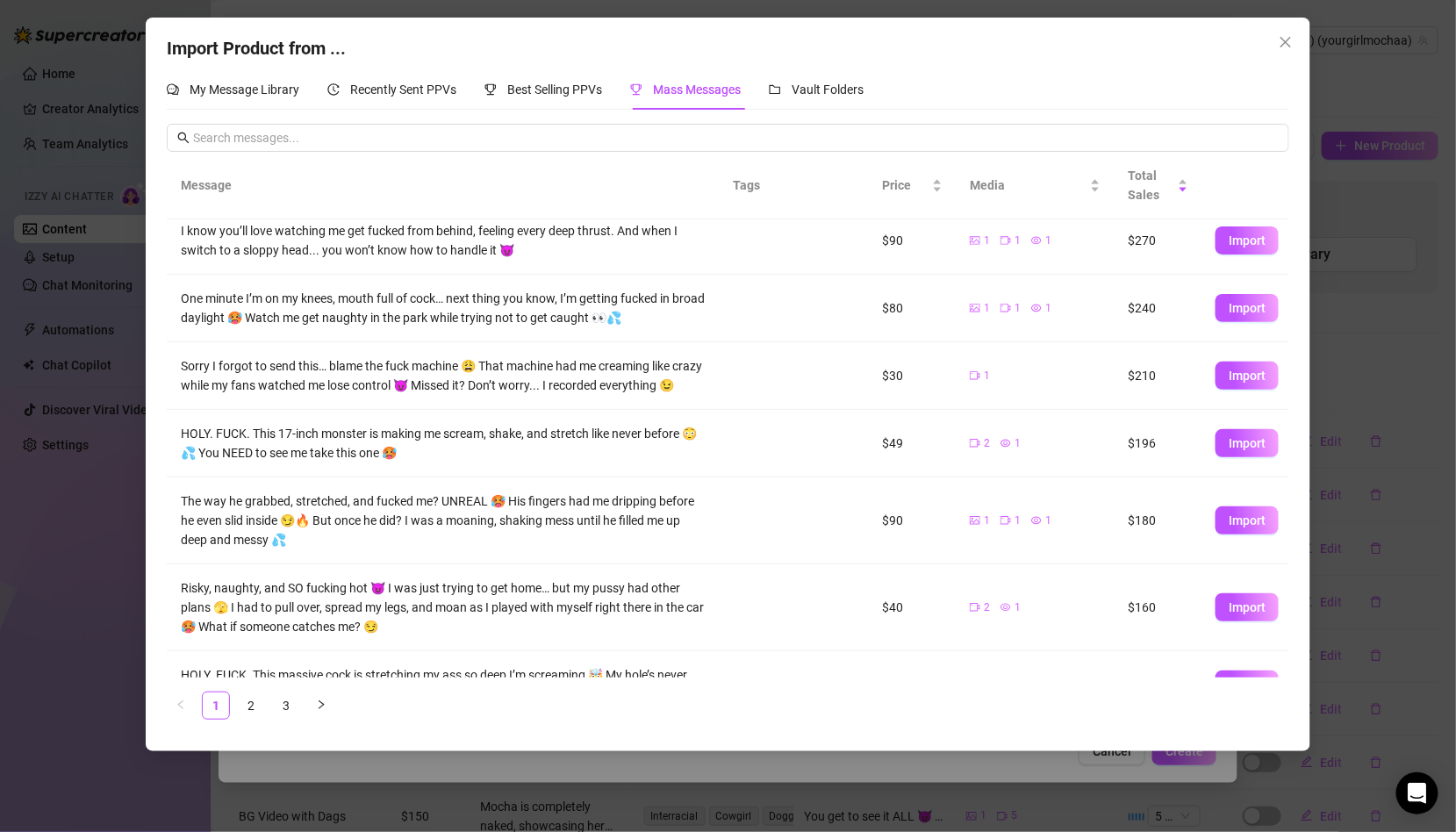
scroll to position [311, 0]
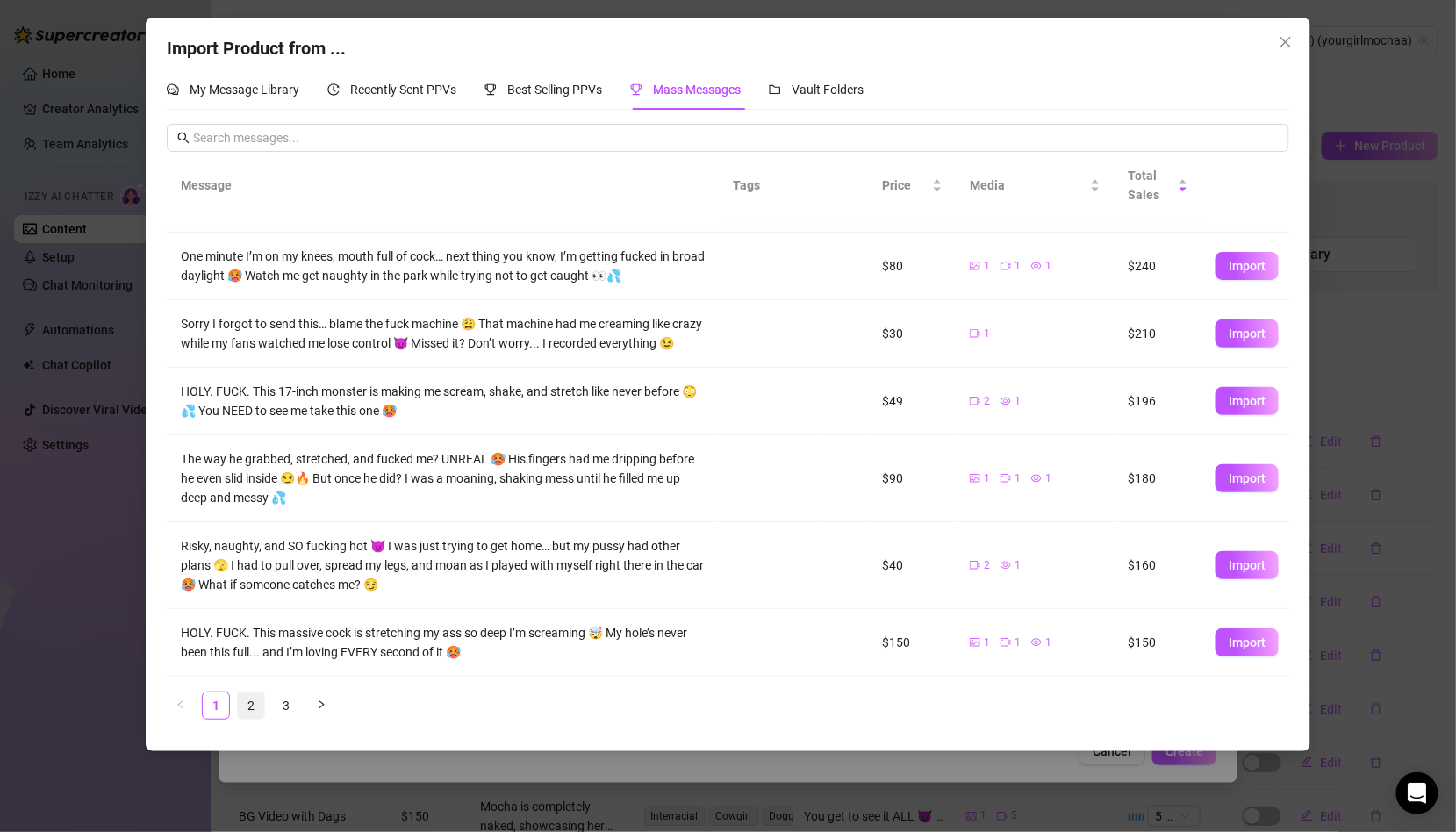
click at [251, 698] on link "2" at bounding box center [251, 705] width 26 height 26
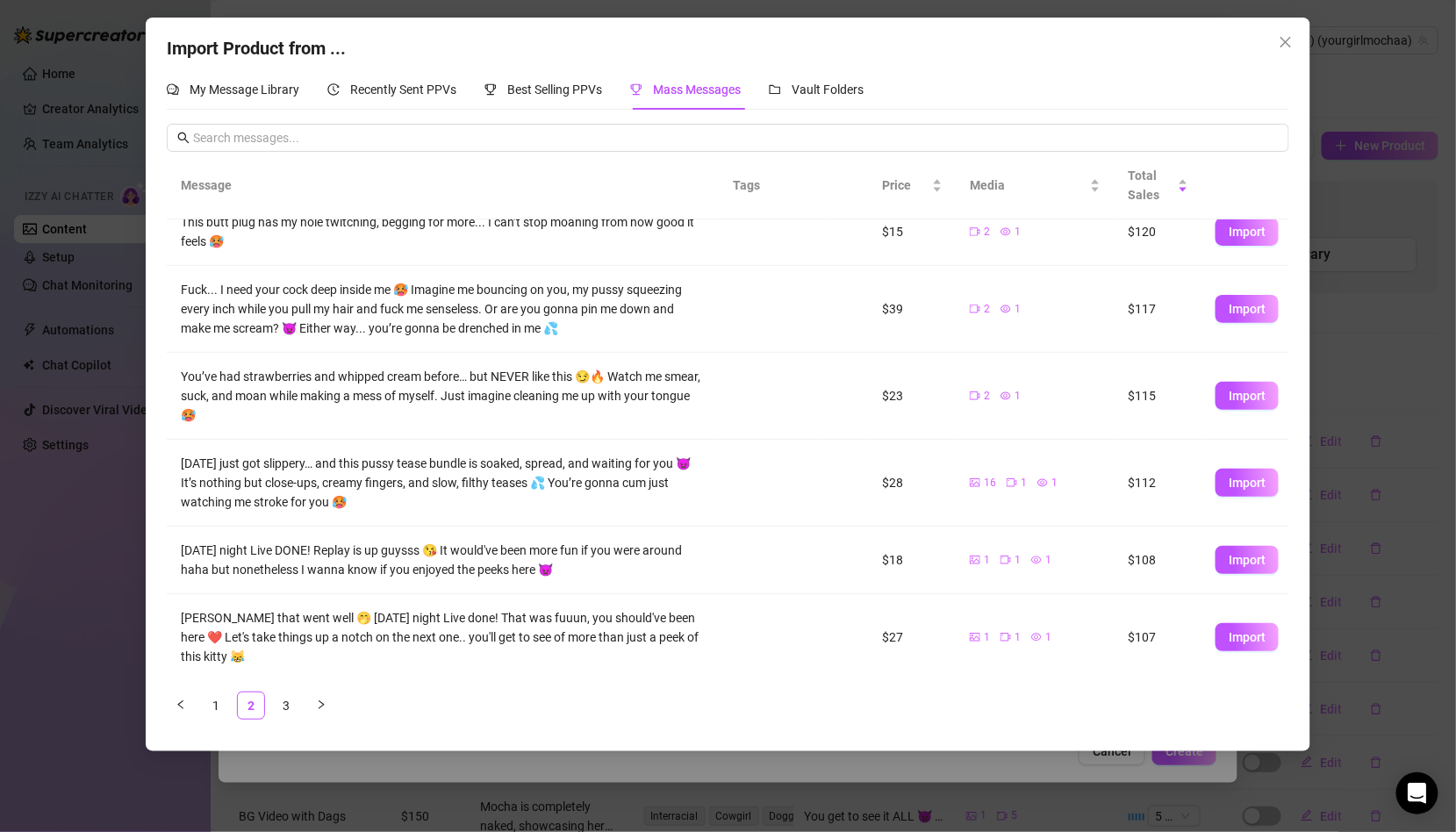
scroll to position [0, 0]
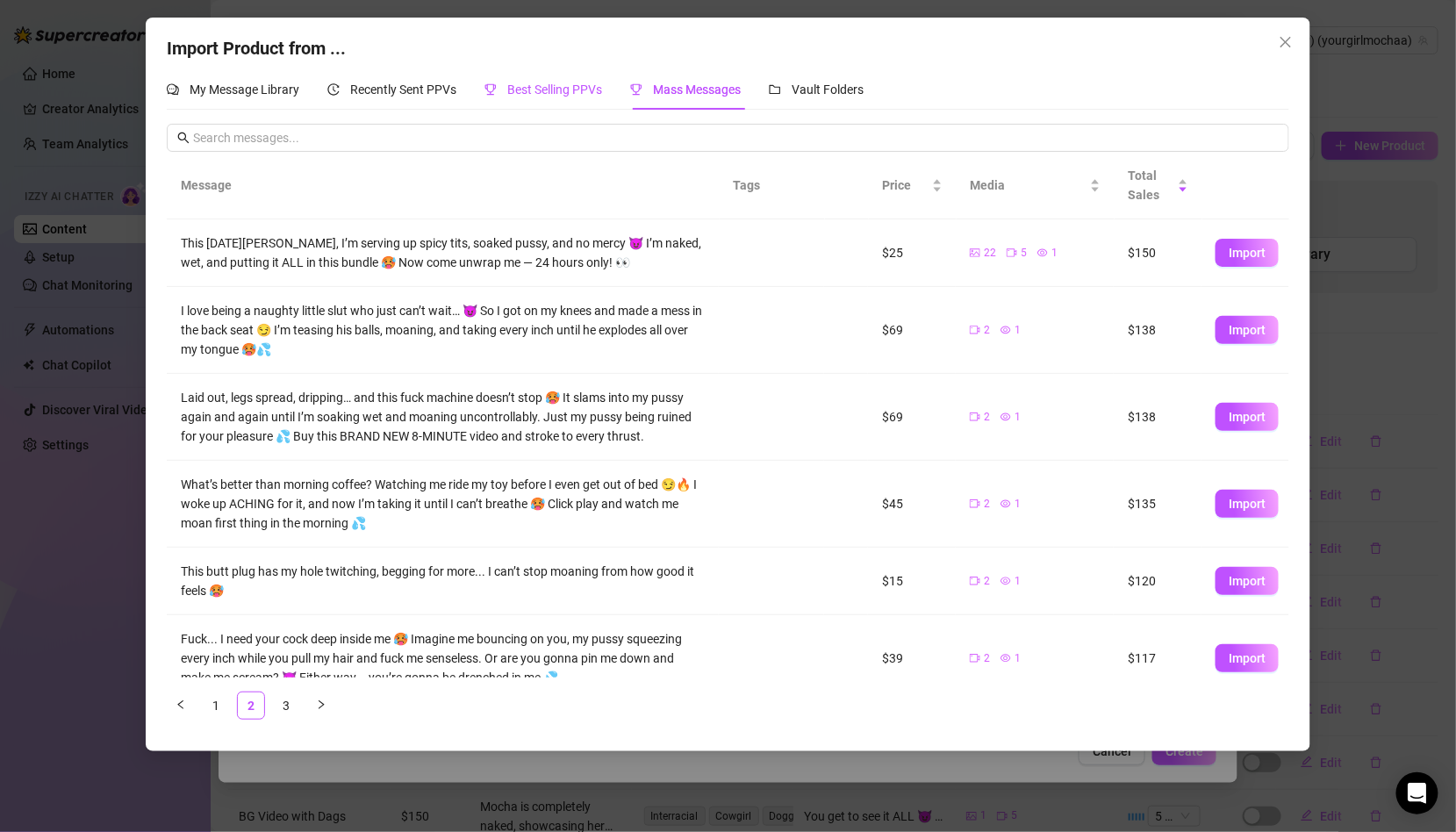
click at [523, 84] on span "Best Selling PPVs" at bounding box center [555, 90] width 95 height 14
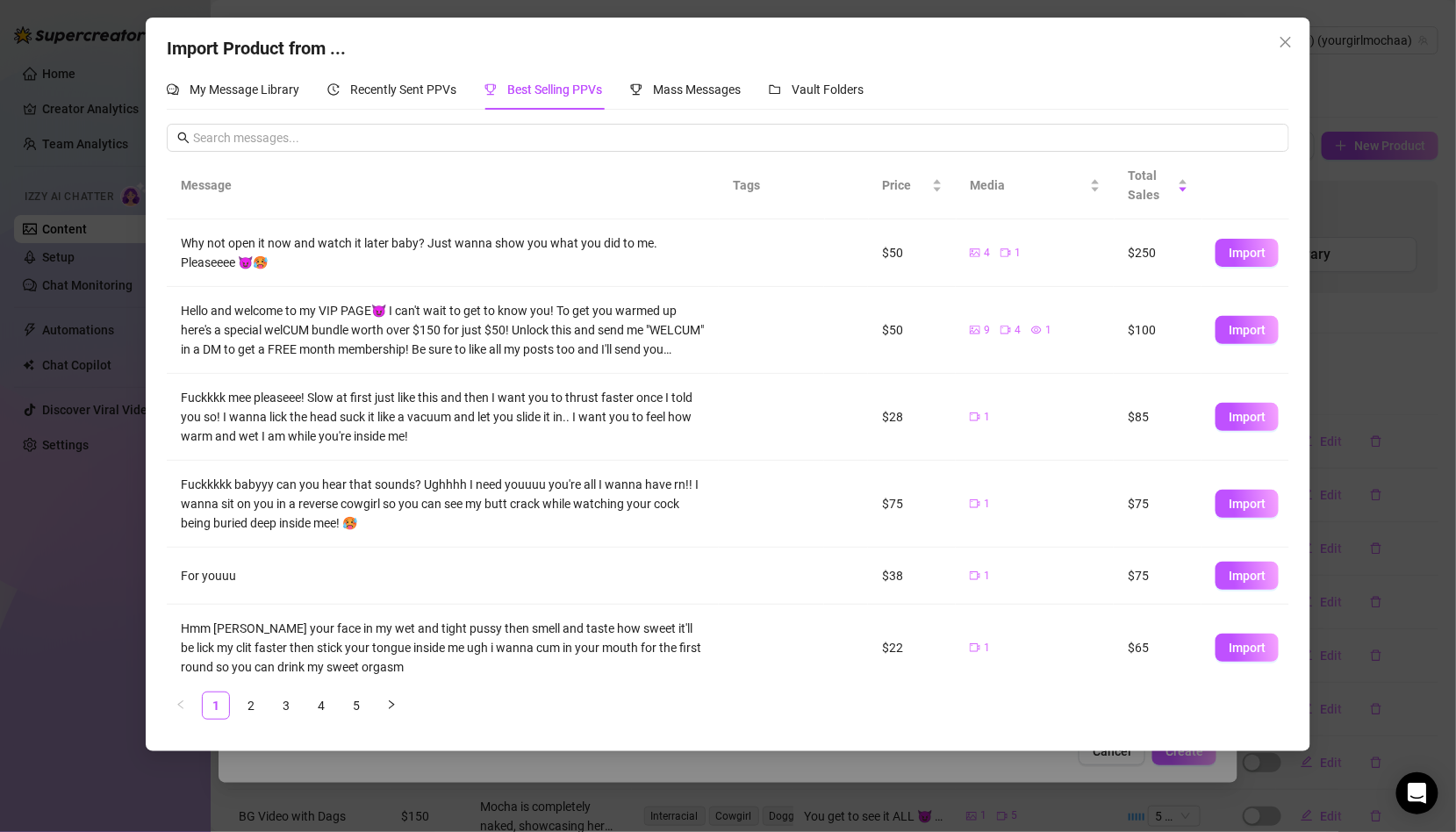
click at [595, 104] on div "Best Selling PPVs" at bounding box center [543, 89] width 118 height 40
click at [700, 104] on div "Mass Messages" at bounding box center [684, 89] width 110 height 40
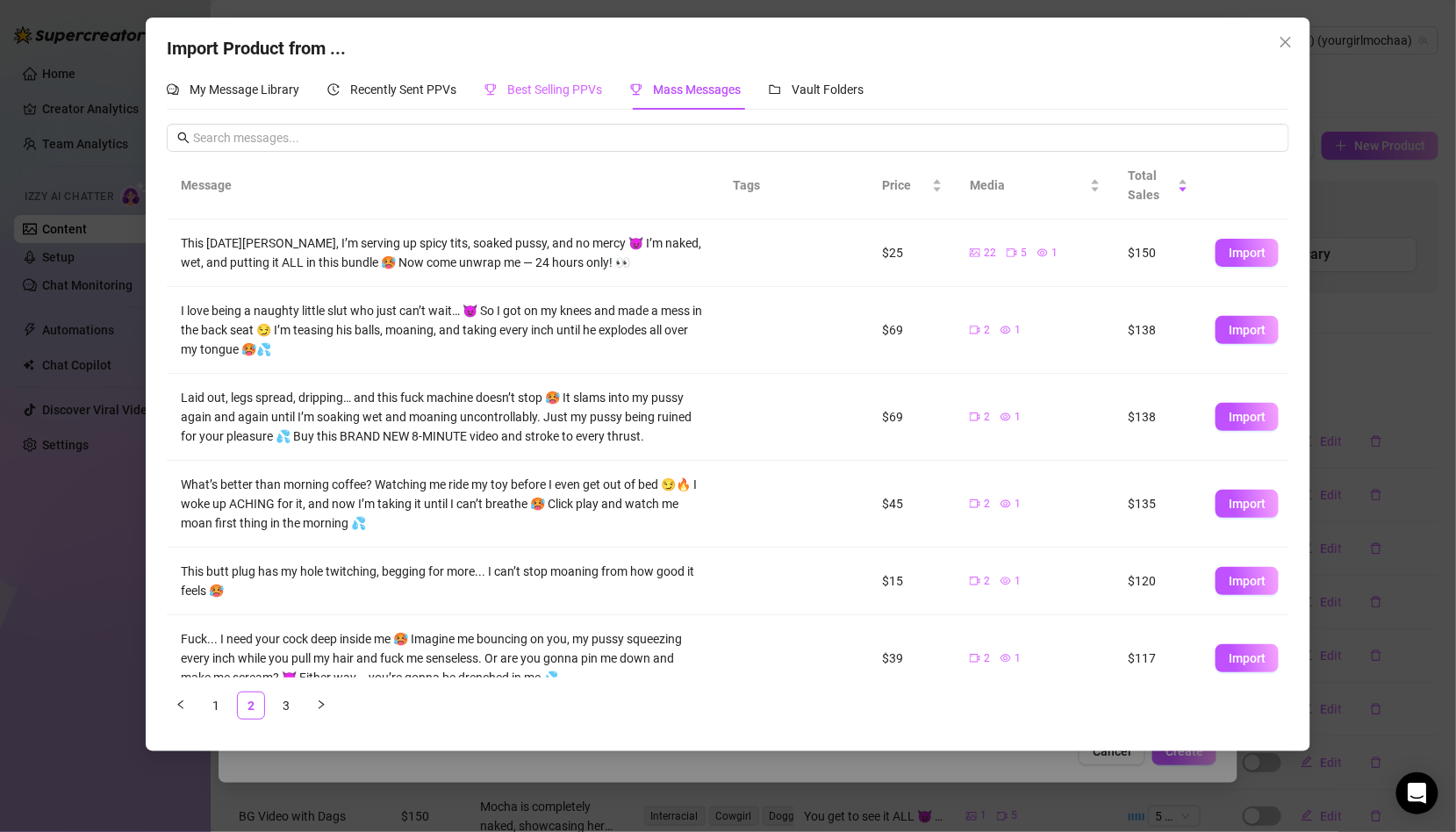
click at [536, 104] on div "Best Selling PPVs" at bounding box center [543, 89] width 118 height 40
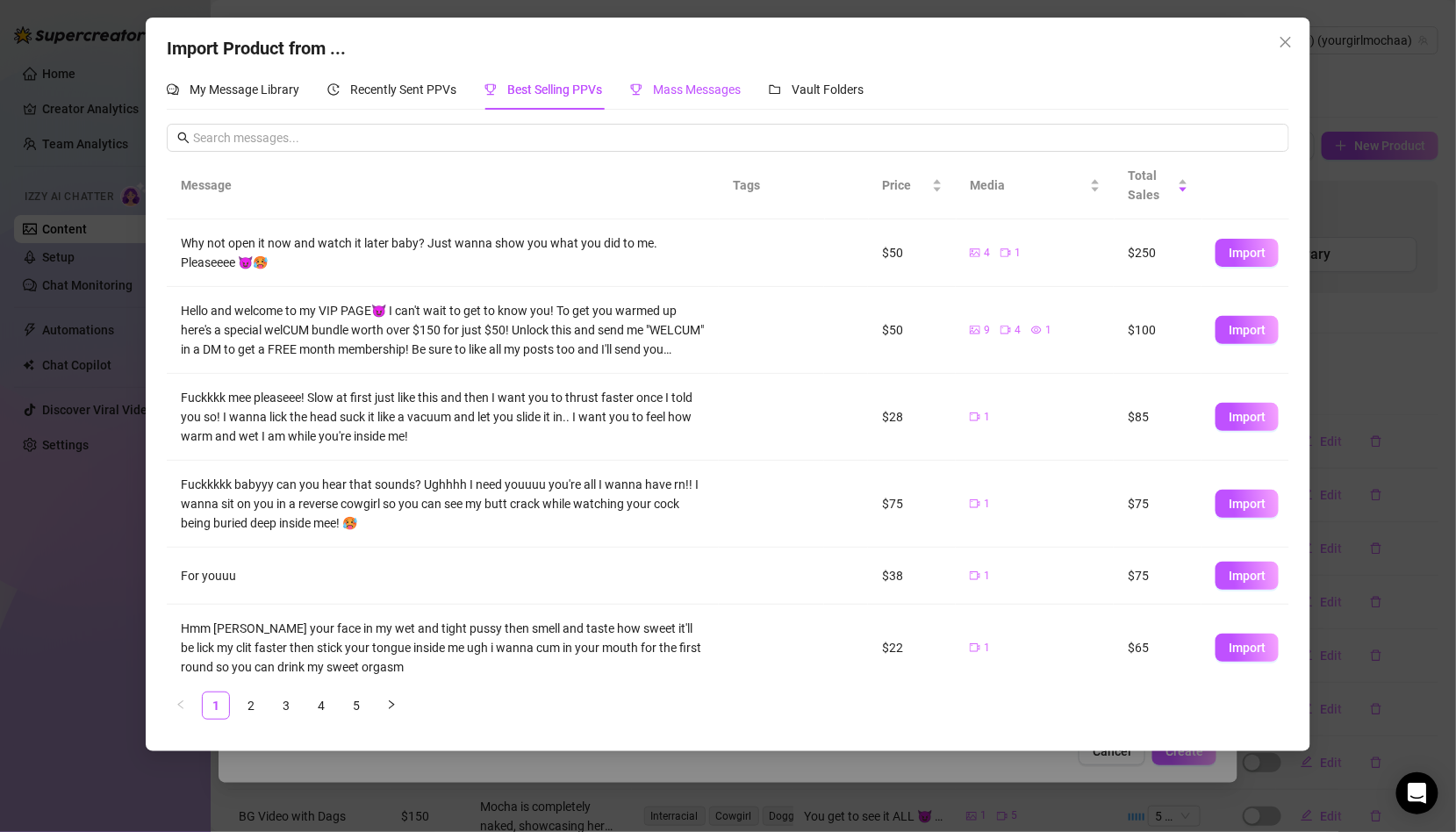
click at [715, 83] on span "Mass Messages" at bounding box center [697, 90] width 88 height 14
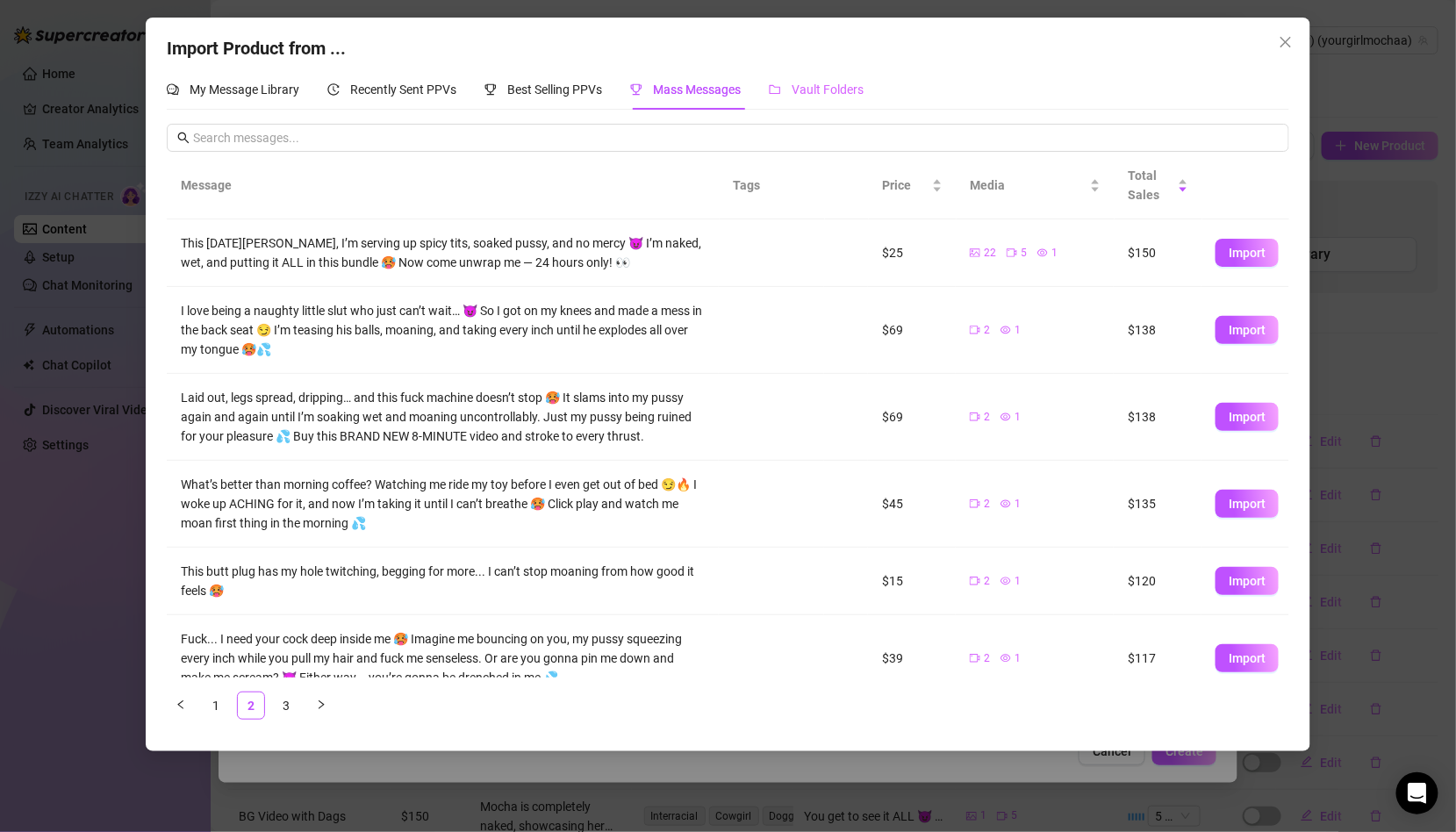
click at [851, 101] on div "Vault Folders" at bounding box center [816, 89] width 95 height 40
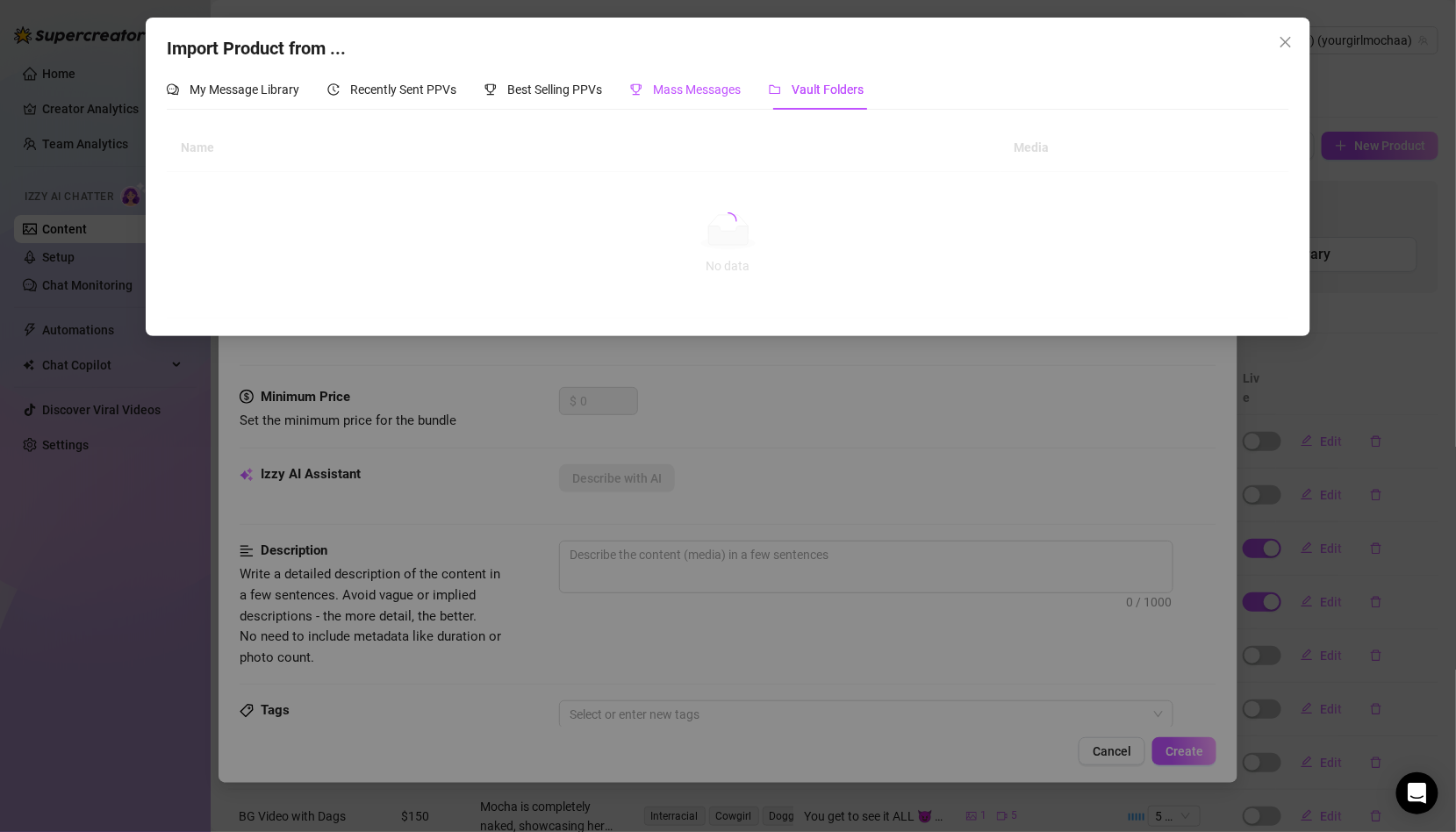
click at [727, 89] on span "Mass Messages" at bounding box center [697, 90] width 88 height 14
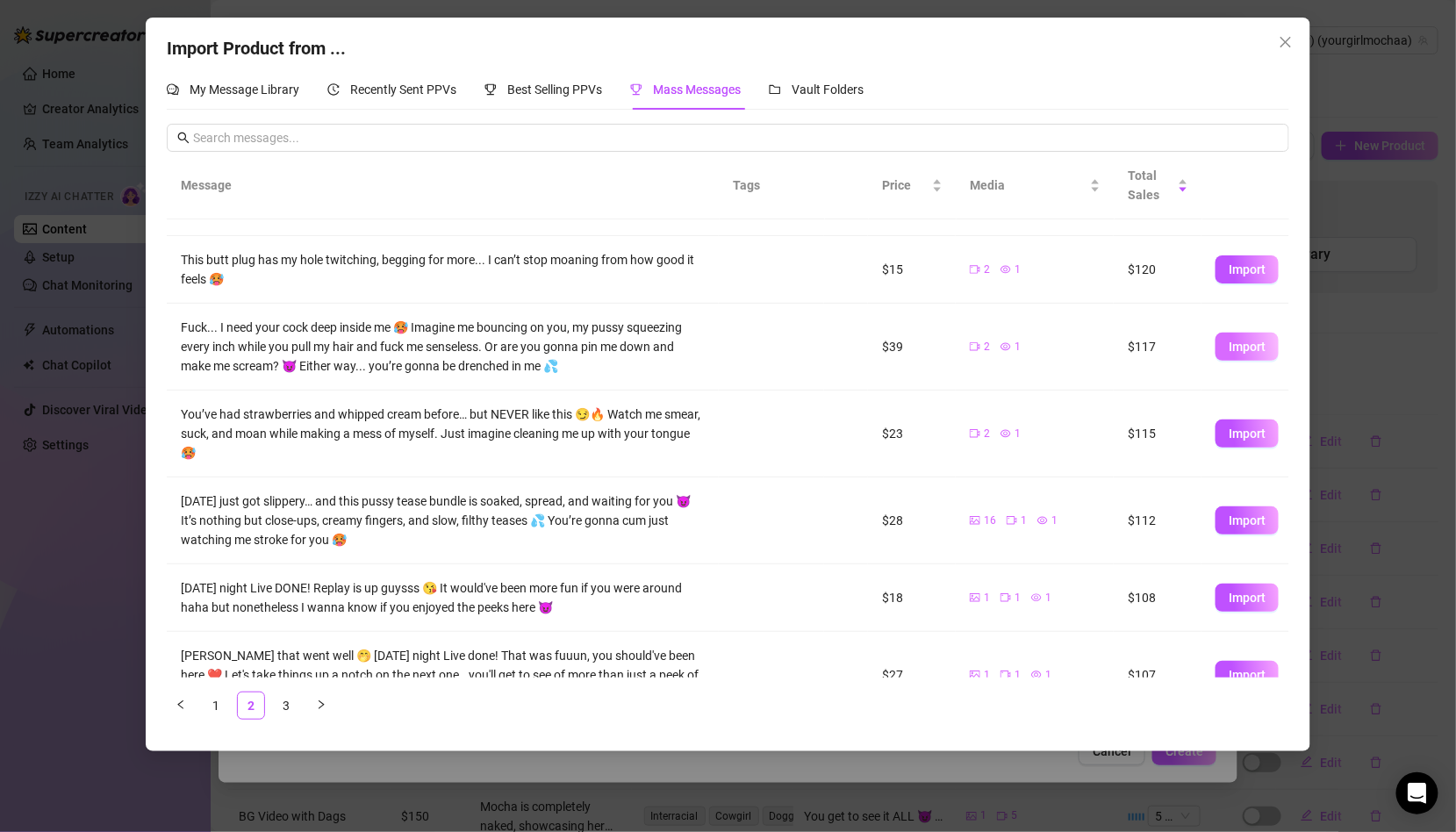
scroll to position [309, 0]
click at [1248, 346] on span "Import" at bounding box center [1247, 350] width 37 height 14
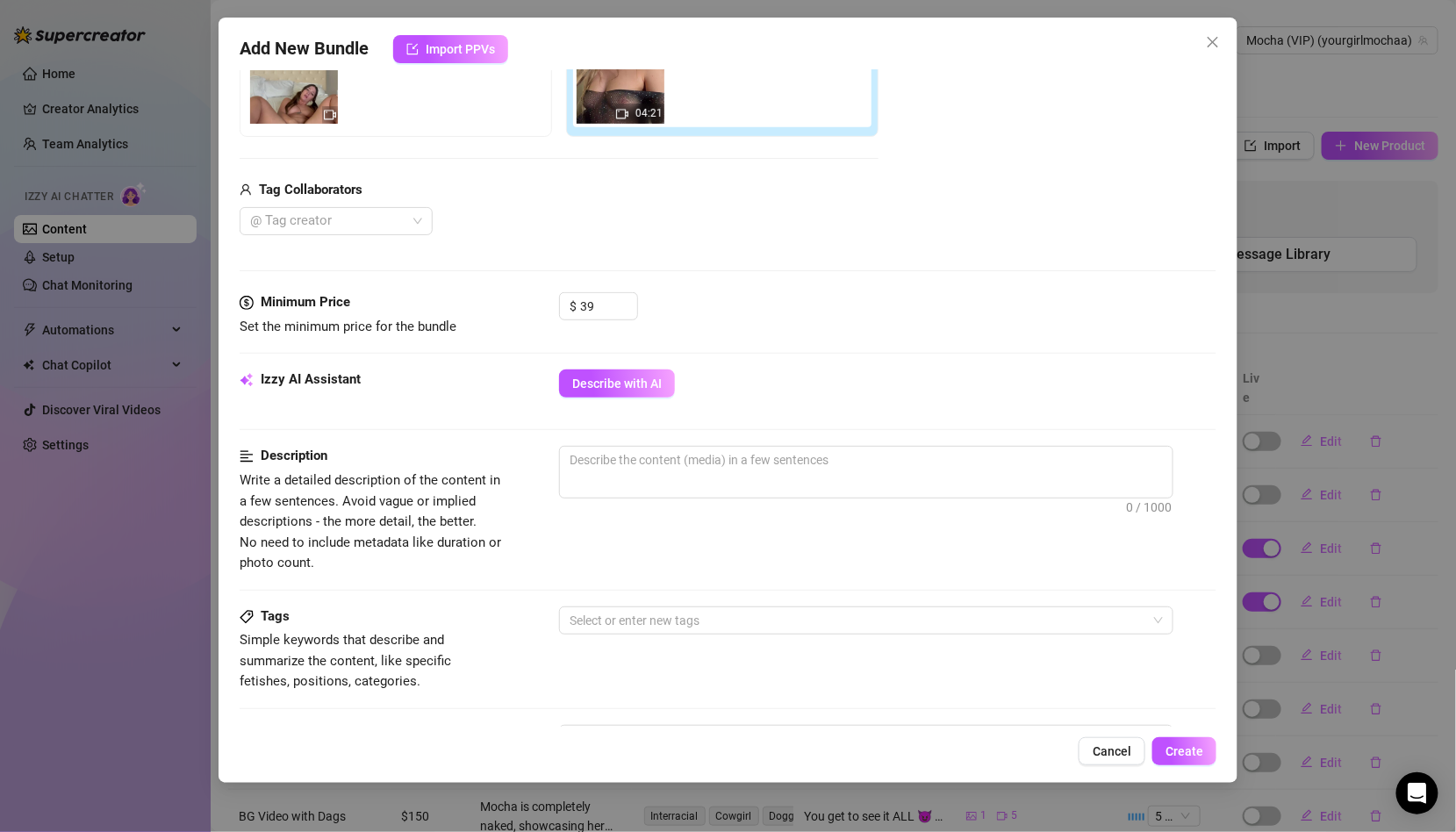
scroll to position [367, 0]
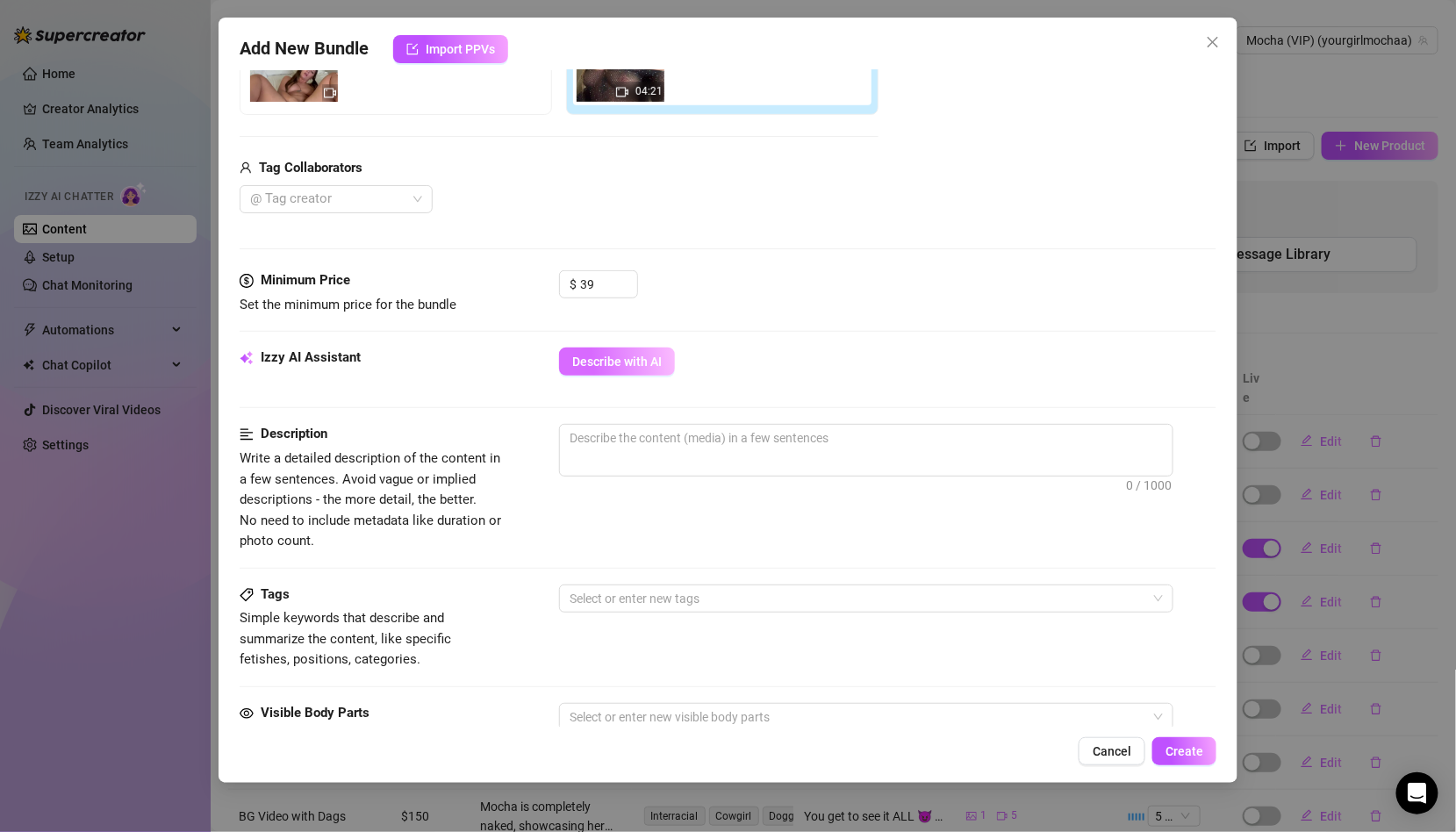
click at [626, 364] on span "Describe with AI" at bounding box center [617, 362] width 90 height 14
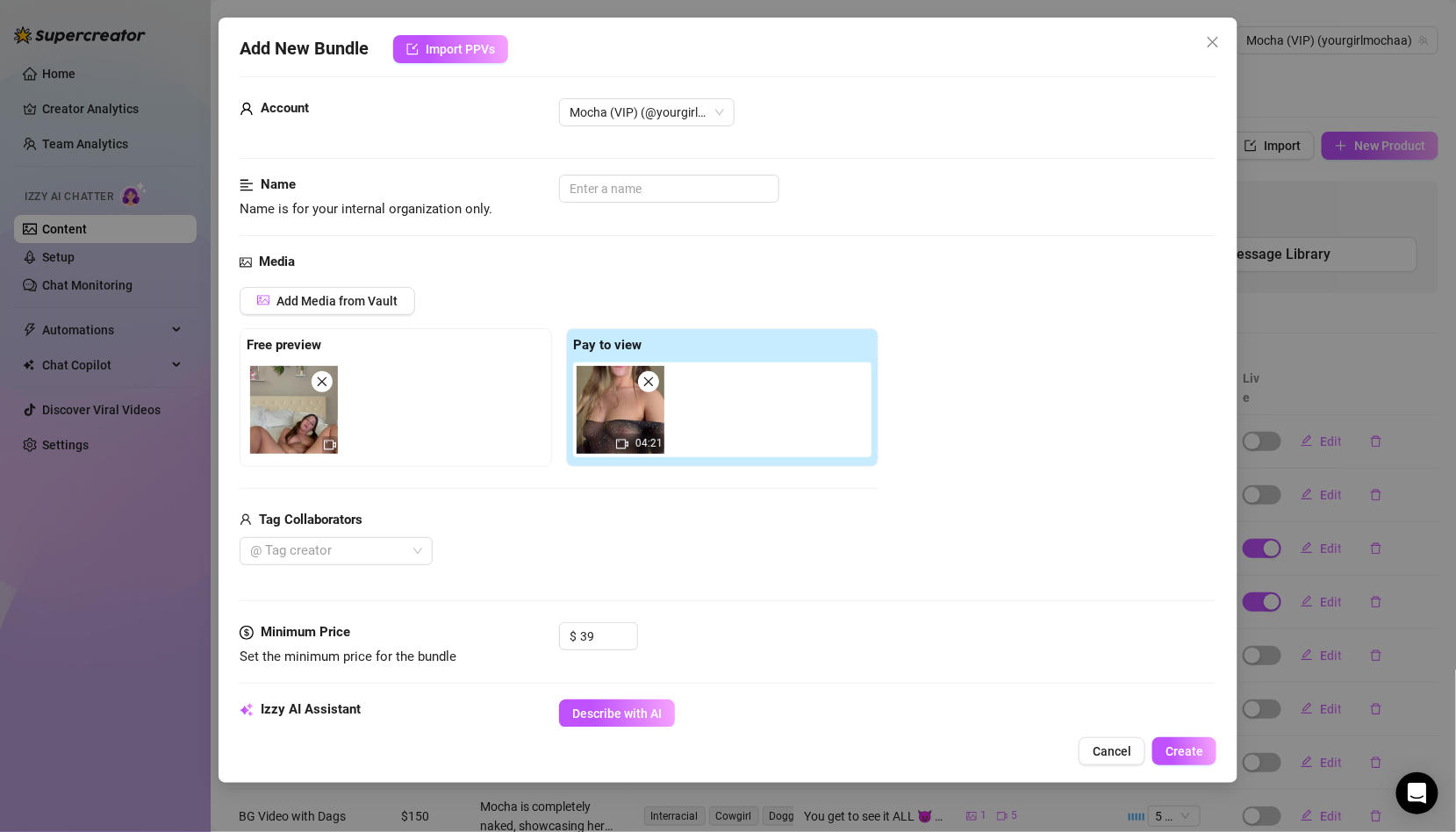
scroll to position [0, 0]
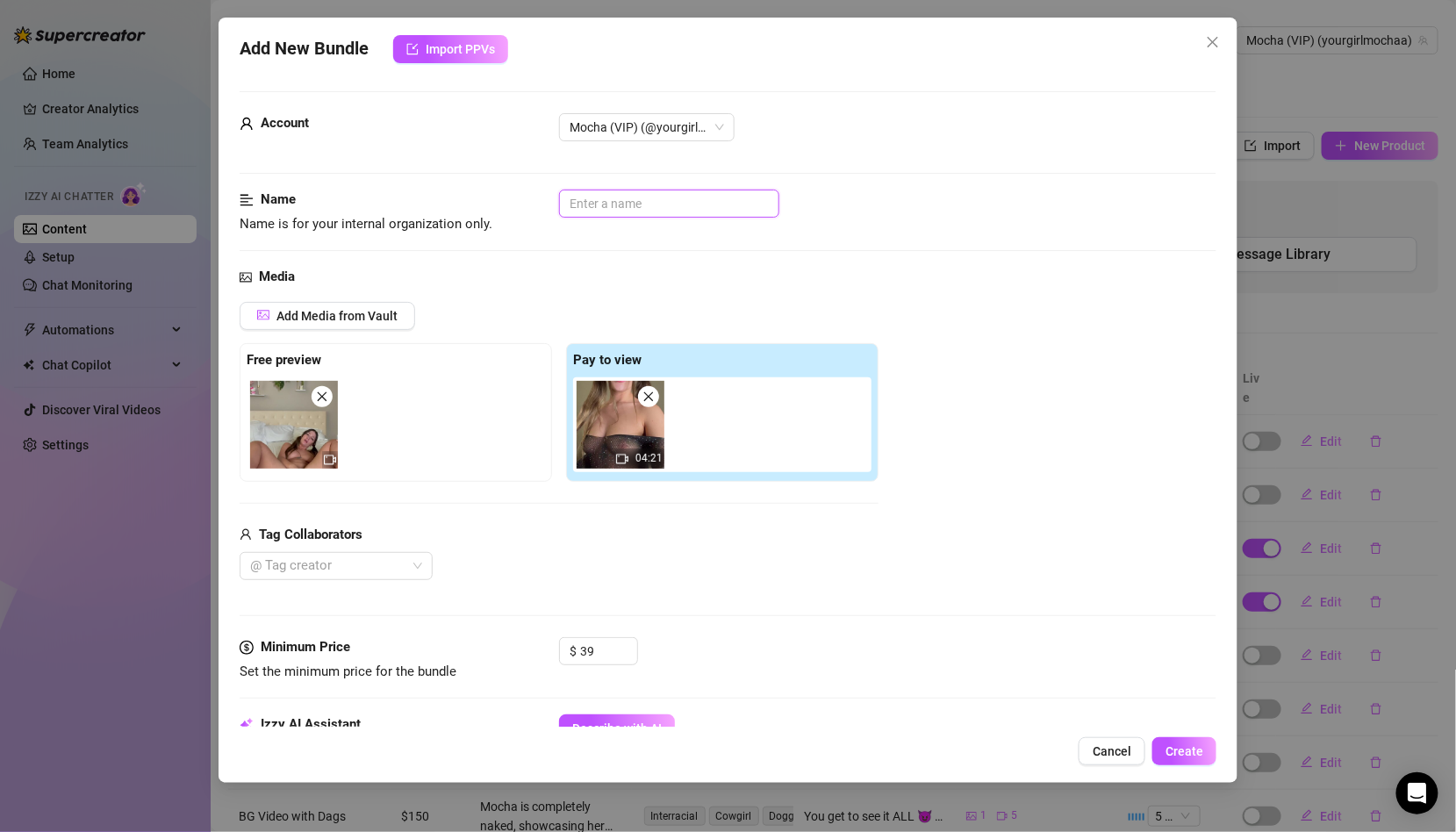
click at [630, 198] on input "text" at bounding box center [668, 203] width 220 height 28
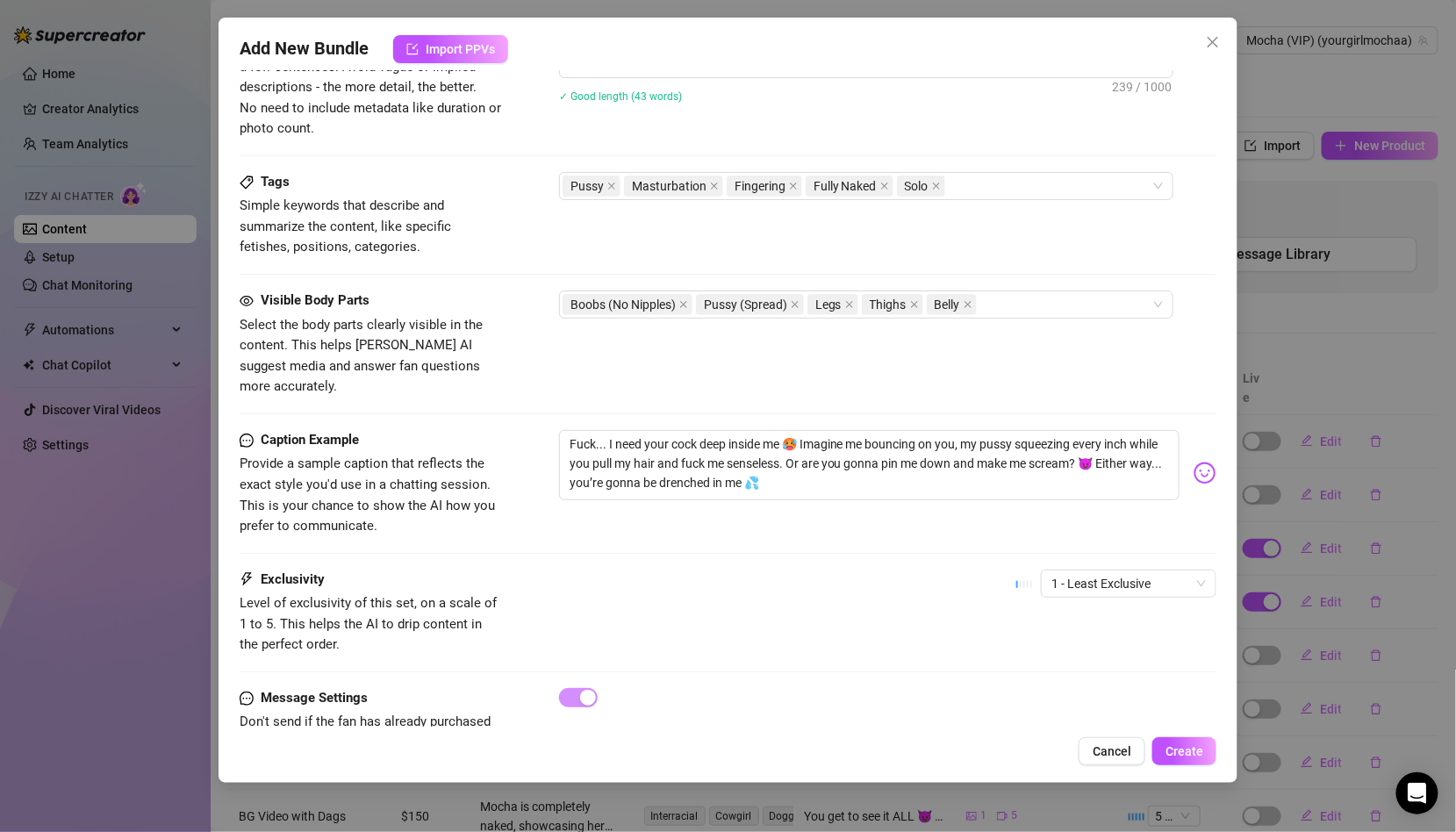
scroll to position [812, 0]
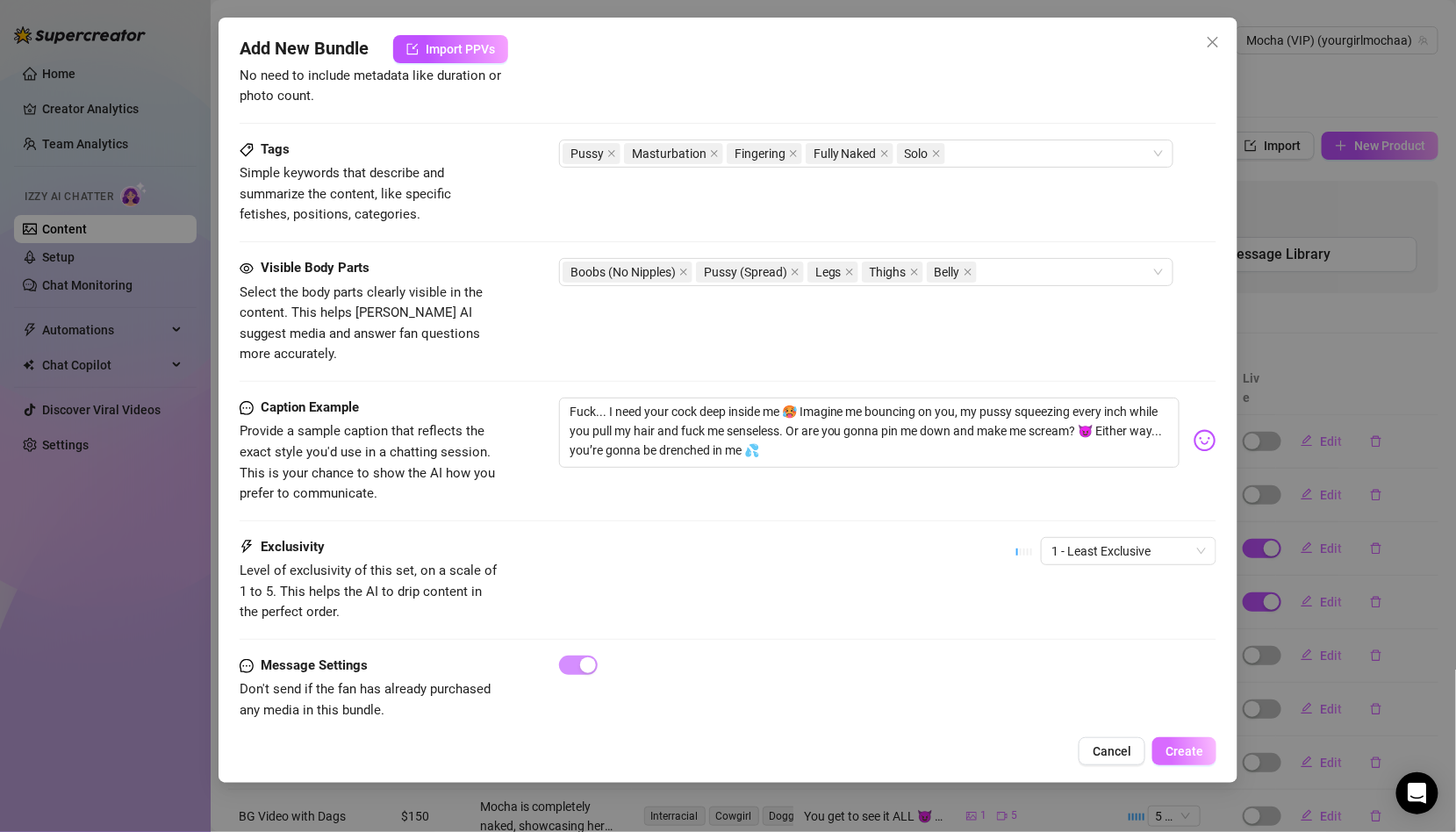
click at [1190, 744] on span "Create" at bounding box center [1184, 751] width 38 height 14
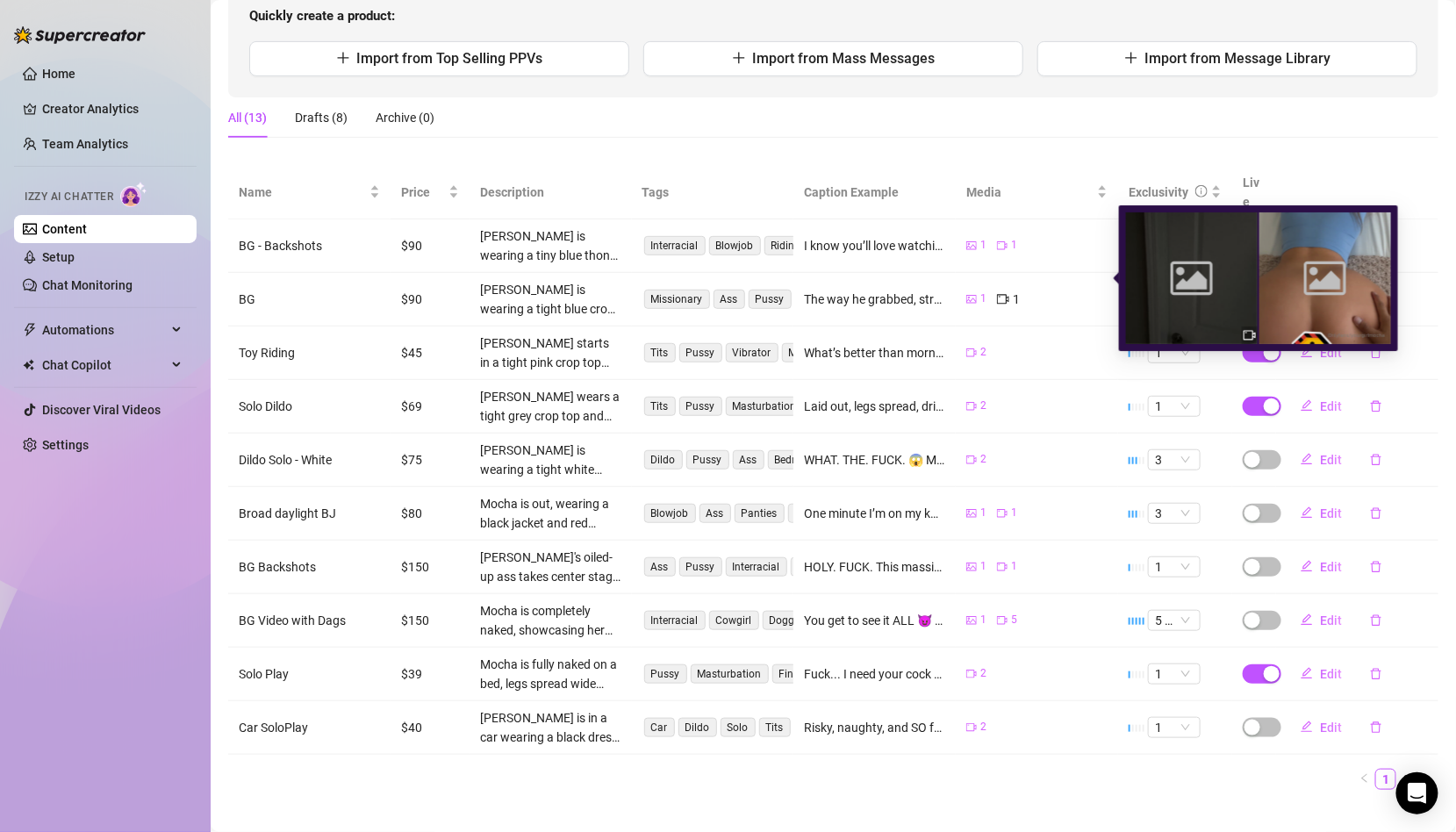
scroll to position [0, 0]
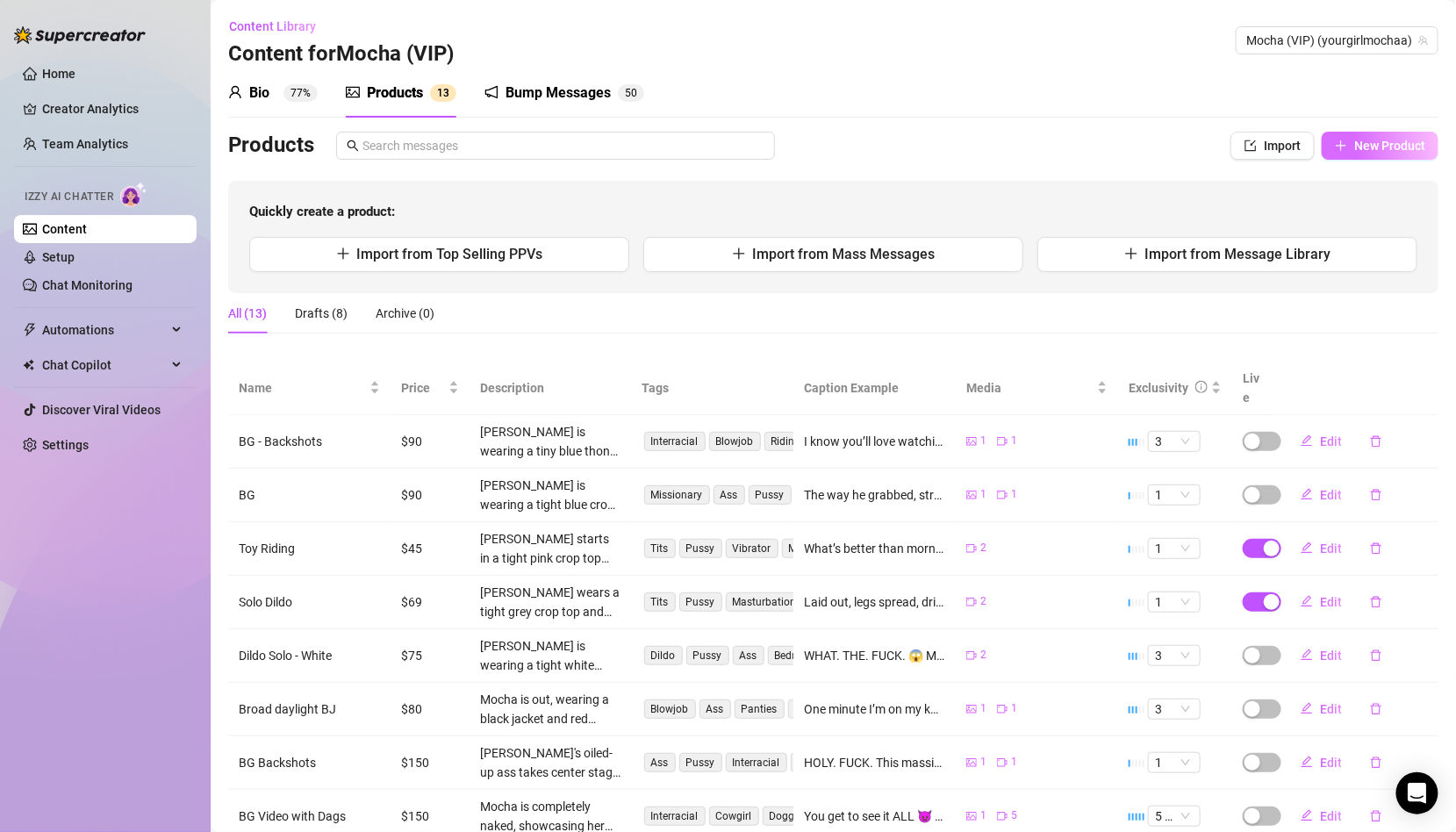
click at [1383, 141] on span "New Product" at bounding box center [1389, 146] width 71 height 14
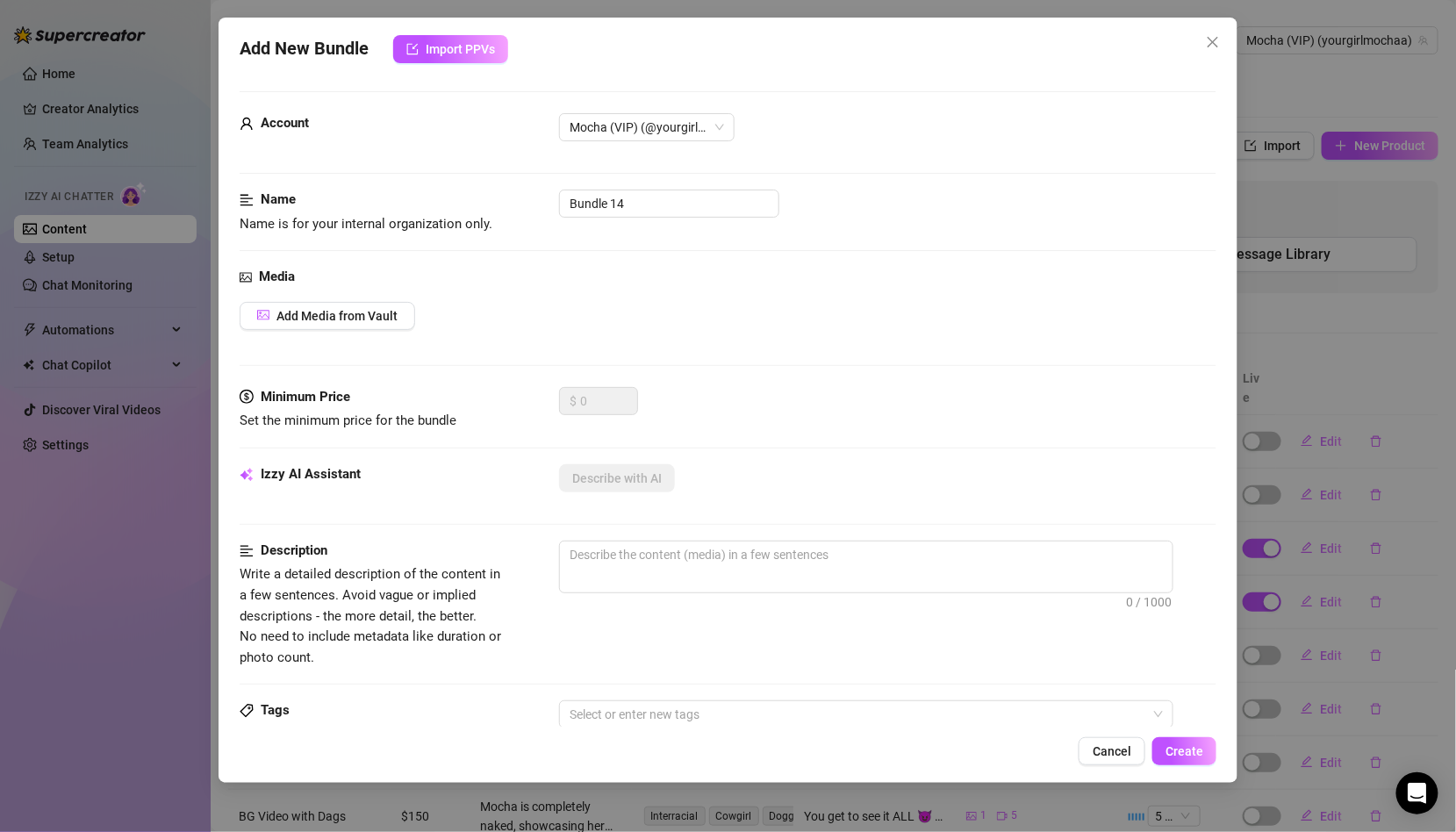
click at [1340, 187] on div "Add New Bundle Import PPVs Account Mocha (VIP) (@yourgirlmochaa) Name Name is f…" at bounding box center [728, 416] width 1456 height 832
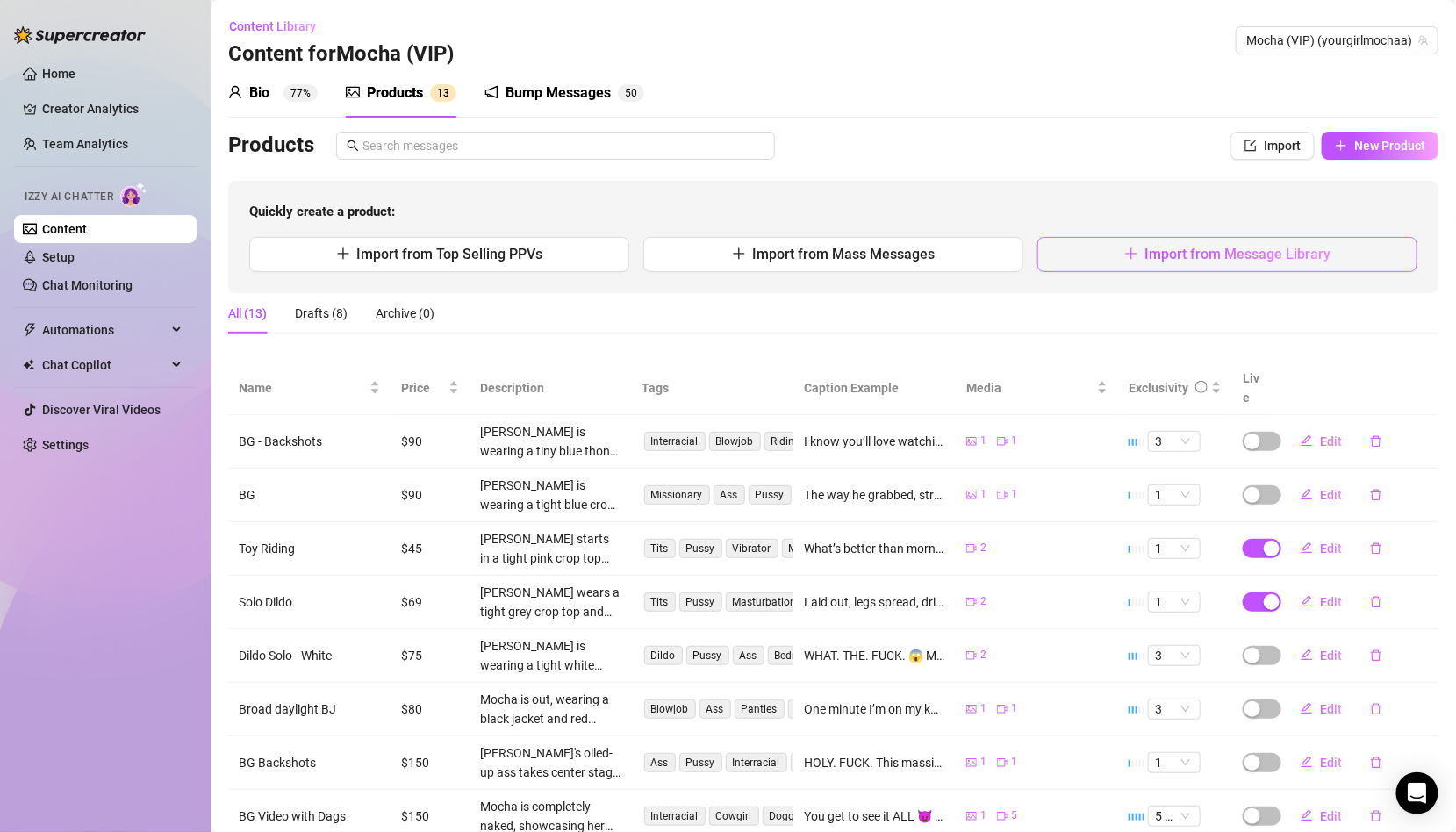
click at [1233, 244] on button "Import from Message Library" at bounding box center [1227, 254] width 380 height 35
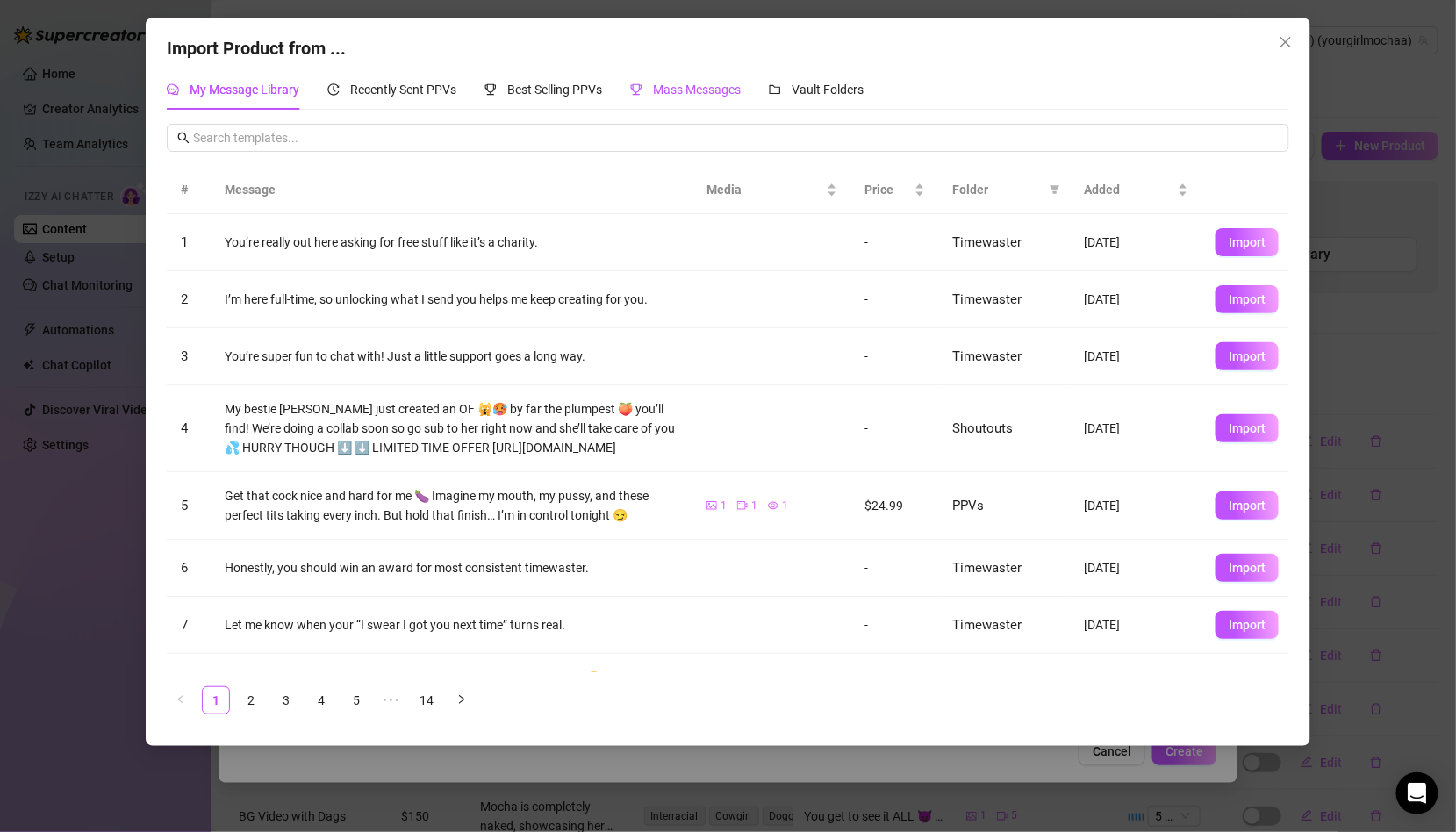
click at [674, 87] on span "Mass Messages" at bounding box center [697, 90] width 88 height 14
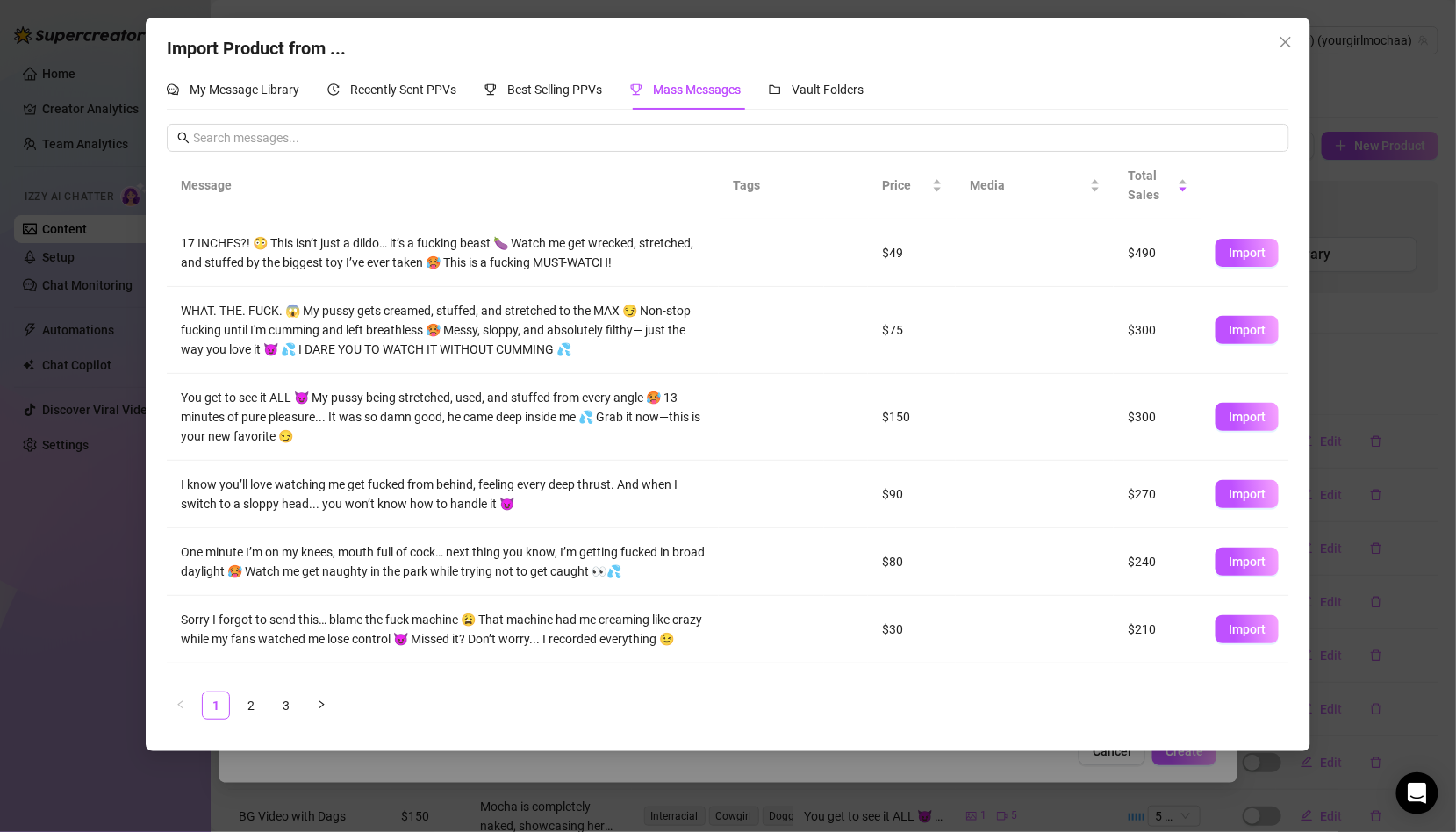
scroll to position [311, 0]
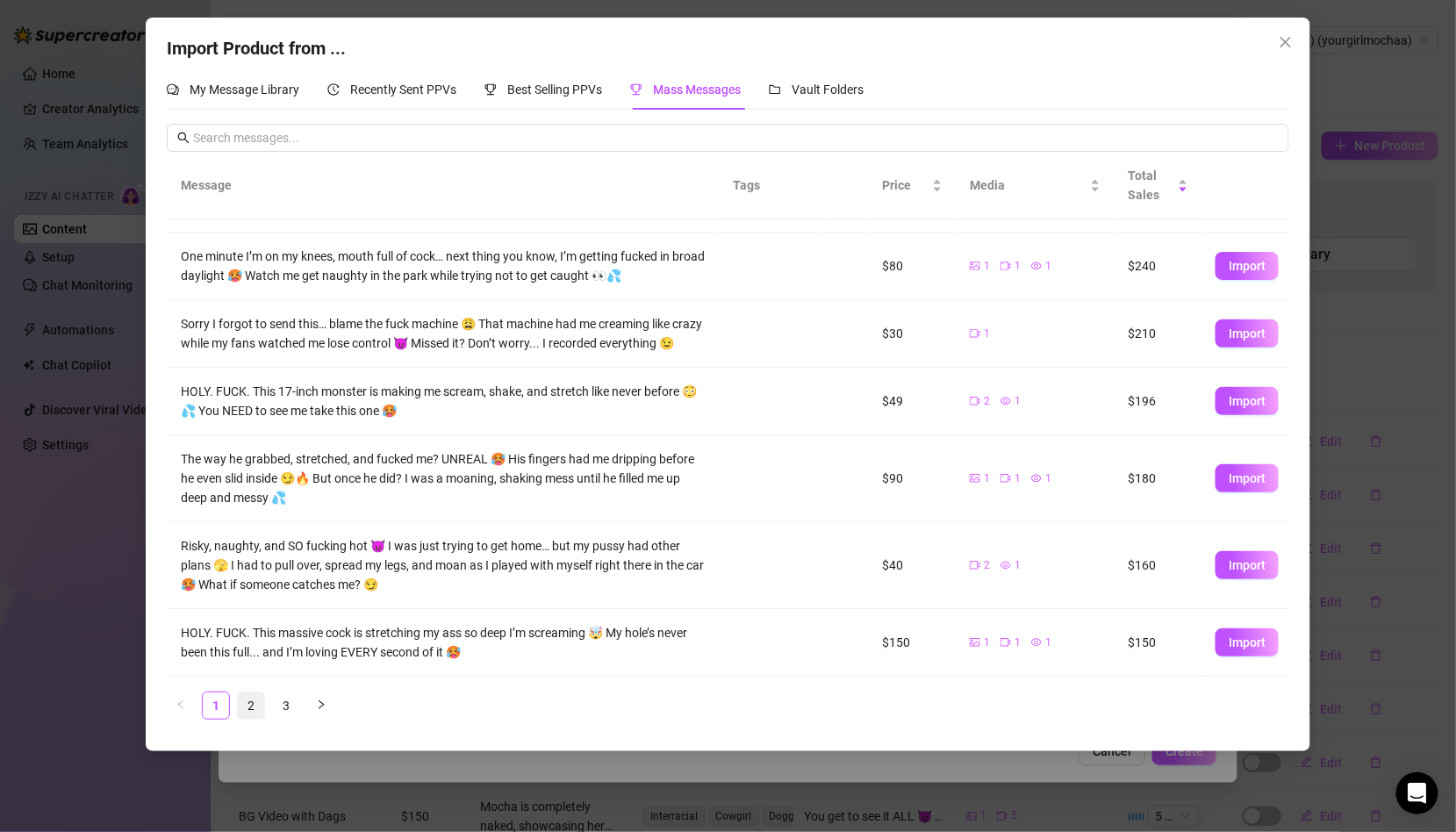
click at [240, 700] on link "2" at bounding box center [251, 705] width 26 height 26
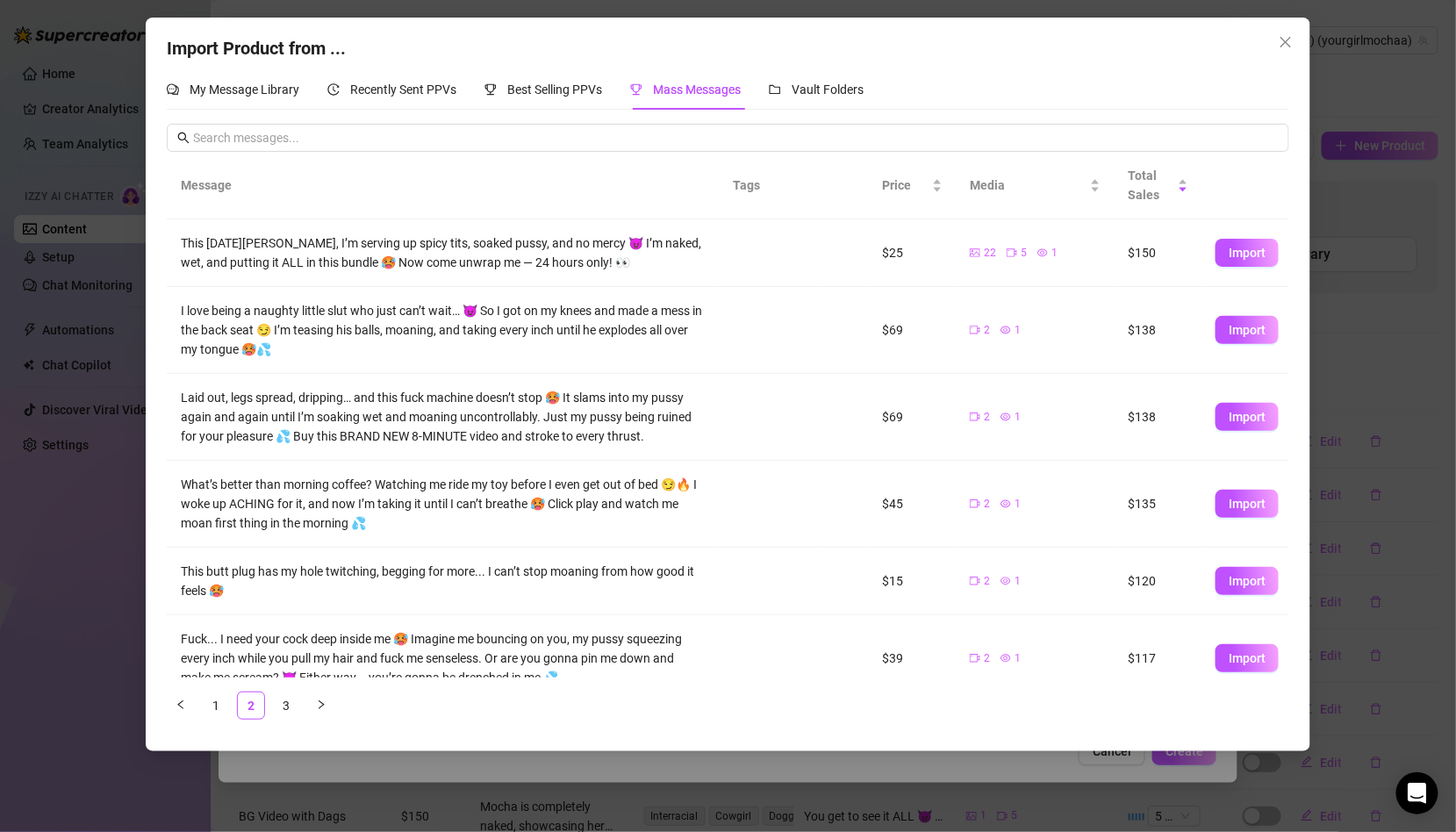
scroll to position [350, 0]
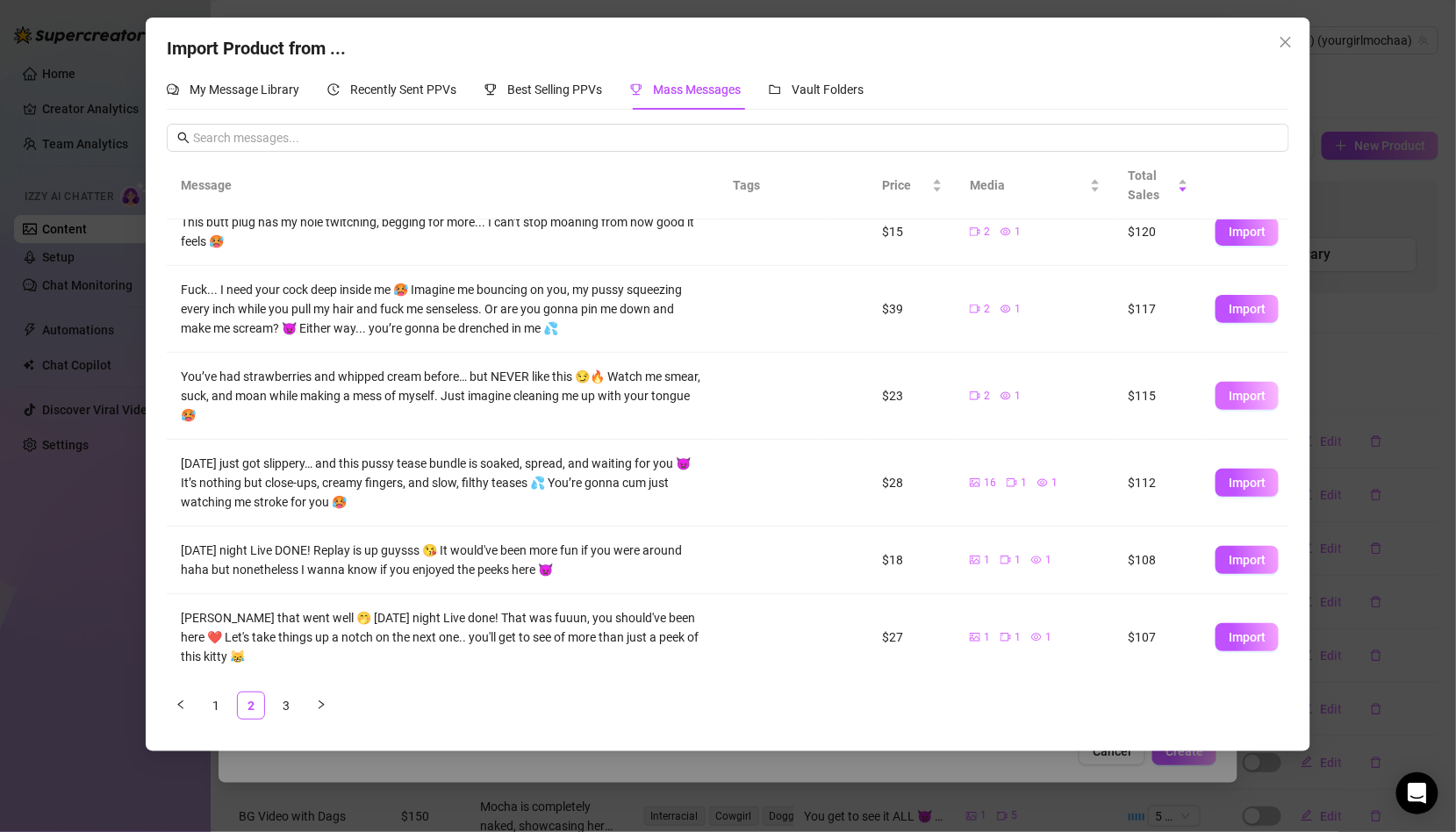
click at [1240, 384] on button "Import" at bounding box center [1247, 395] width 63 height 28
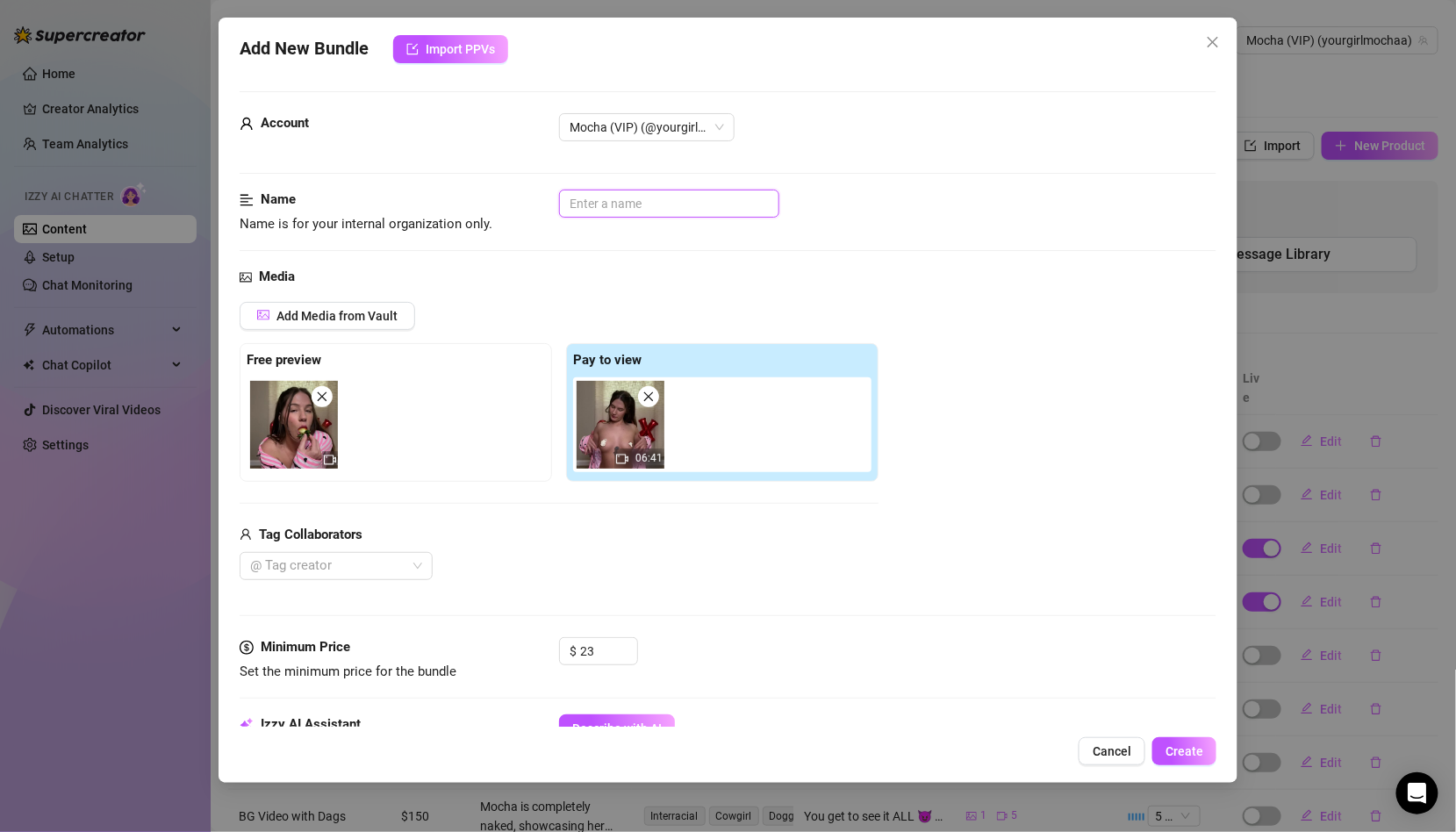
click at [649, 209] on input "text" at bounding box center [668, 203] width 220 height 28
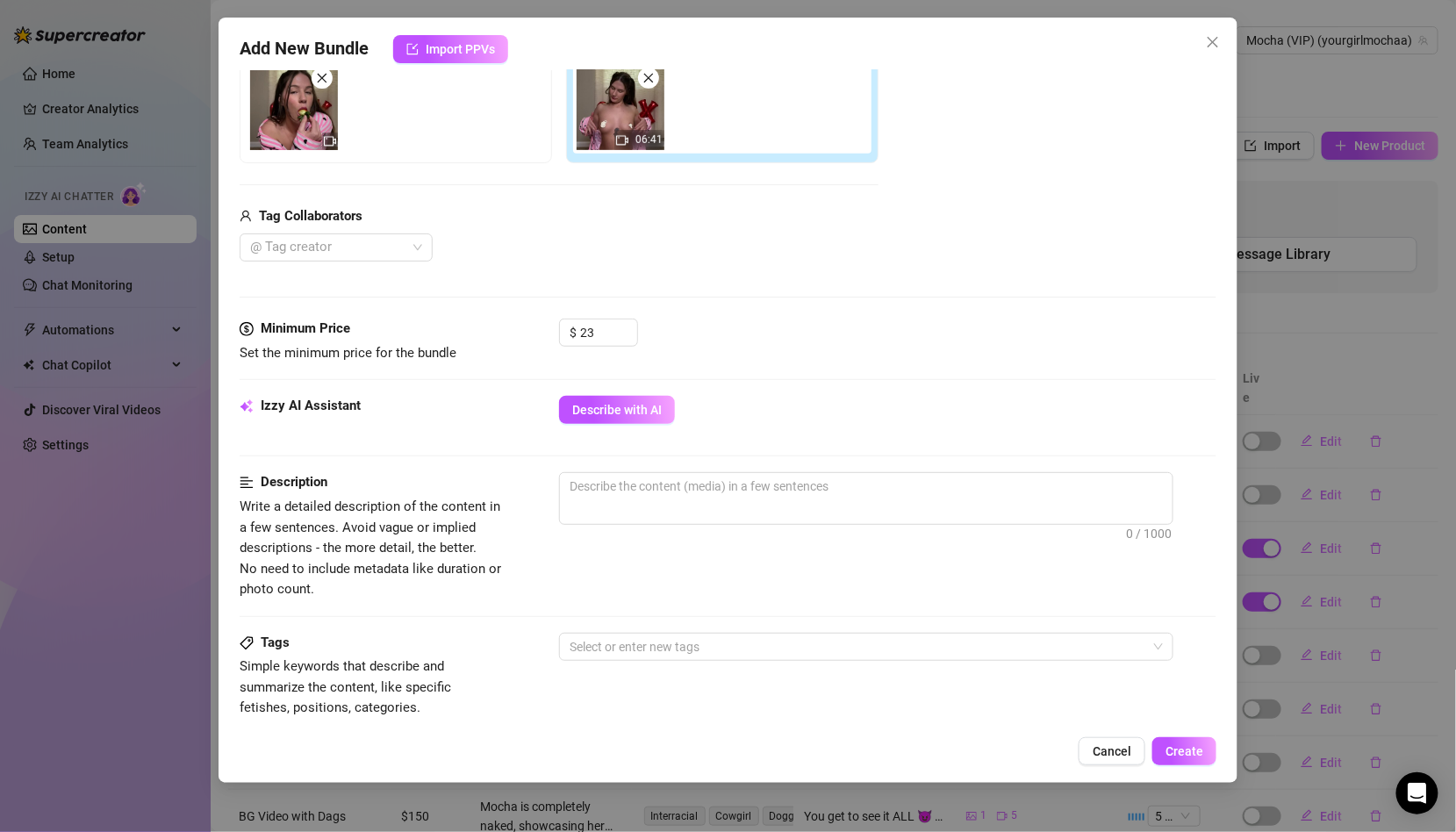
scroll to position [601, 0]
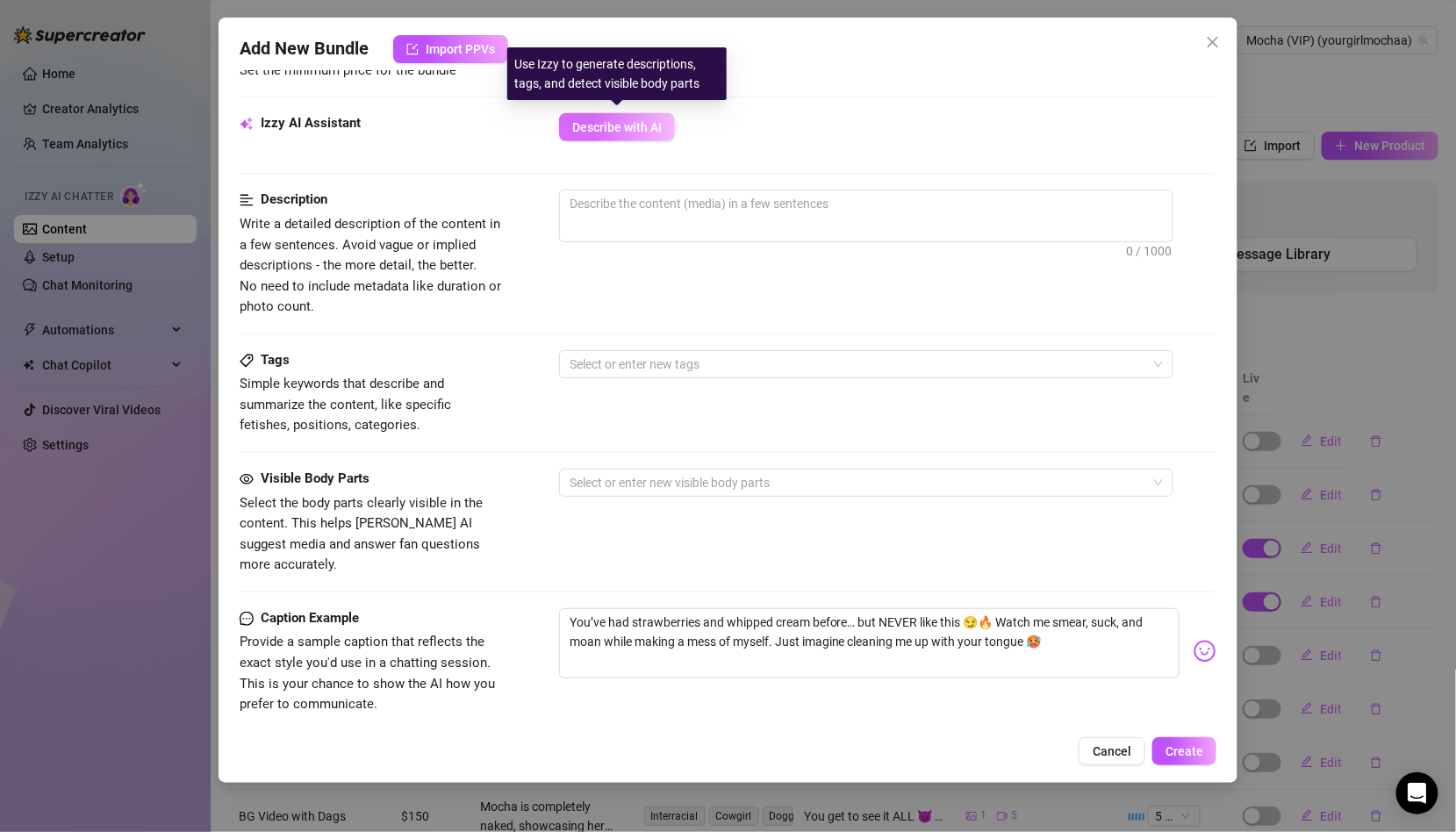
click at [598, 127] on span "Describe with AI" at bounding box center [617, 128] width 90 height 14
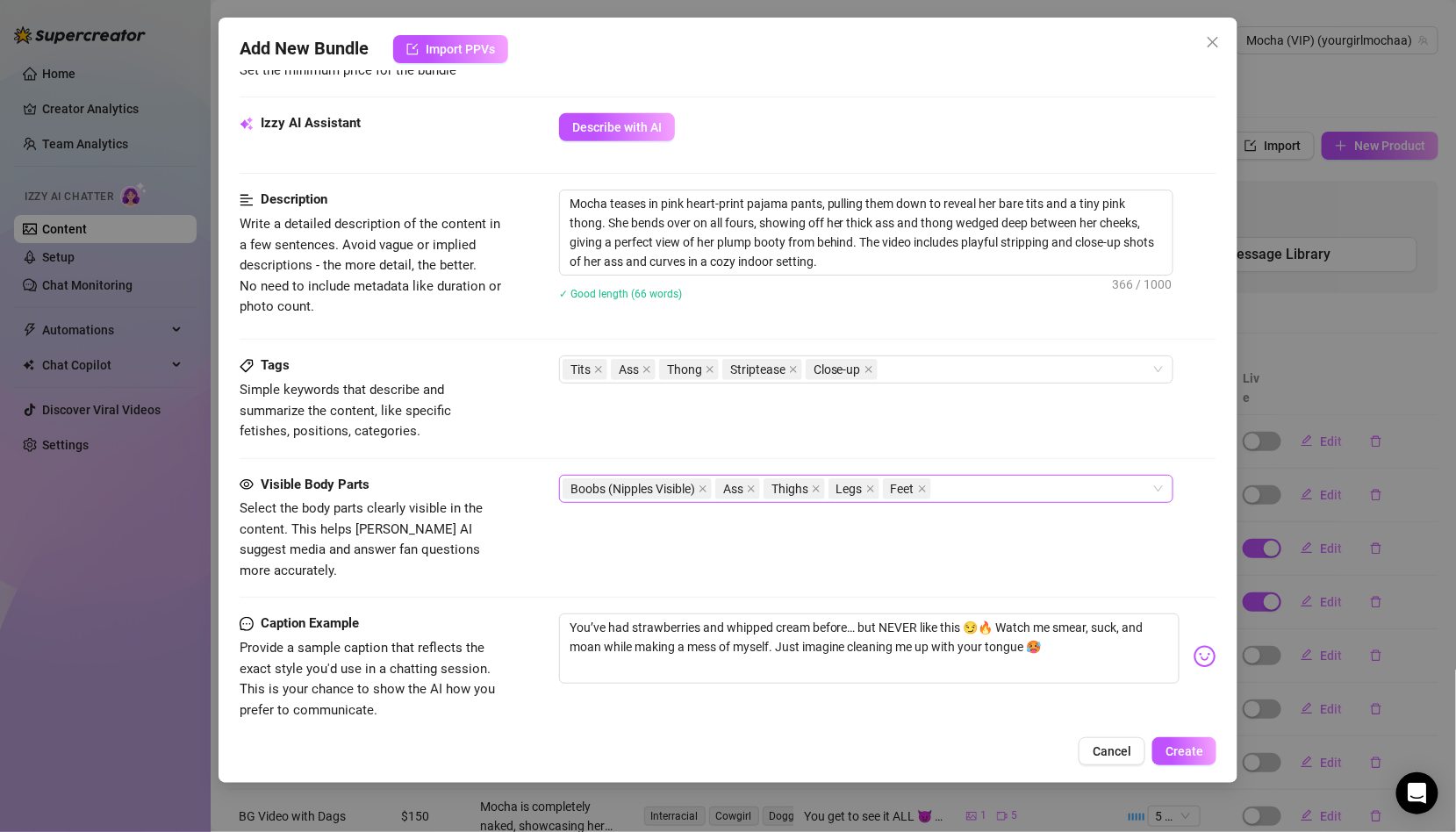
scroll to position [0, 0]
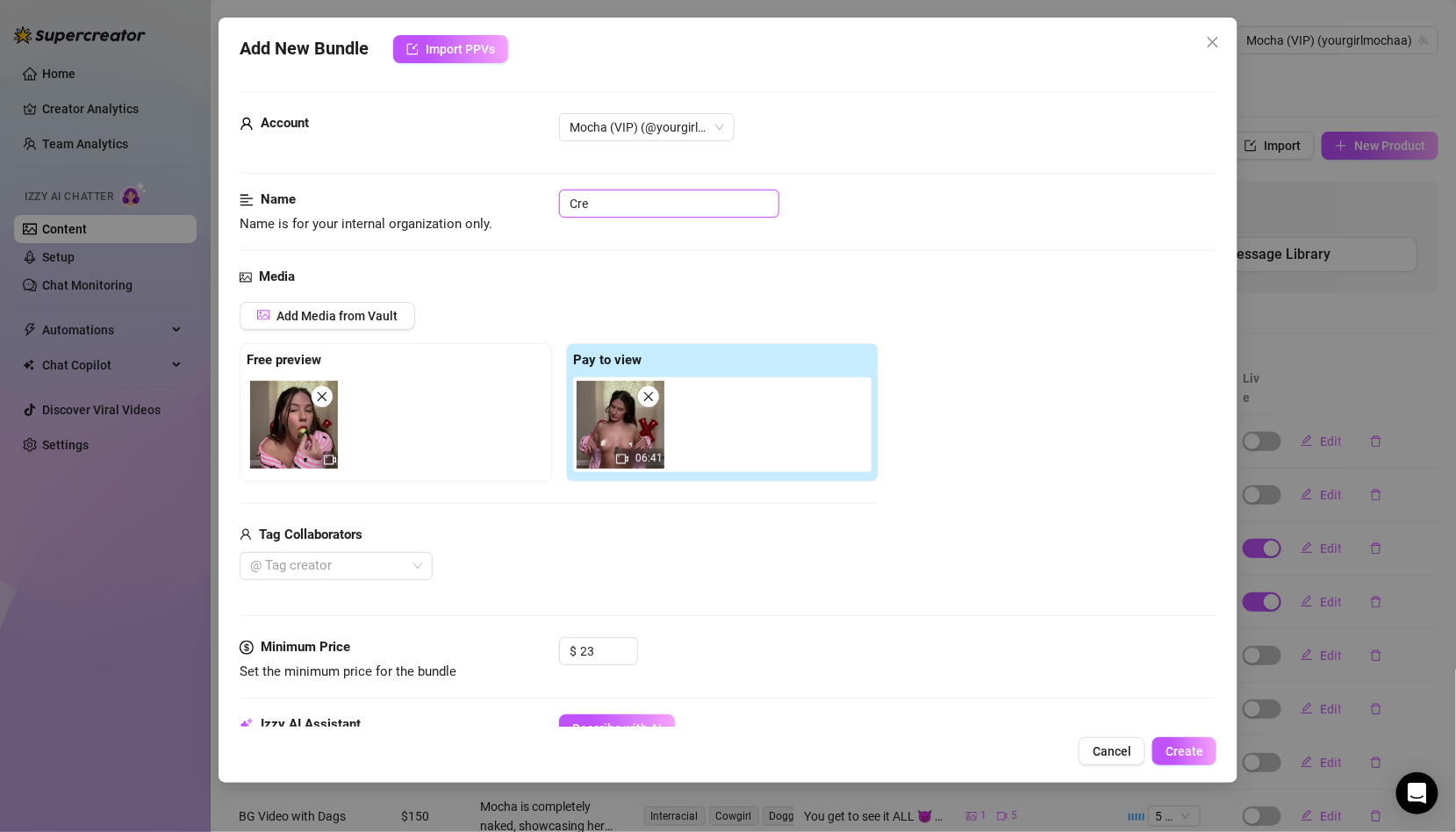
click at [709, 195] on input "Cre" at bounding box center [668, 203] width 220 height 28
click at [1188, 748] on span "Create" at bounding box center [1184, 751] width 38 height 14
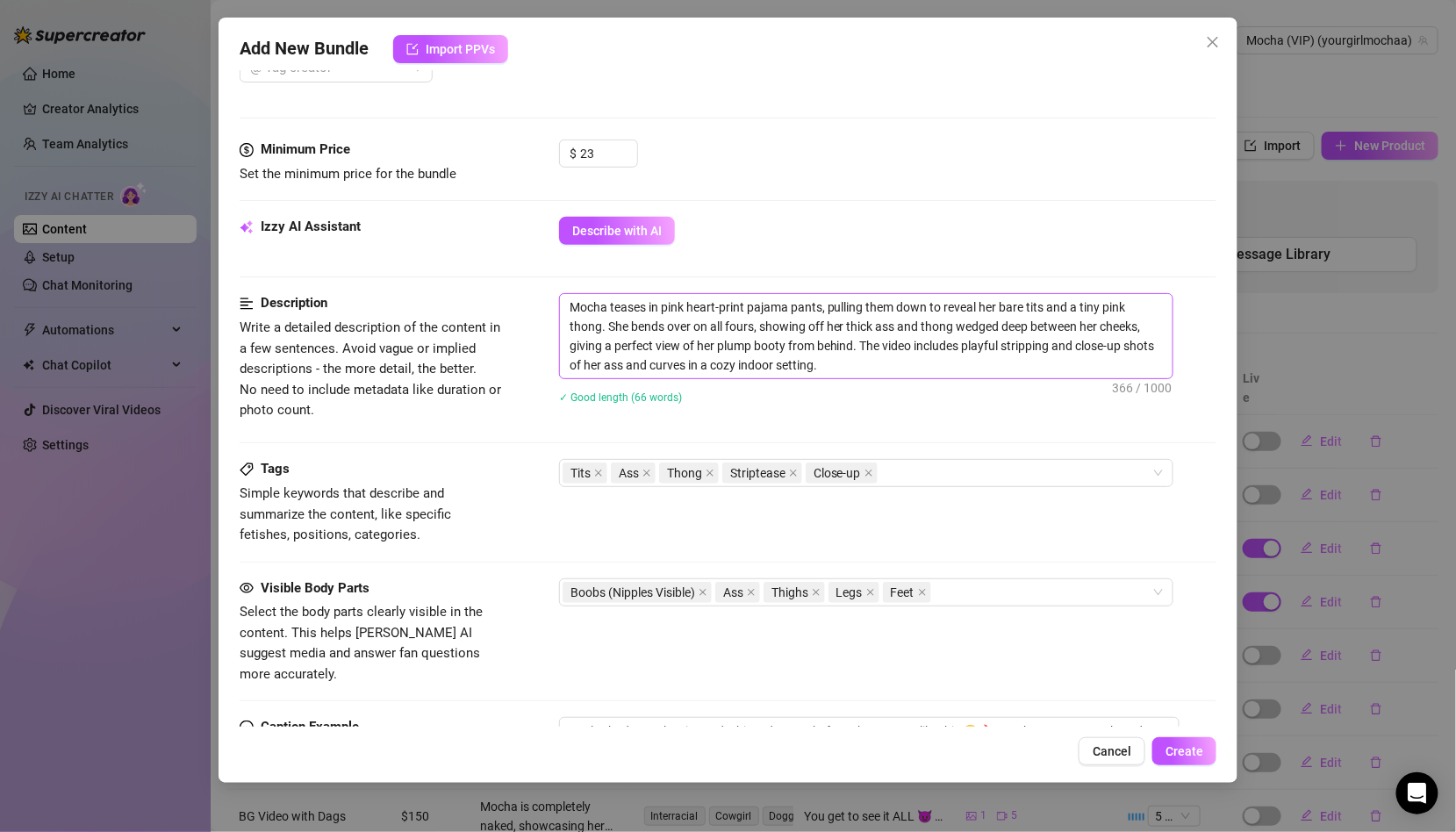
scroll to position [506, 0]
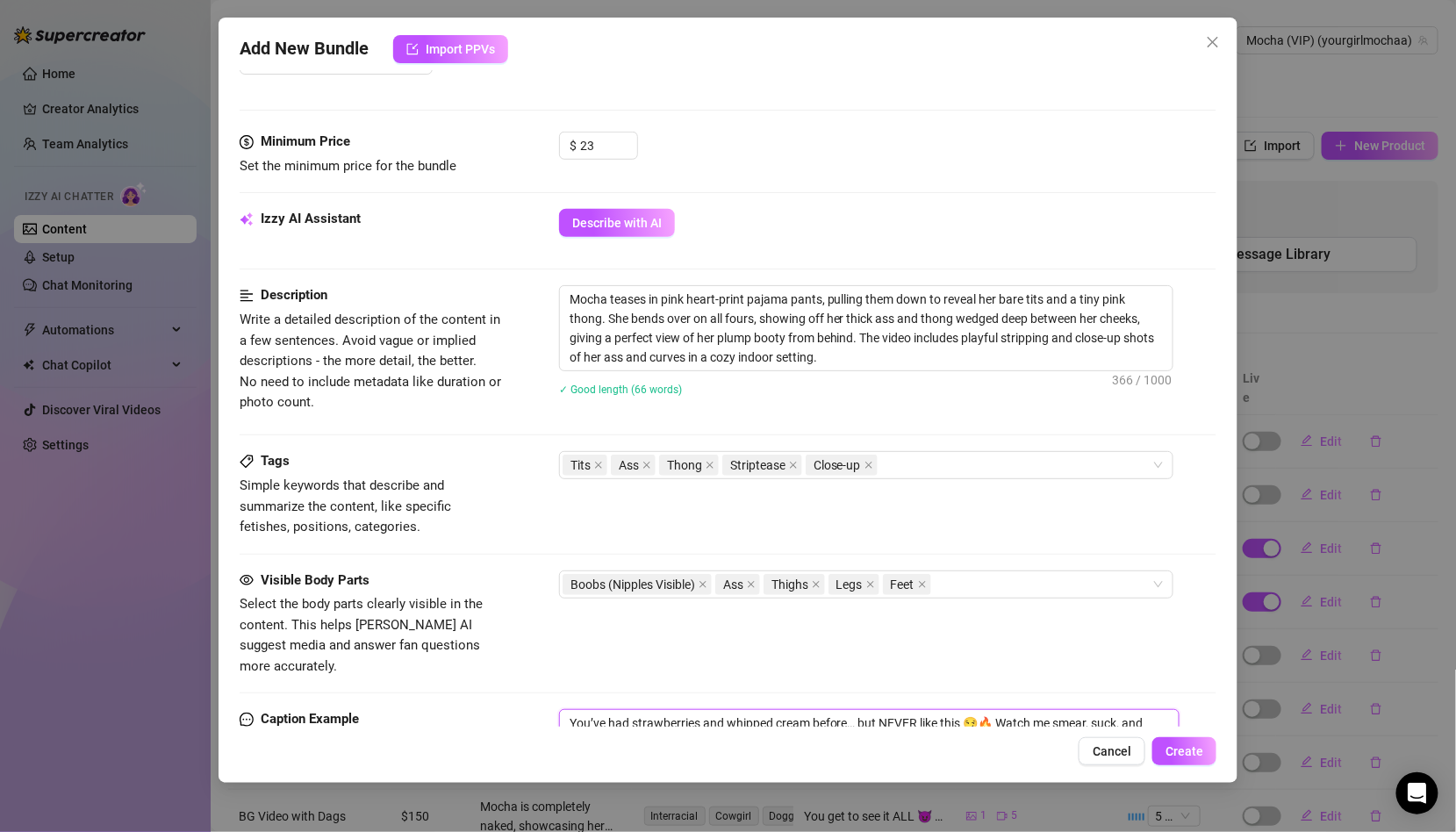
click at [762, 709] on textarea "You’ve had strawberries and whipped cream before… but NEVER like this 😏🔥 Watch …" at bounding box center [869, 744] width 621 height 70
click at [770, 709] on textarea "You’ve had strawberries and whipped cream before… but NEVER like this 😏🔥 Watch …" at bounding box center [869, 744] width 621 height 70
click at [1185, 755] on span "Create" at bounding box center [1184, 751] width 38 height 14
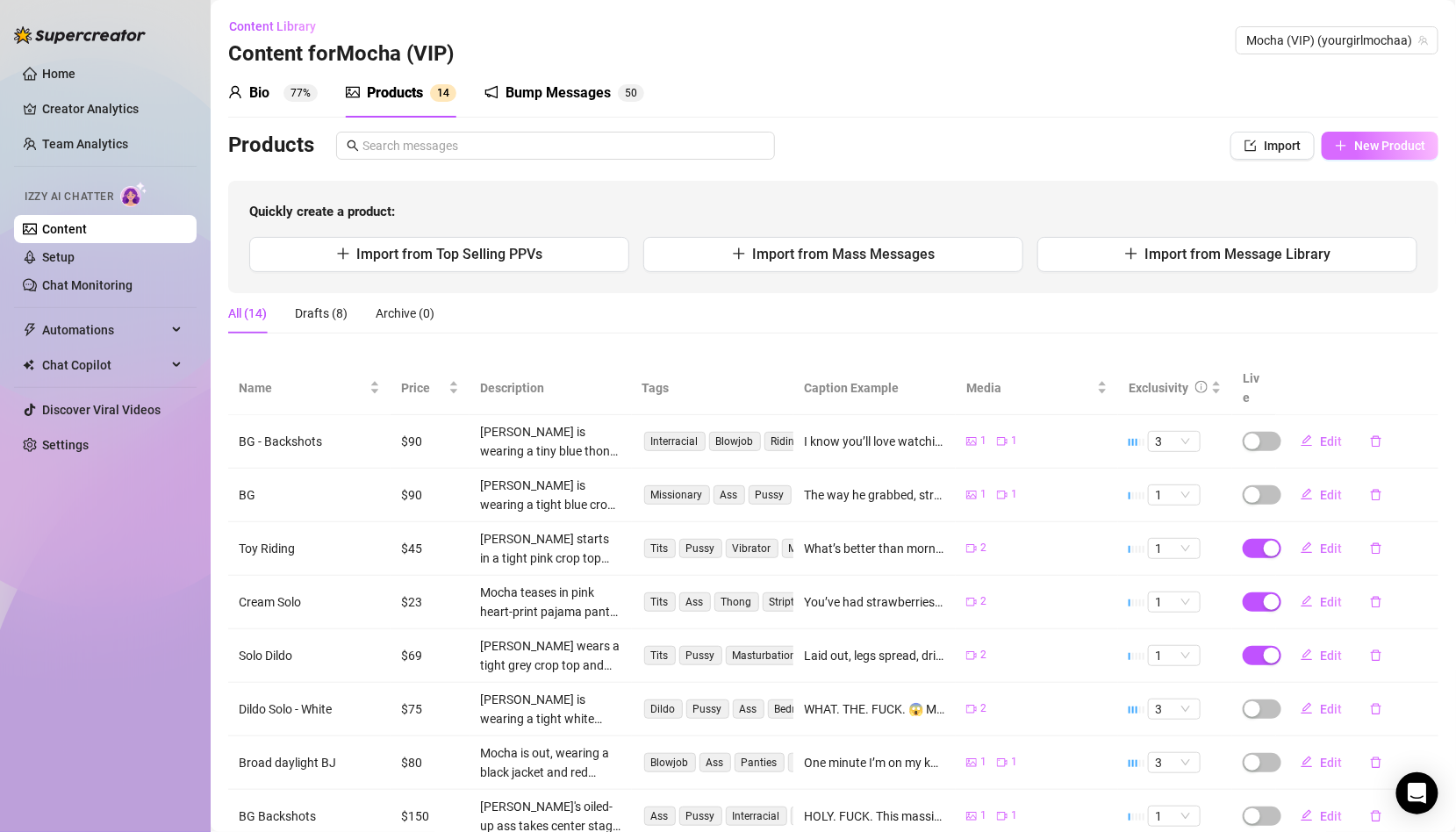
click at [1377, 146] on span "New Product" at bounding box center [1389, 146] width 71 height 14
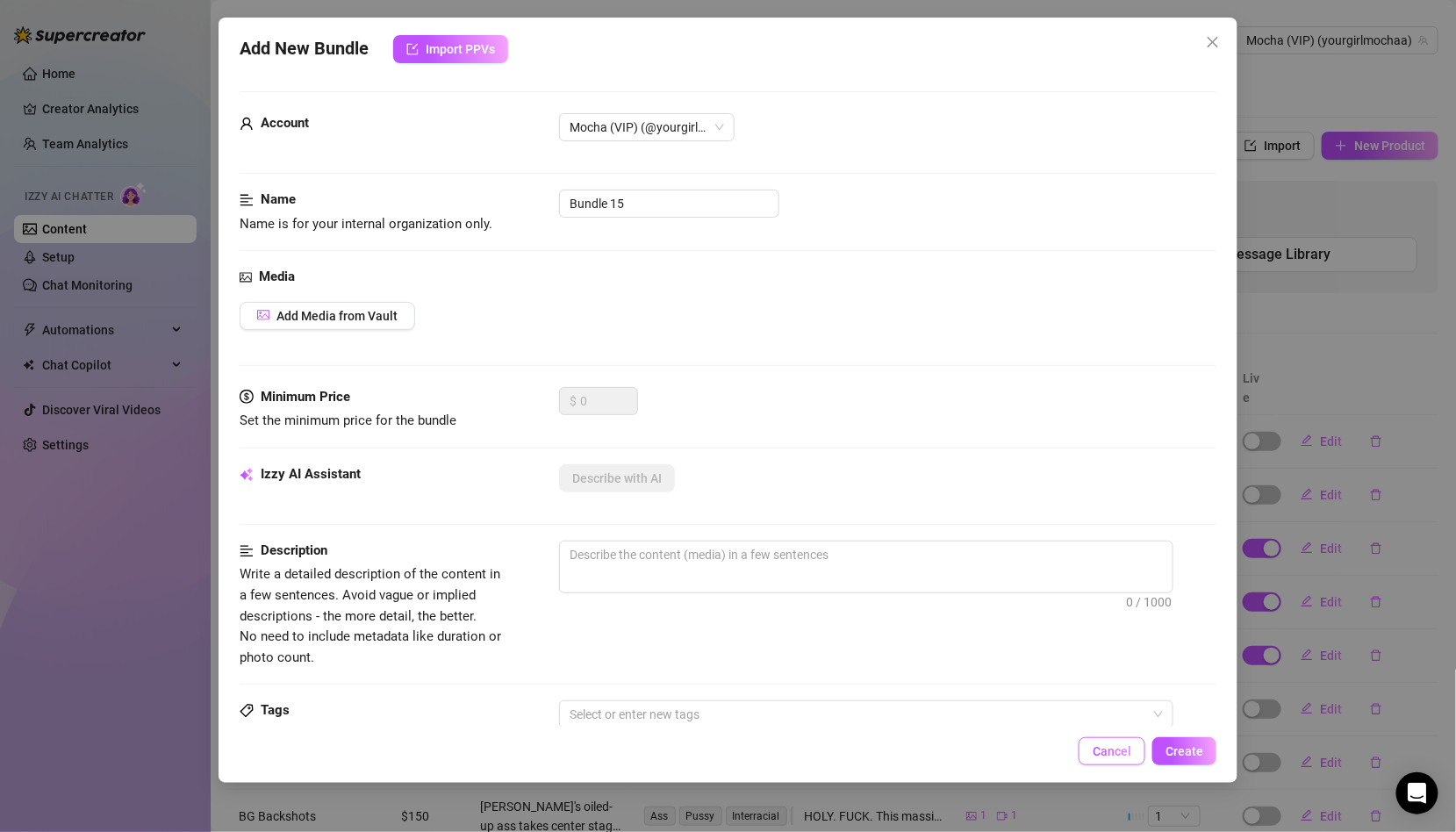
click at [1118, 746] on span "Cancel" at bounding box center [1111, 751] width 39 height 14
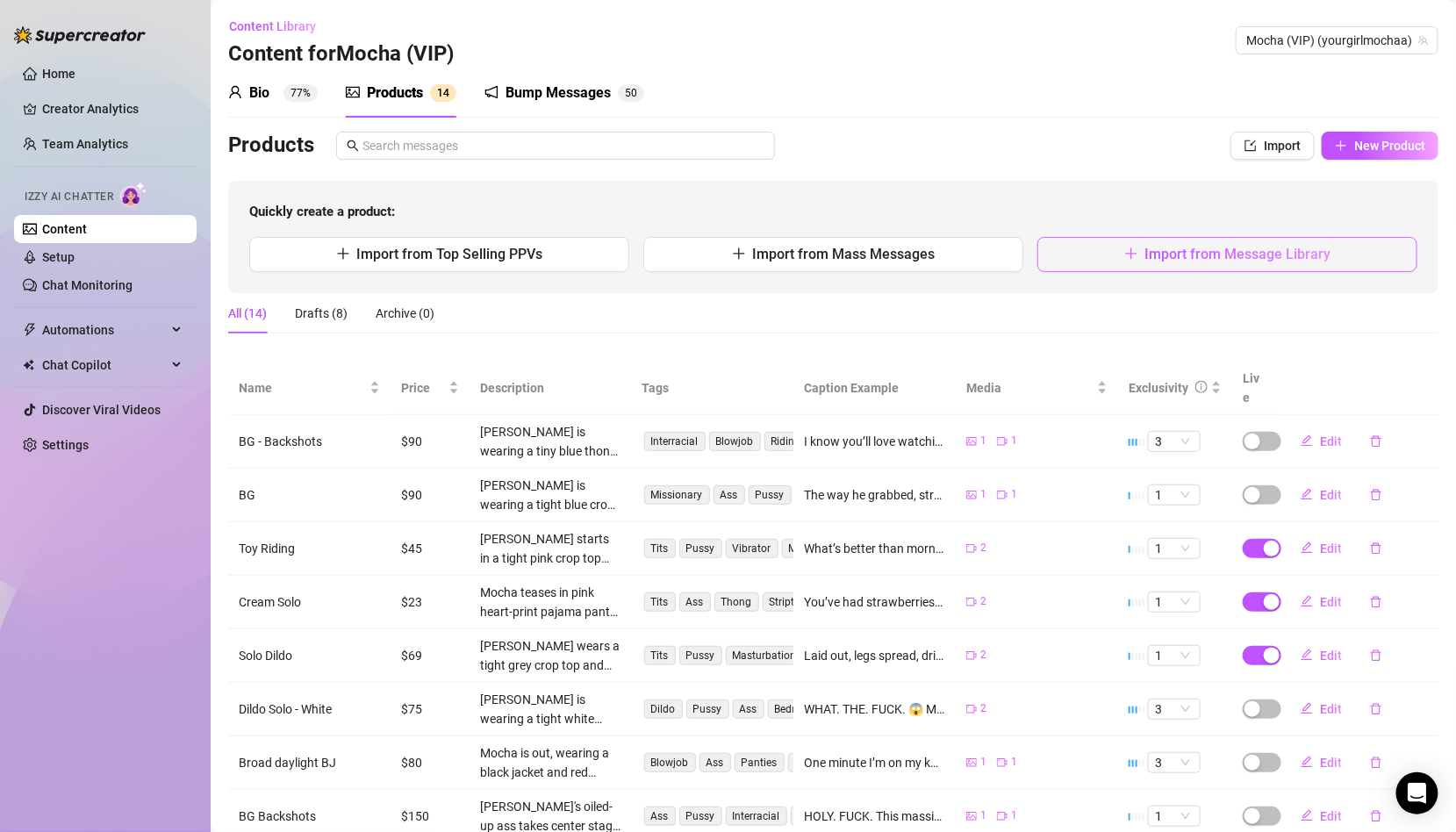
click at [1164, 252] on span "Import from Message Library" at bounding box center [1238, 254] width 186 height 17
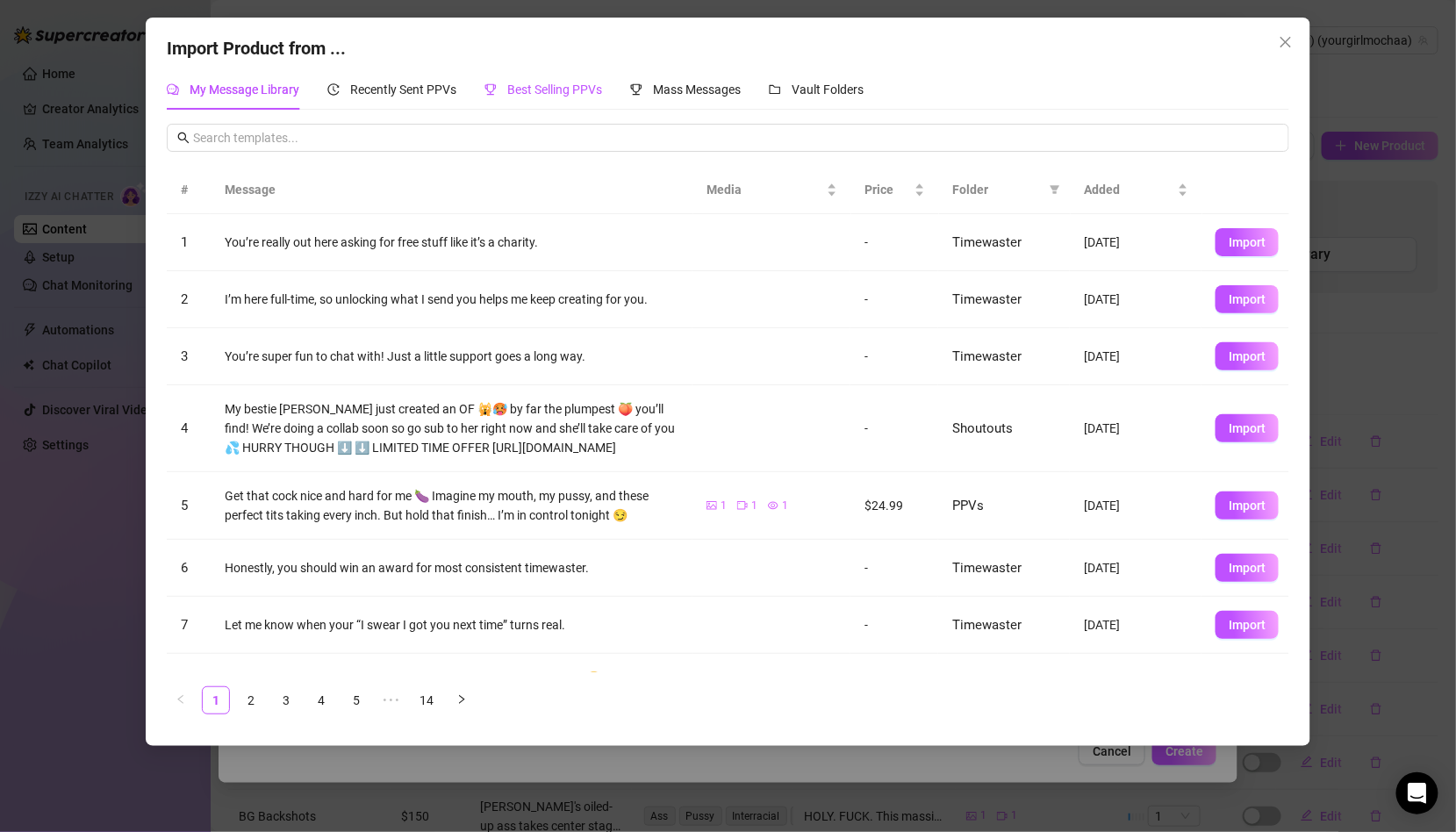
click at [525, 90] on span "Best Selling PPVs" at bounding box center [555, 90] width 95 height 14
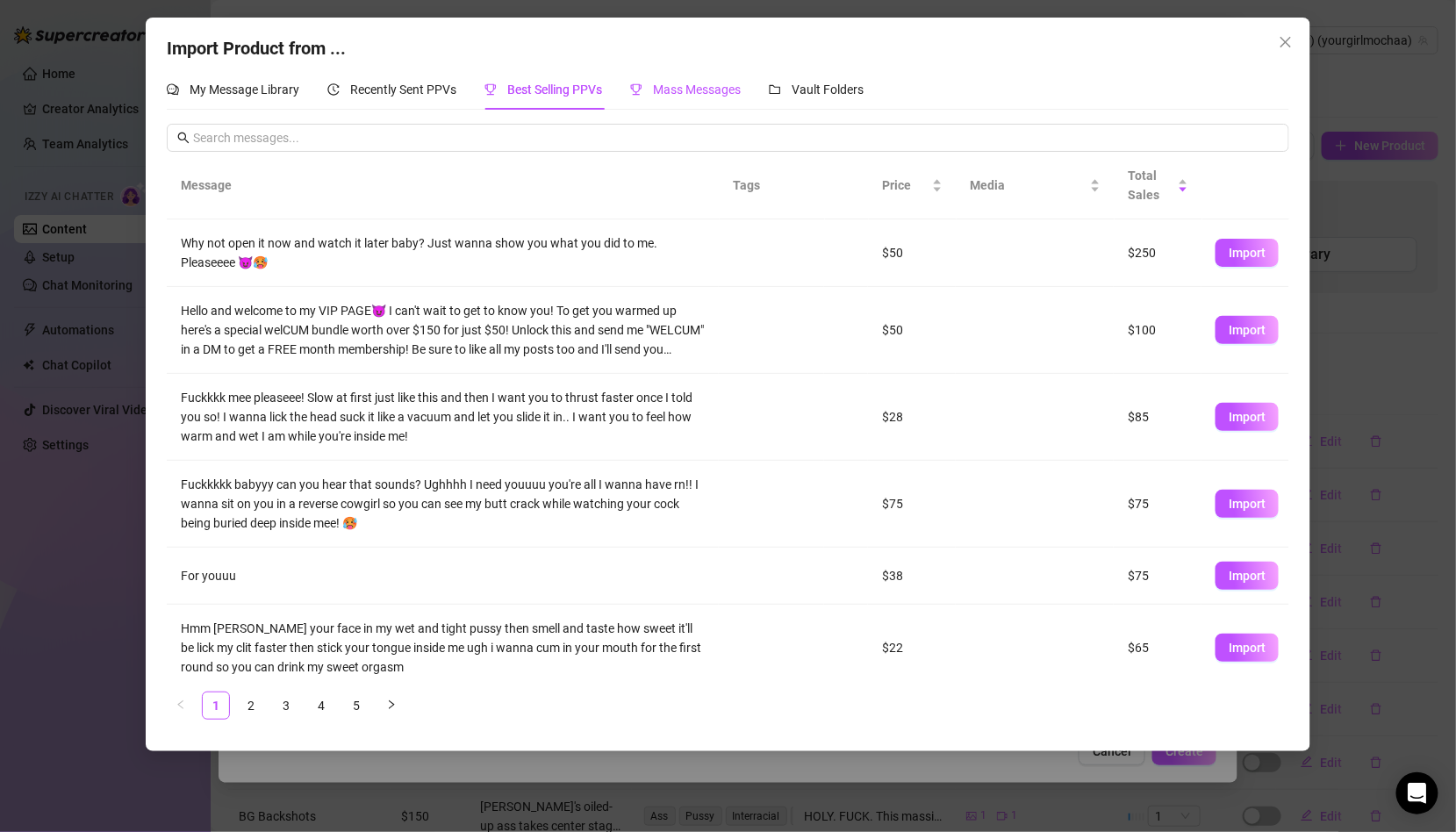
click at [701, 92] on span "Mass Messages" at bounding box center [697, 90] width 88 height 14
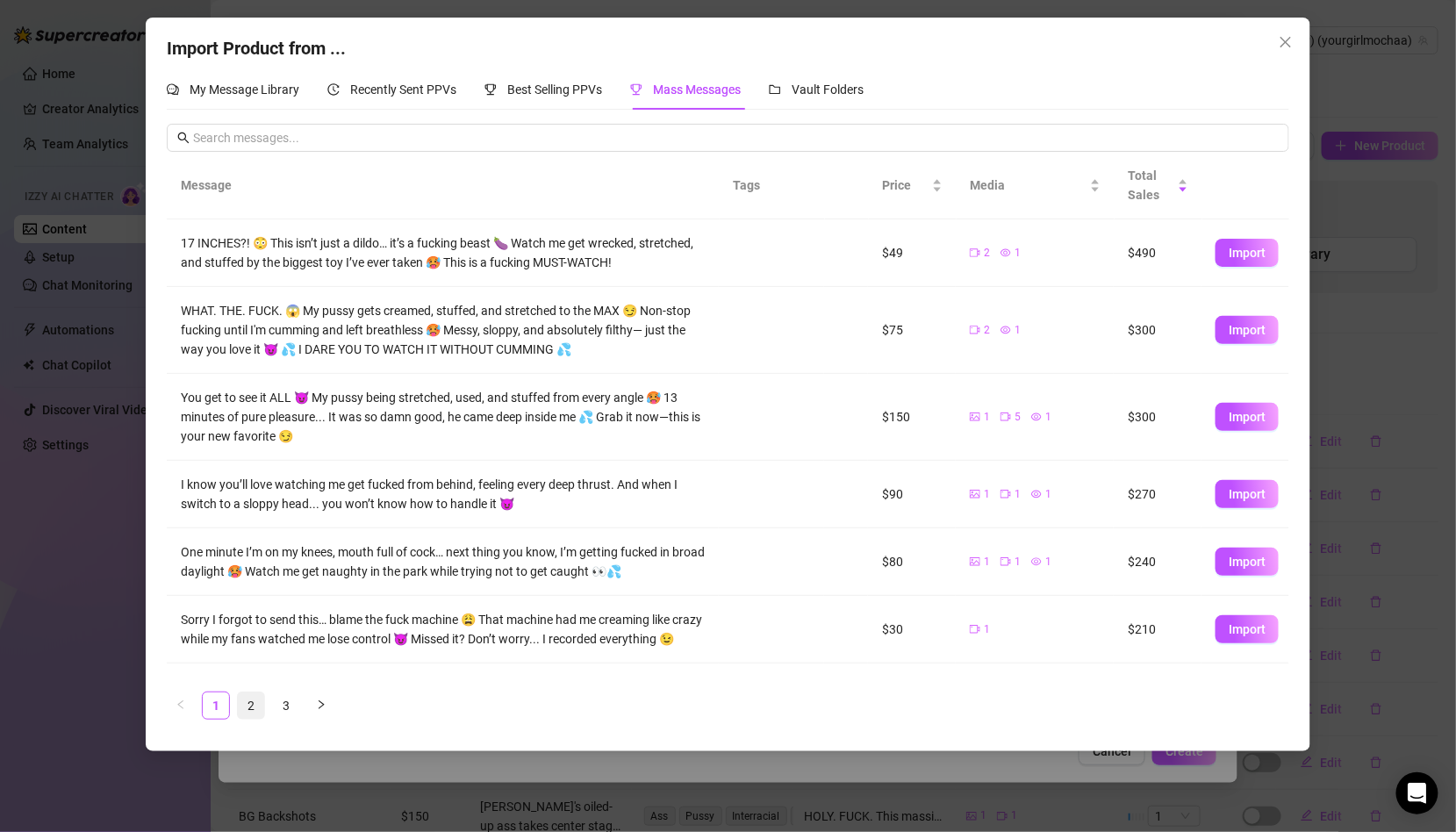
click at [254, 704] on link "2" at bounding box center [251, 705] width 26 height 26
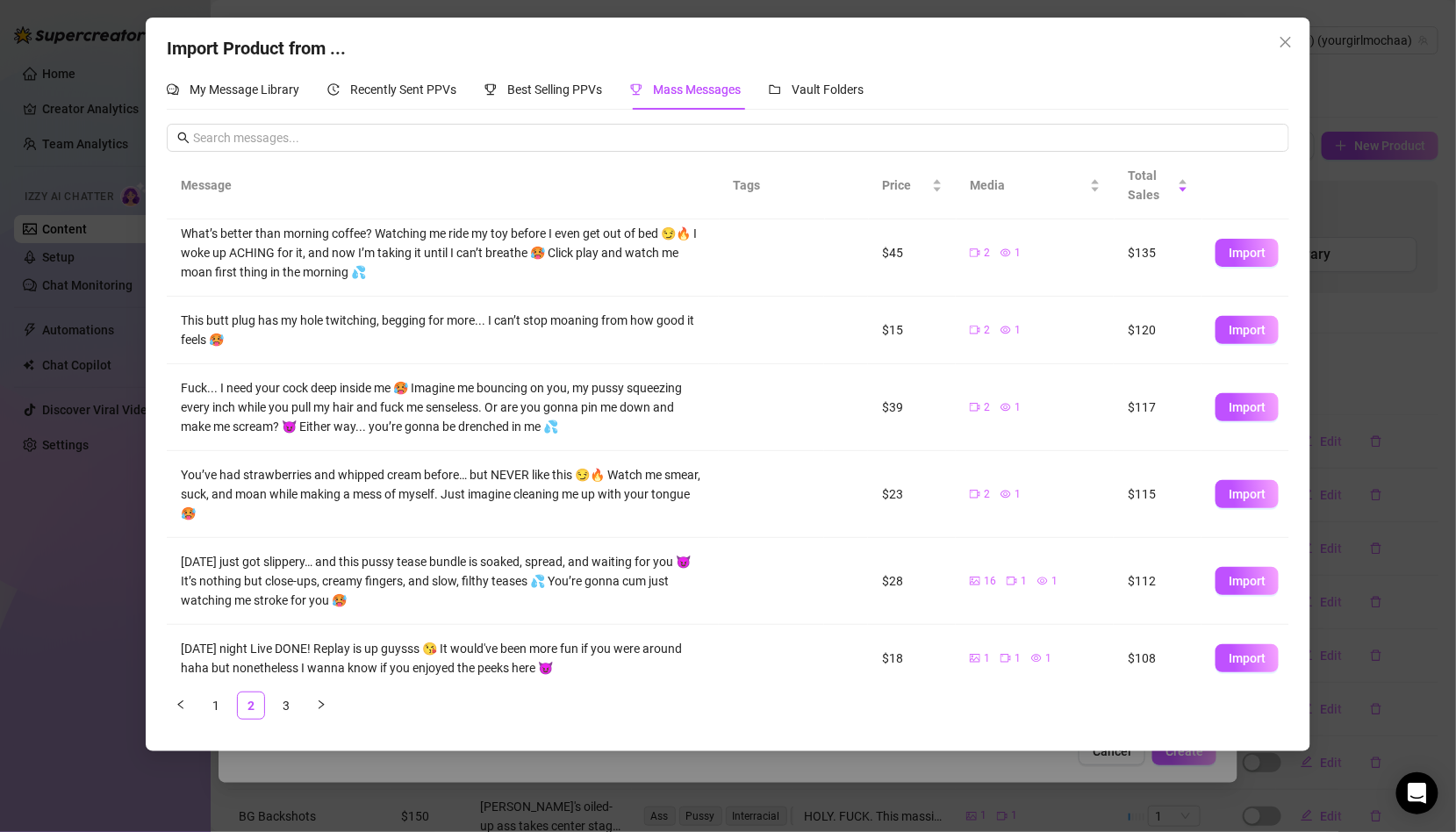
scroll to position [350, 0]
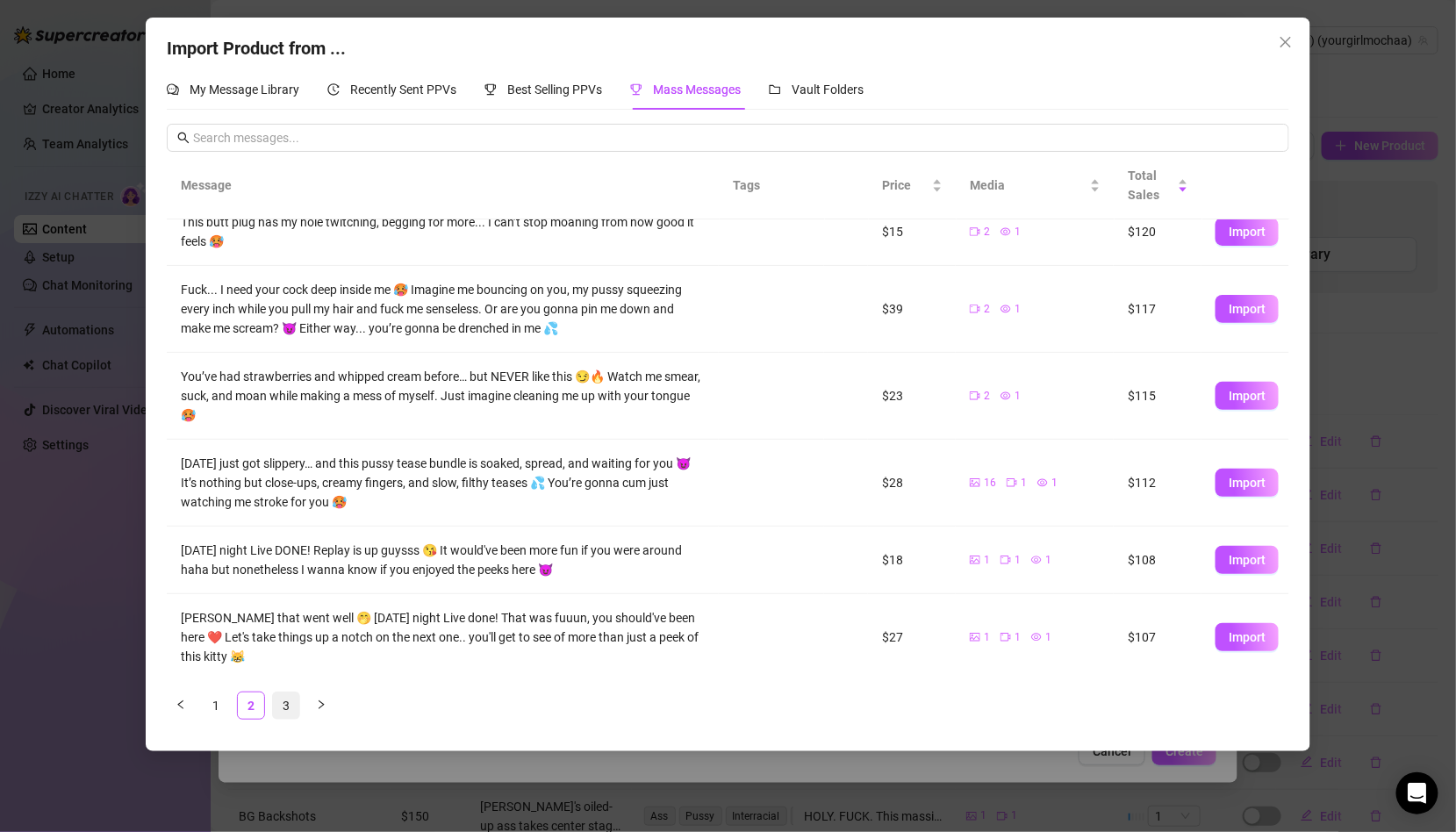
click at [278, 707] on link "3" at bounding box center [286, 705] width 26 height 26
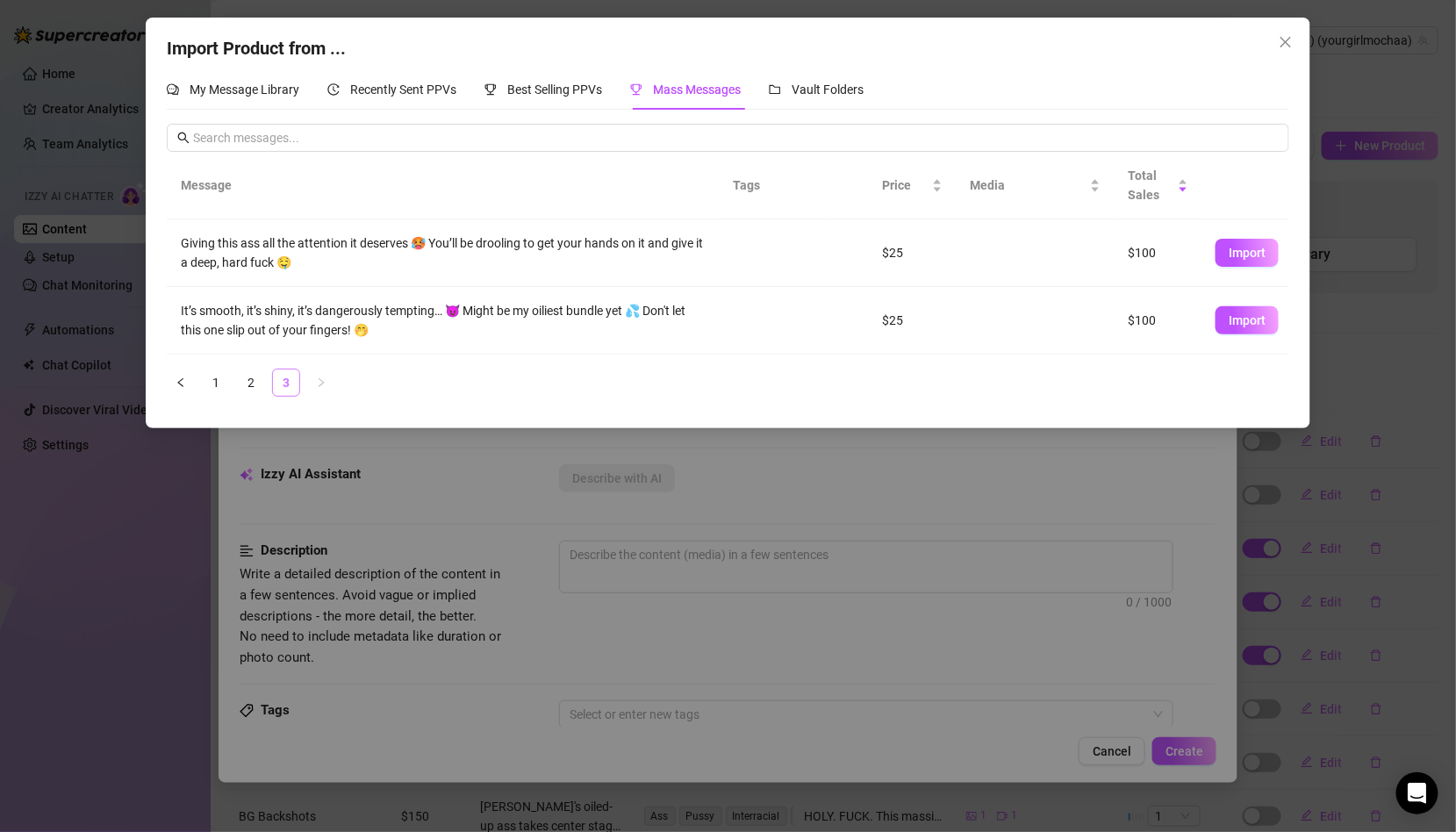
scroll to position [0, 0]
click at [1265, 250] on span "Import" at bounding box center [1247, 253] width 37 height 14
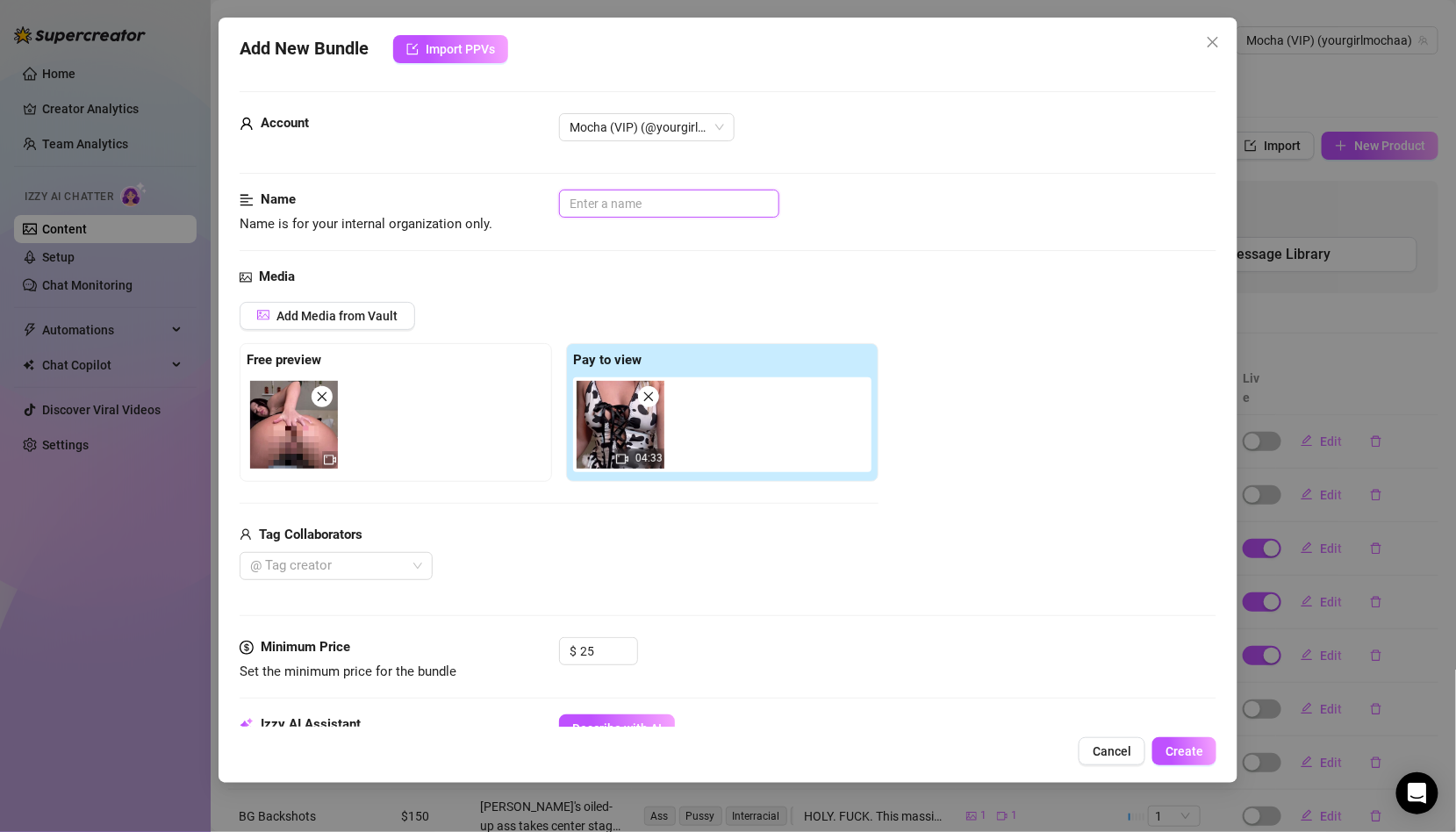
click at [660, 200] on input "text" at bounding box center [668, 203] width 220 height 28
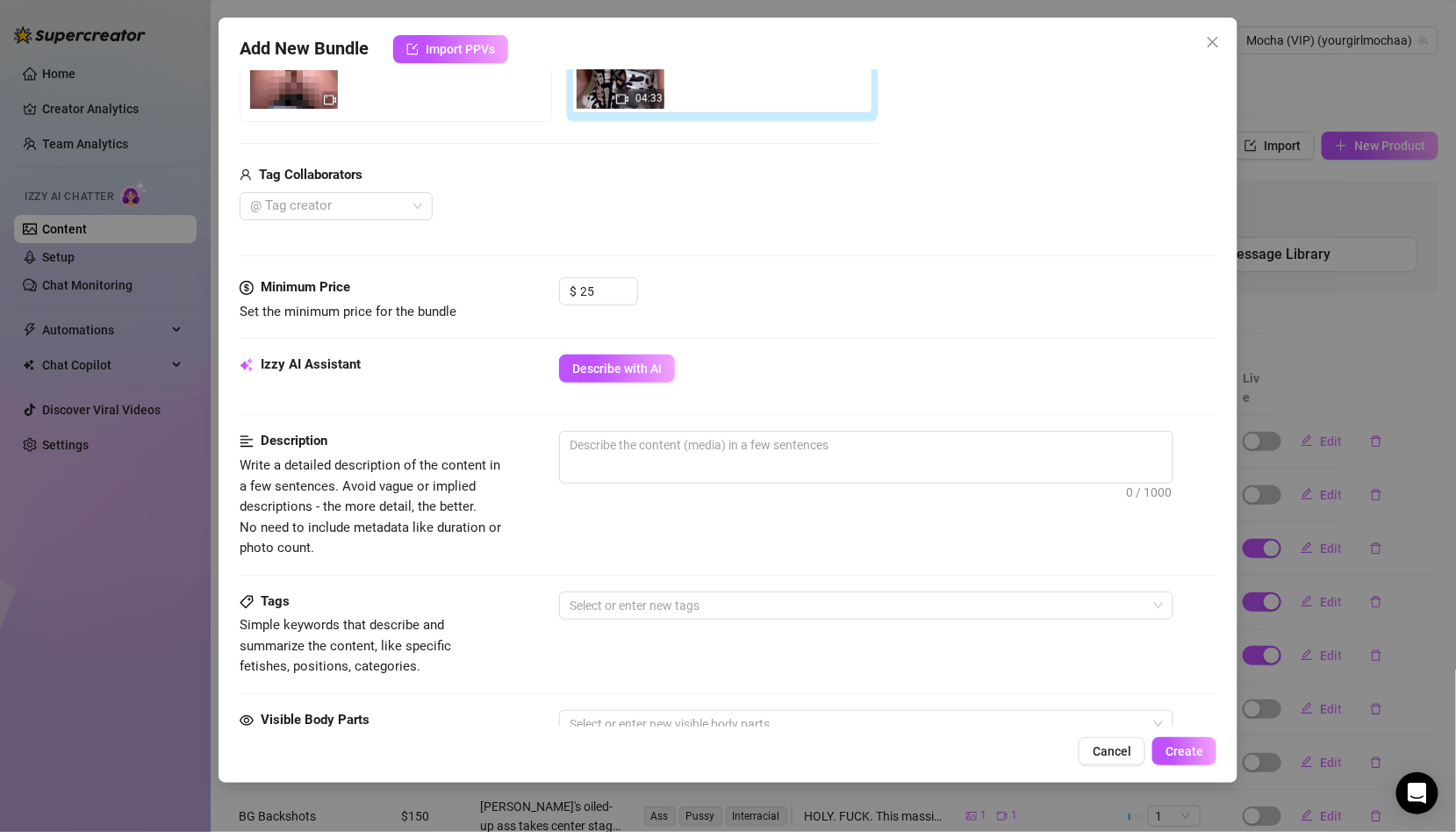
scroll to position [403, 0]
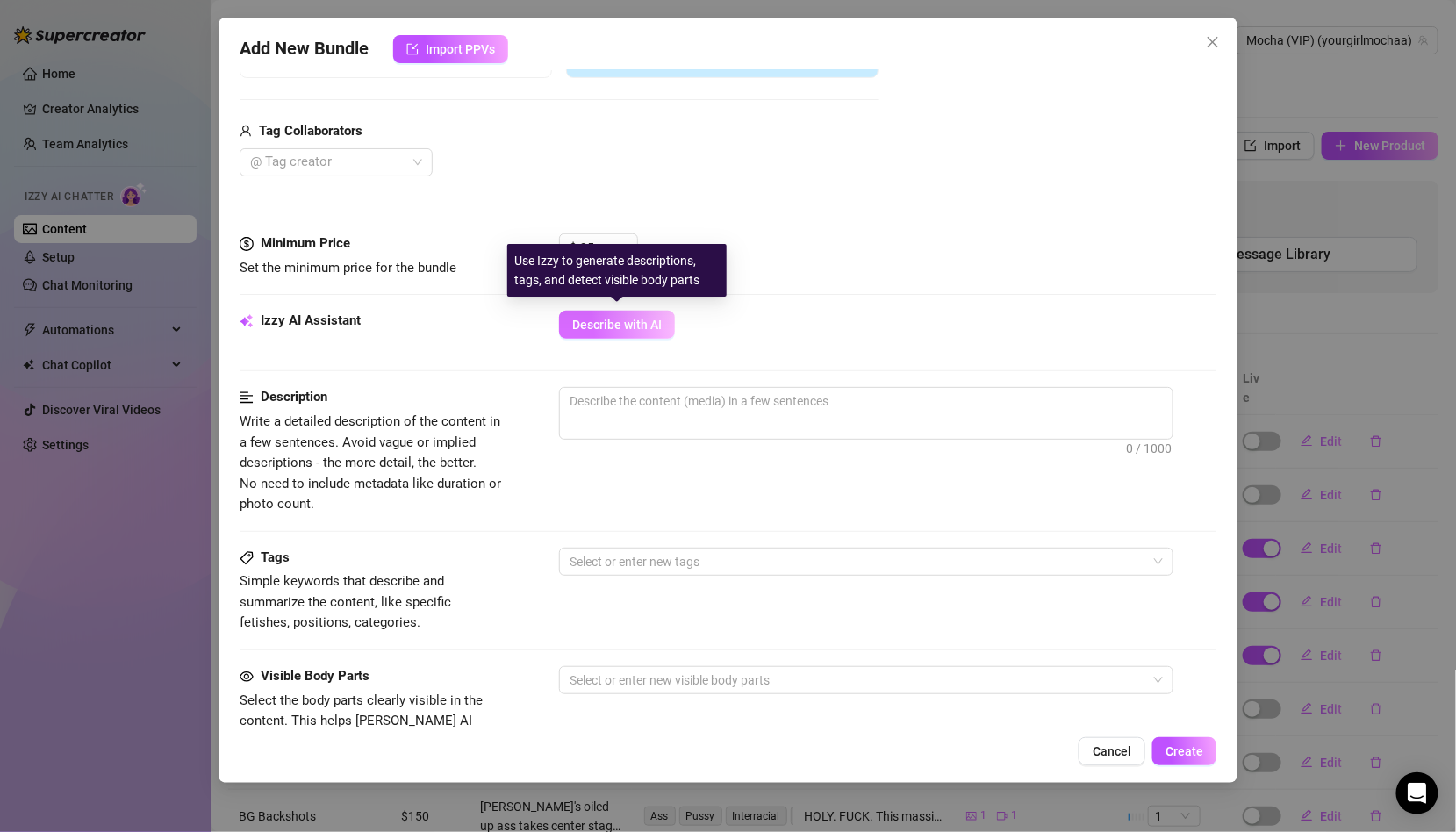
click at [618, 319] on span "Describe with AI" at bounding box center [617, 325] width 90 height 14
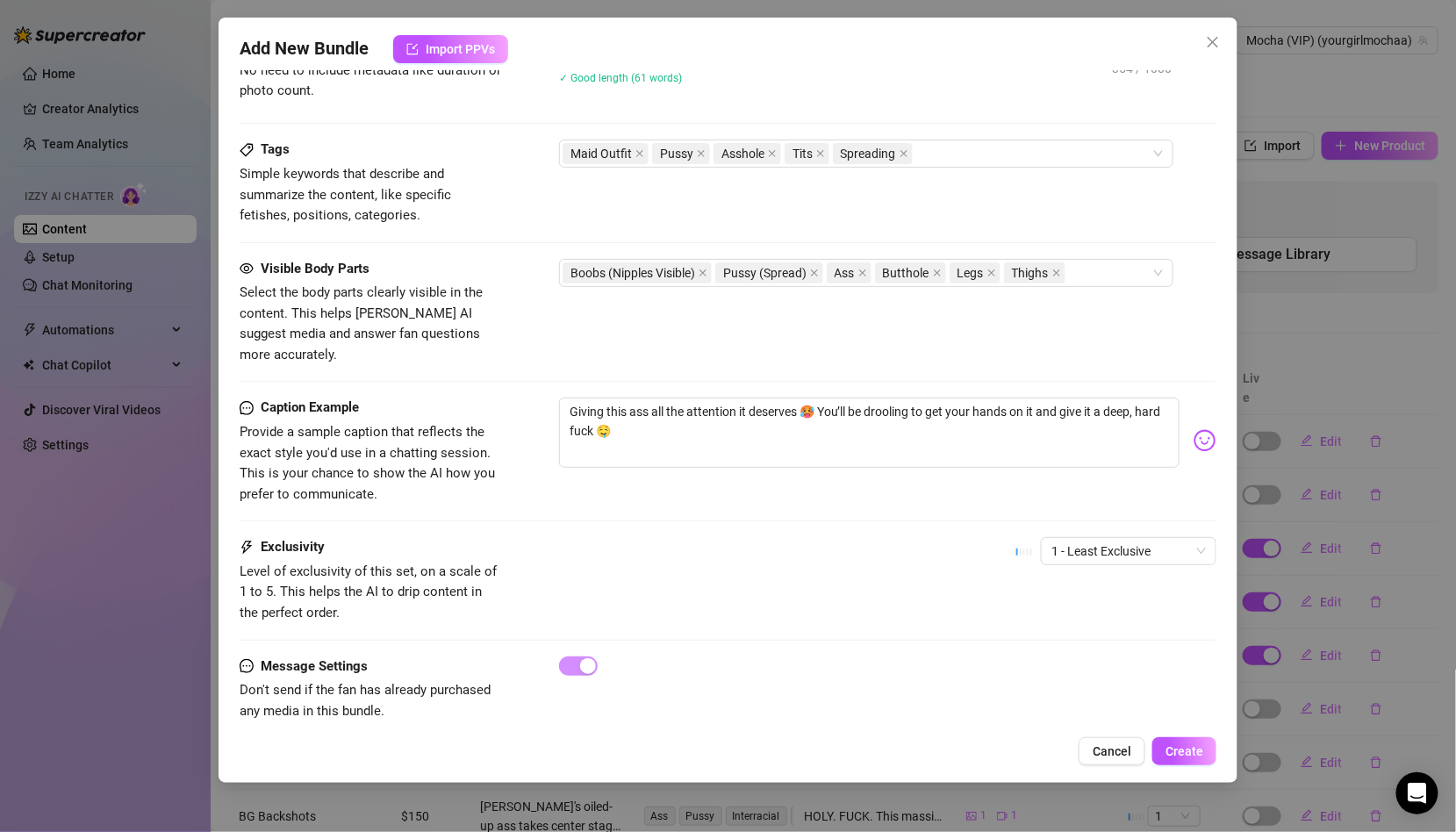
scroll to position [0, 0]
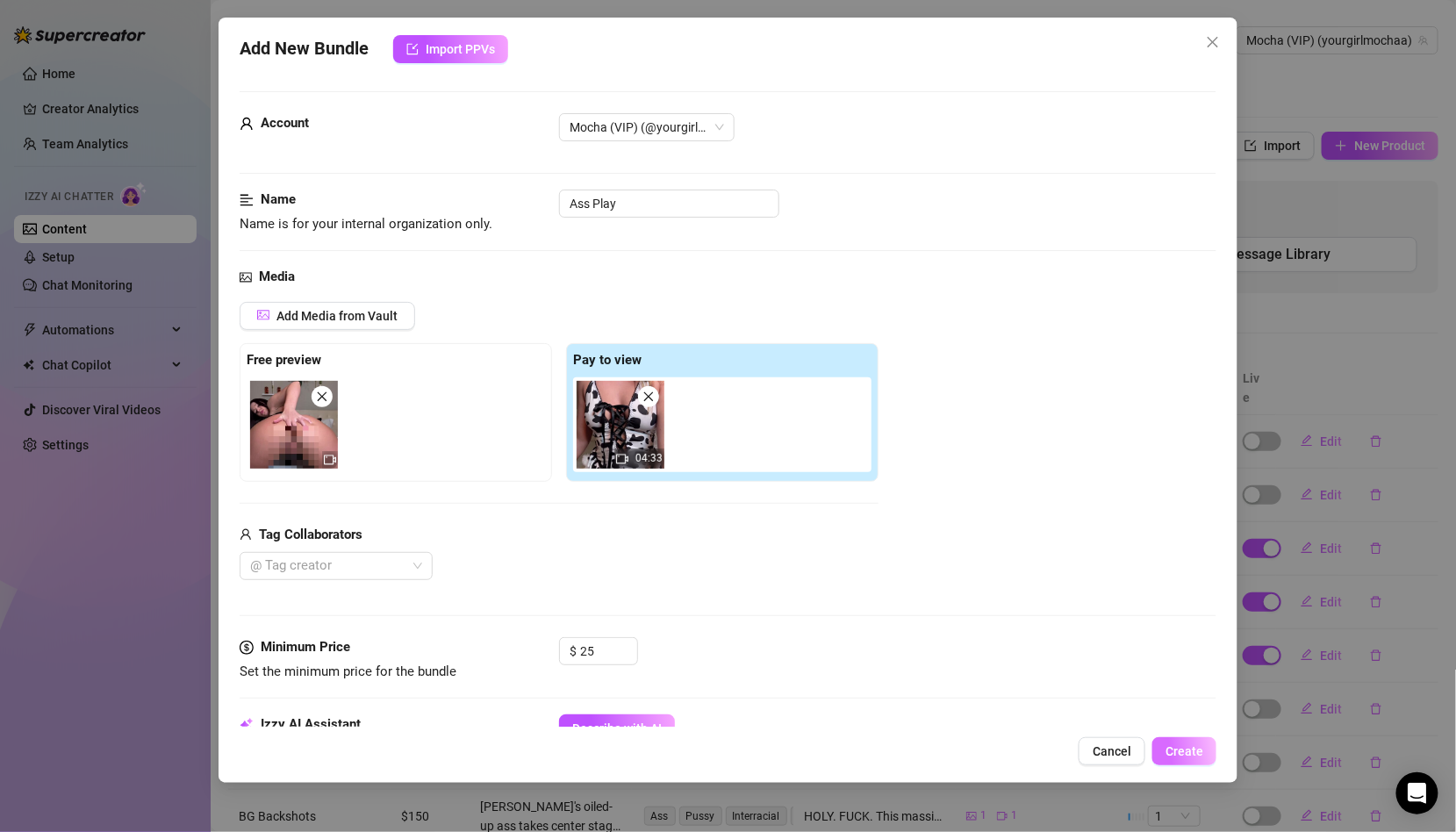
click at [1183, 745] on span "Create" at bounding box center [1184, 751] width 38 height 14
